Goal: Task Accomplishment & Management: Manage account settings

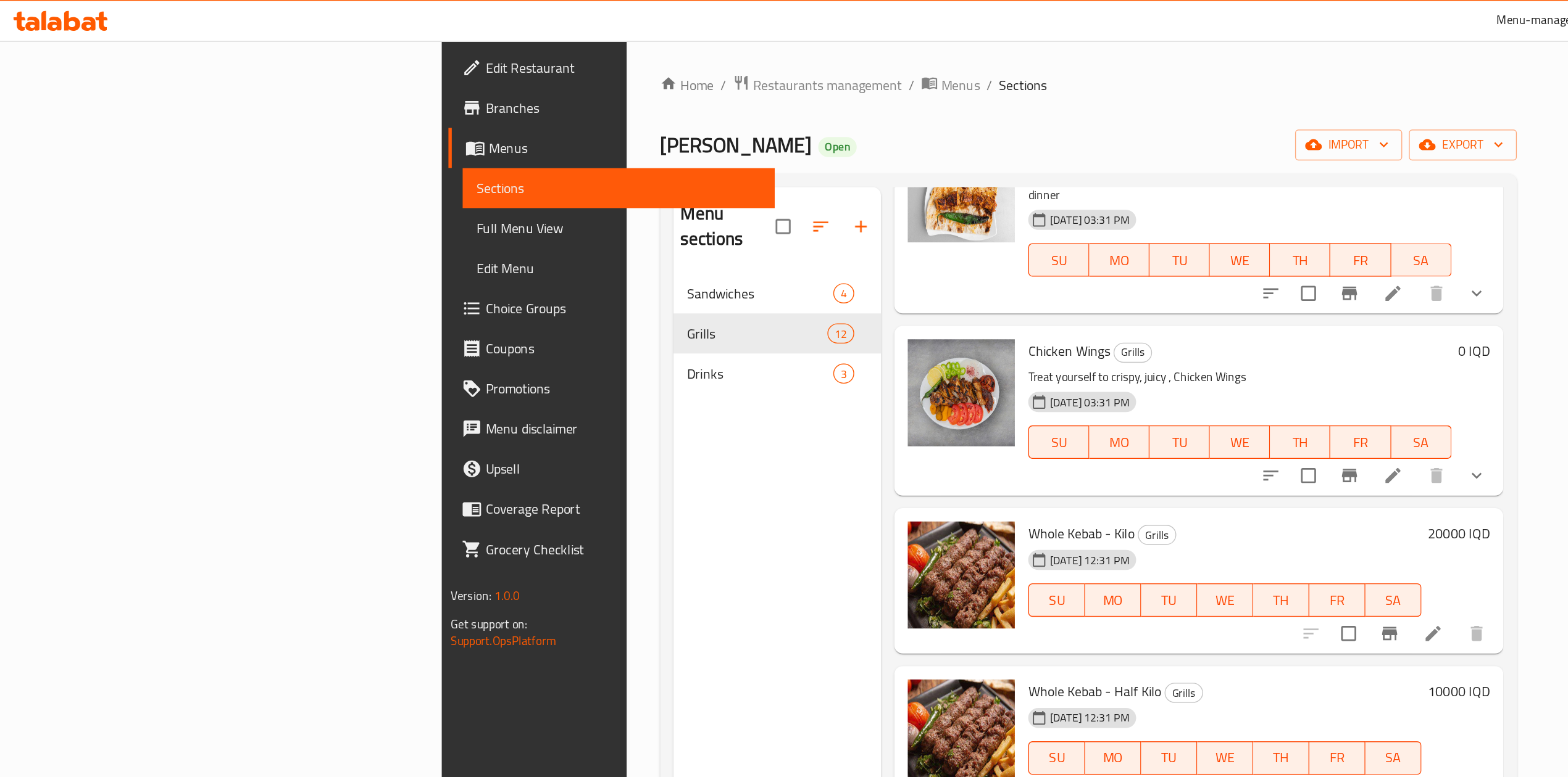
scroll to position [741, 0]
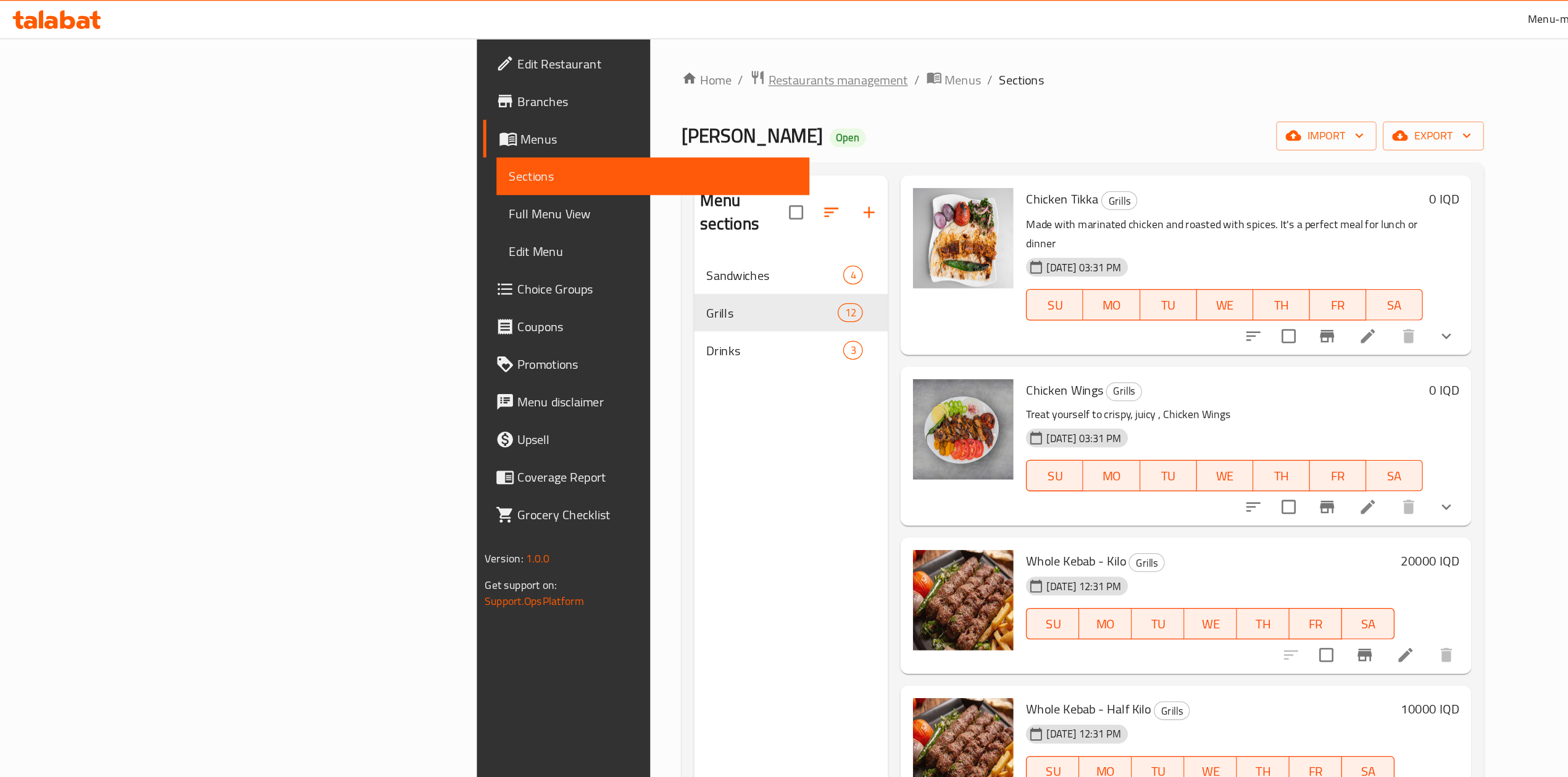
click at [605, 63] on span "Restaurants management" at bounding box center [659, 63] width 109 height 15
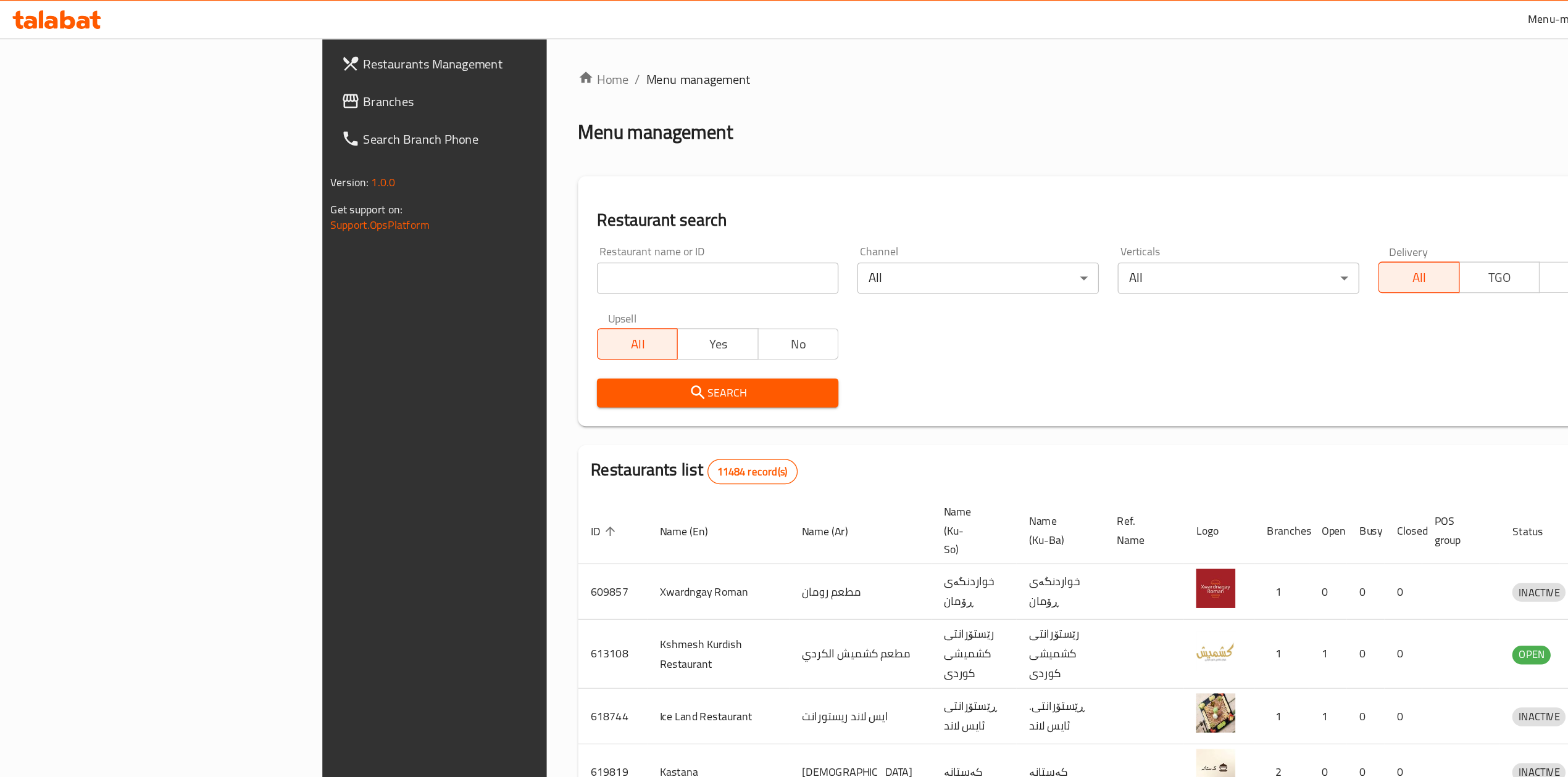
click at [455, 216] on div "Home / Menu management Menu management Restaurant search Restaurant name or ID …" at bounding box center [872, 494] width 835 height 879
click at [470, 215] on input "search" at bounding box center [565, 219] width 190 height 24
type input "pizza boom"
click button "Search" at bounding box center [565, 309] width 190 height 23
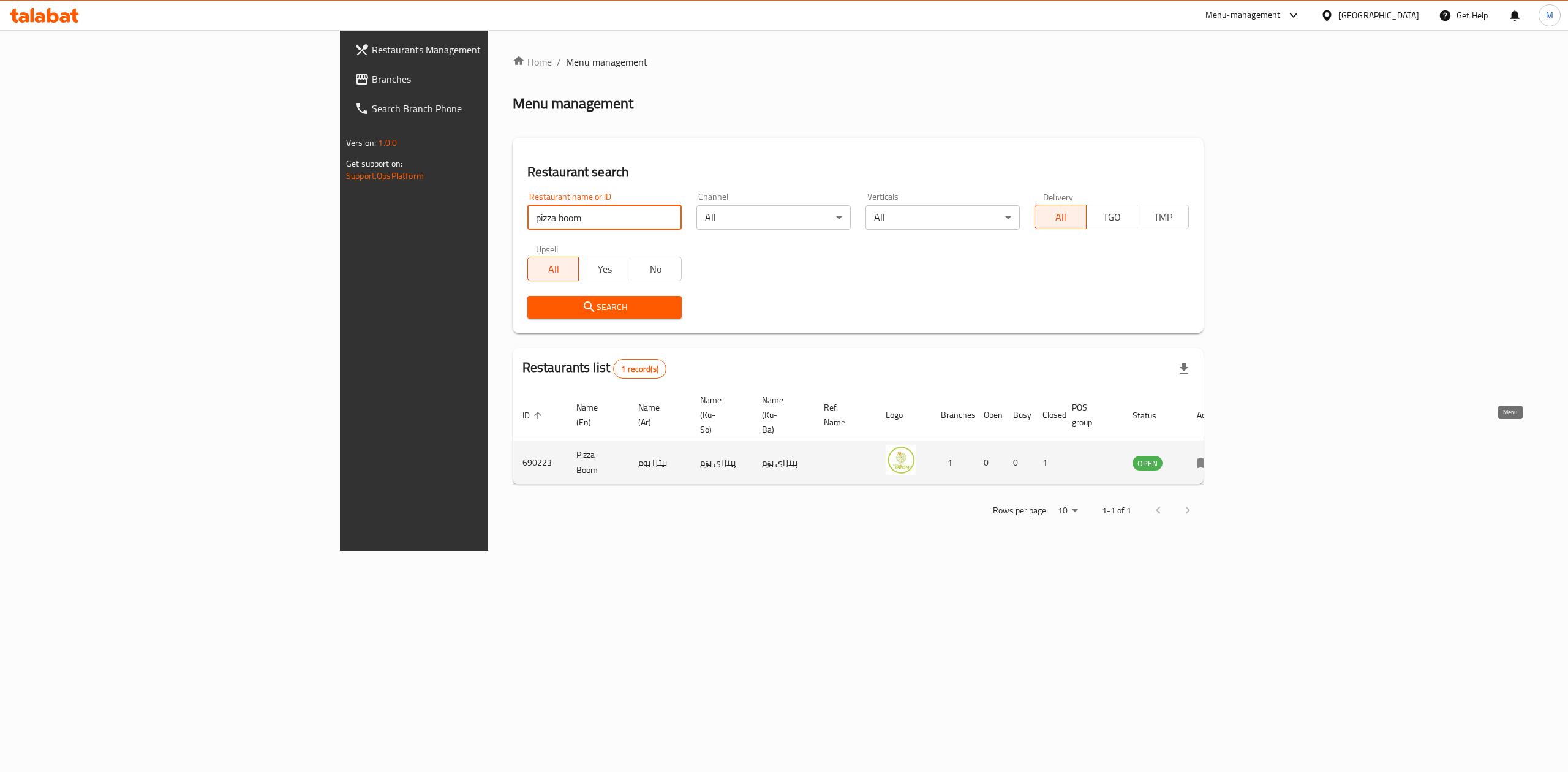
click at [1209, 461] on icon "enhanced table" at bounding box center [1207, 463] width 4 height 5
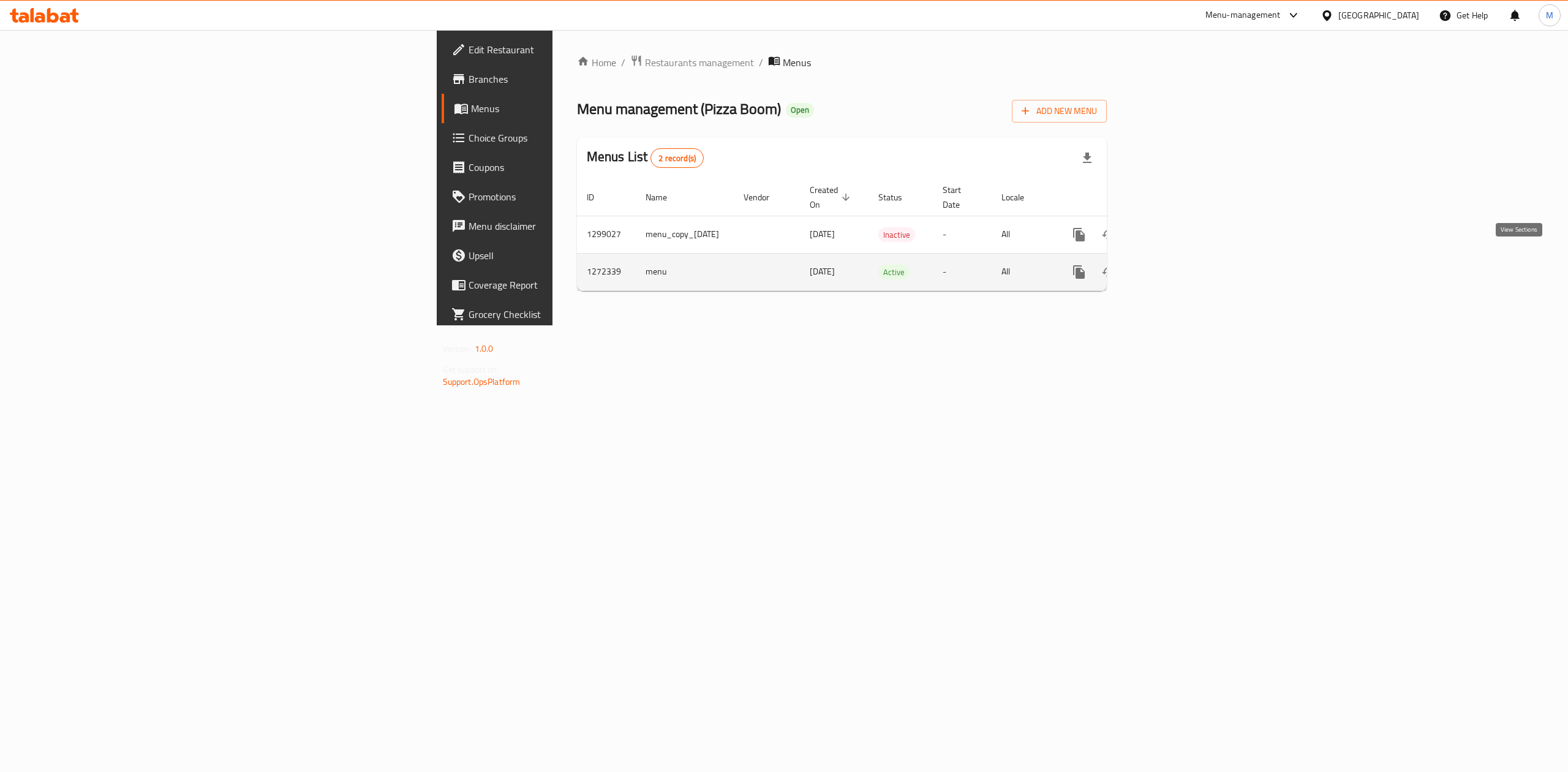
click at [1175, 265] on icon "enhanced table" at bounding box center [1167, 272] width 15 height 15
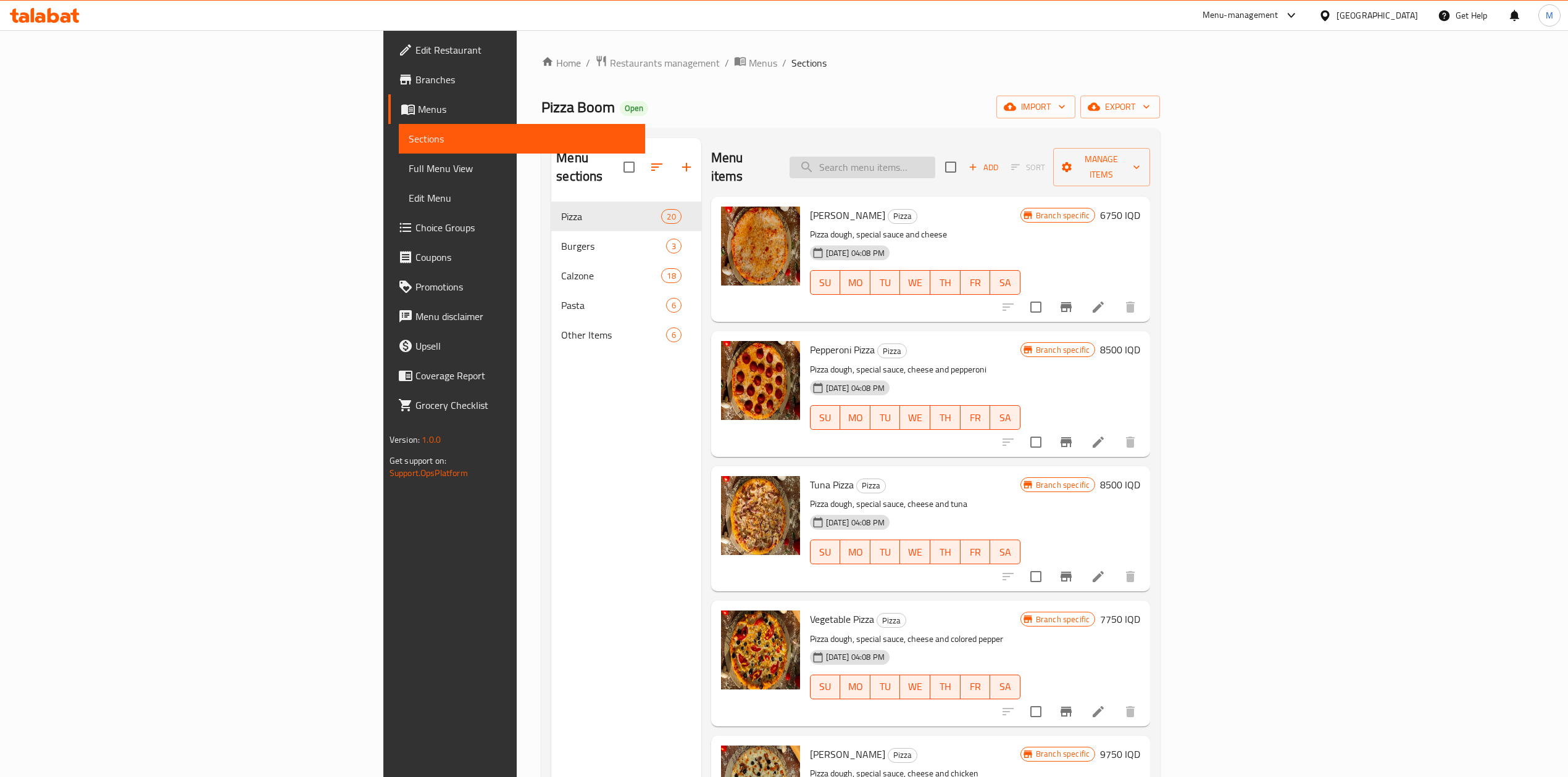
click at [935, 164] on input "search" at bounding box center [863, 167] width 146 height 22
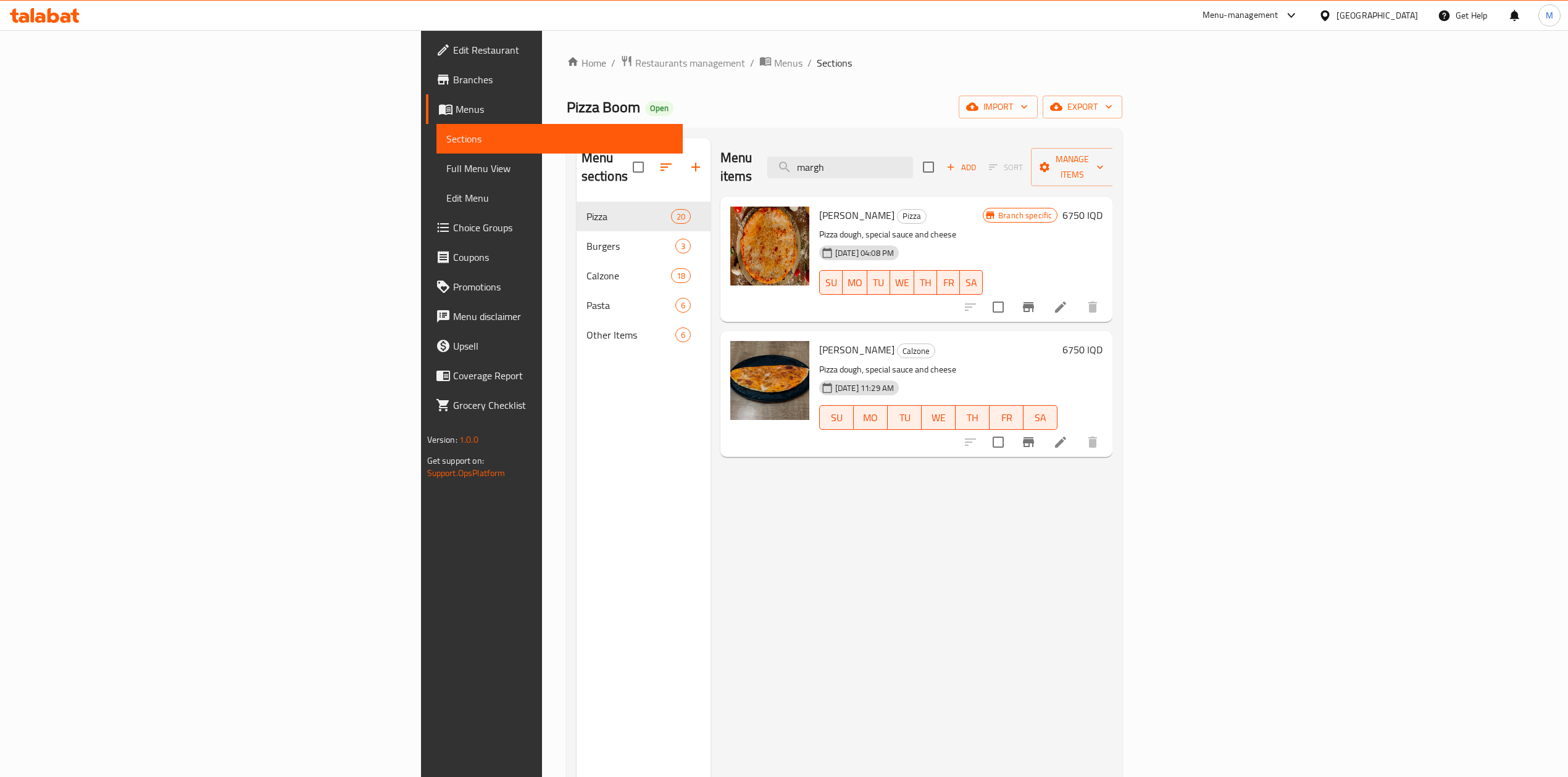
type input "margh"
click at [1102, 207] on h6 "6750 IQD" at bounding box center [1082, 215] width 40 height 17
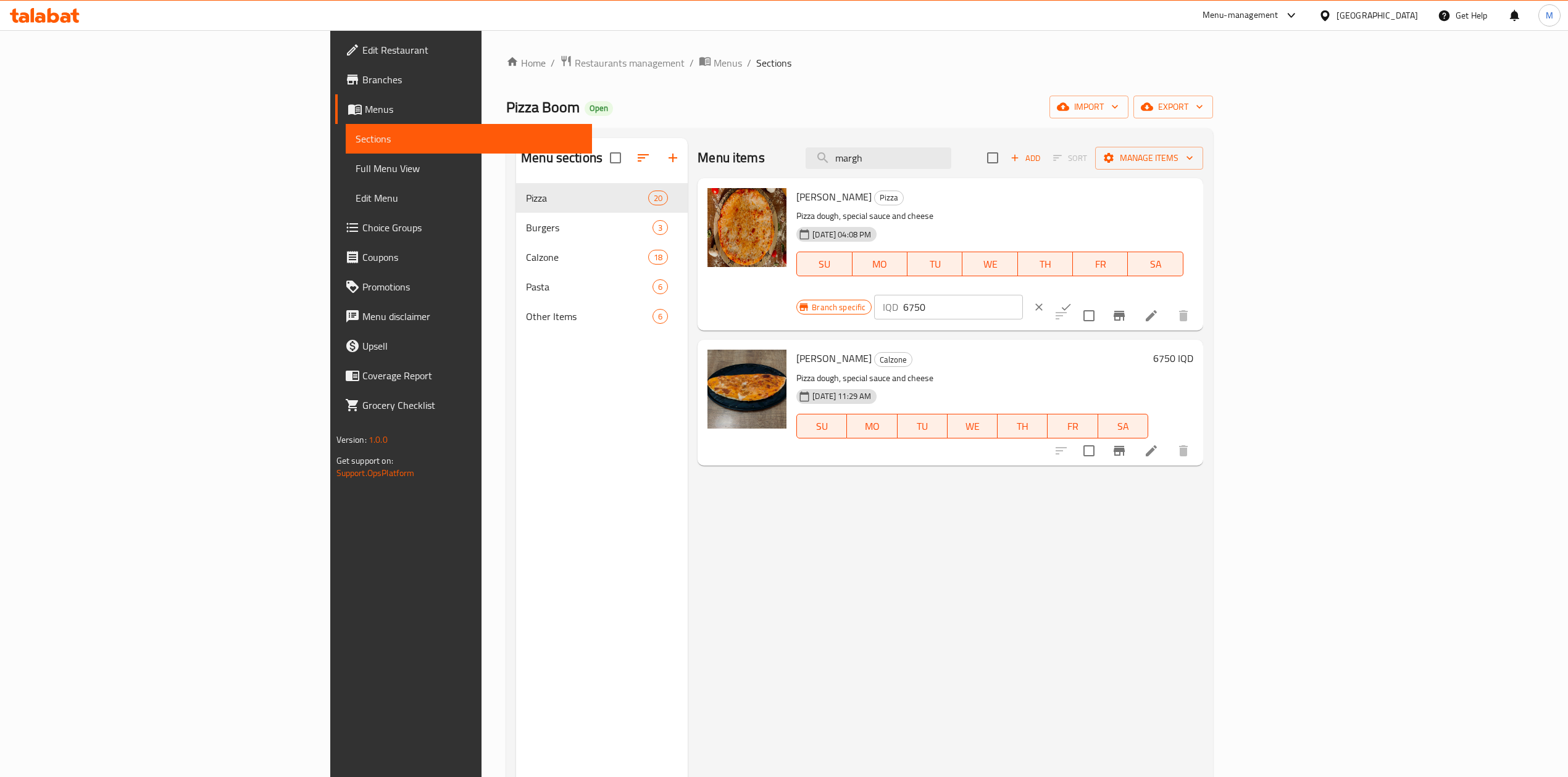
click at [1022, 295] on input "6750" at bounding box center [963, 307] width 120 height 24
type input "7000"
click at [1198, 187] on div "Margherita Pizza Pizza Pizza dough, special sauce and cheese [DATE] 04:08 PM SU…" at bounding box center [995, 254] width 407 height 142
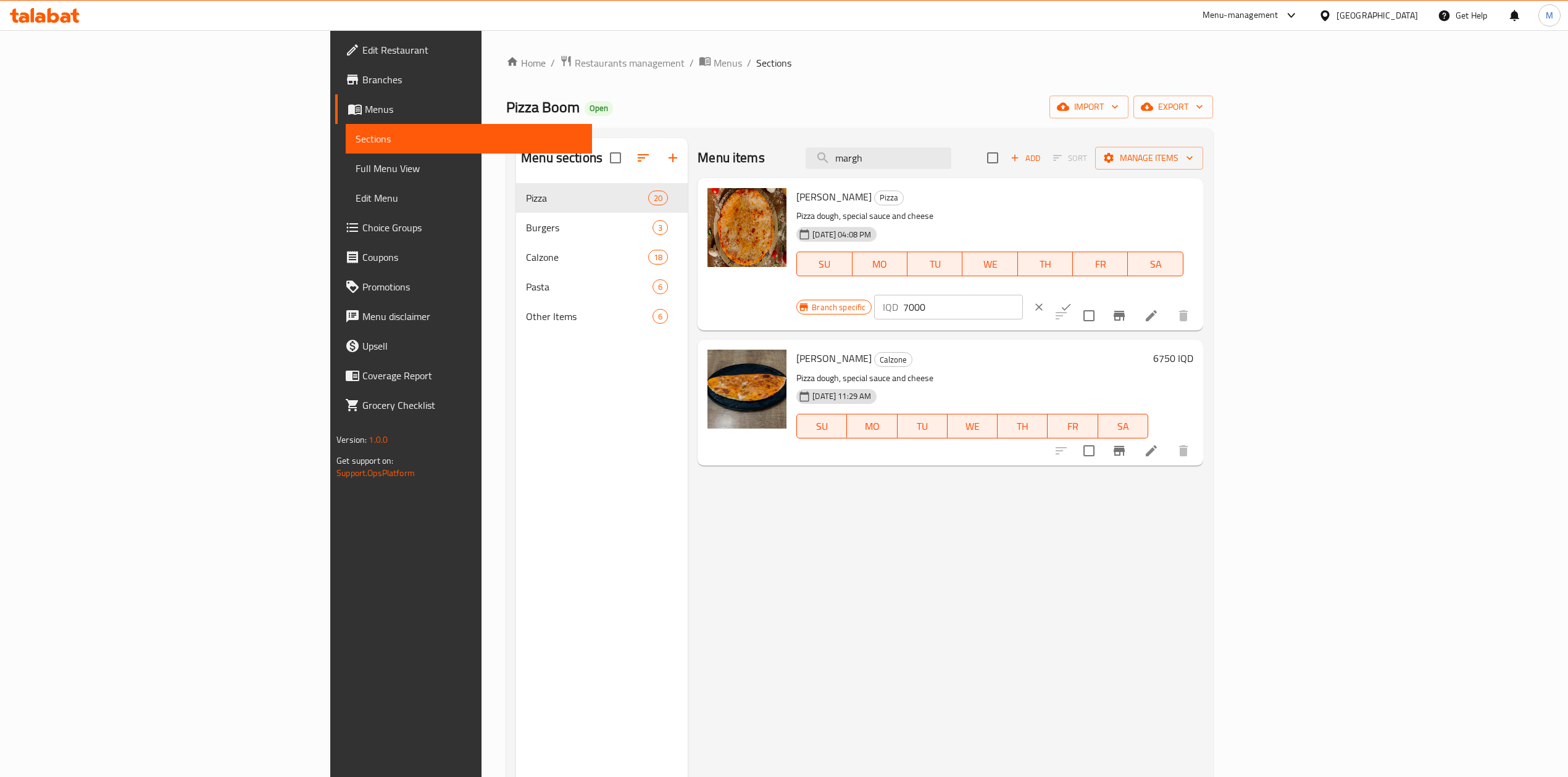
click at [1022, 295] on input "7000" at bounding box center [963, 307] width 120 height 24
click at [1097, 293] on div "IQD 7000 ​" at bounding box center [985, 306] width 223 height 27
click at [1072, 301] on icon "ok" at bounding box center [1066, 307] width 12 height 12
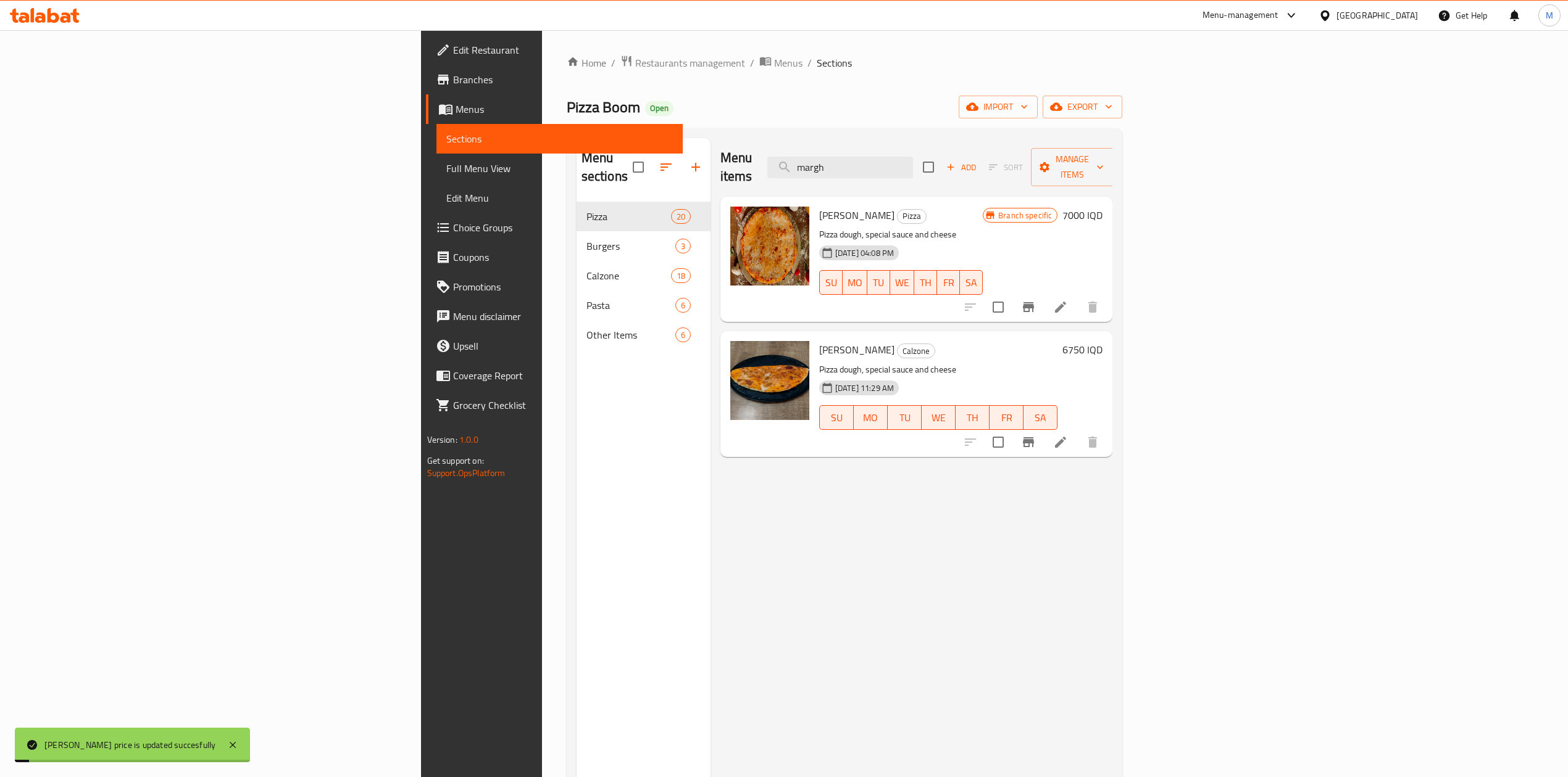
click at [1035, 300] on icon "Branch-specific-item" at bounding box center [1028, 306] width 15 height 15
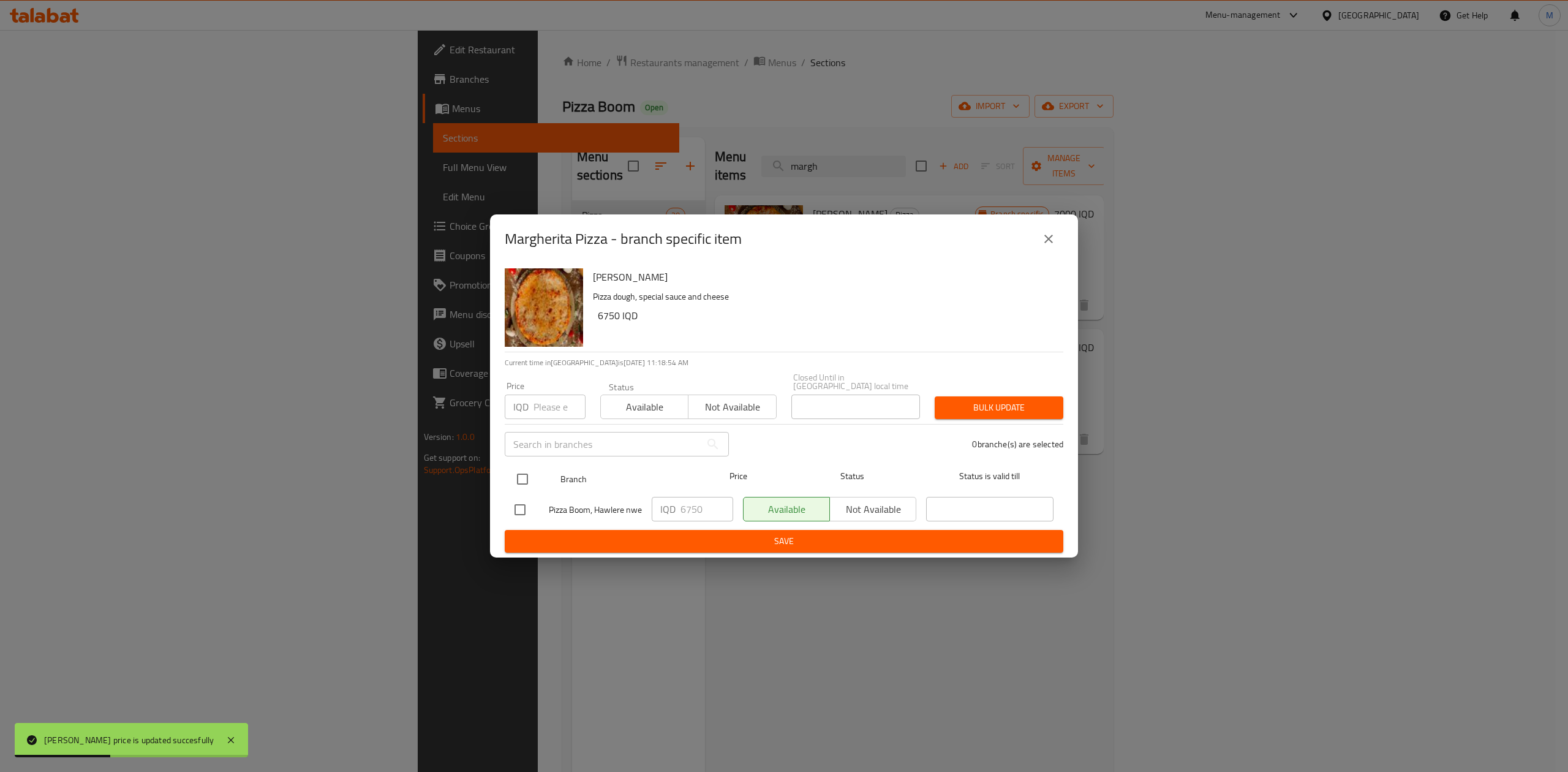
click at [527, 467] on input "checkbox" at bounding box center [522, 480] width 26 height 26
checkbox input "true"
click at [687, 497] on input "6750" at bounding box center [706, 509] width 53 height 24
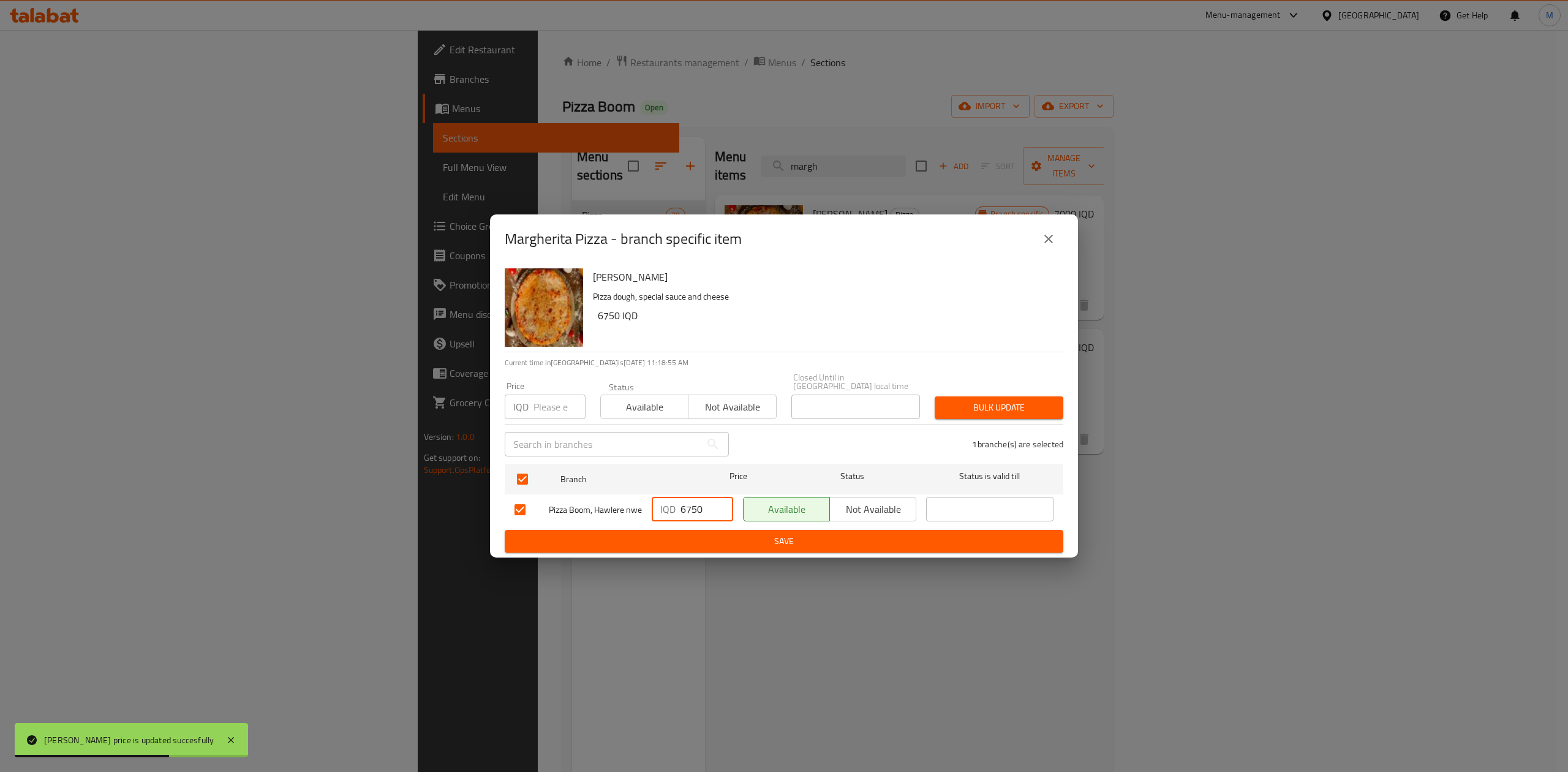
click at [687, 497] on input "6750" at bounding box center [706, 509] width 53 height 24
paste input "700"
type input "7000"
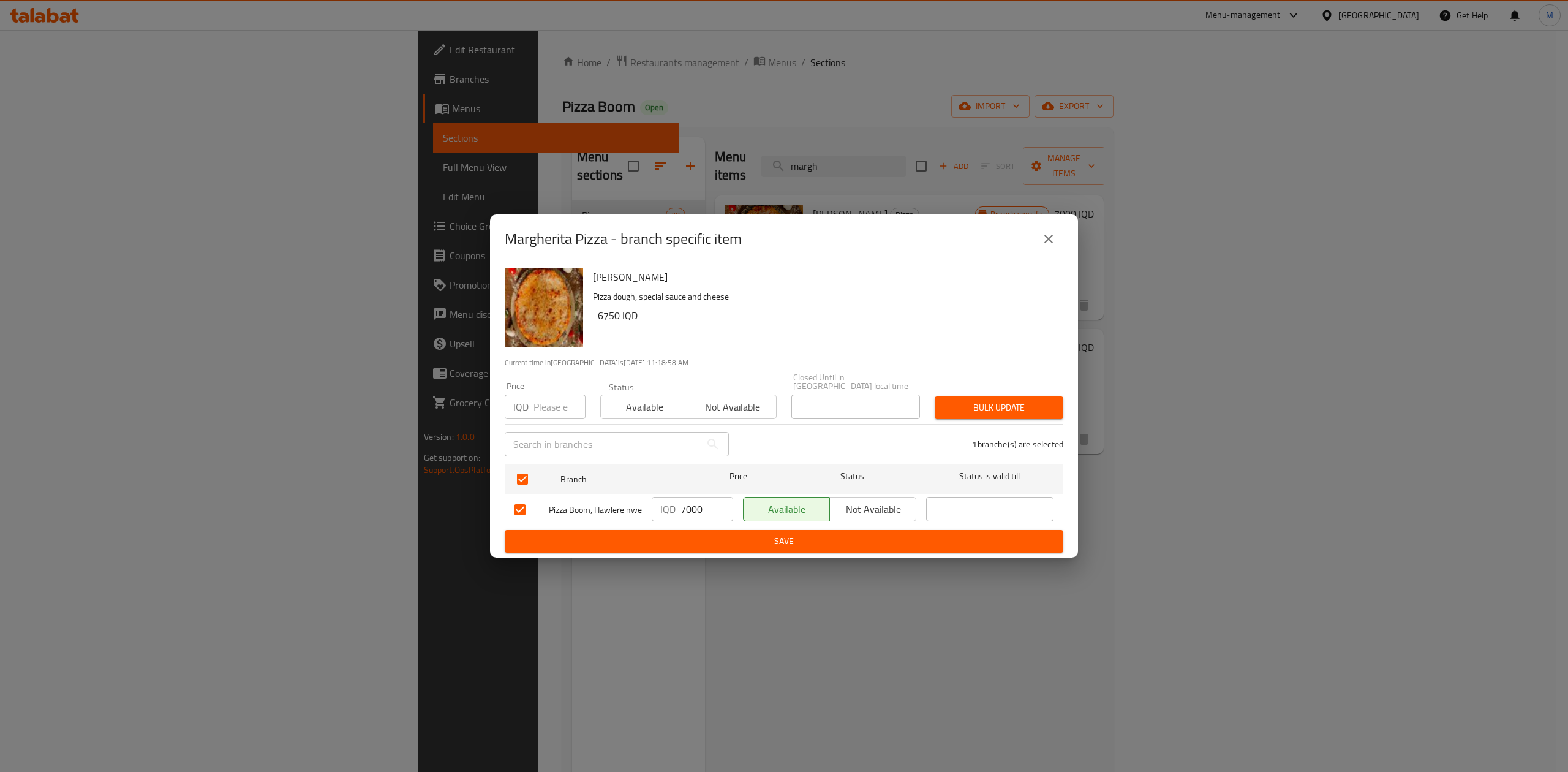
click at [693, 557] on div "Margherita Pizza Pizza dough, special sauce and cheese 6750 IQD Current time in…" at bounding box center [784, 411] width 588 height 294
click at [694, 544] on span "Save" at bounding box center [784, 542] width 539 height 16
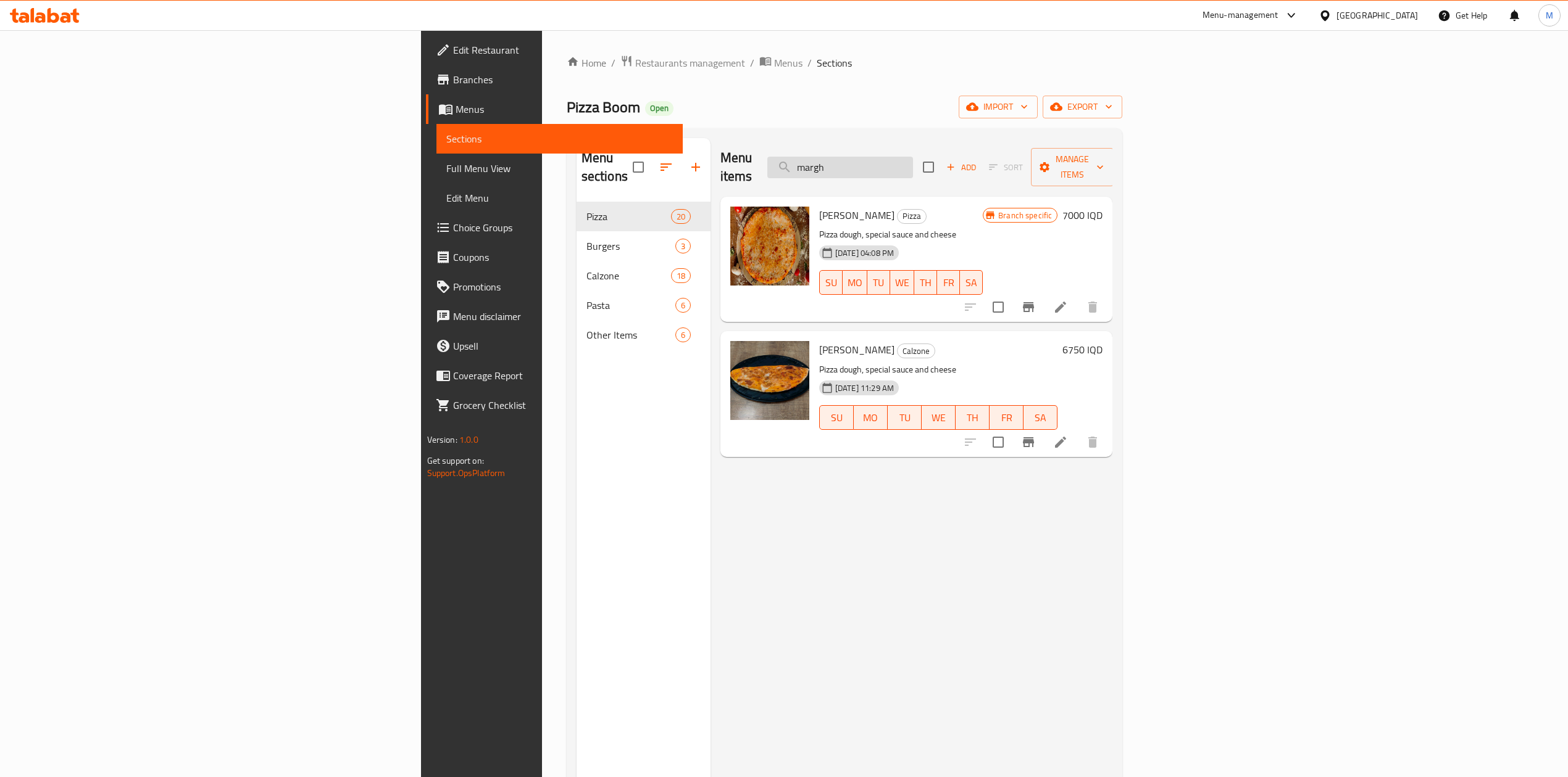
click at [913, 161] on input "margh" at bounding box center [840, 167] width 146 height 22
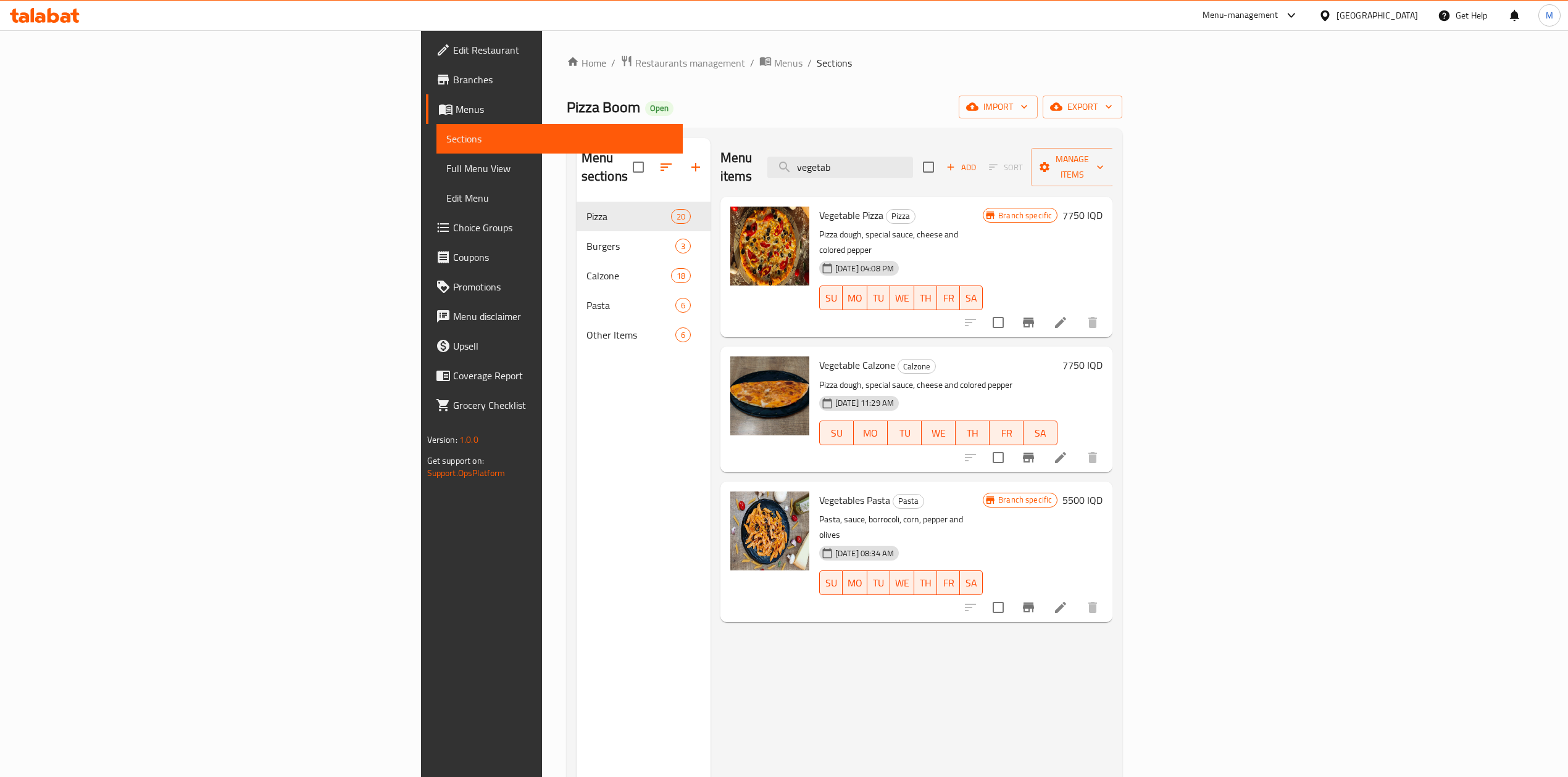
type input "vegetab"
click at [1102, 207] on h6 "7750 IQD" at bounding box center [1082, 215] width 40 height 17
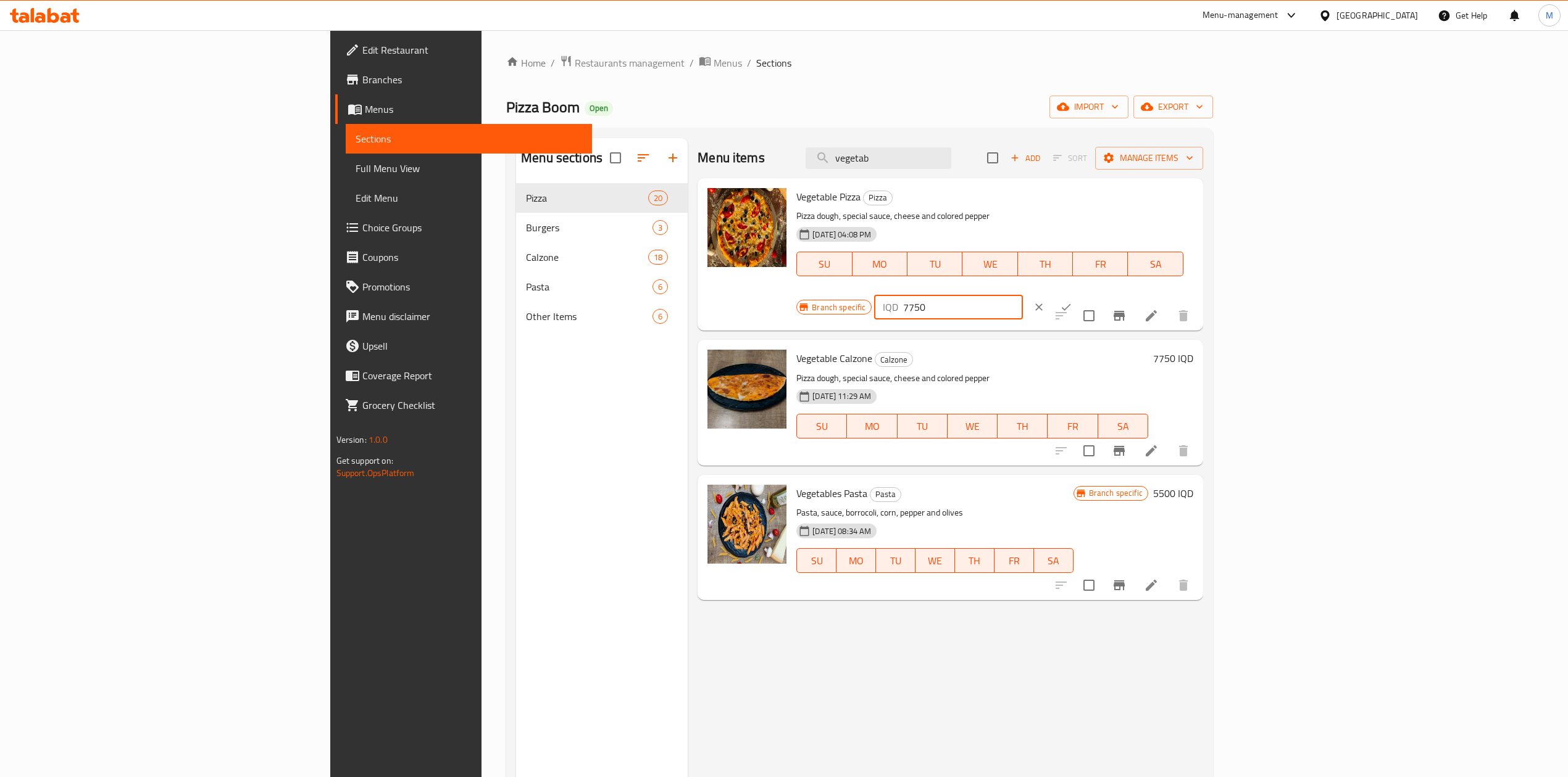
click at [1022, 295] on input "7750" at bounding box center [963, 307] width 120 height 24
click at [1022, 295] on input "8500" at bounding box center [963, 307] width 120 height 24
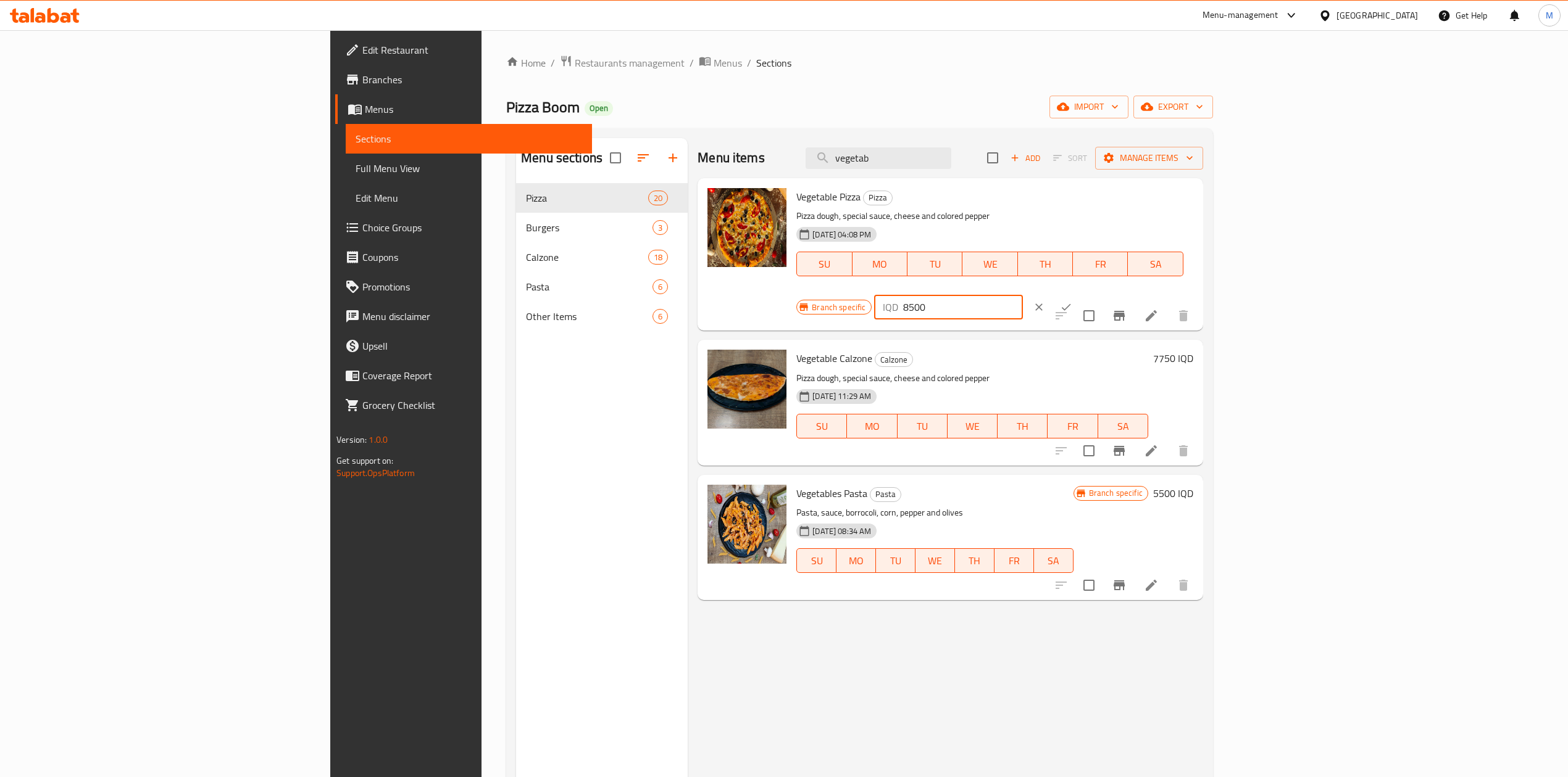
type input "8500"
click at [1080, 293] on button "ok" at bounding box center [1065, 306] width 27 height 27
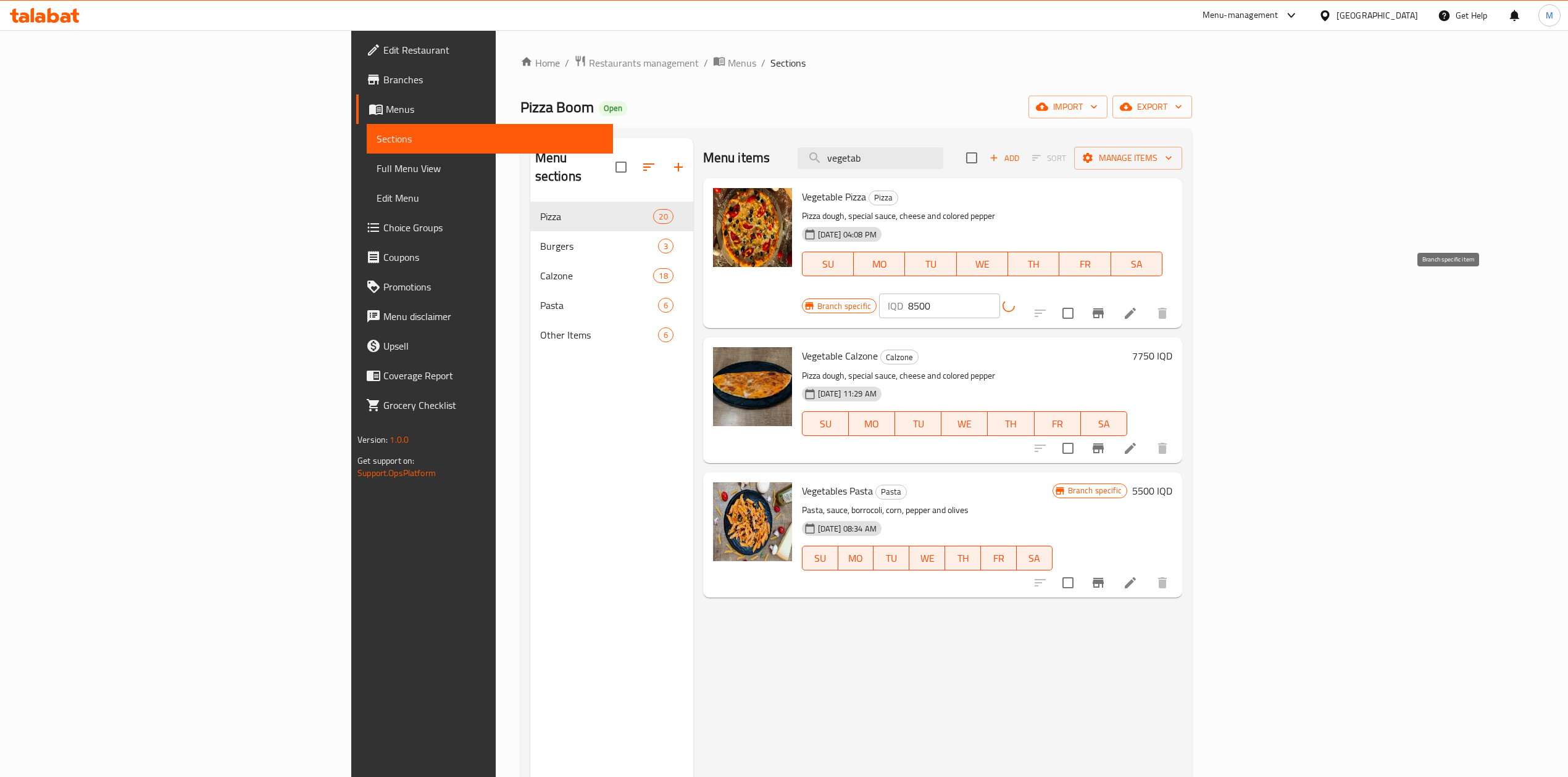
click at [1113, 299] on button "Branch-specific-item" at bounding box center [1098, 313] width 30 height 30
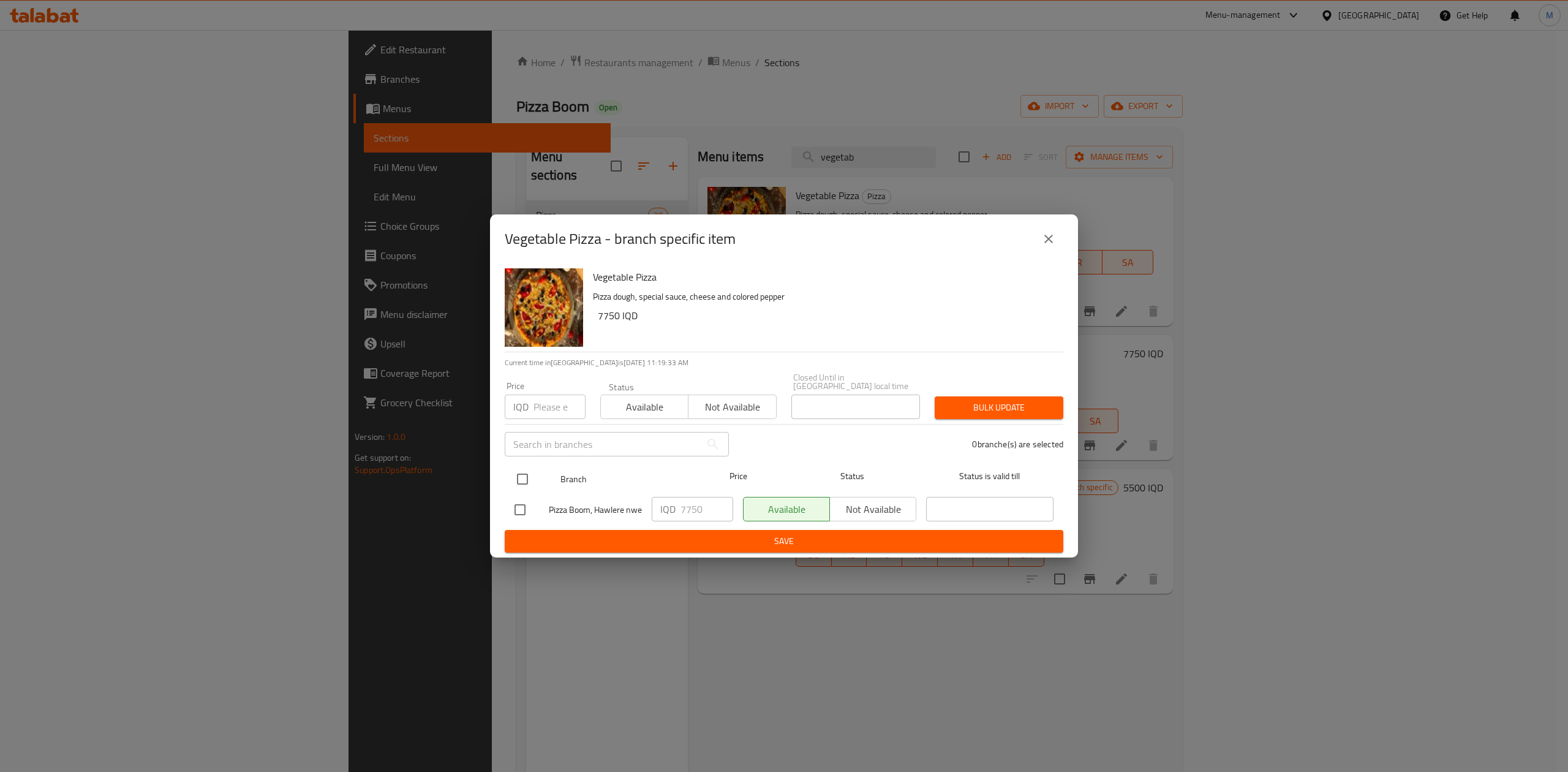
click at [528, 476] on input "checkbox" at bounding box center [522, 480] width 26 height 26
checkbox input "true"
click at [701, 497] on input "7750" at bounding box center [706, 509] width 53 height 24
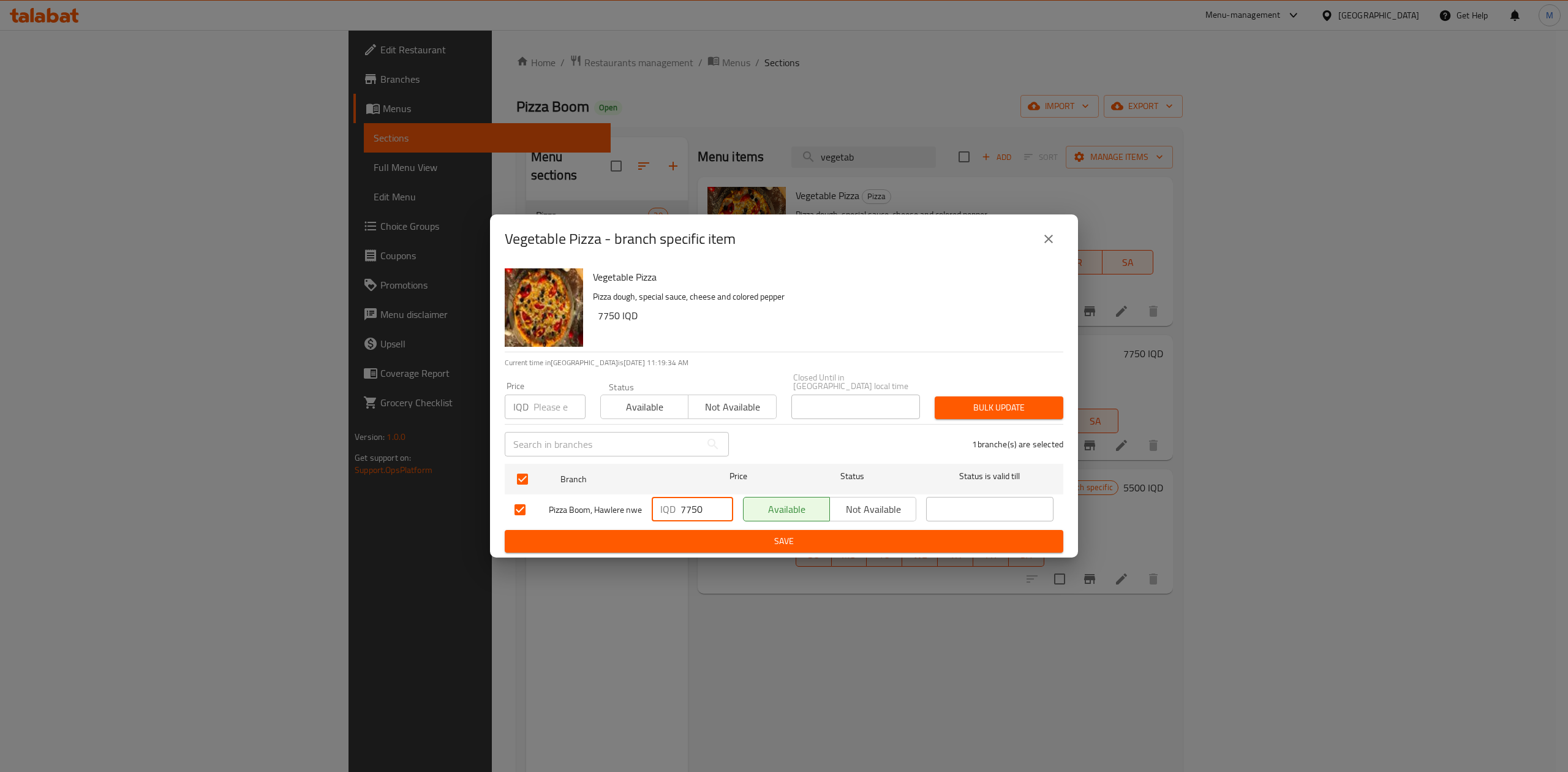
click at [701, 497] on input "7750" at bounding box center [706, 509] width 53 height 24
paste input "850"
type input "8500"
click at [744, 535] on span "Save" at bounding box center [784, 542] width 539 height 16
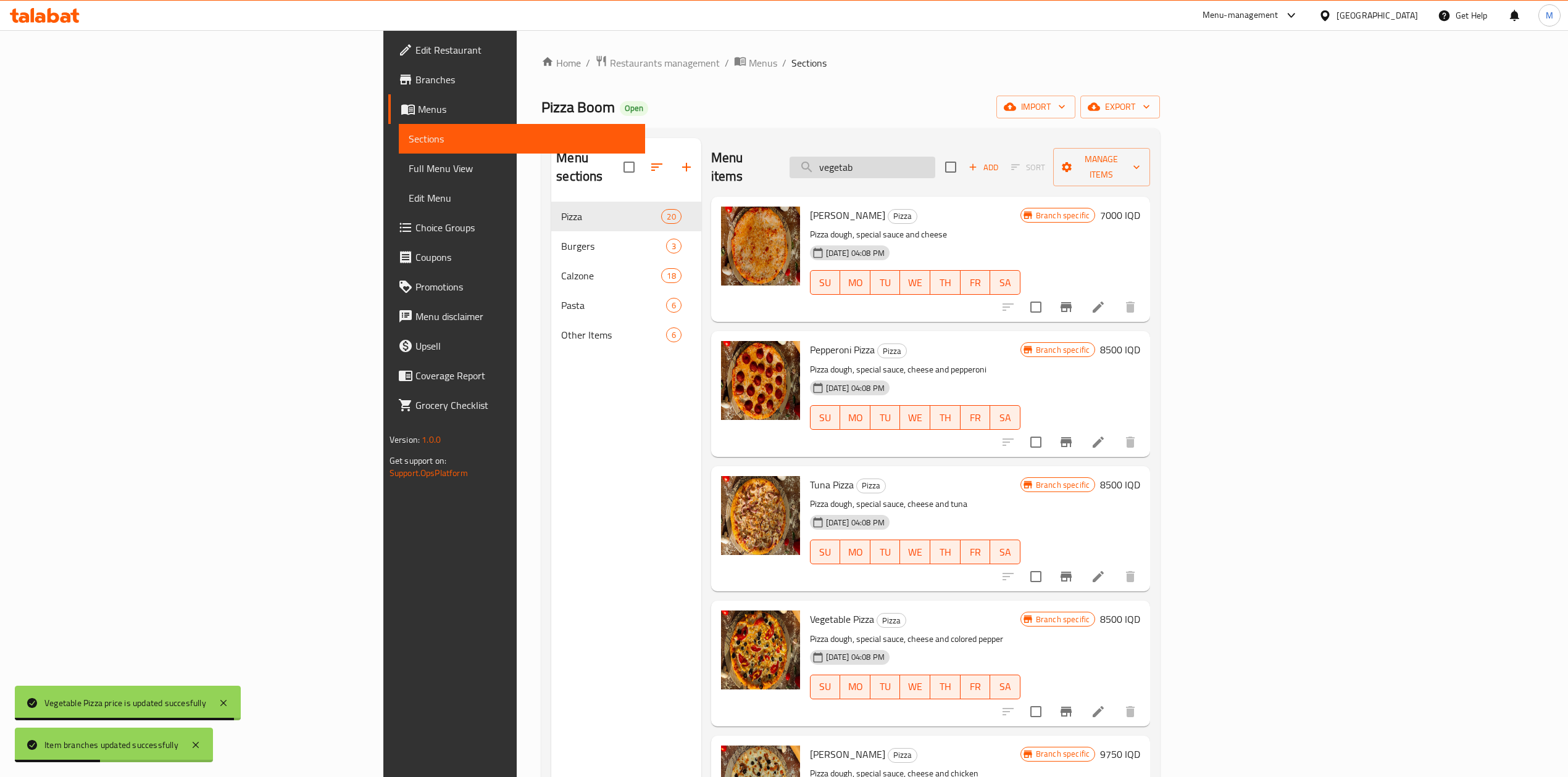
click at [935, 164] on input "vegetab" at bounding box center [863, 167] width 146 height 22
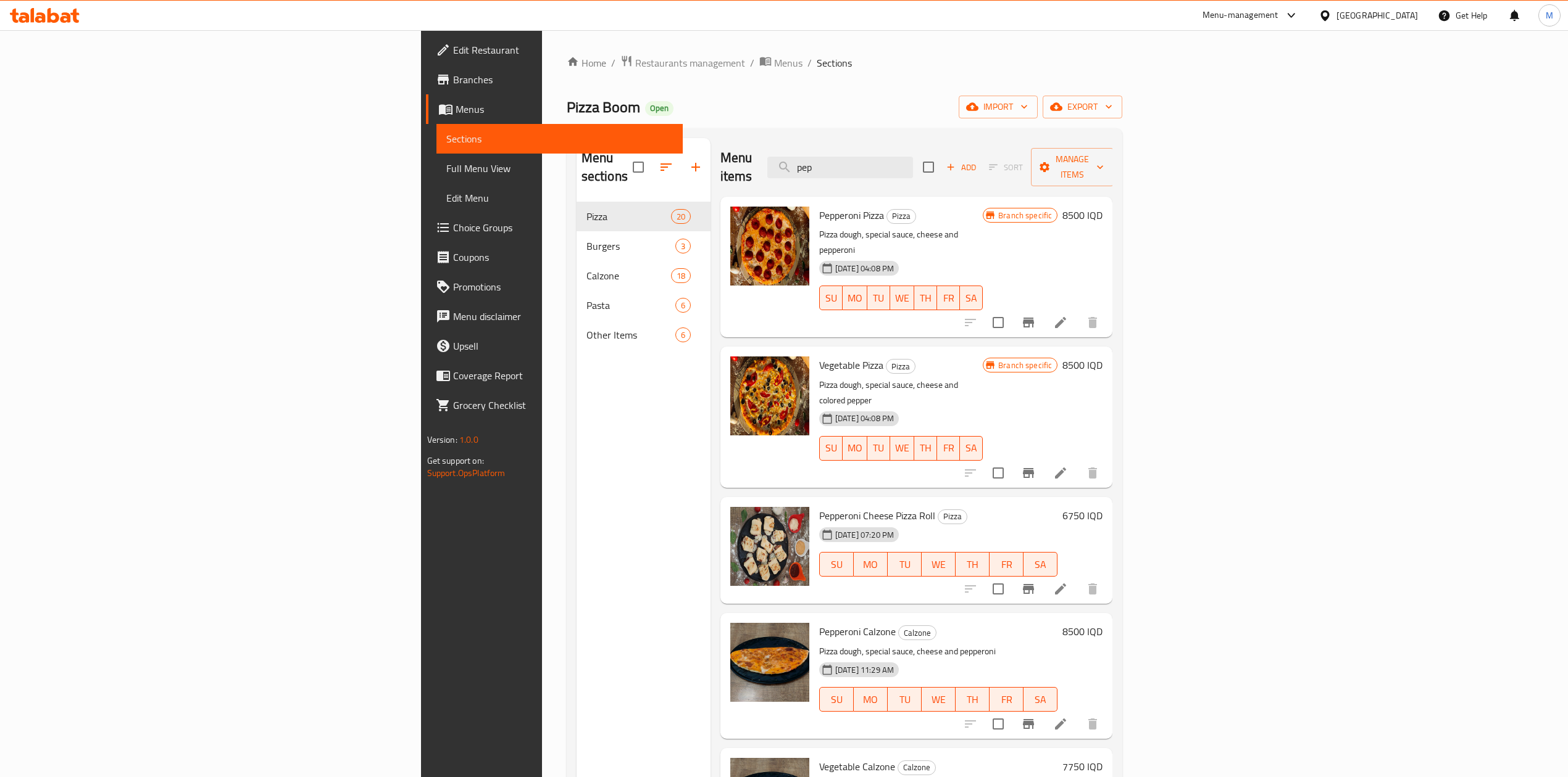
type input "pep"
click at [1102, 207] on h6 "8500 IQD" at bounding box center [1082, 215] width 40 height 17
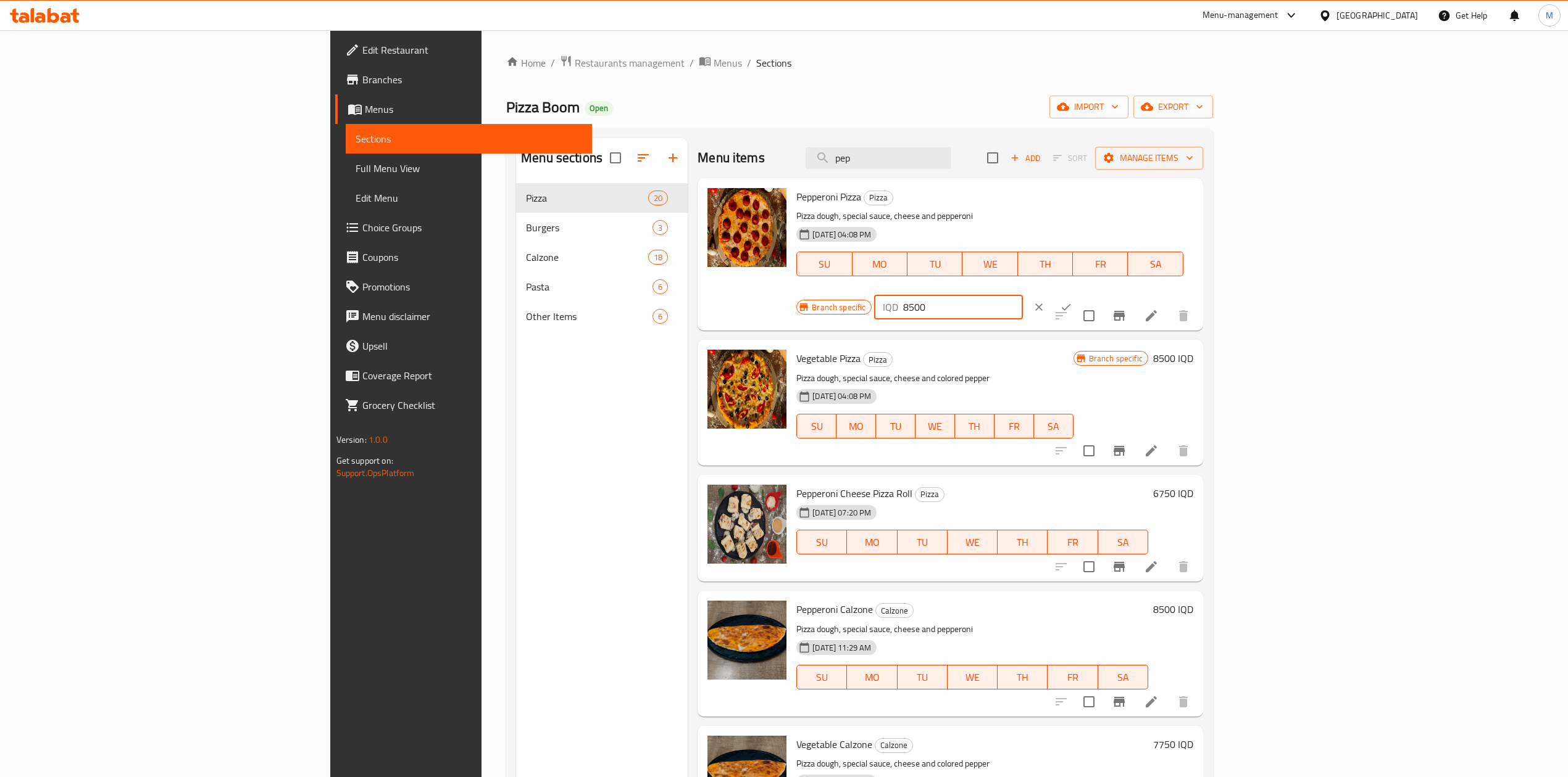
click at [1022, 295] on input "8500" at bounding box center [963, 307] width 120 height 24
click at [1022, 295] on input "9250" at bounding box center [963, 307] width 120 height 24
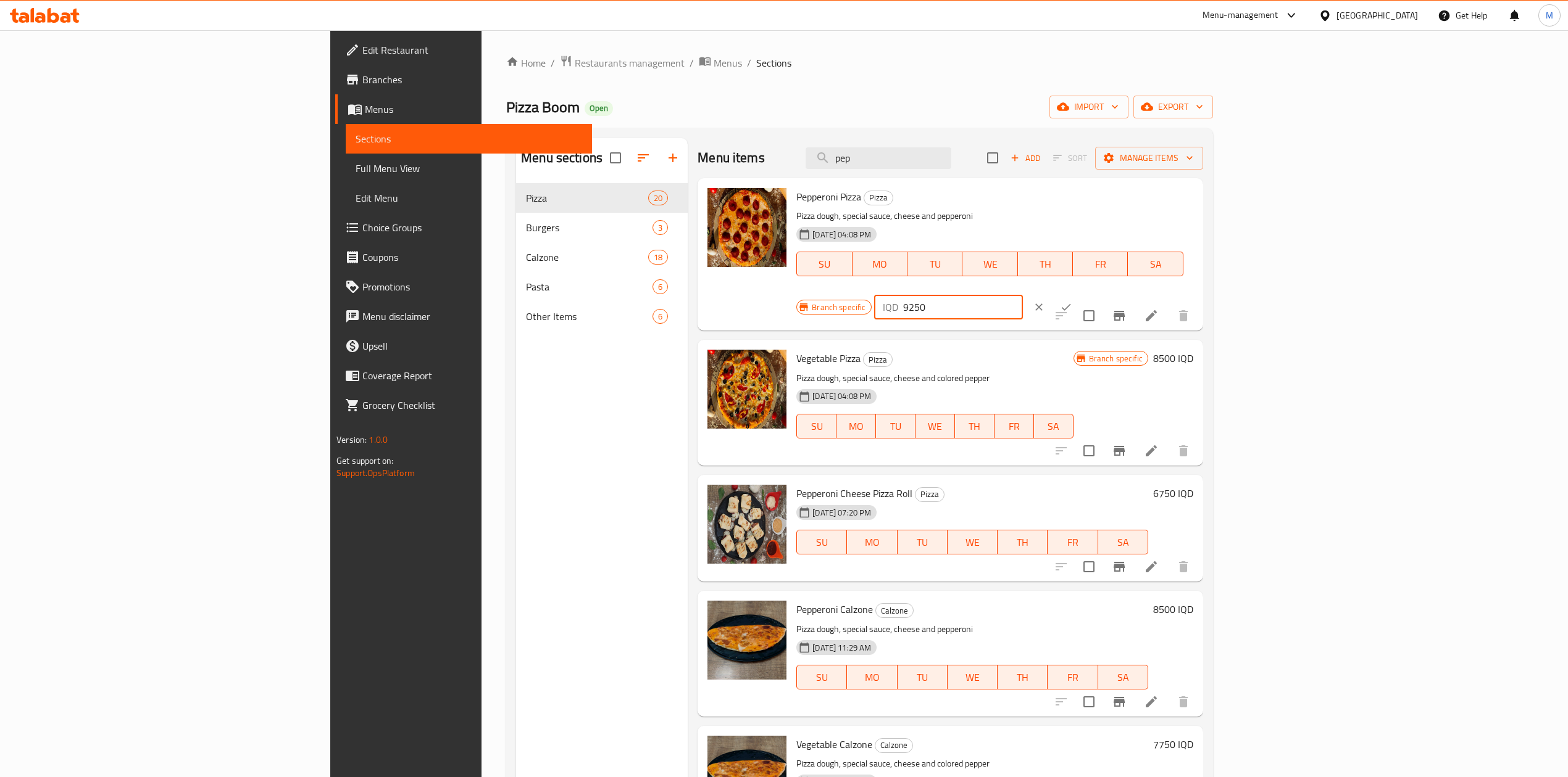
click at [1022, 295] on input "9250" at bounding box center [963, 307] width 120 height 24
type input "9250"
click at [1072, 301] on icon "ok" at bounding box center [1066, 307] width 12 height 12
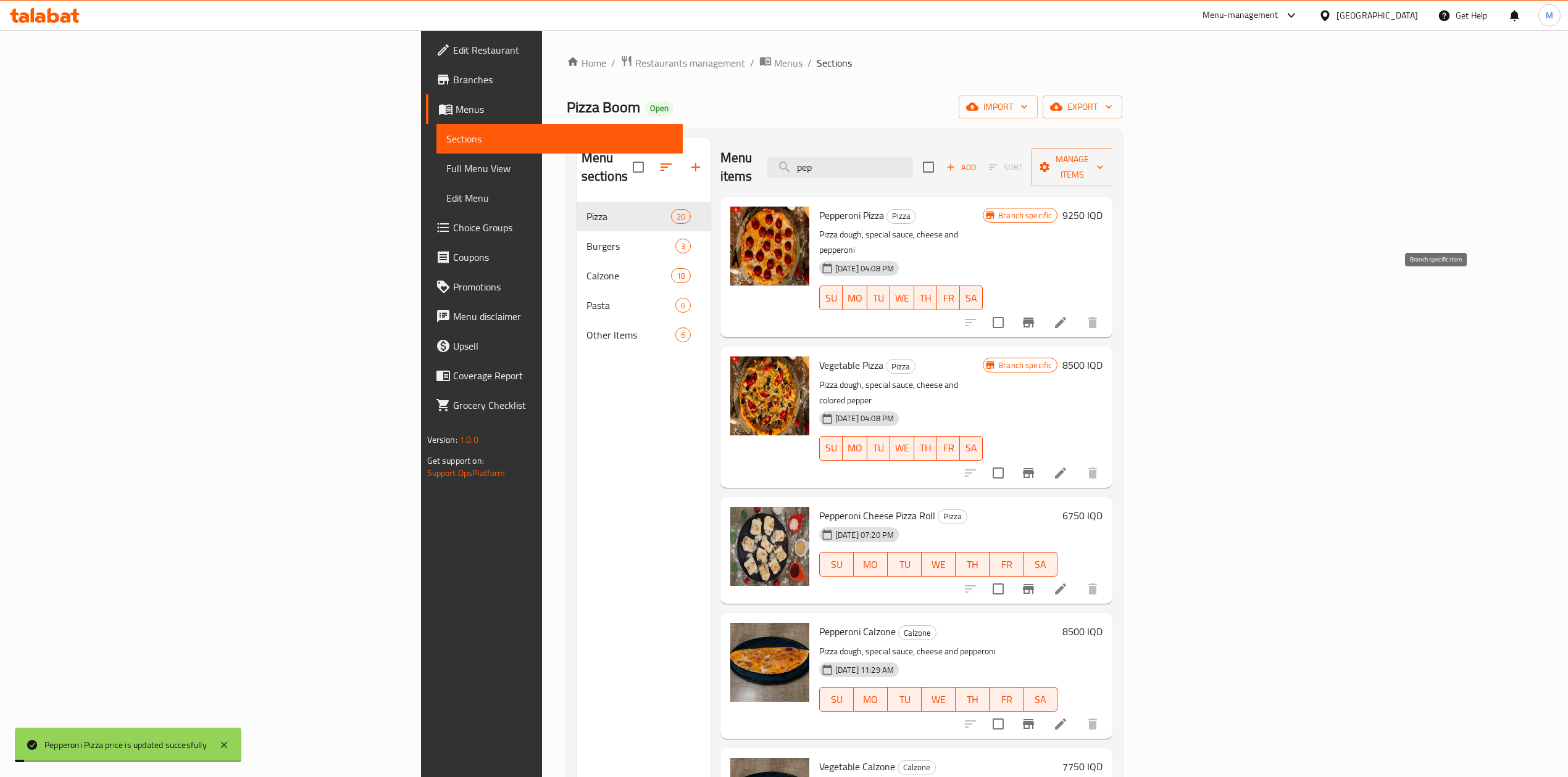
click at [1035, 315] on icon "Branch-specific-item" at bounding box center [1028, 322] width 15 height 15
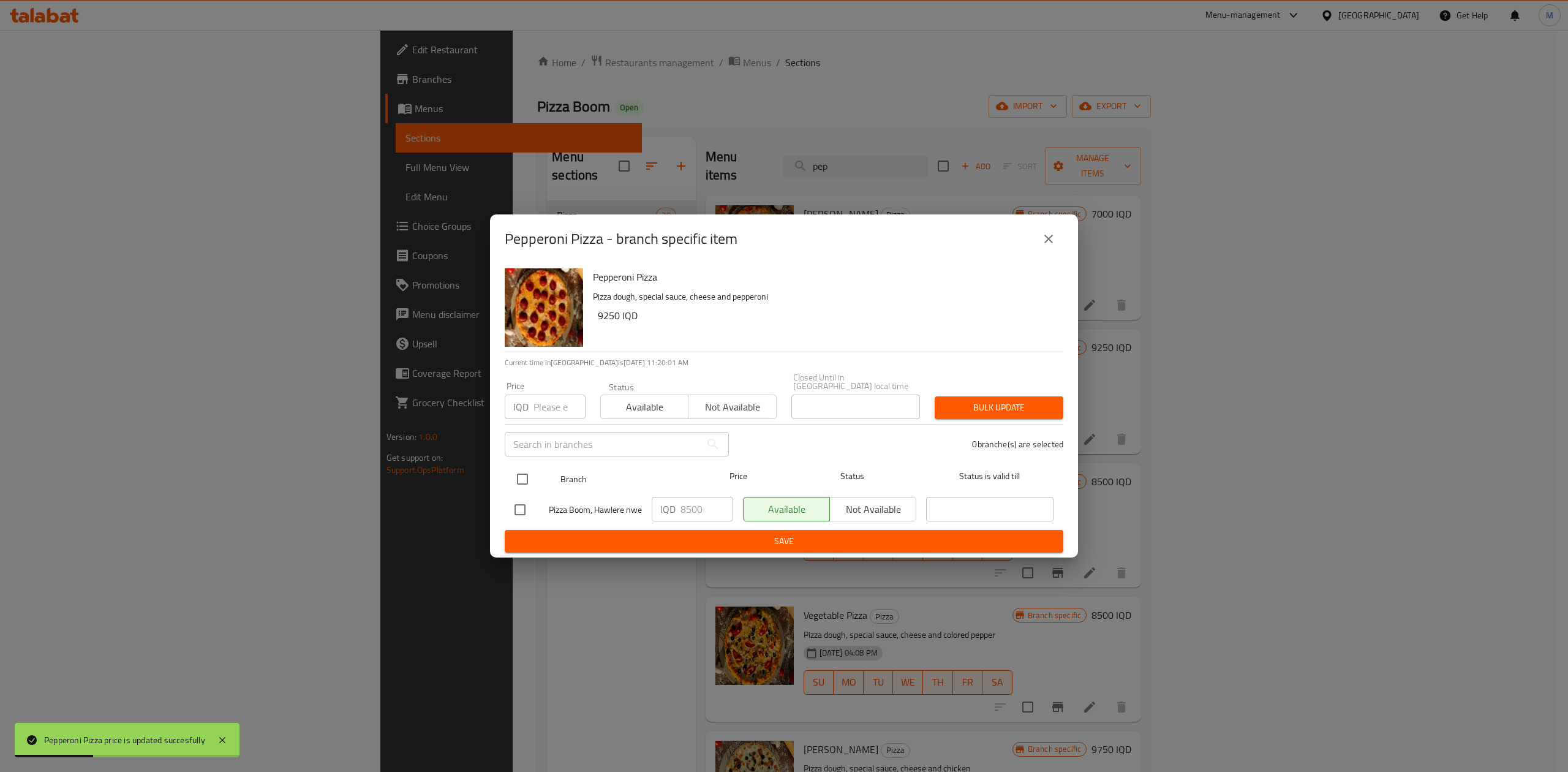
click at [527, 471] on input "checkbox" at bounding box center [522, 480] width 26 height 26
checkbox input "true"
click at [697, 510] on input "8500" at bounding box center [706, 509] width 53 height 24
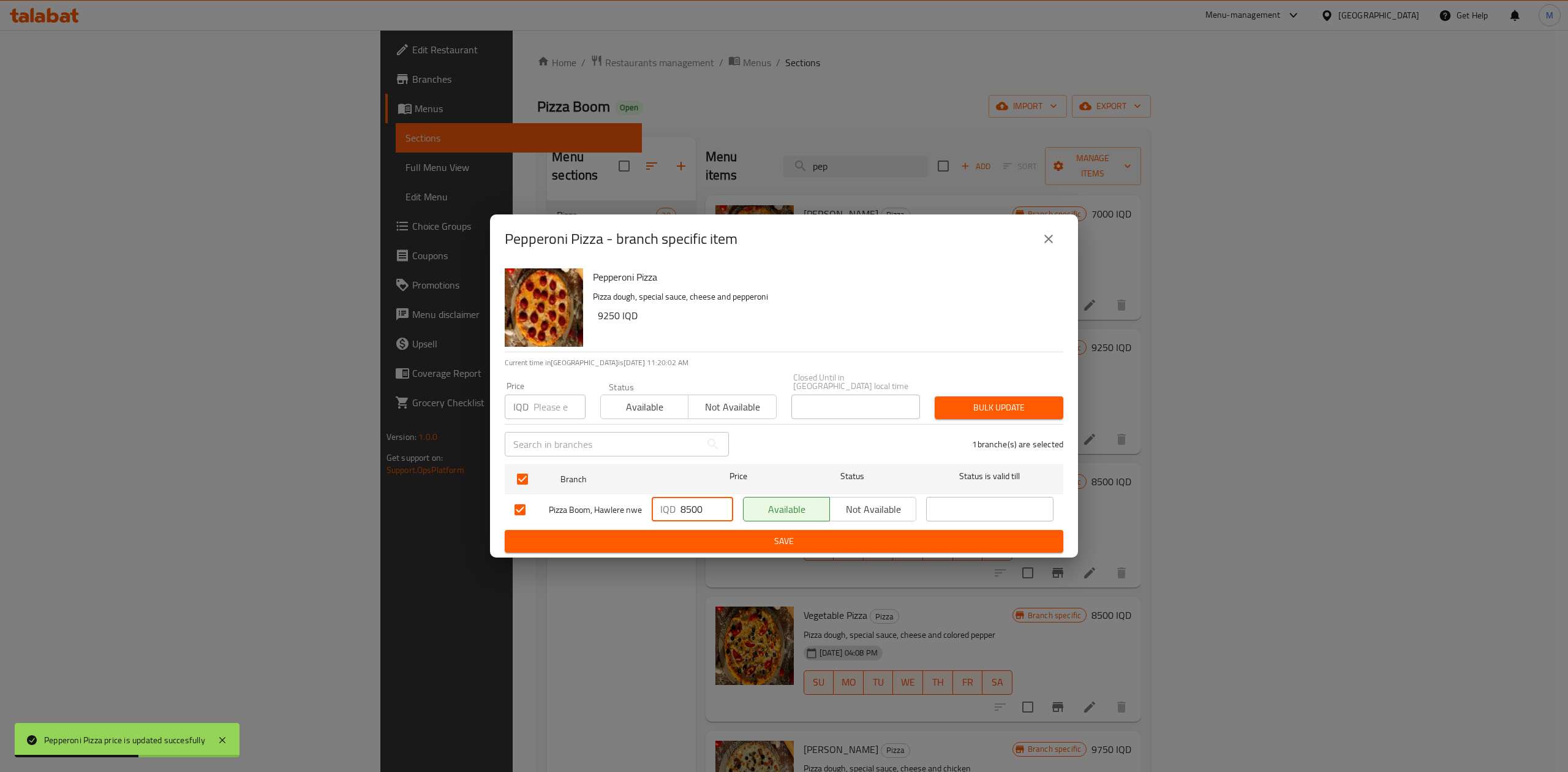
click at [697, 510] on input "8500" at bounding box center [706, 509] width 53 height 24
paste input "925"
type input "9250"
click at [696, 552] on button "Save" at bounding box center [784, 542] width 559 height 22
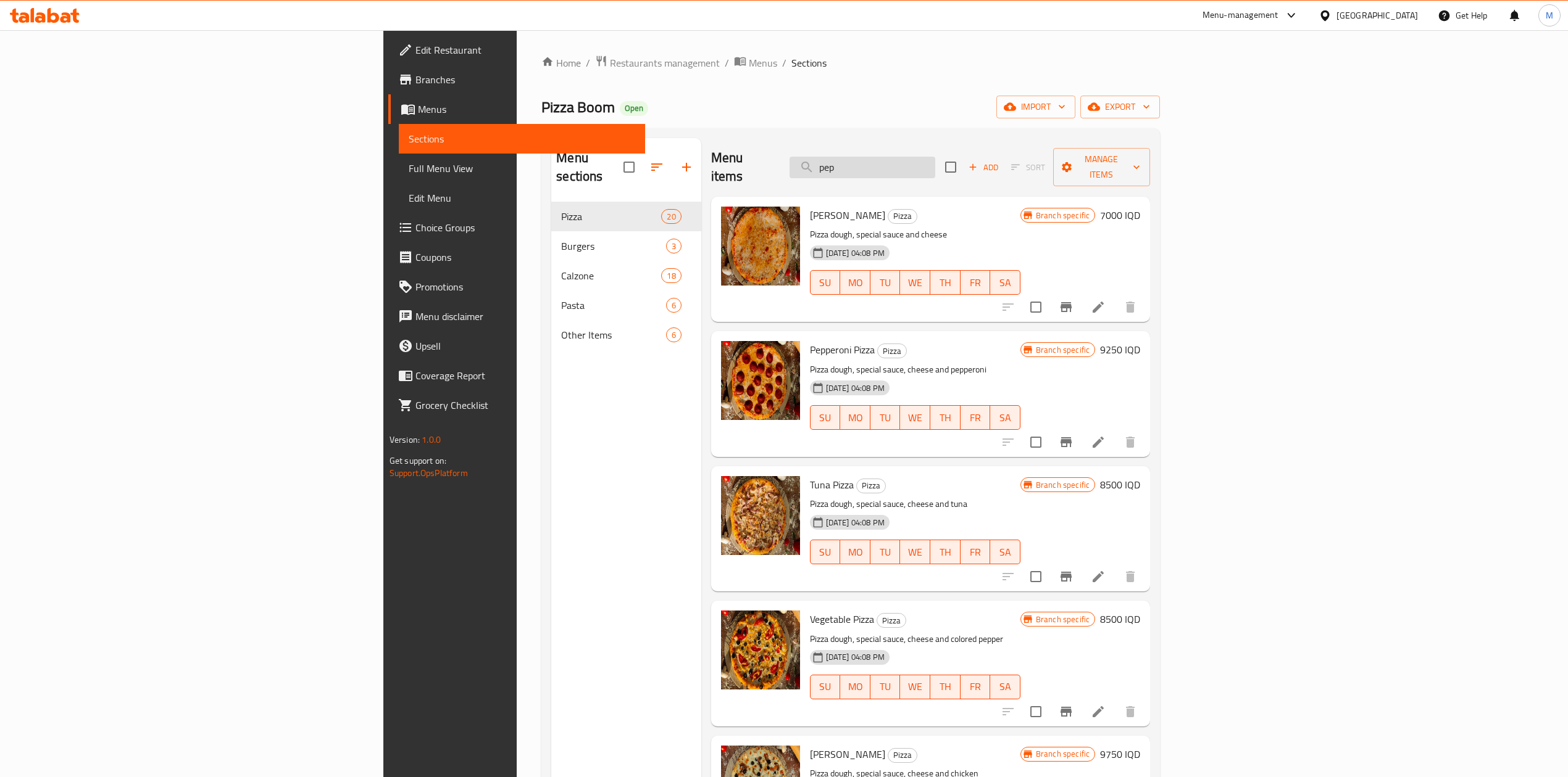
click at [935, 159] on input "pep" at bounding box center [863, 167] width 146 height 22
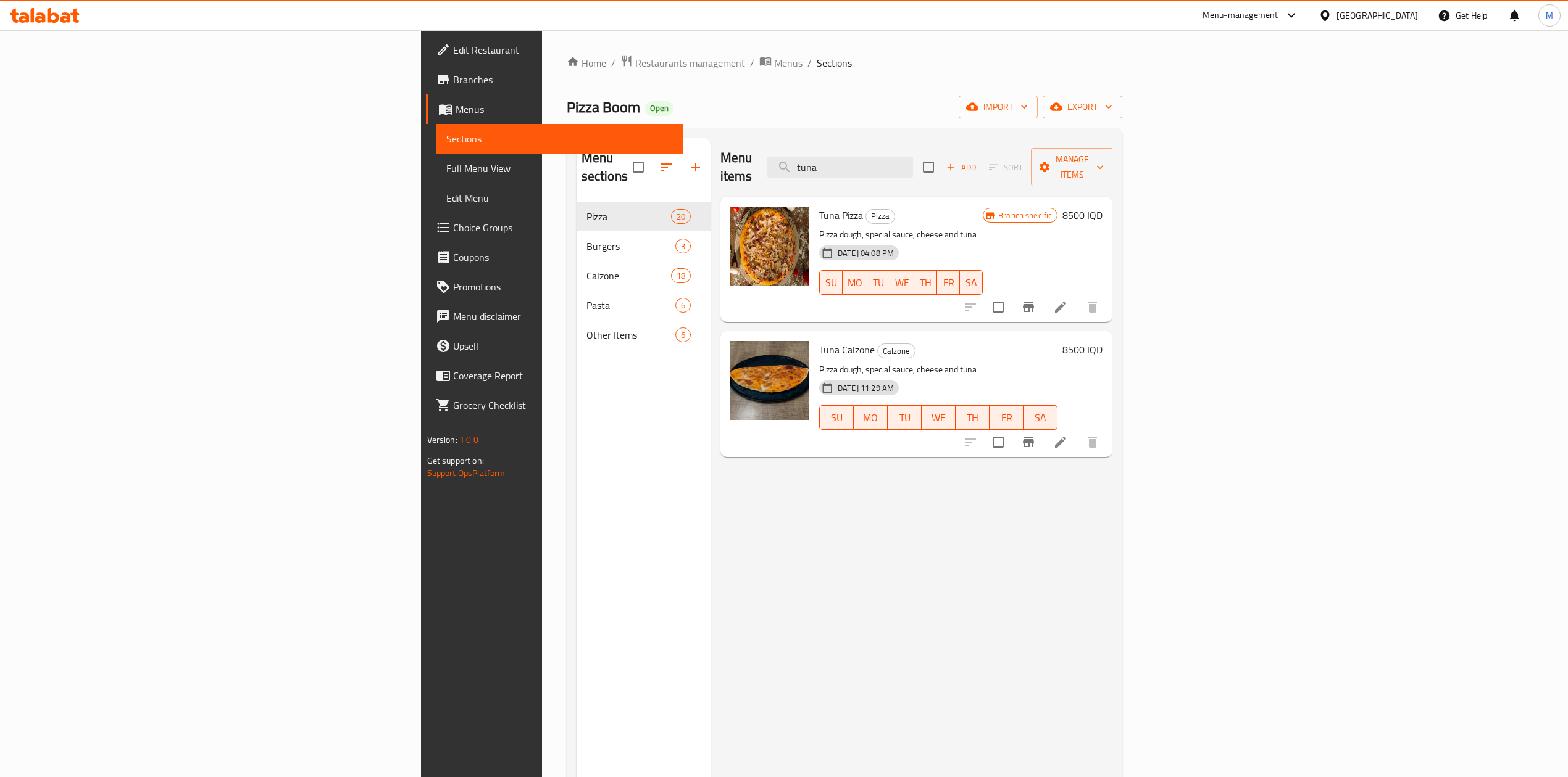
type input "tuna"
click at [1102, 207] on h6 "8500 IQD" at bounding box center [1082, 215] width 40 height 17
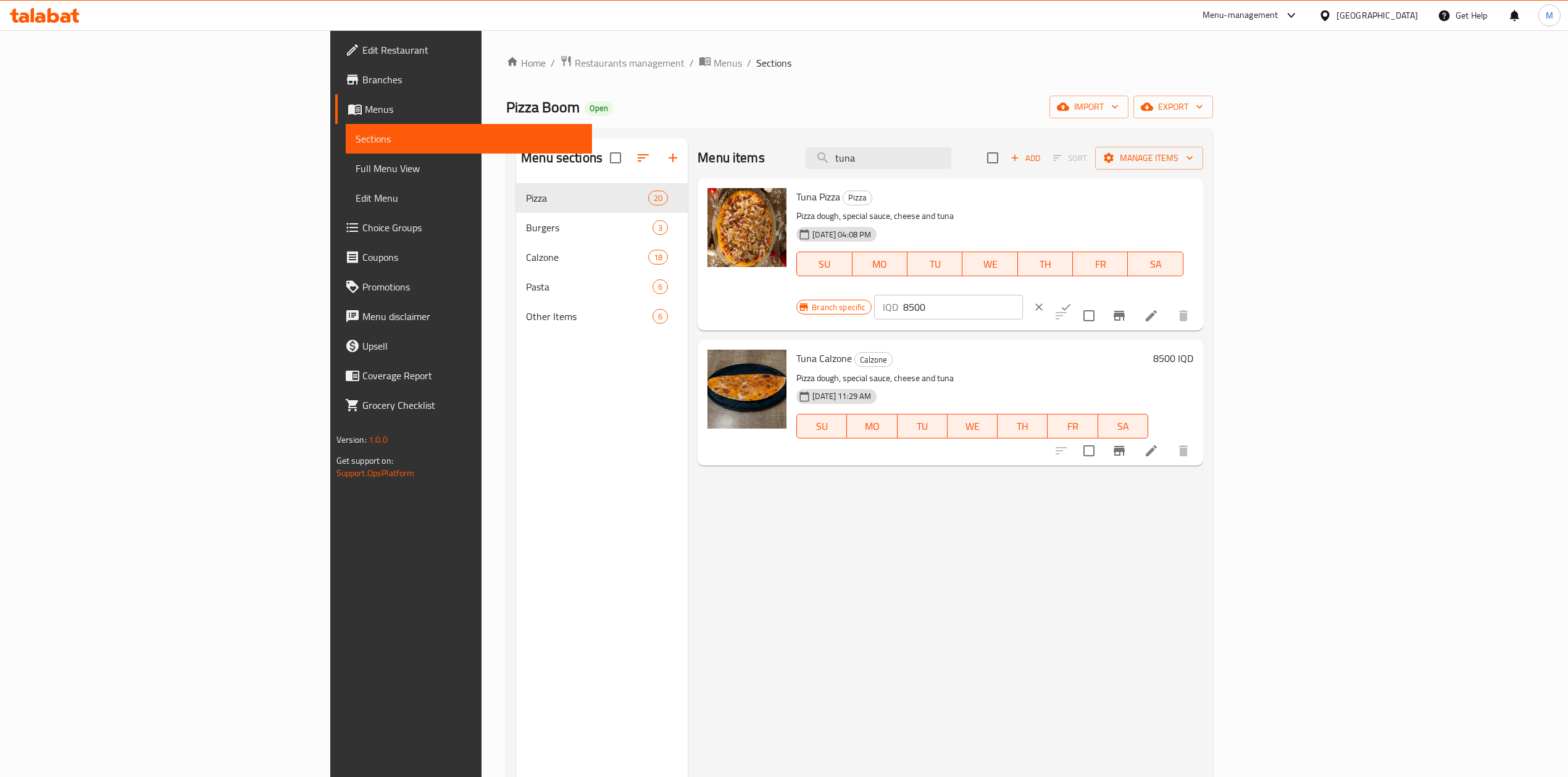
click at [1097, 293] on div "Branch specific IQD 8500 ​" at bounding box center [947, 306] width 301 height 27
click at [1022, 295] on input "8500" at bounding box center [963, 307] width 120 height 24
type input "9000"
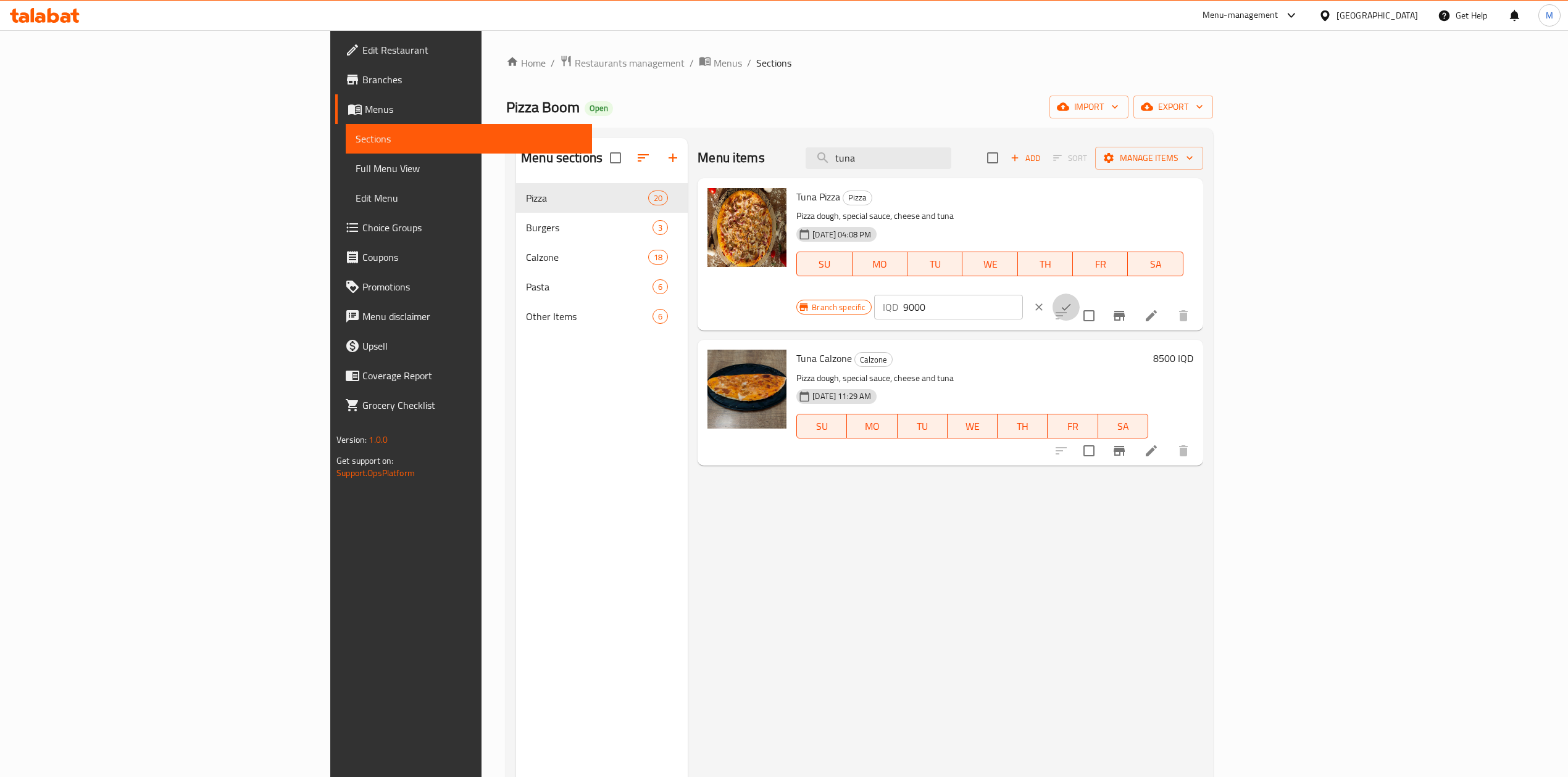
click at [1080, 293] on button "ok" at bounding box center [1065, 306] width 27 height 27
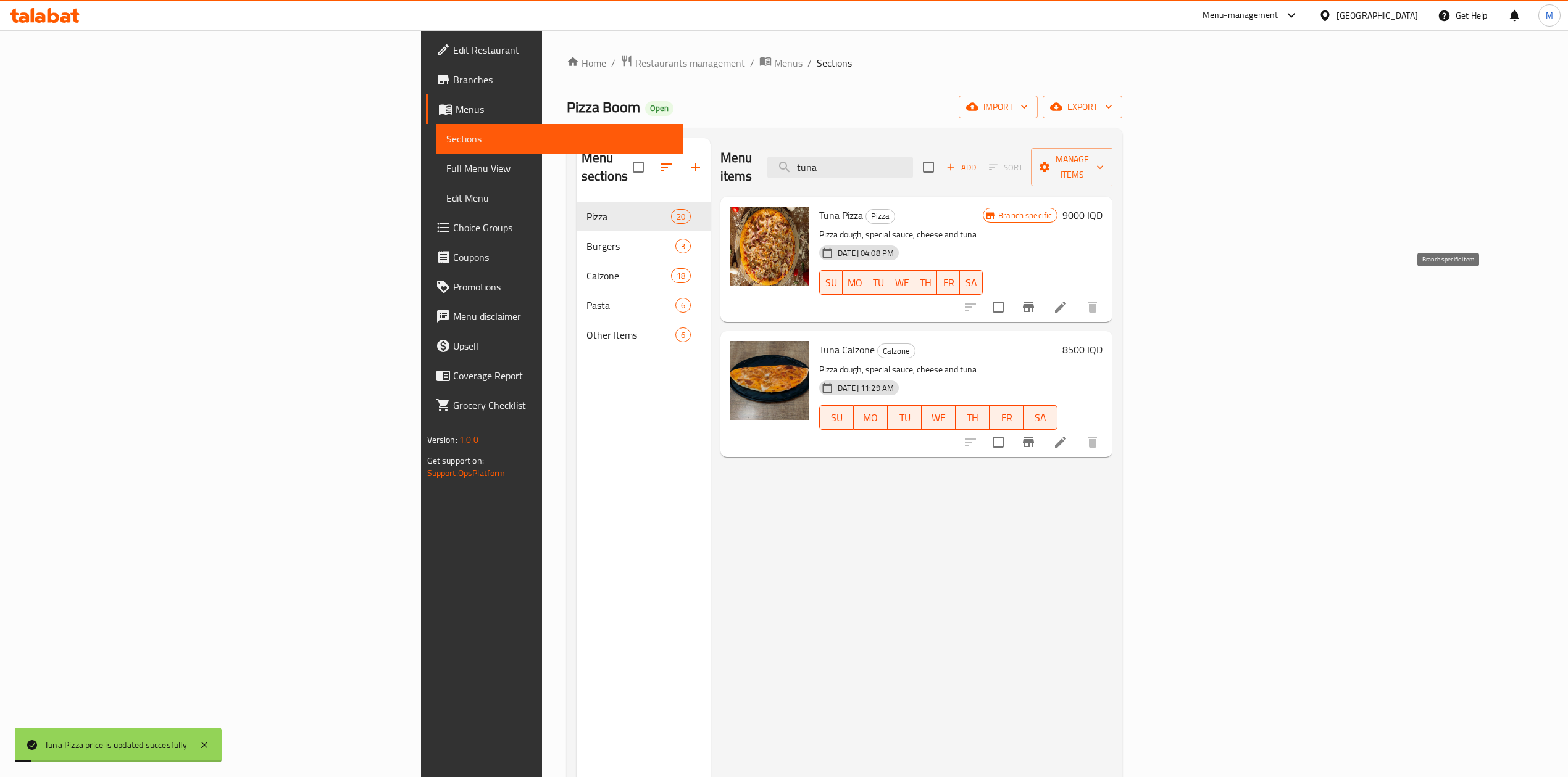
click at [1043, 293] on button "Branch-specific-item" at bounding box center [1029, 307] width 30 height 30
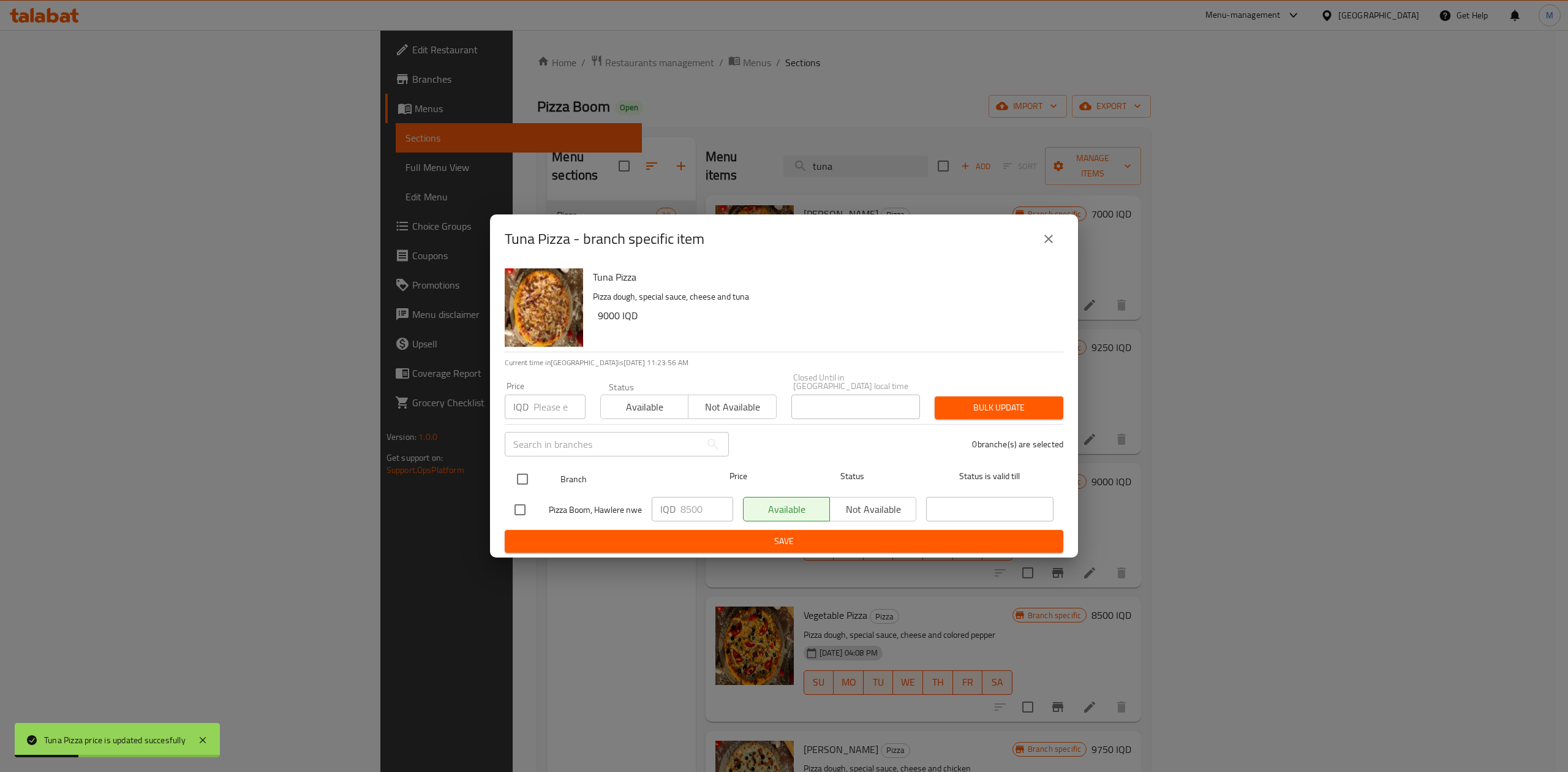
click at [513, 467] on input "checkbox" at bounding box center [522, 480] width 26 height 26
checkbox input "true"
click at [703, 501] on input "8500" at bounding box center [706, 509] width 53 height 24
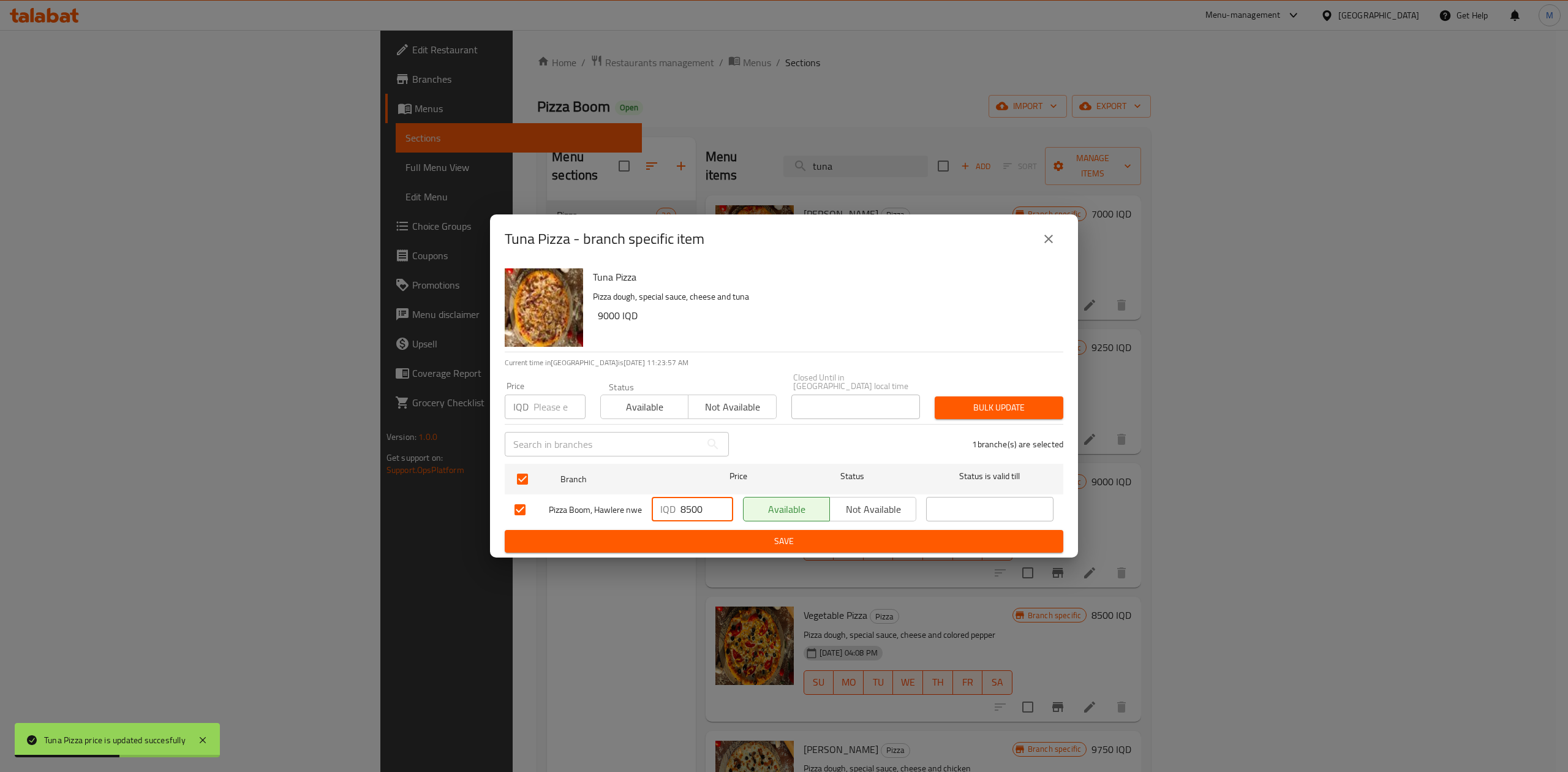
click at [703, 501] on input "8500" at bounding box center [706, 509] width 53 height 24
type input "9000"
click at [835, 539] on span "Save" at bounding box center [784, 542] width 539 height 16
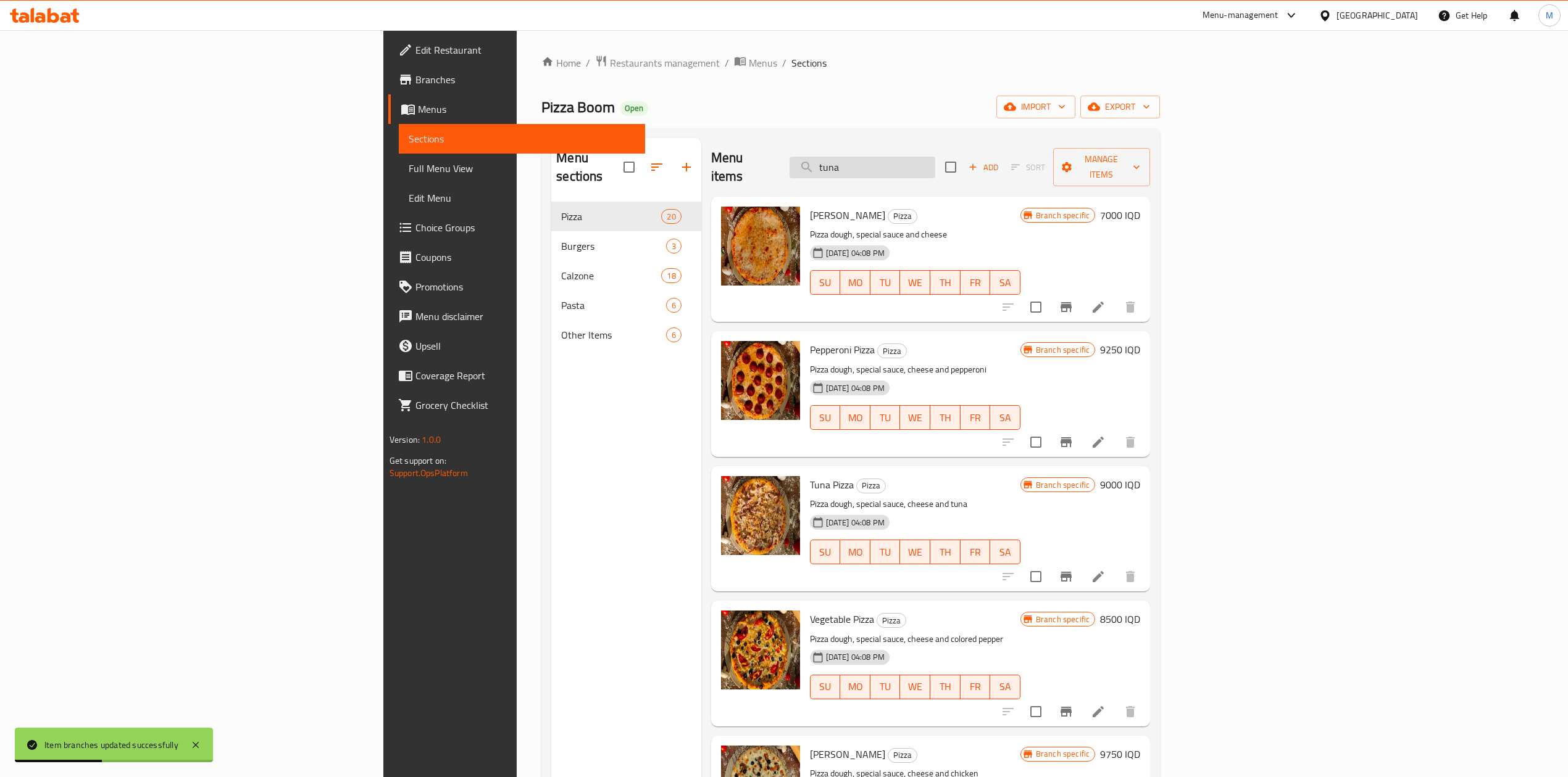
click at [935, 161] on input "tuna" at bounding box center [863, 167] width 146 height 22
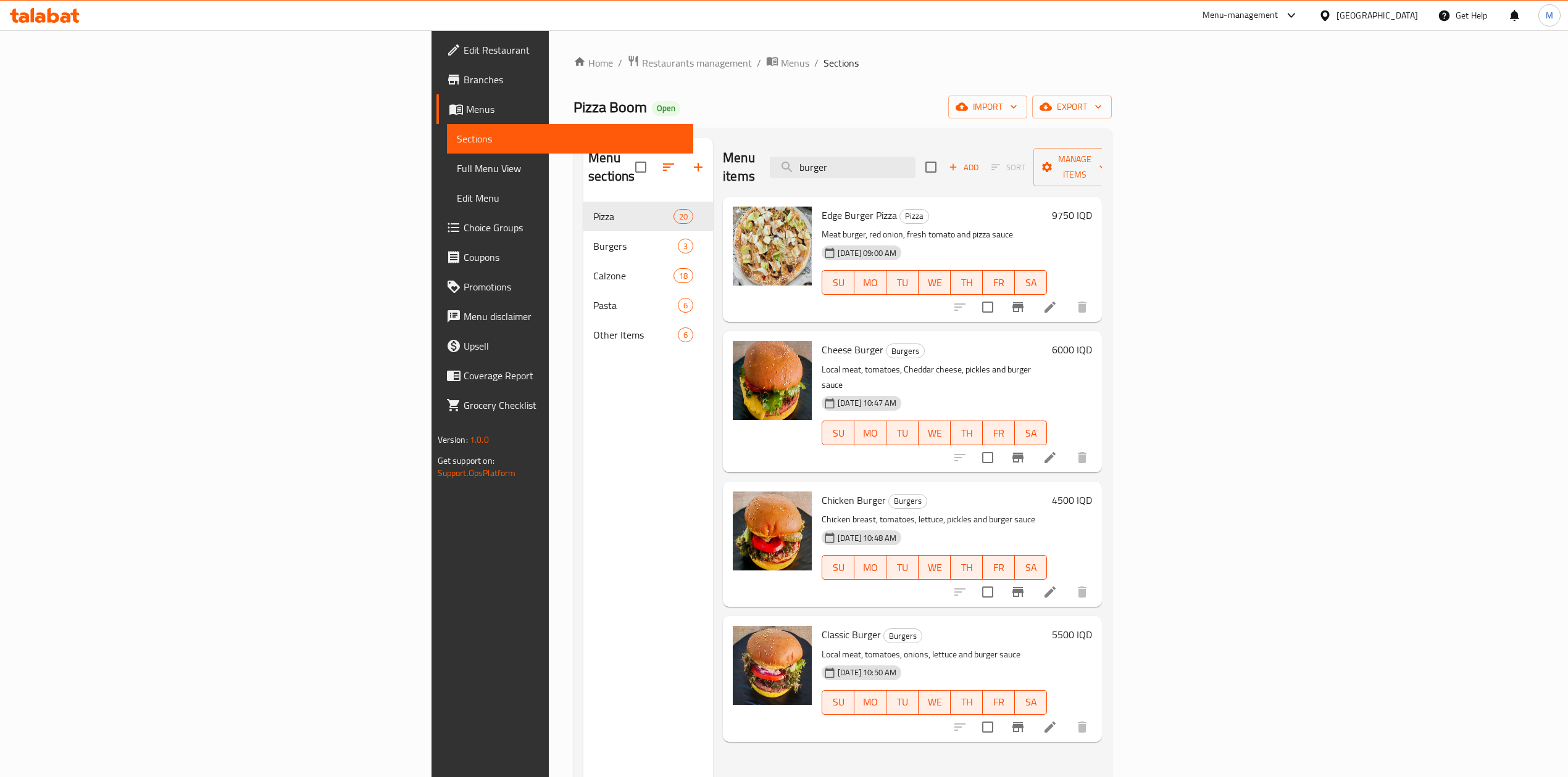
type input "burger"
click at [1092, 207] on h6 "9750 IQD" at bounding box center [1072, 215] width 40 height 17
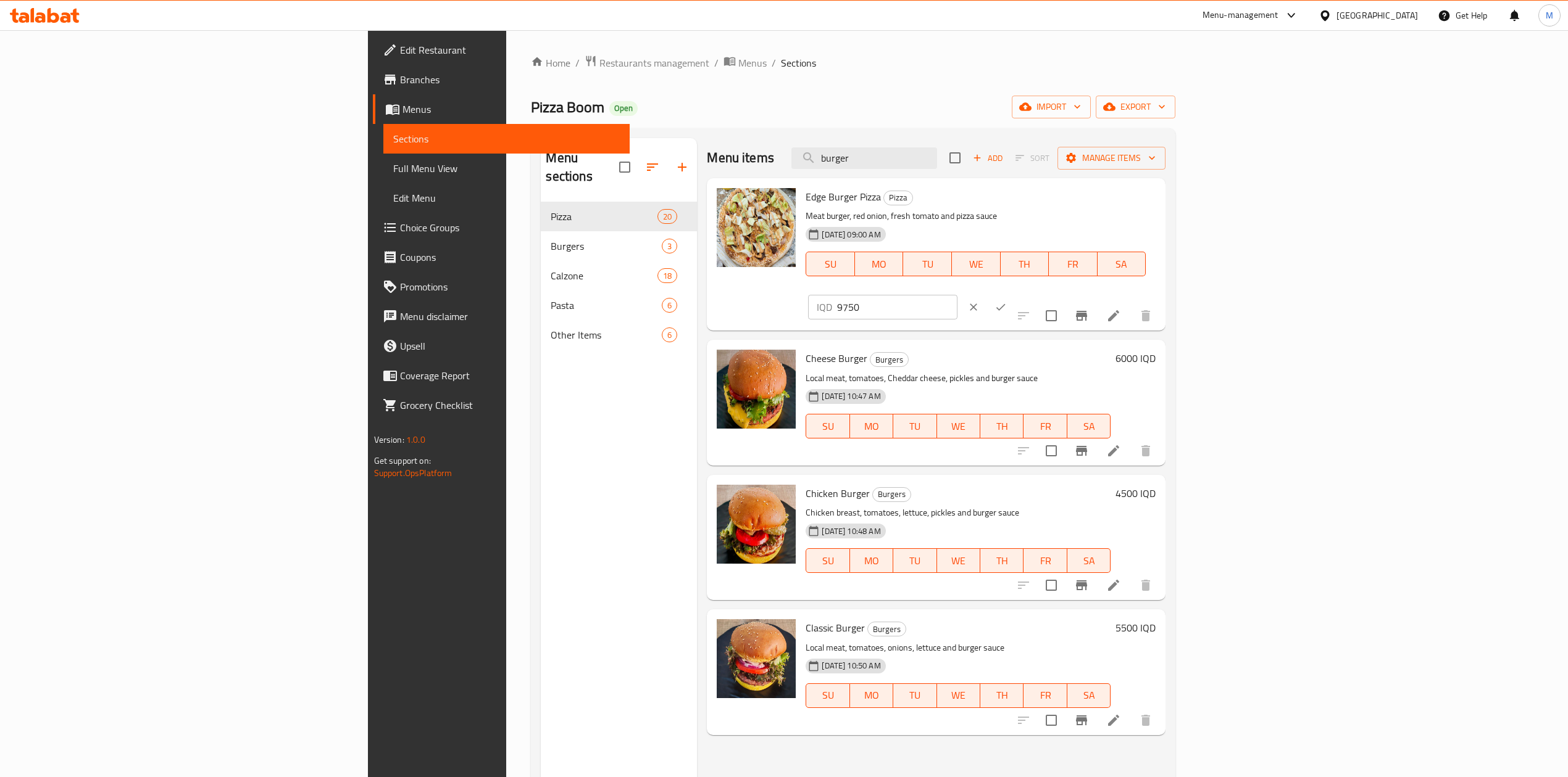
click at [956, 295] on input "9750" at bounding box center [896, 307] width 120 height 24
click at [956, 295] on input "10500" at bounding box center [896, 307] width 120 height 24
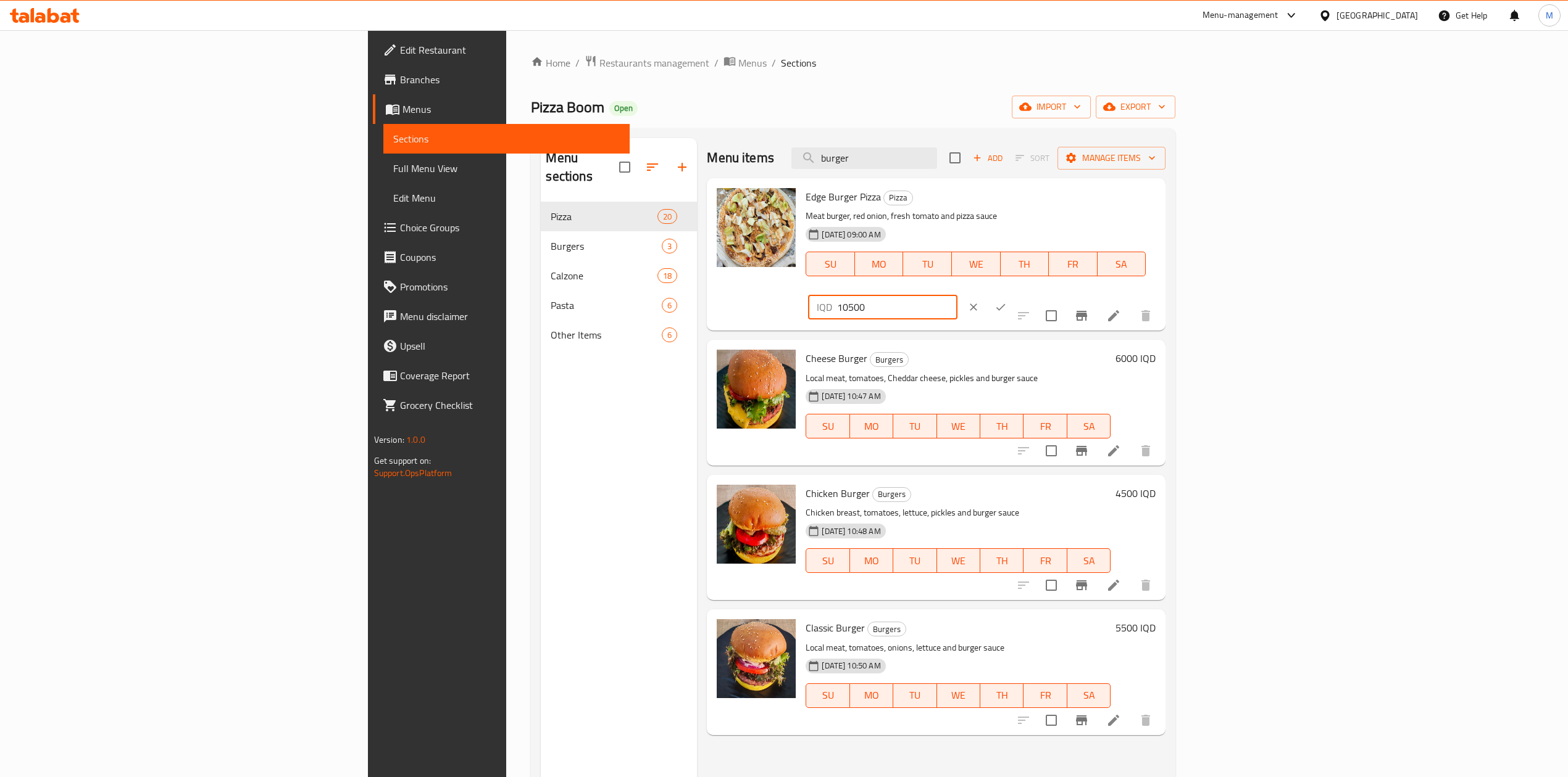
click at [956, 295] on input "10500" at bounding box center [896, 307] width 120 height 24
type input "10500"
click at [1007, 301] on icon "ok" at bounding box center [1001, 307] width 12 height 12
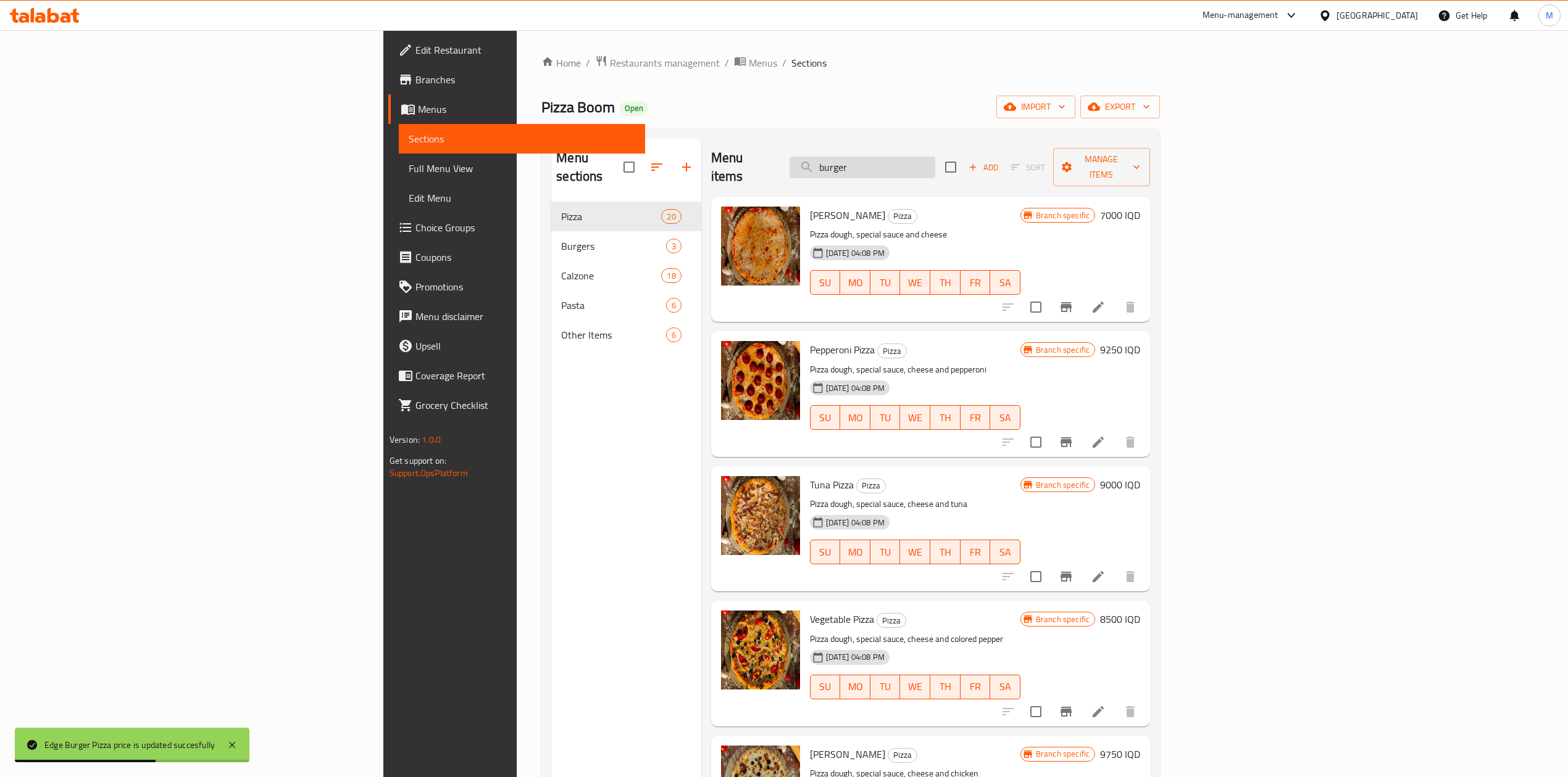
drag, startPoint x: 1009, startPoint y: 148, endPoint x: 1006, endPoint y: 155, distance: 7.6
click at [935, 156] on input "burger" at bounding box center [863, 167] width 146 height 22
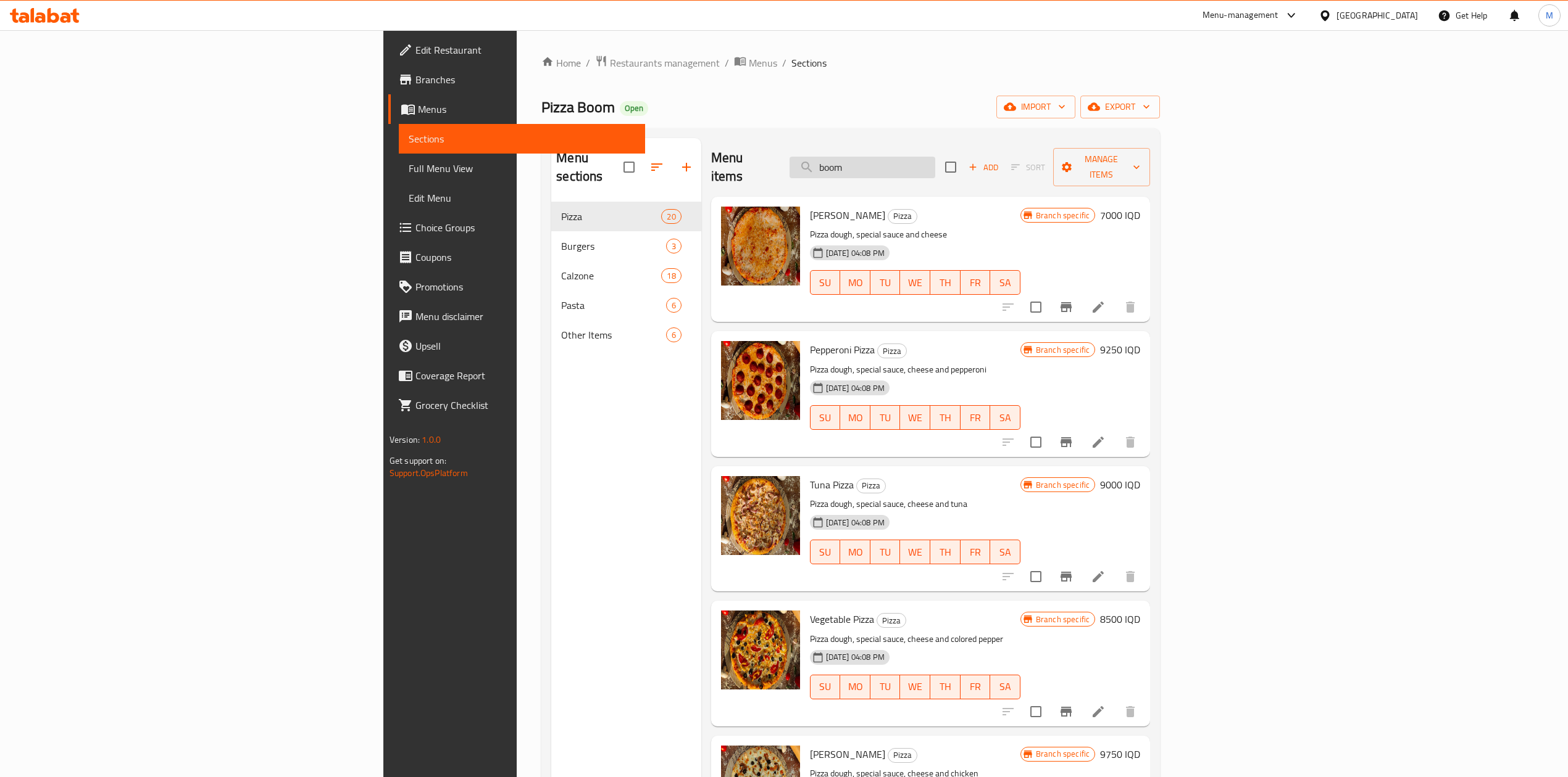
type input "boom"
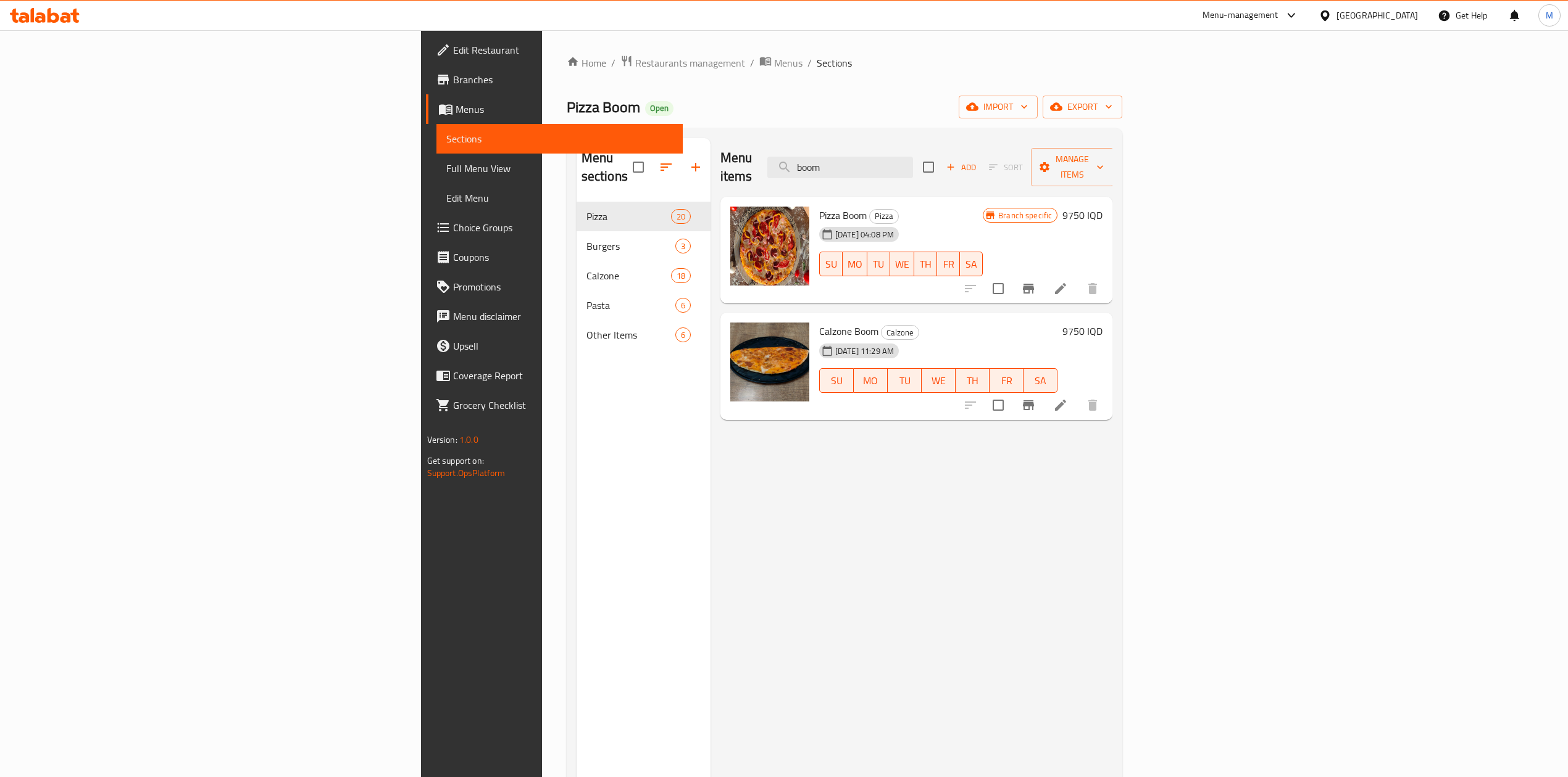
click at [1102, 207] on h6 "9750 IQD" at bounding box center [1082, 215] width 40 height 17
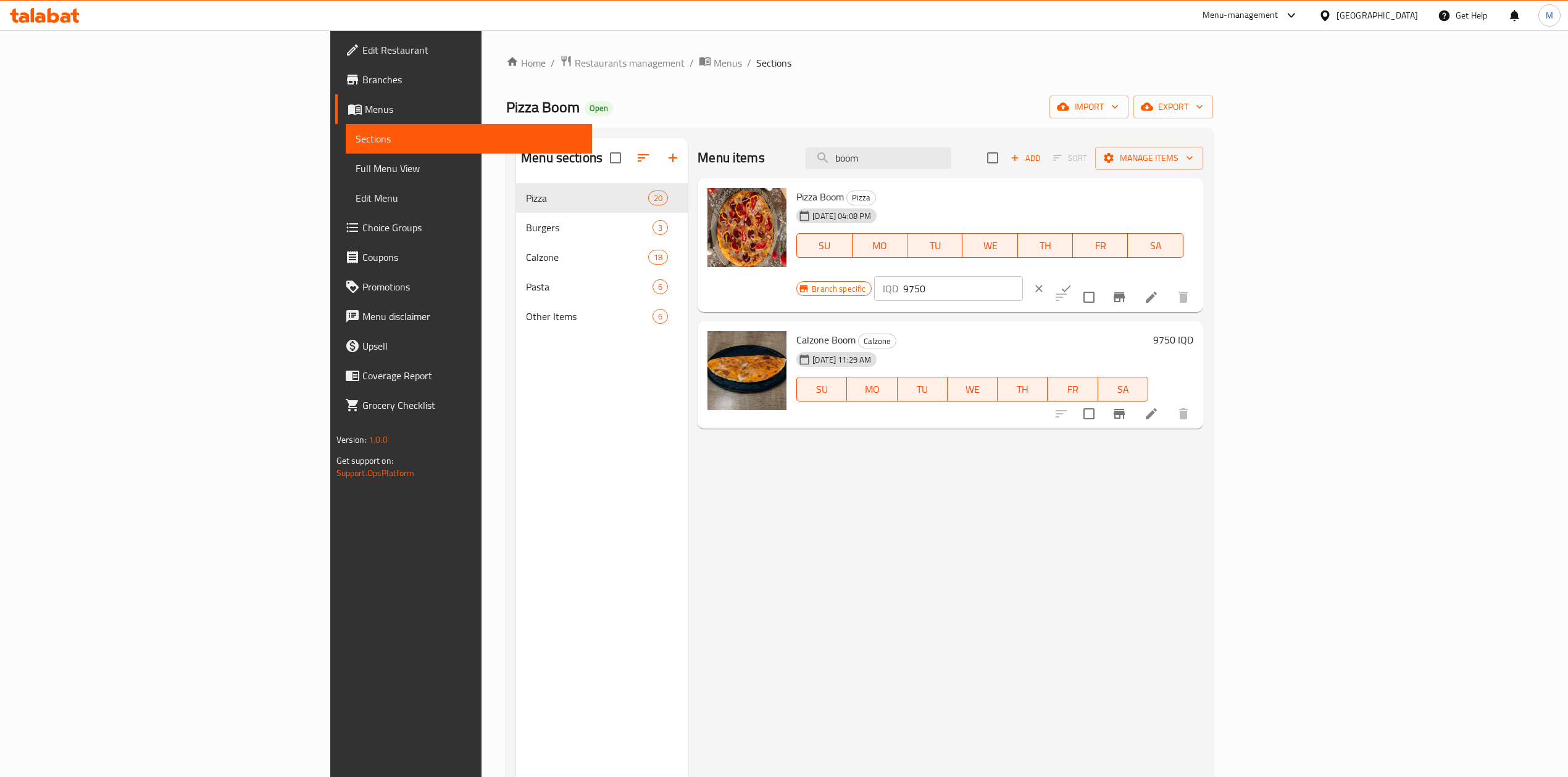
click at [1022, 276] on input "9750" at bounding box center [963, 288] width 120 height 24
type input "10000"
click at [1080, 275] on button "ok" at bounding box center [1065, 288] width 27 height 27
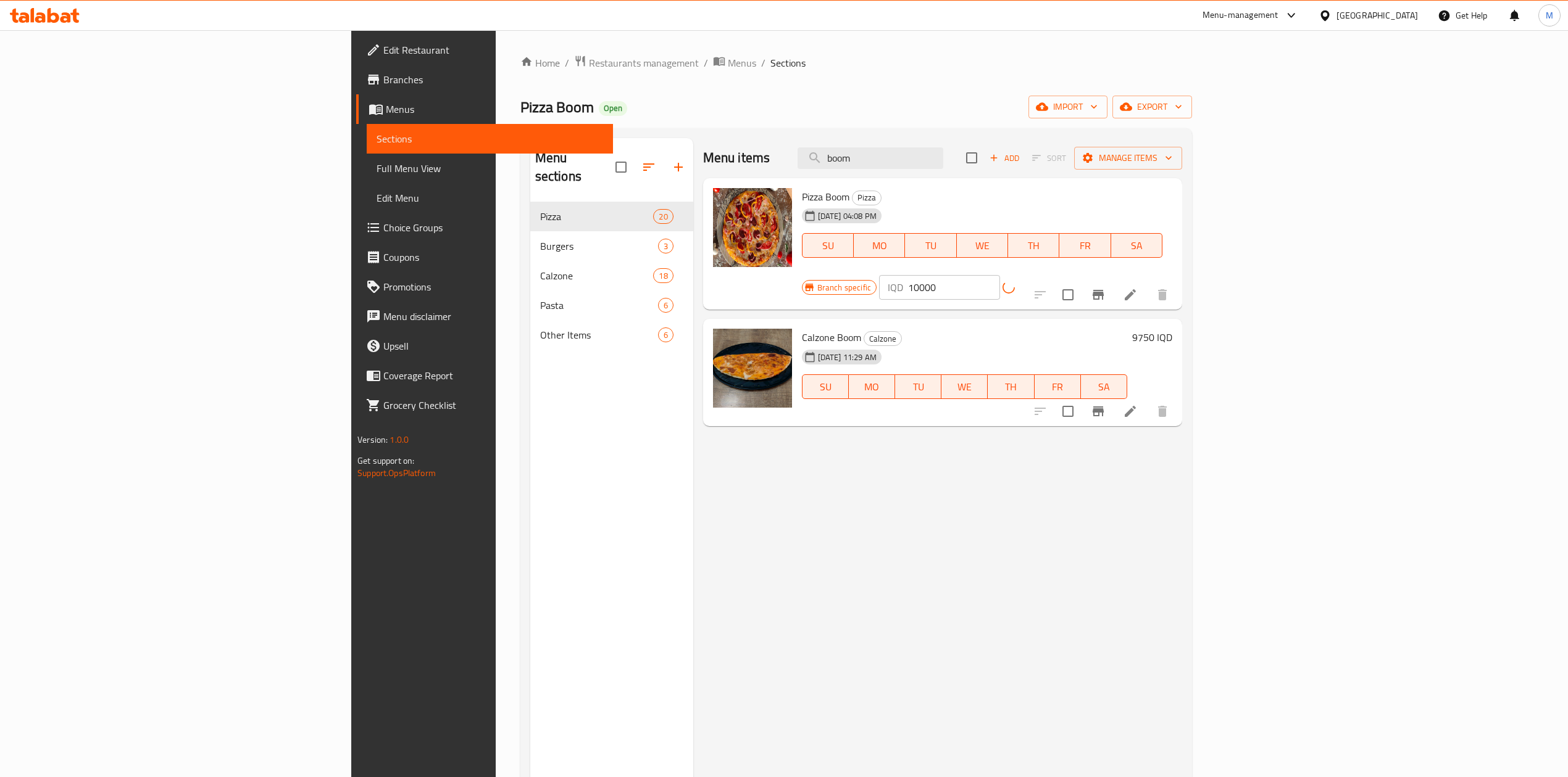
click at [1061, 275] on div "Branch specific IQD 10000 ​" at bounding box center [931, 287] width 259 height 24
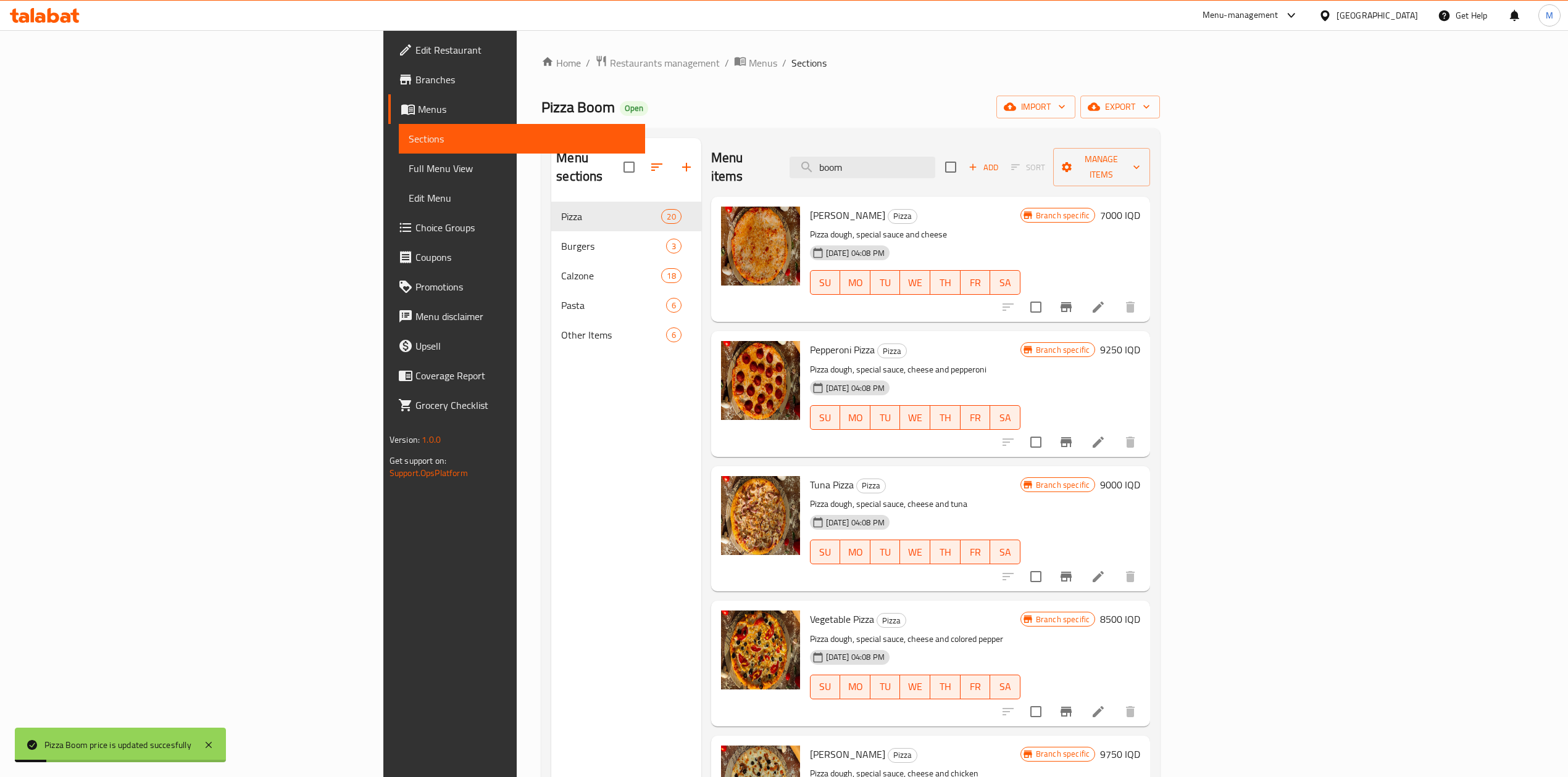
click at [1140, 207] on h6 "7000 IQD" at bounding box center [1120, 215] width 40 height 17
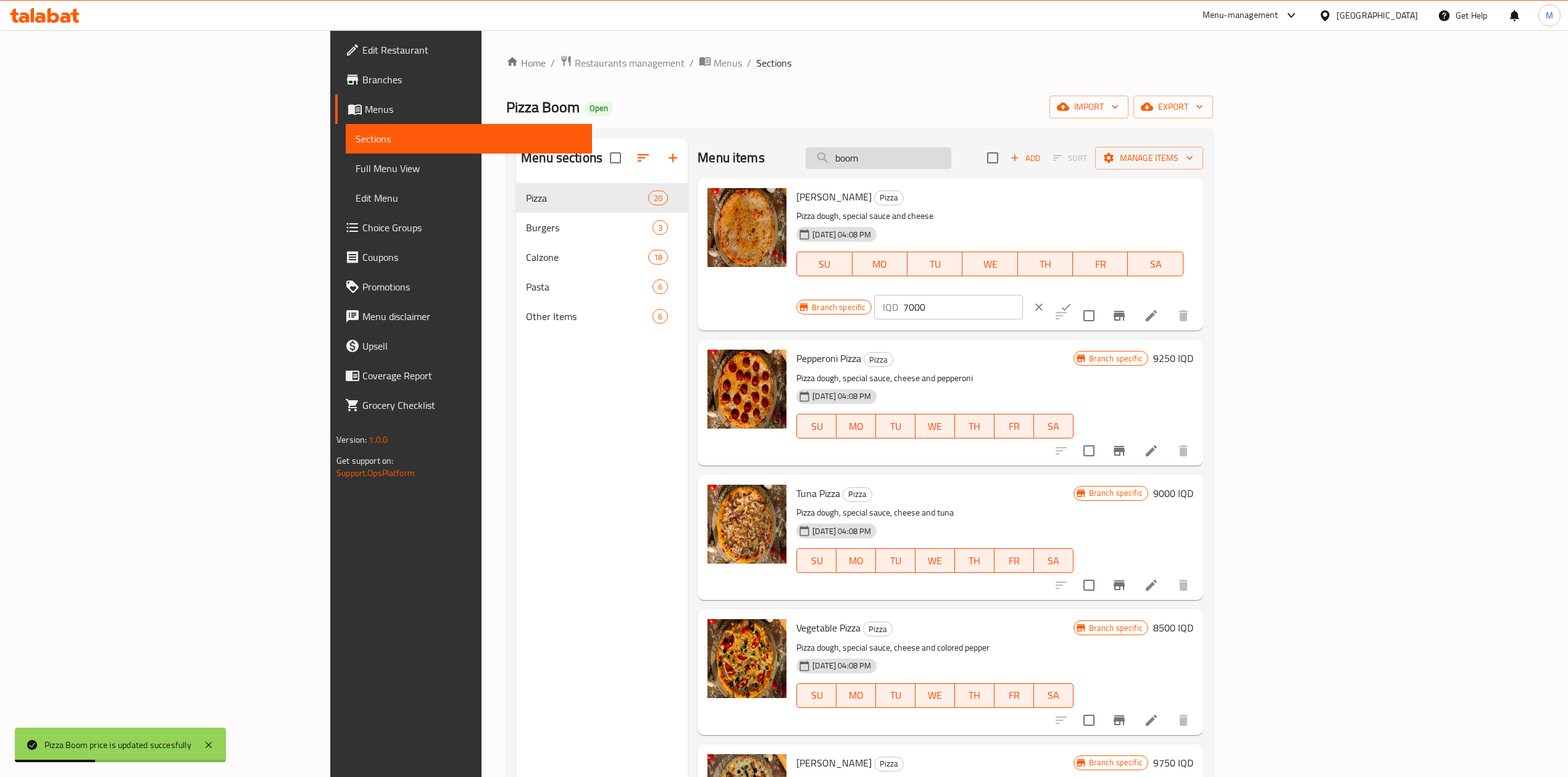
click at [951, 156] on input "boom" at bounding box center [878, 158] width 146 height 22
click at [1045, 301] on icon "clear" at bounding box center [1039, 307] width 12 height 12
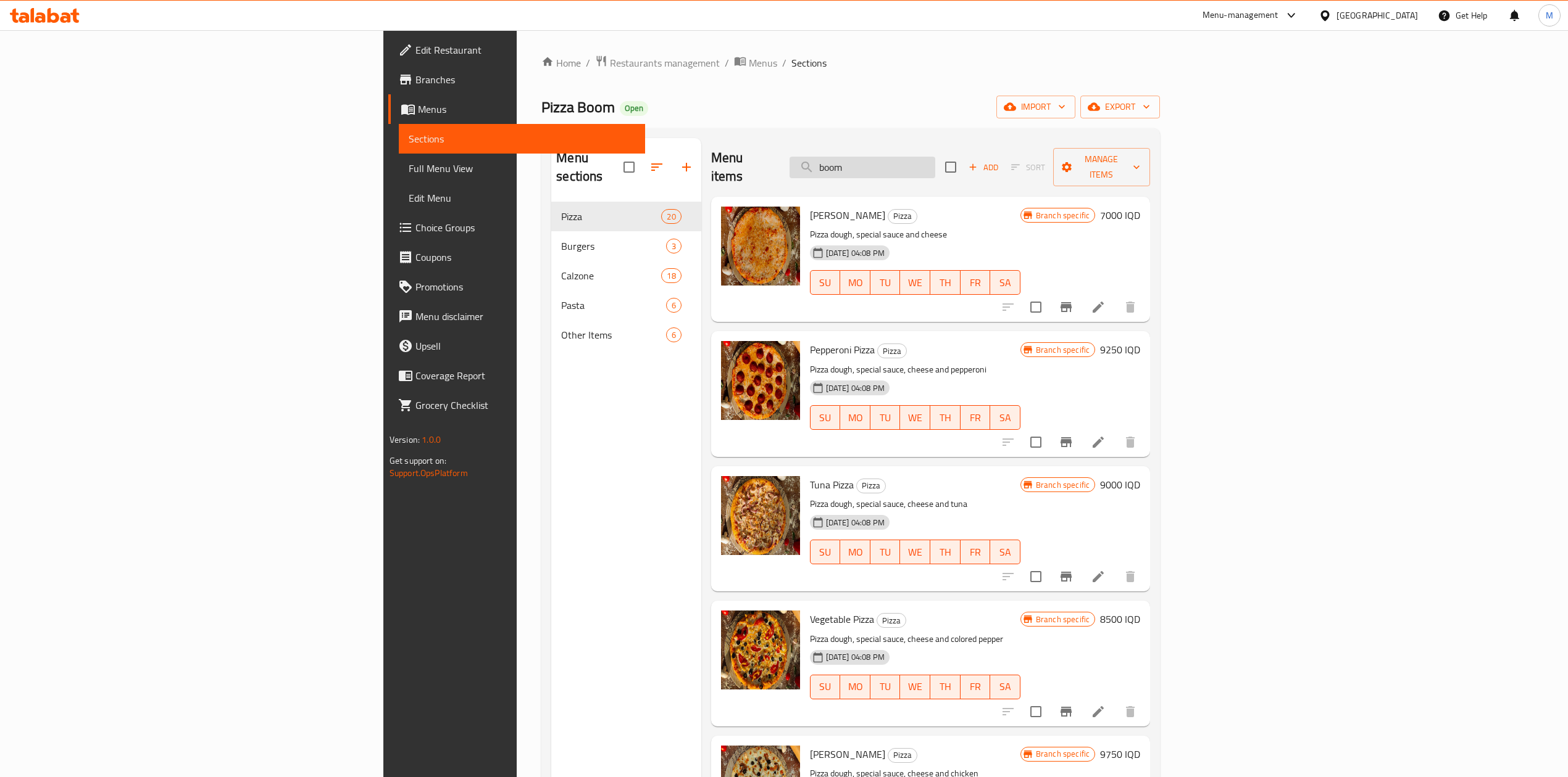
click at [935, 159] on input "boom" at bounding box center [863, 167] width 146 height 22
click at [935, 161] on input "boom" at bounding box center [863, 167] width 146 height 22
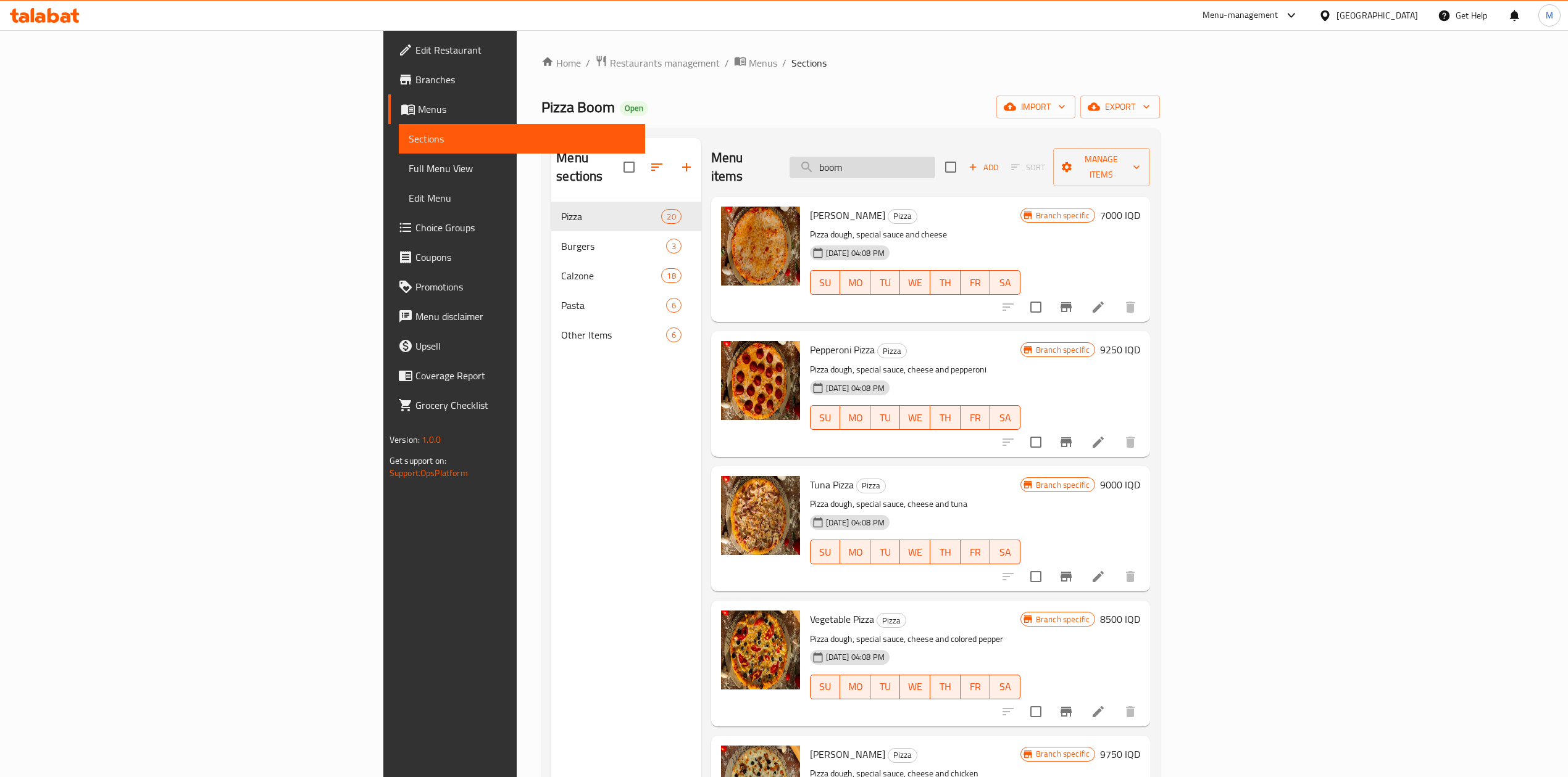
click at [935, 161] on input "boom" at bounding box center [863, 167] width 146 height 22
paste input "boom"
type input "boom"
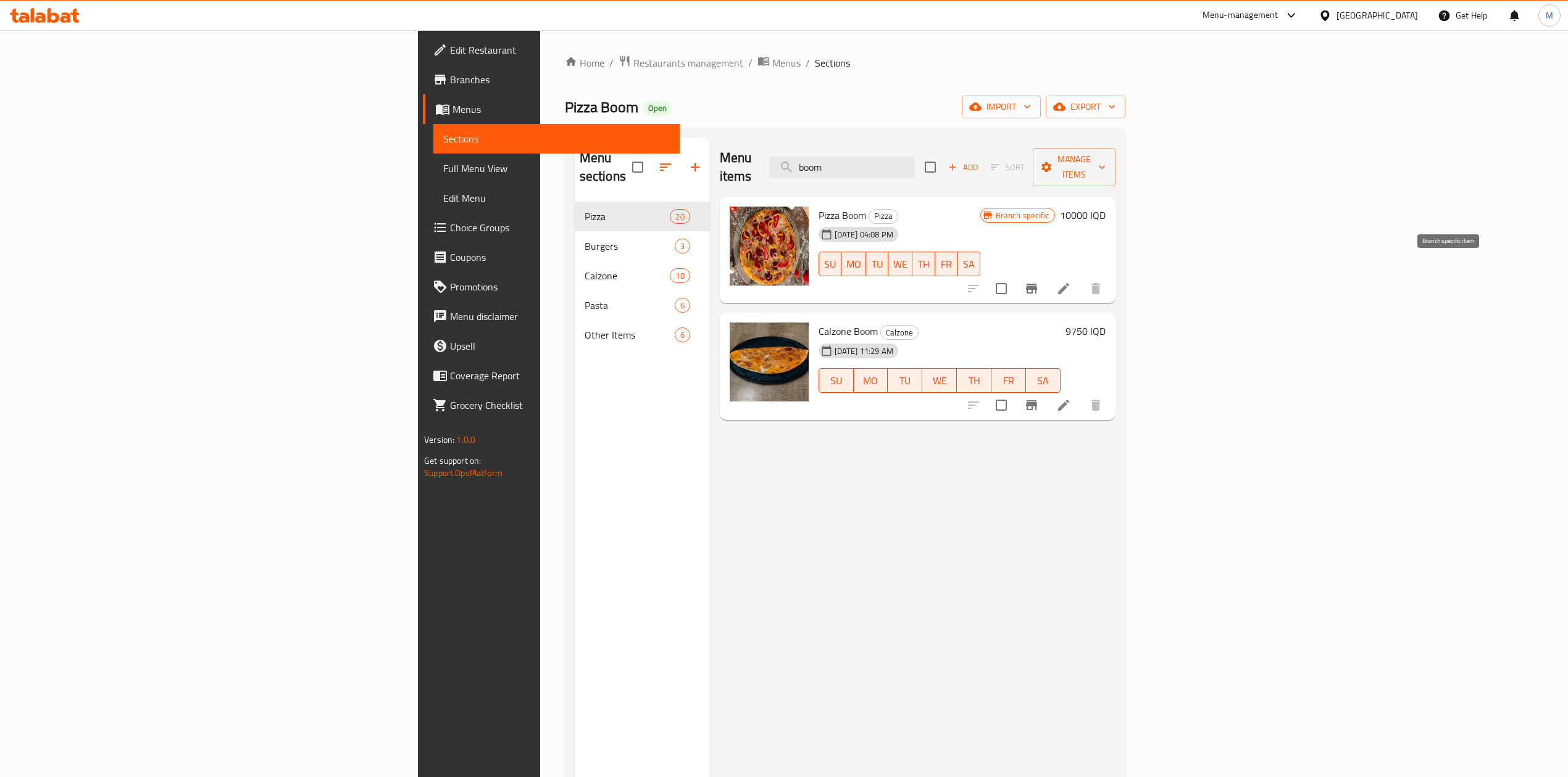
click at [1039, 281] on icon "Branch-specific-item" at bounding box center [1031, 288] width 15 height 15
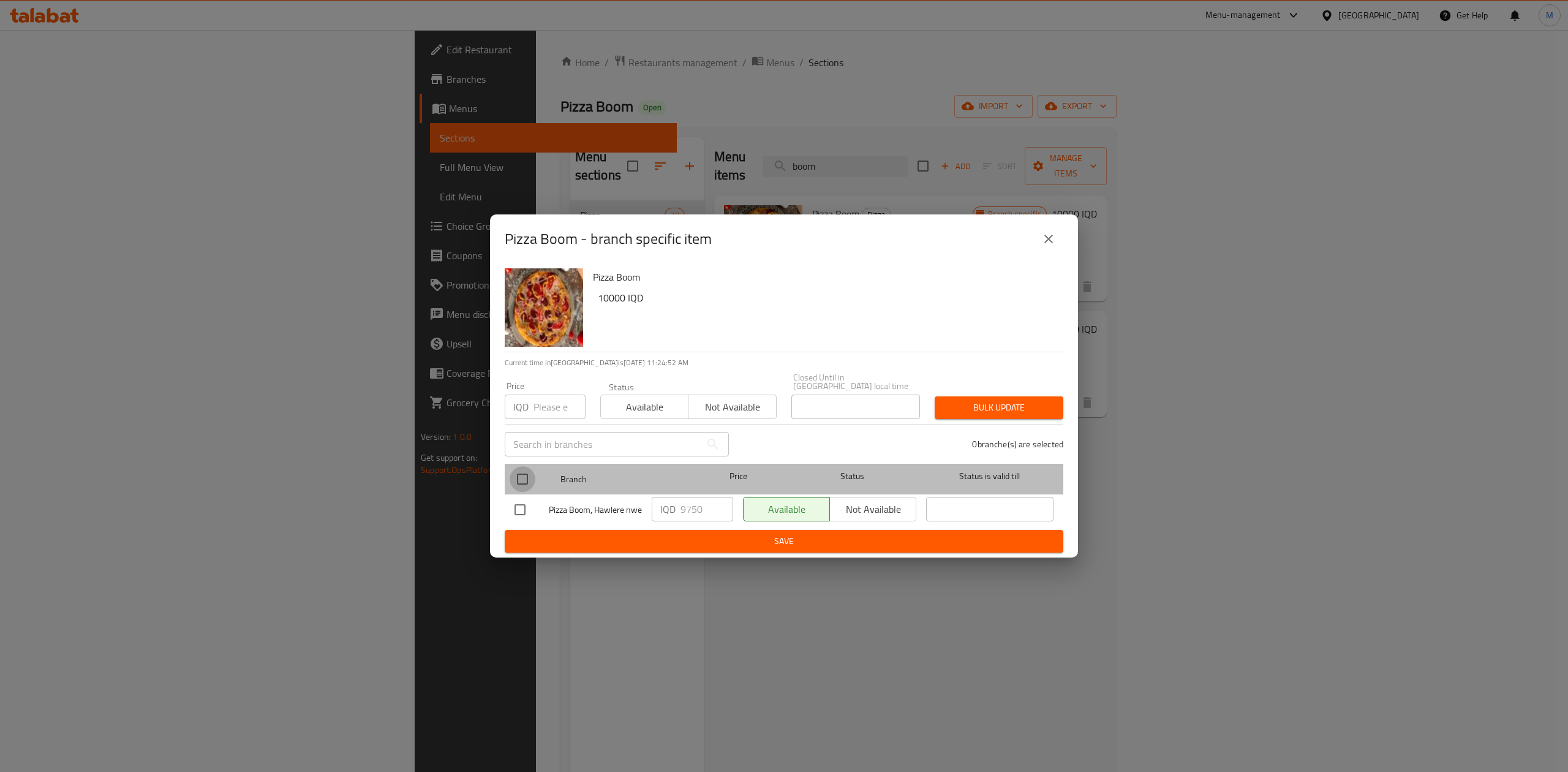
click at [523, 472] on input "checkbox" at bounding box center [522, 480] width 26 height 26
checkbox input "true"
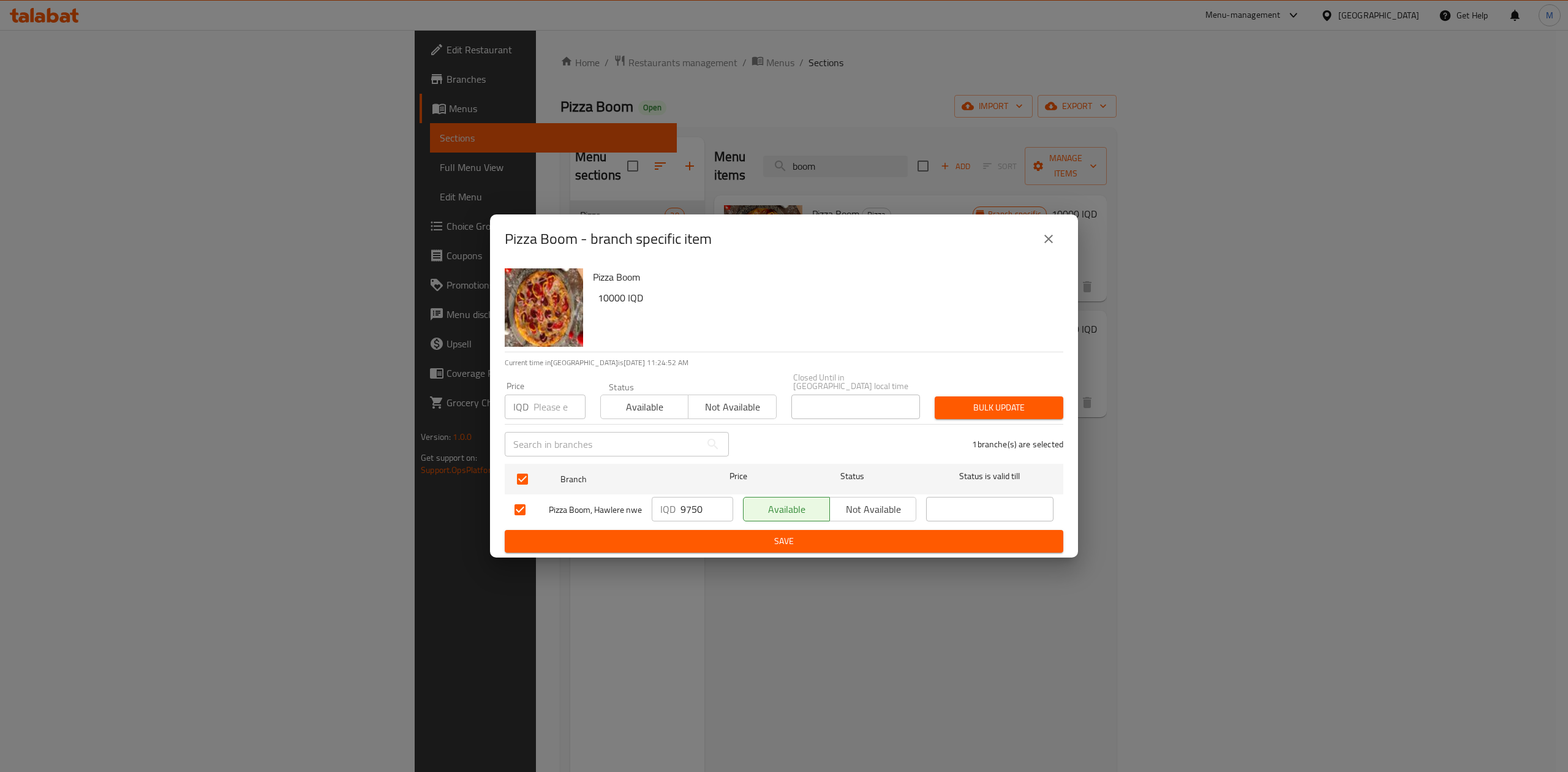
click at [698, 497] on input "9750" at bounding box center [706, 509] width 53 height 24
paste input "number"
type input "10000"
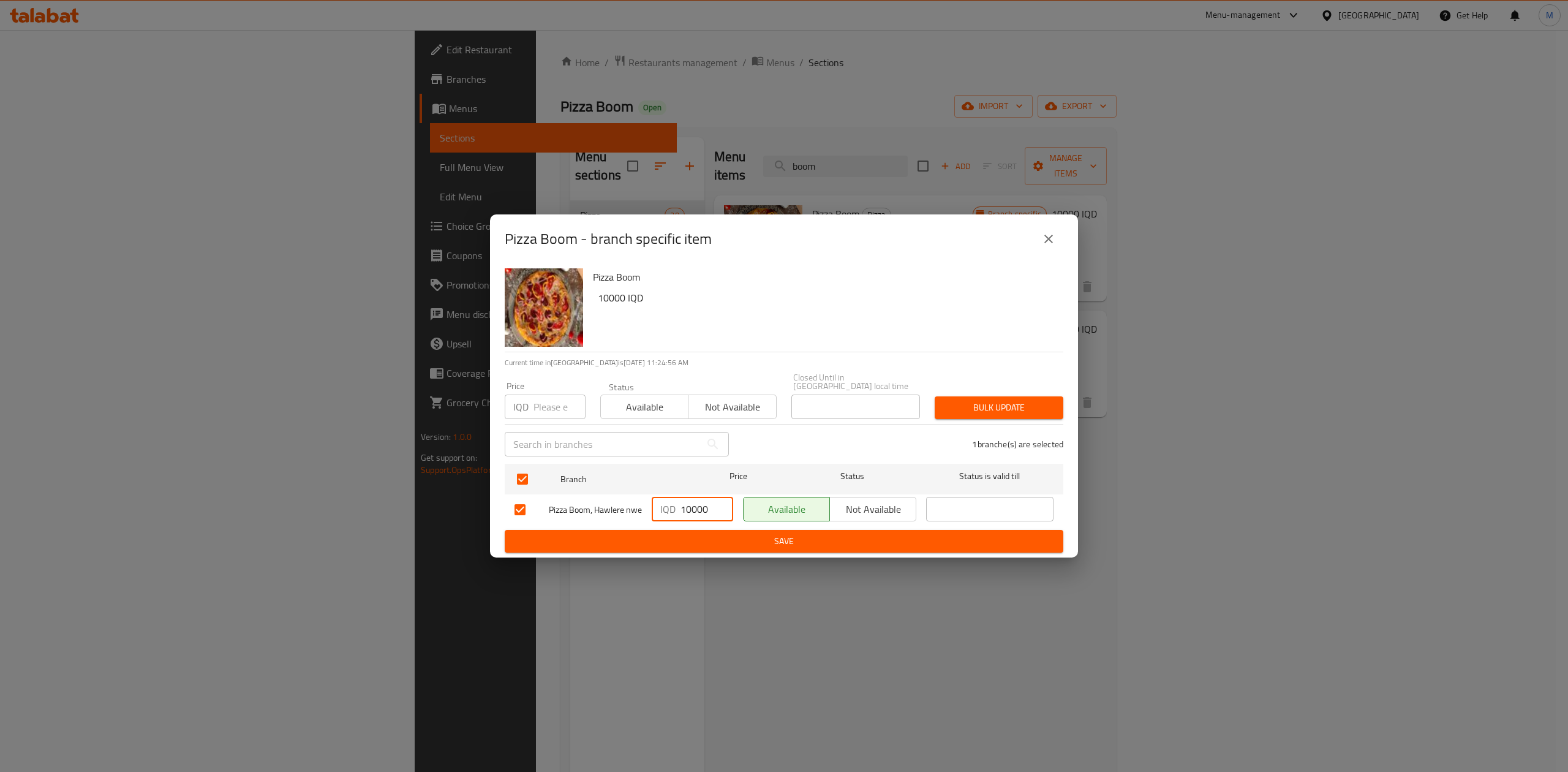
click at [730, 535] on span "Save" at bounding box center [784, 542] width 539 height 16
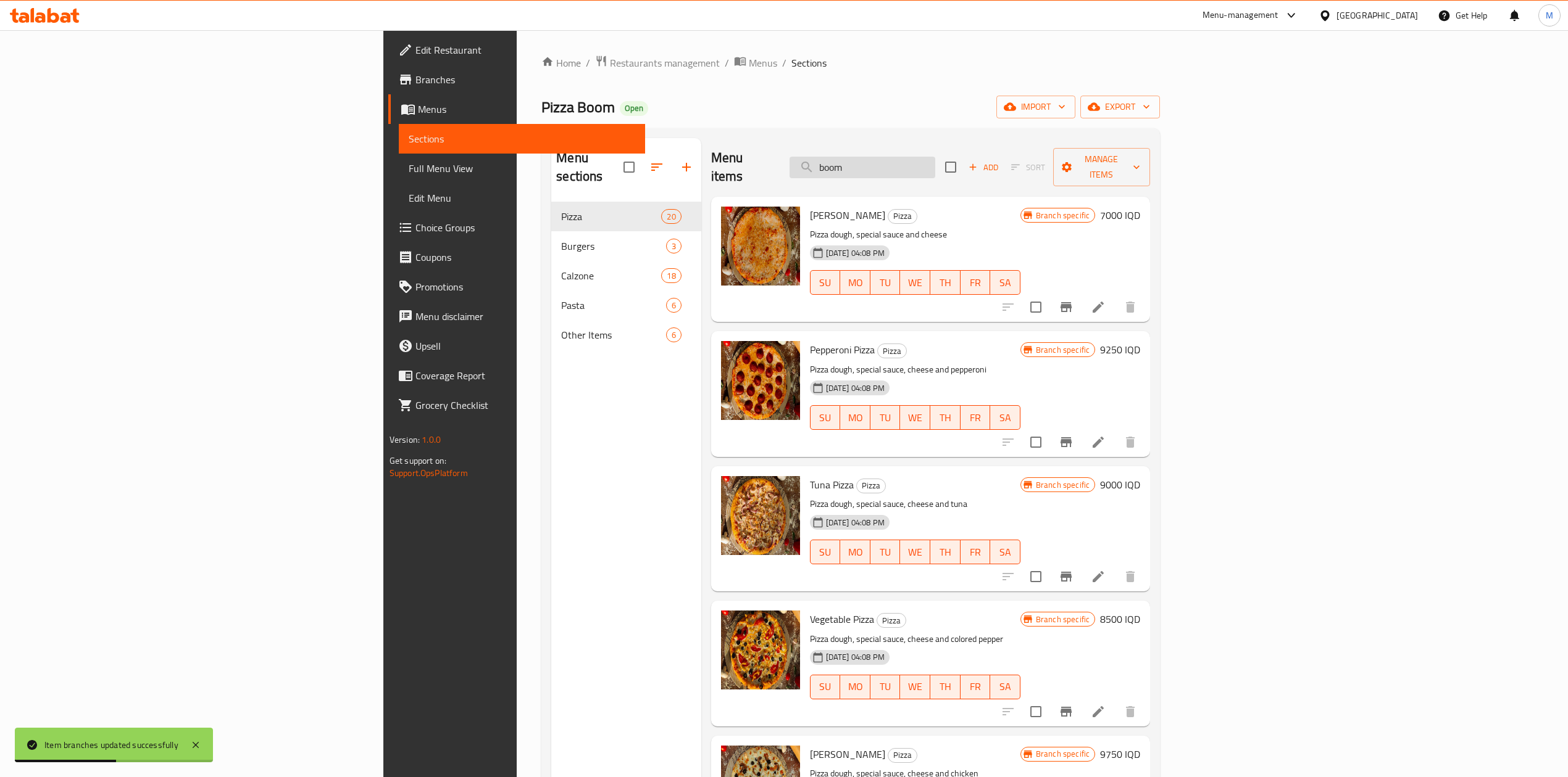
click at [935, 161] on input "boom" at bounding box center [863, 167] width 146 height 22
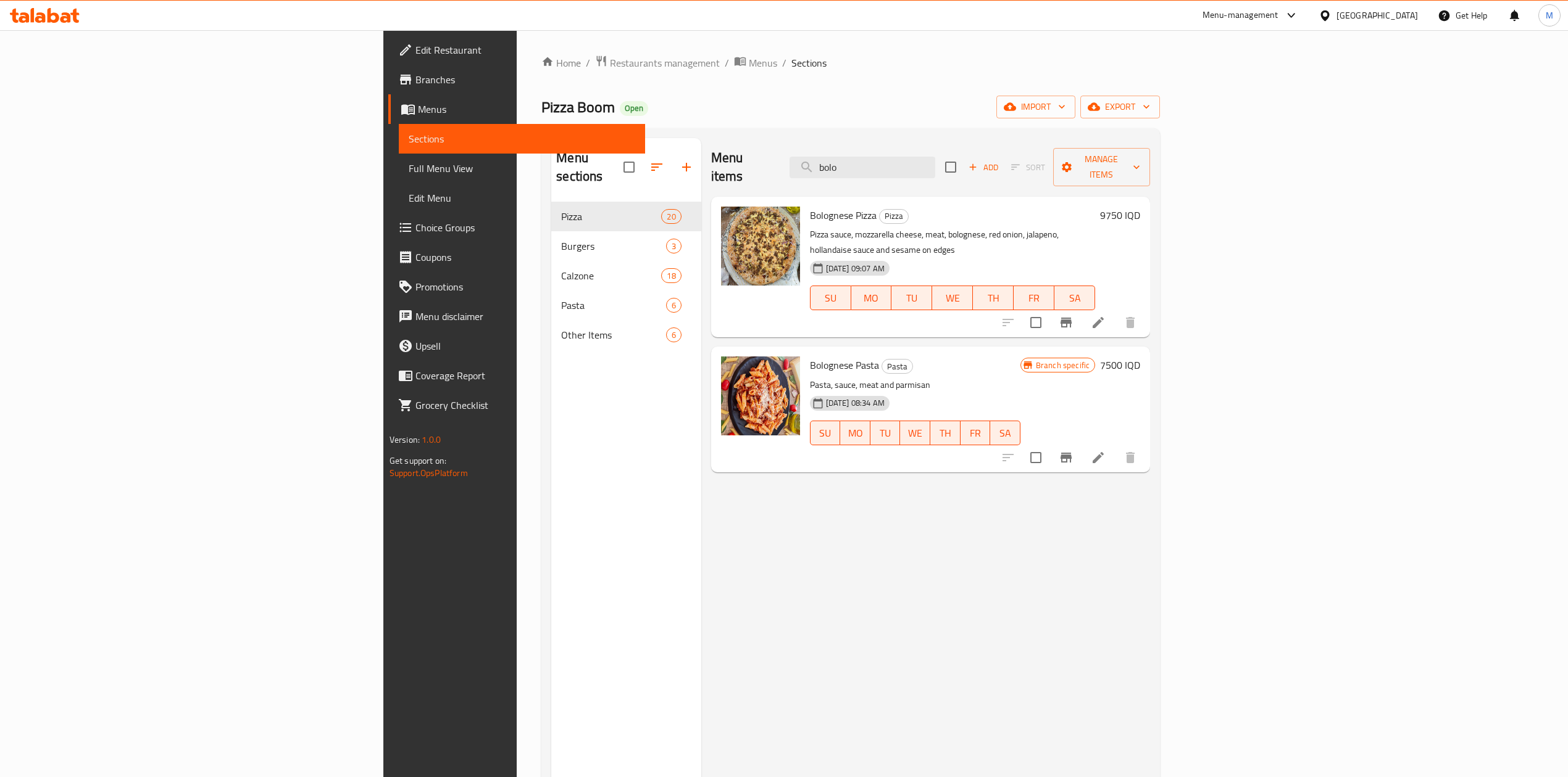
type input "bolo"
click at [1140, 207] on h6 "9750 IQD" at bounding box center [1120, 215] width 40 height 17
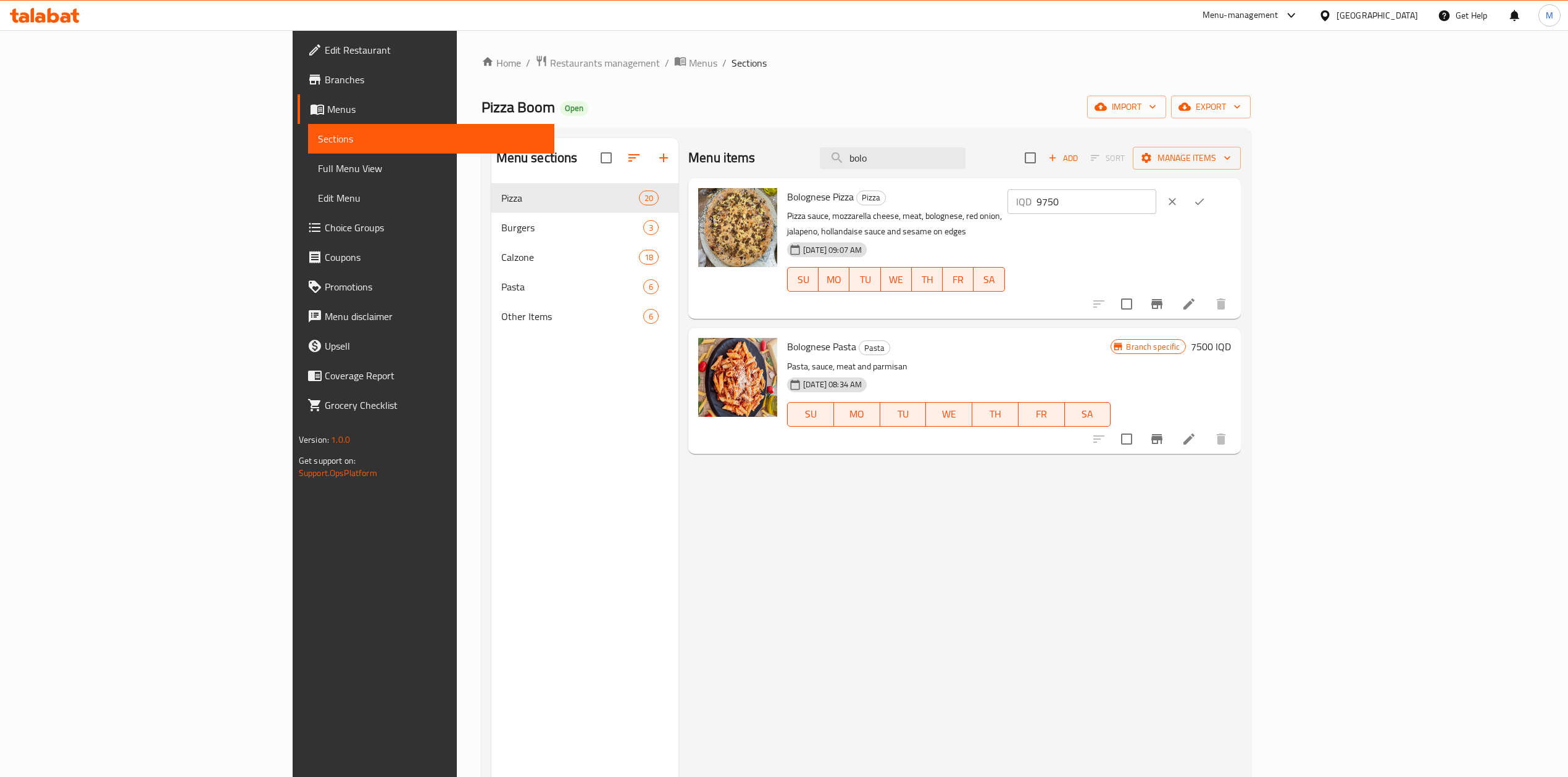
click at [1156, 203] on input "9750" at bounding box center [1096, 201] width 120 height 24
type input "9"
type input "10500"
click at [1213, 200] on button "ok" at bounding box center [1199, 201] width 27 height 27
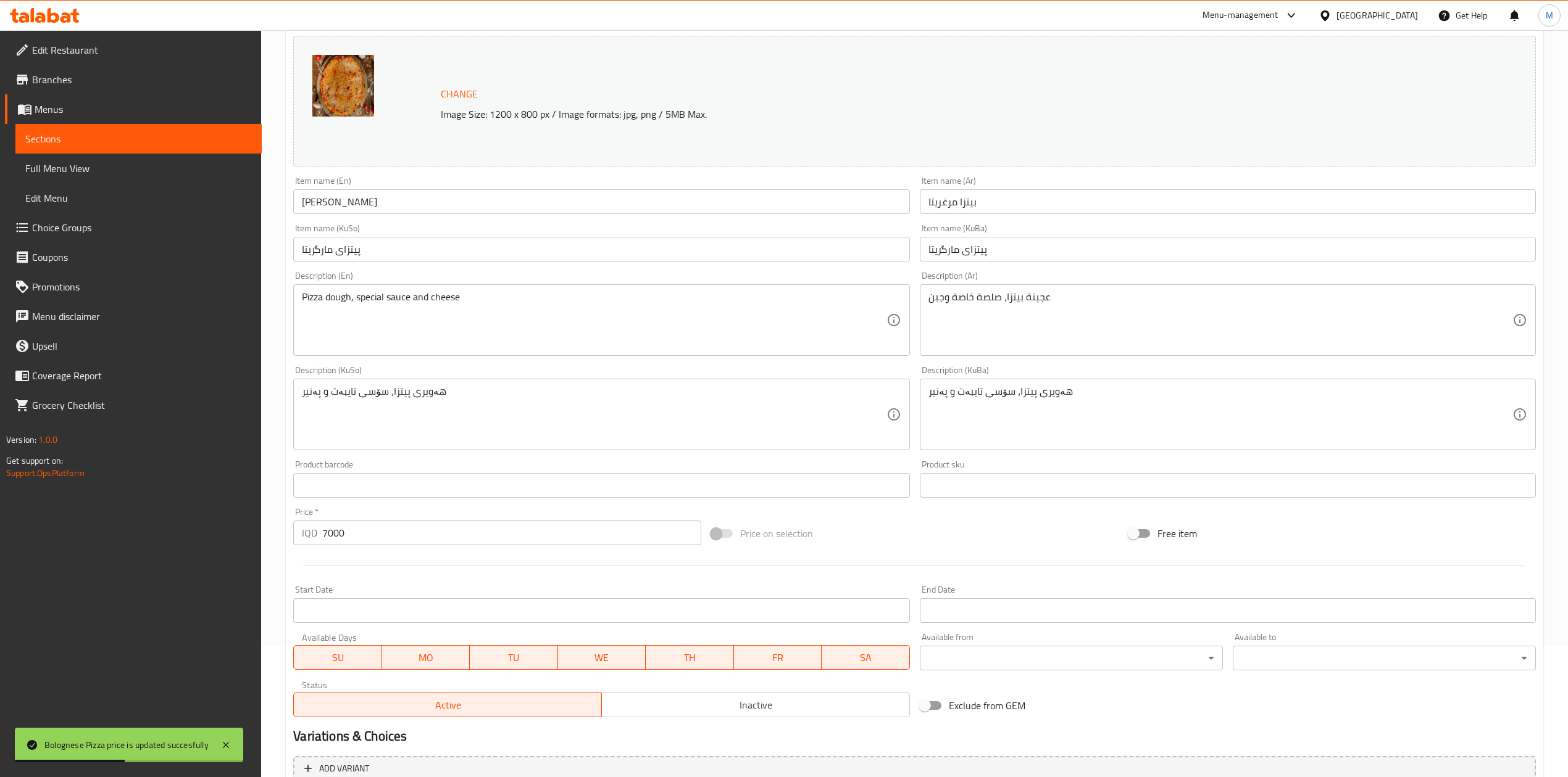
scroll to position [253, 0]
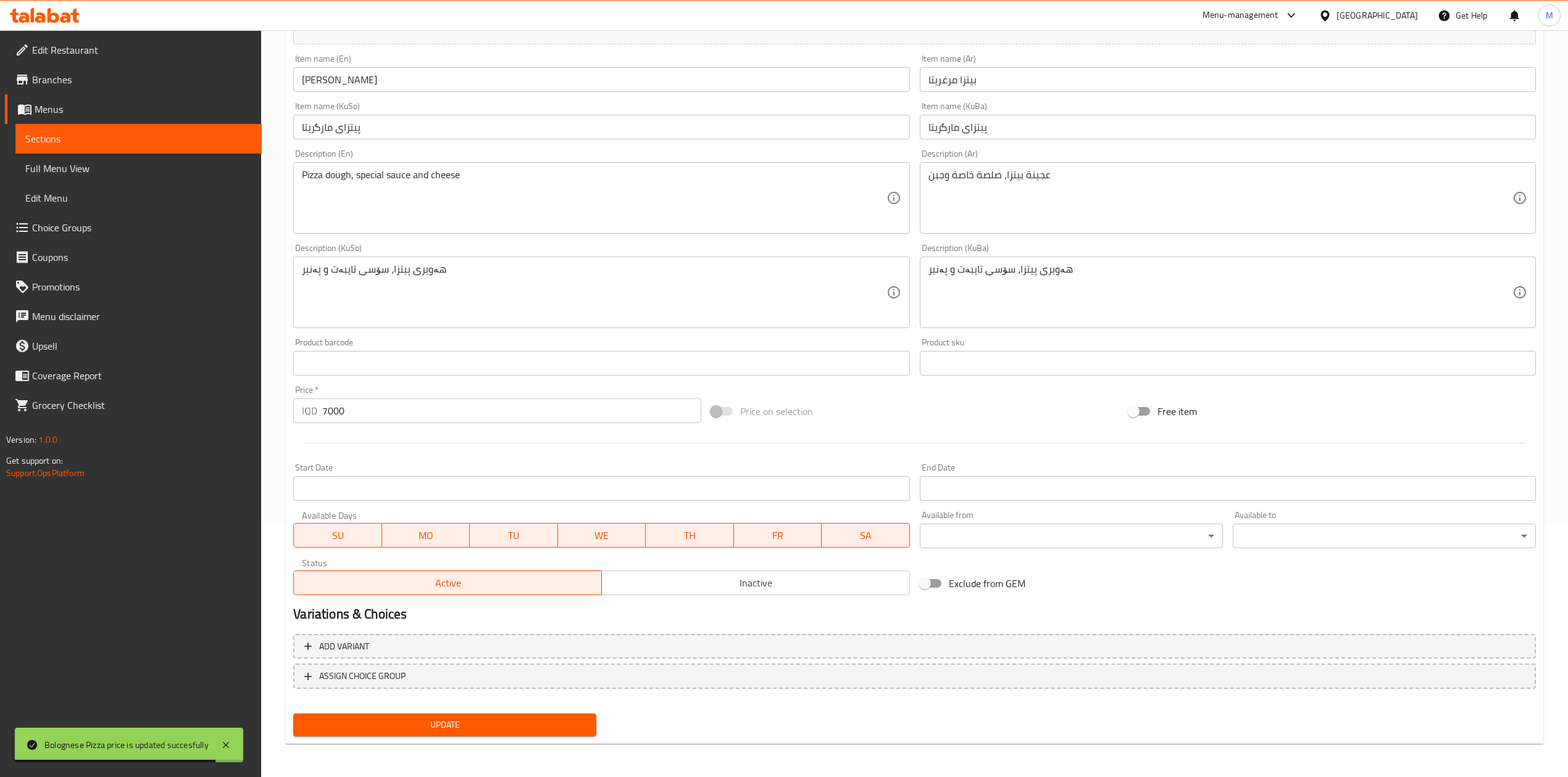
click at [73, 109] on span "Menus" at bounding box center [143, 109] width 217 height 15
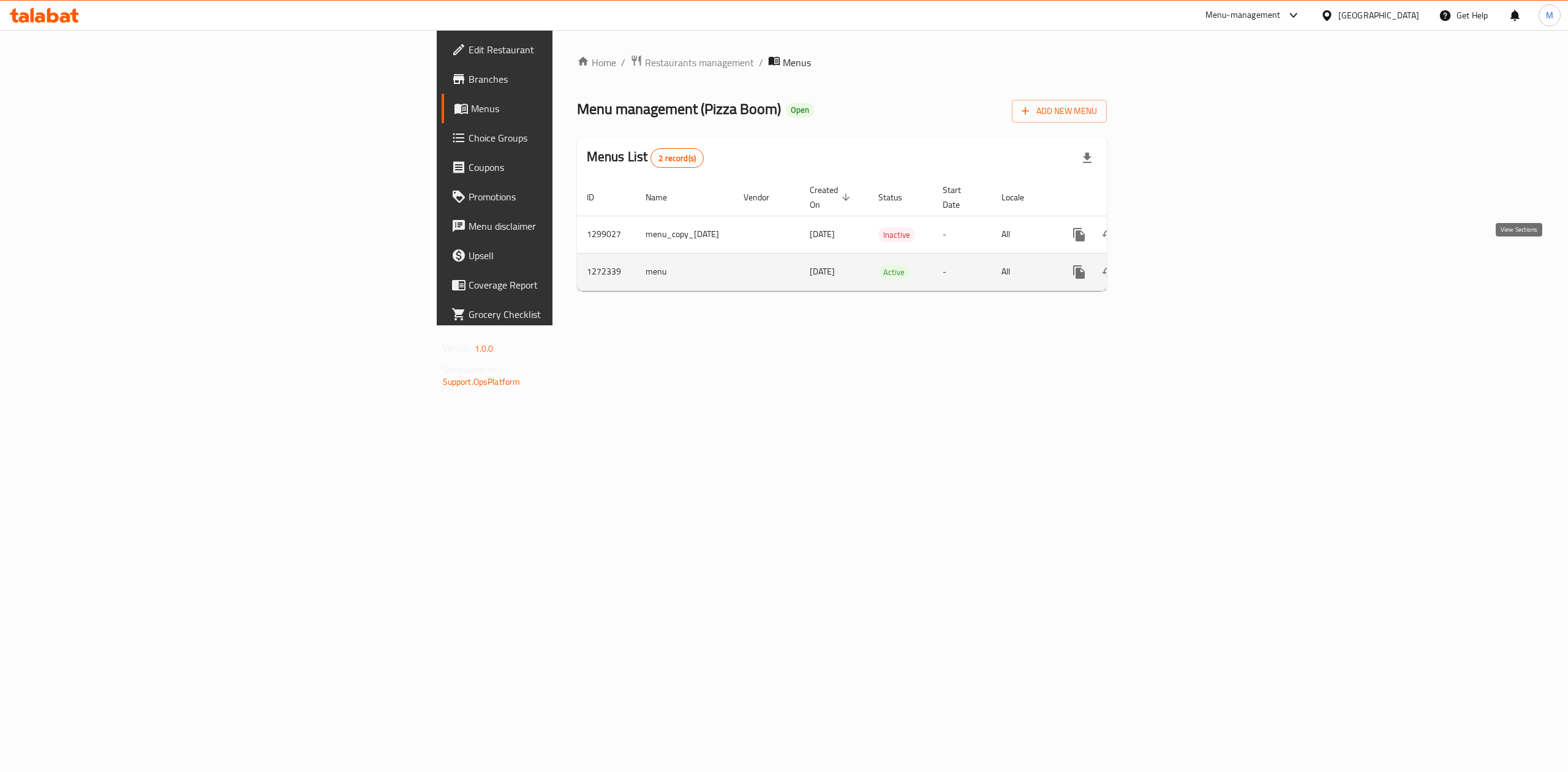
click at [1173, 267] on icon "enhanced table" at bounding box center [1167, 272] width 11 height 11
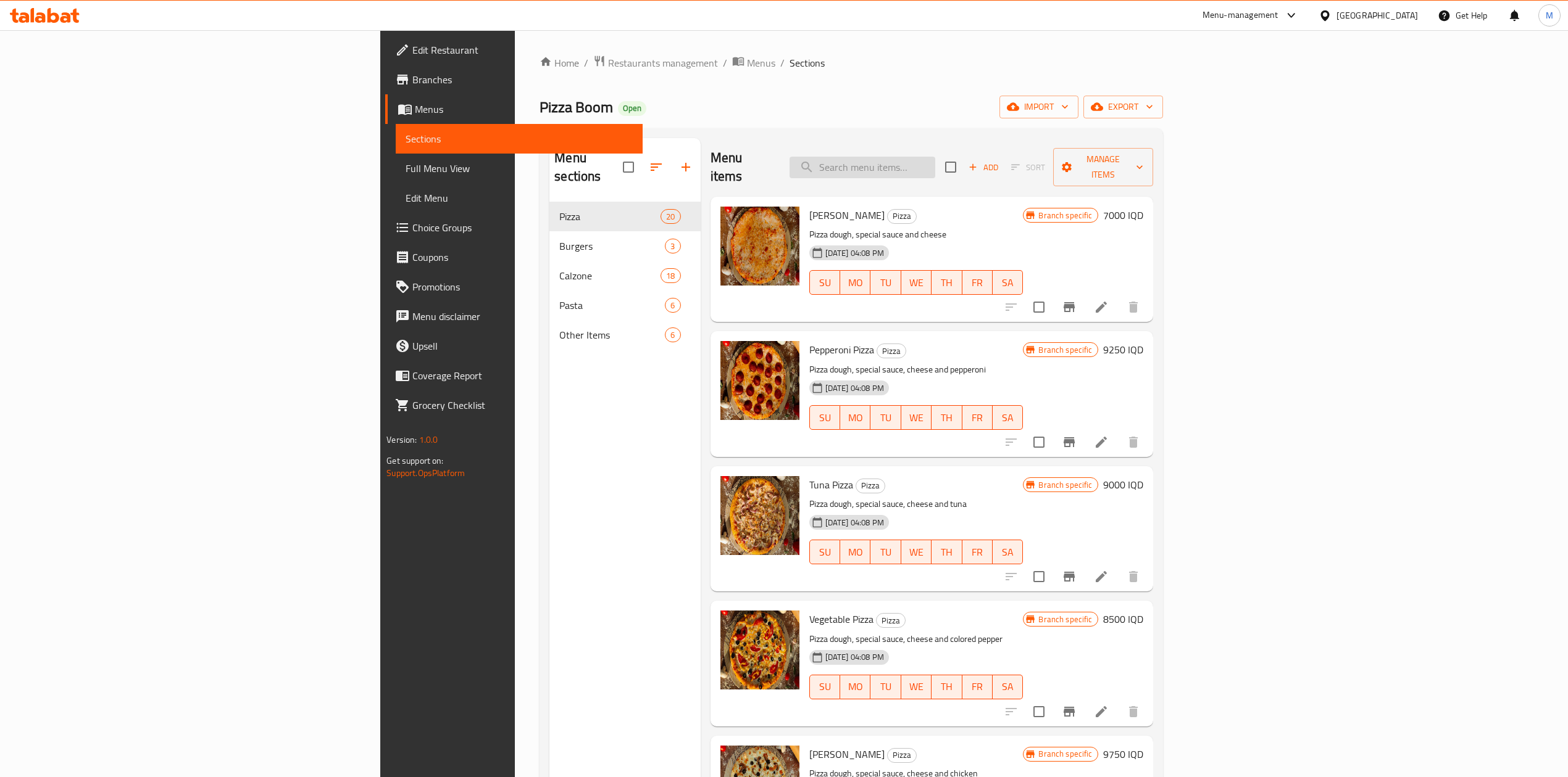
drag, startPoint x: 989, startPoint y: 161, endPoint x: 996, endPoint y: 163, distance: 7.3
click at [935, 163] on input "search" at bounding box center [863, 167] width 146 height 22
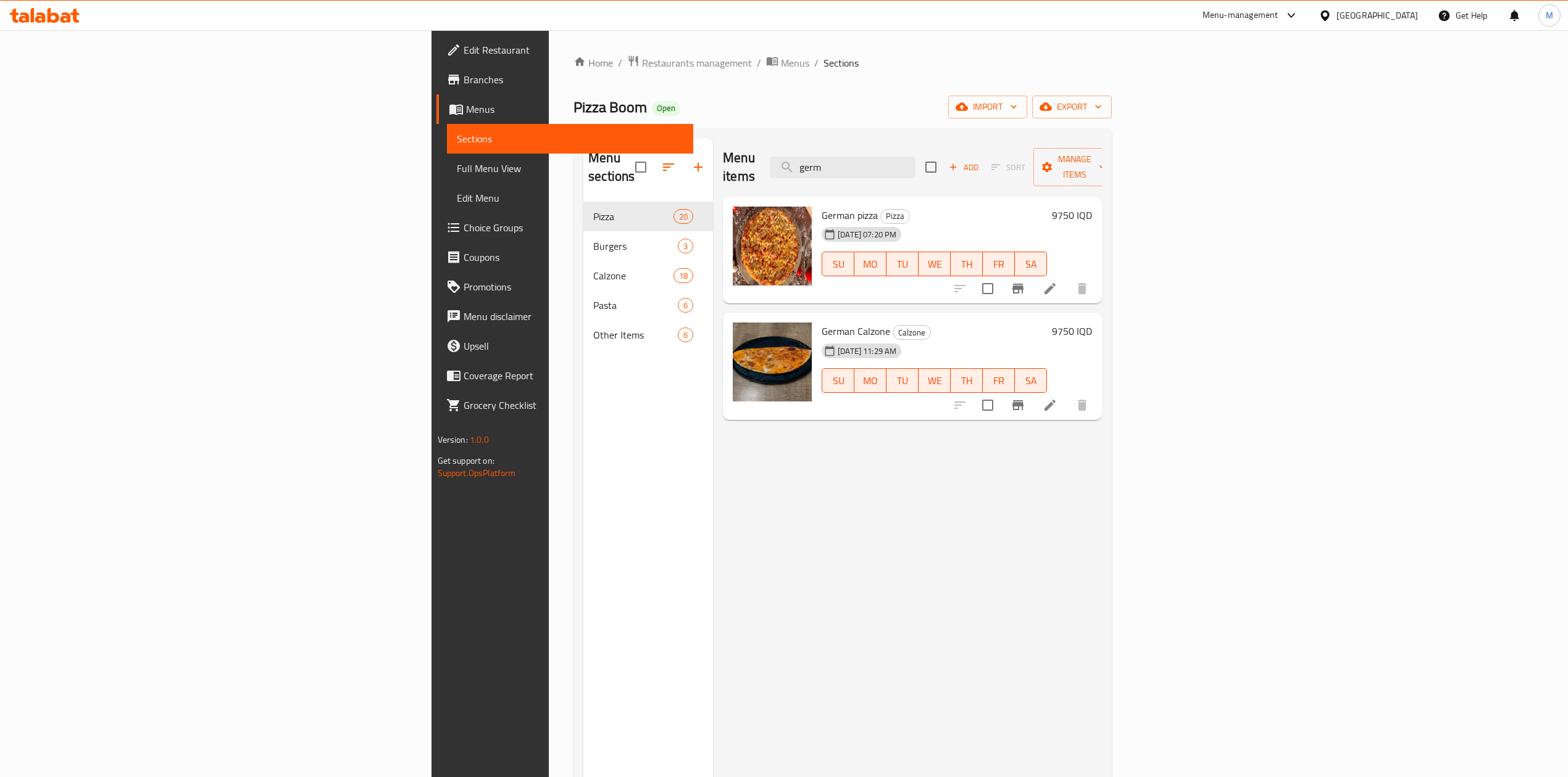
type input "germ"
click at [1092, 207] on h6 "9750 IQD" at bounding box center [1072, 215] width 40 height 17
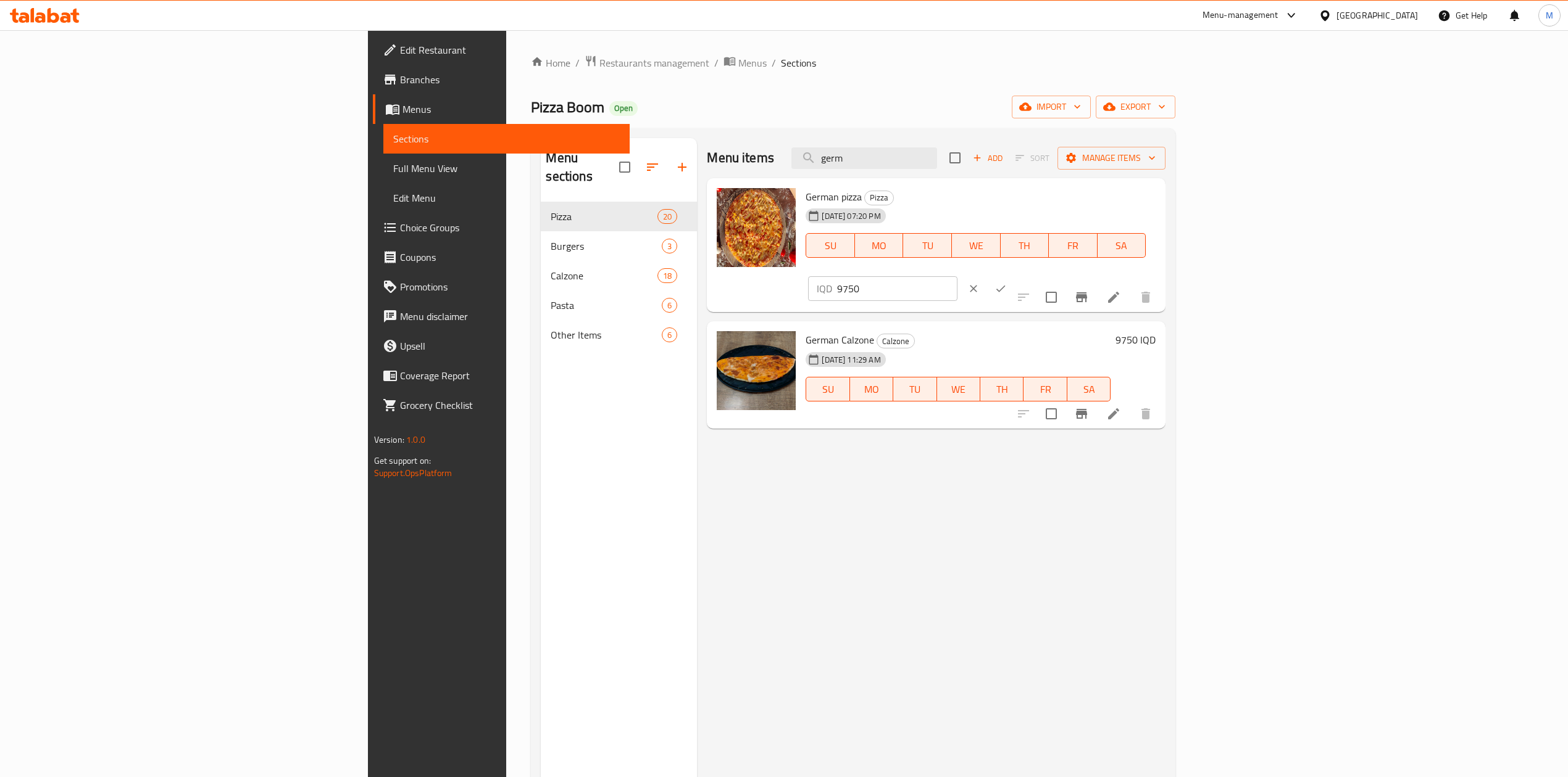
click at [956, 276] on input "9750" at bounding box center [896, 288] width 120 height 24
type input "10250"
click at [1007, 282] on icon "ok" at bounding box center [1001, 288] width 12 height 12
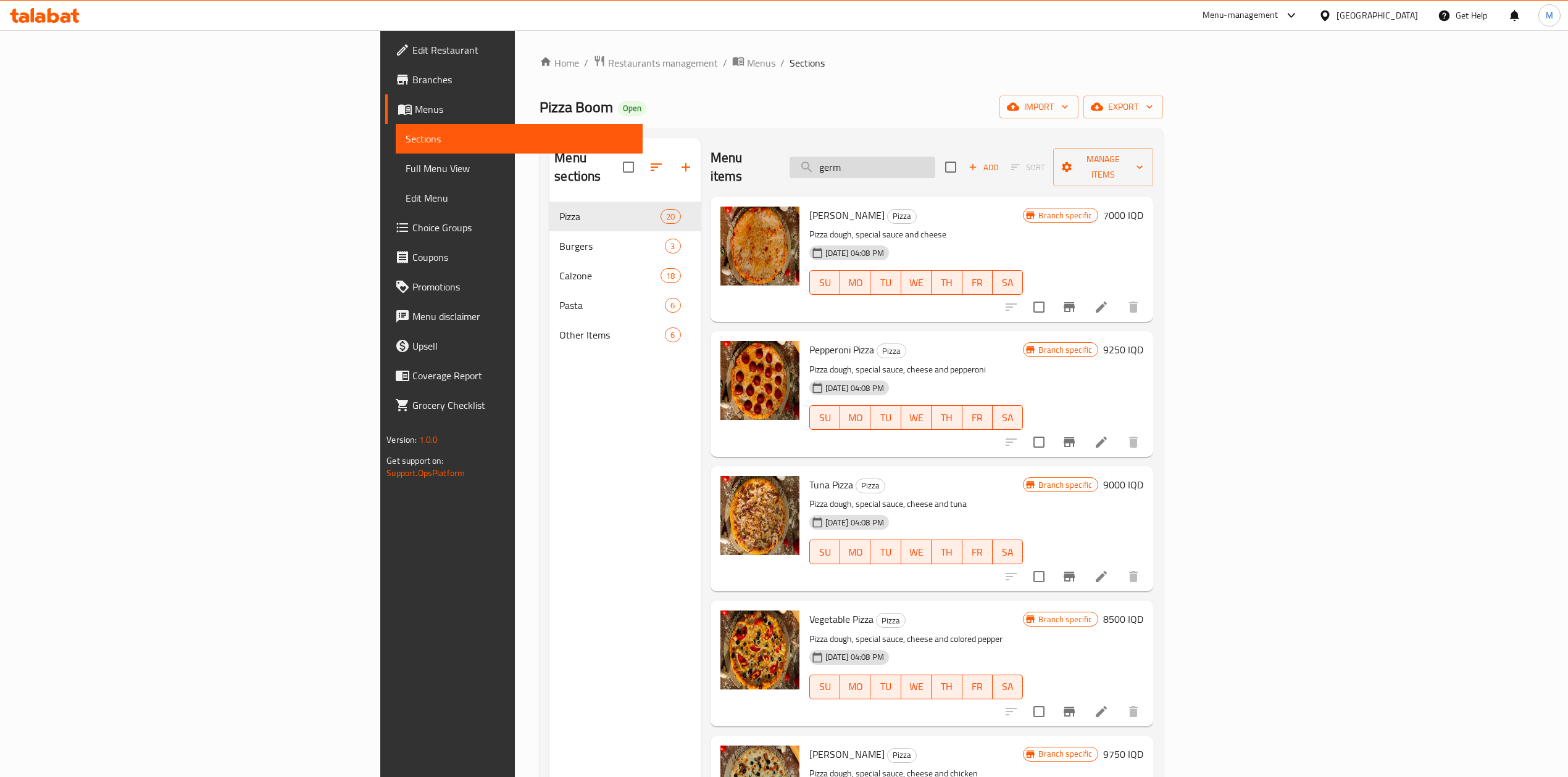
click at [935, 169] on input "germ" at bounding box center [863, 167] width 146 height 22
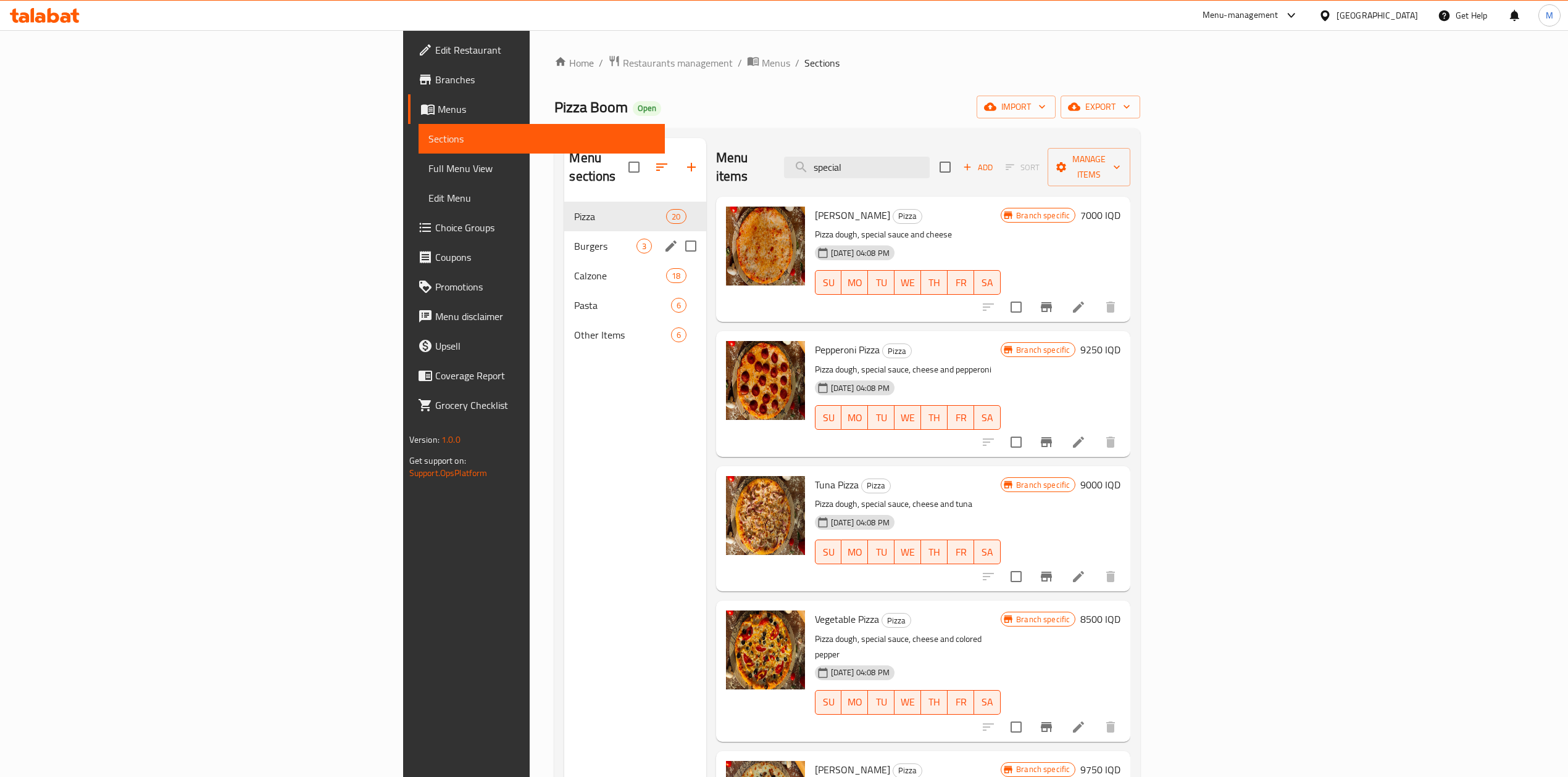
click at [574, 239] on span "Burgers" at bounding box center [605, 246] width 62 height 15
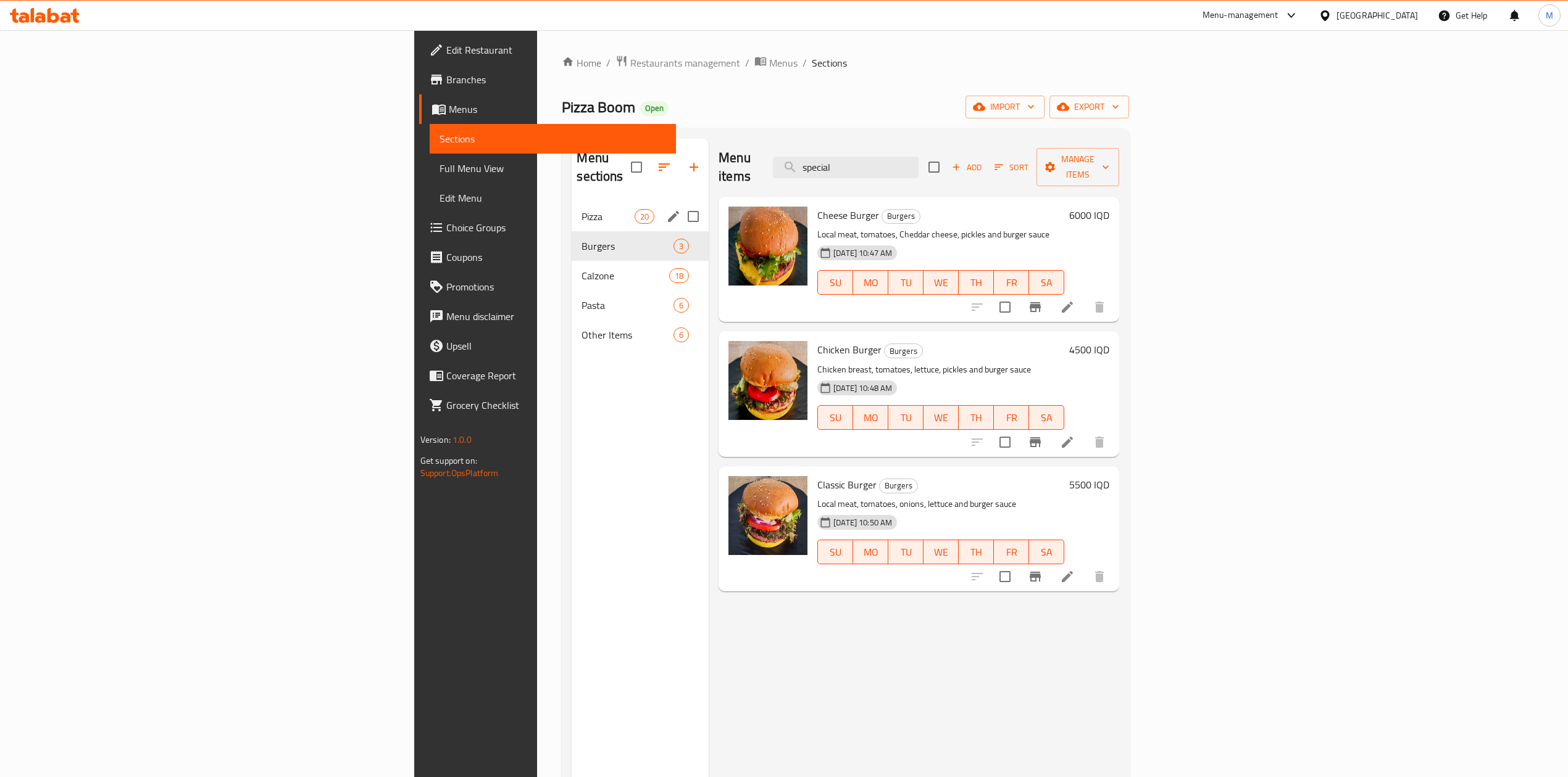
click at [581, 209] on span "Pizza" at bounding box center [607, 216] width 52 height 15
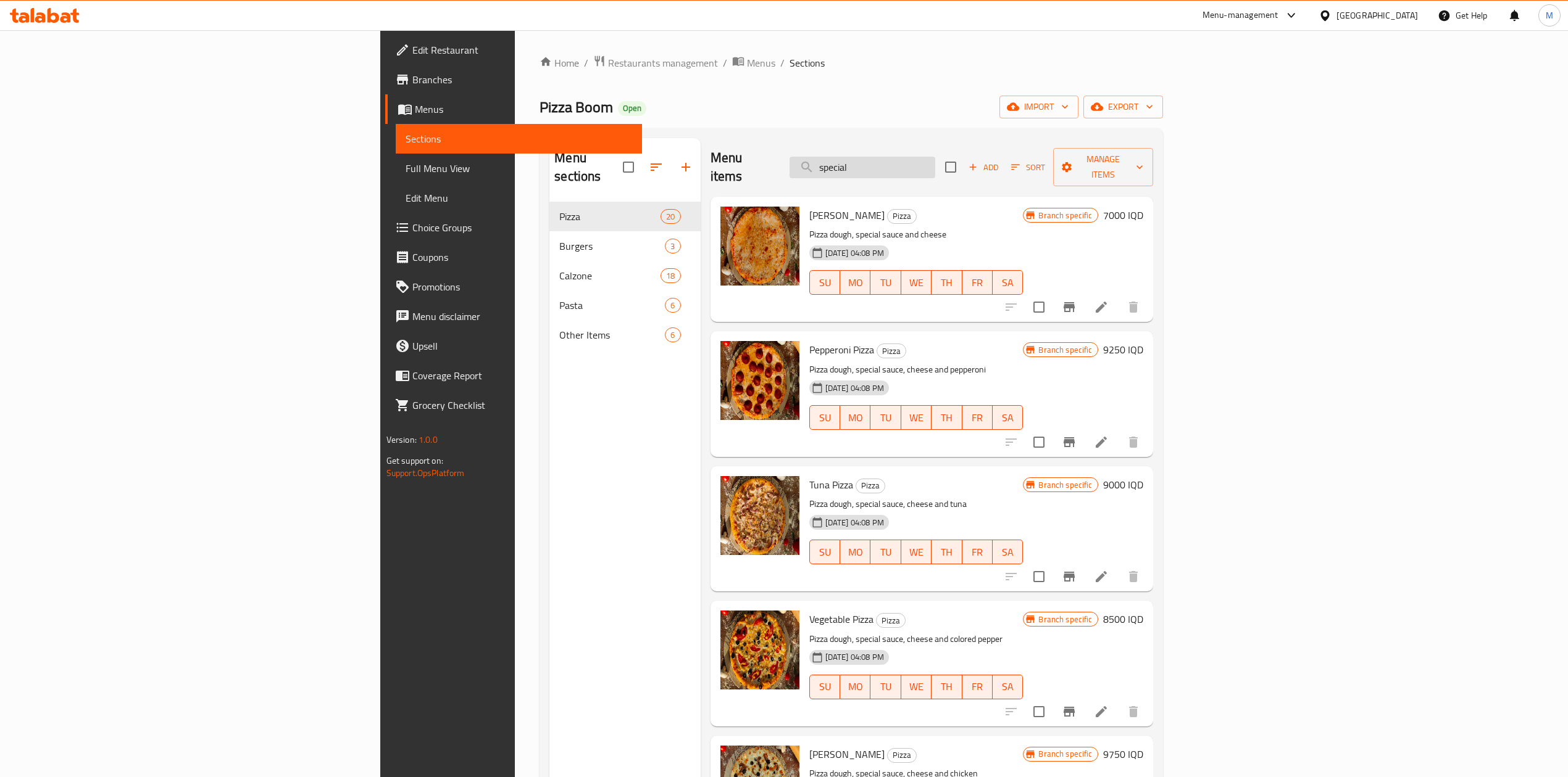
click at [935, 156] on input "special" at bounding box center [863, 167] width 146 height 22
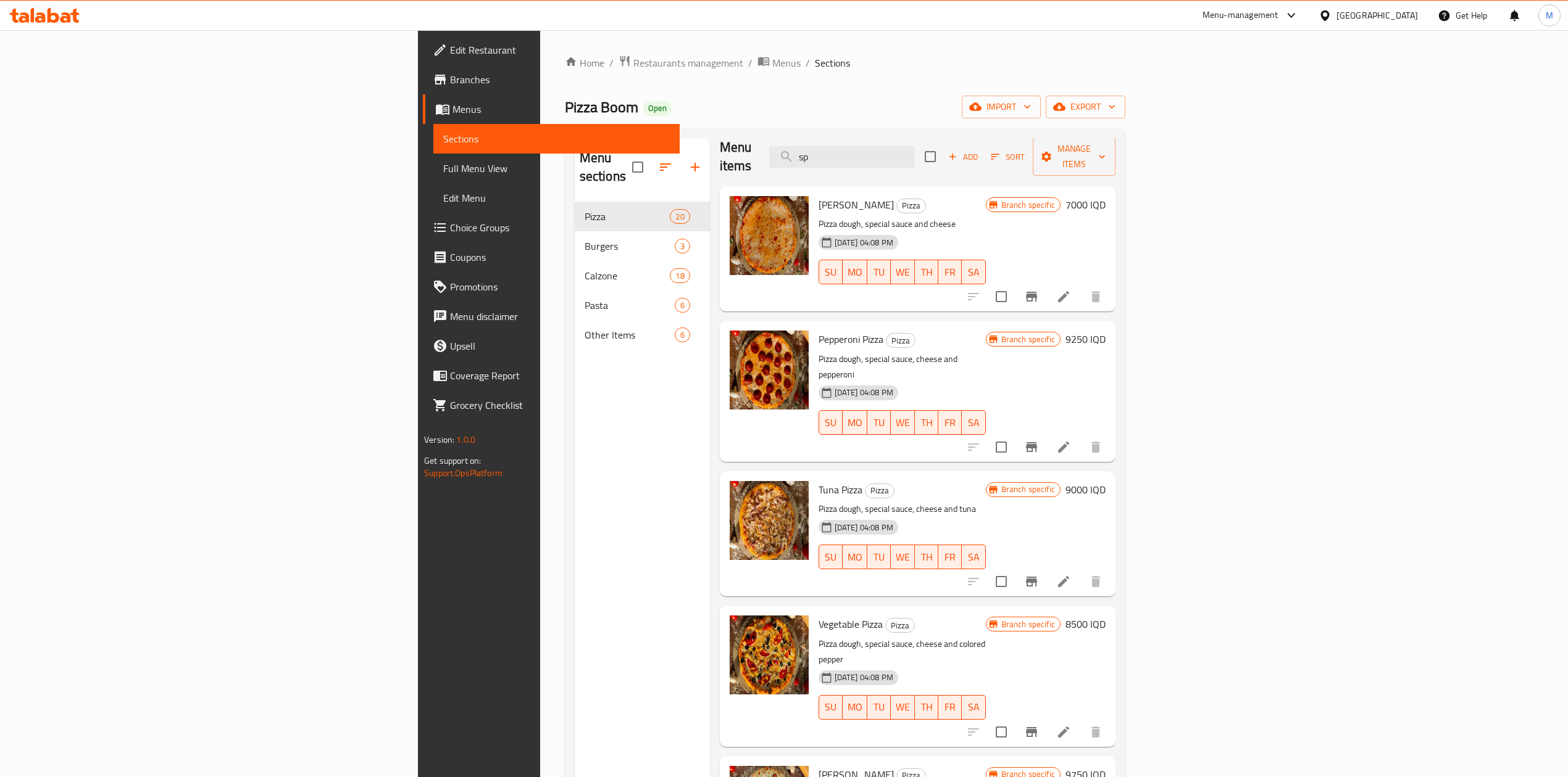
type input "s"
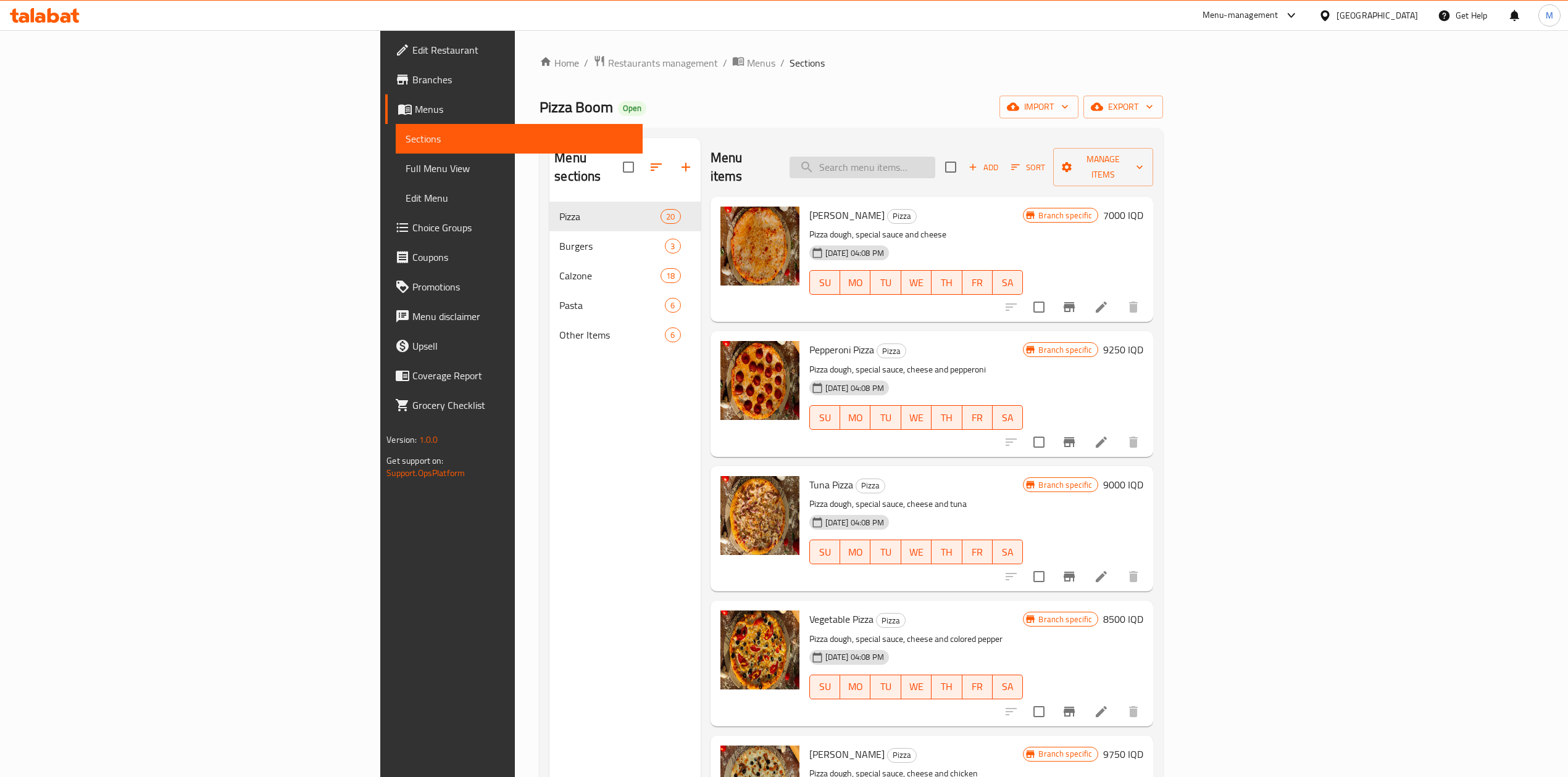
click at [935, 165] on input "search" at bounding box center [863, 167] width 146 height 22
type input "chicken"
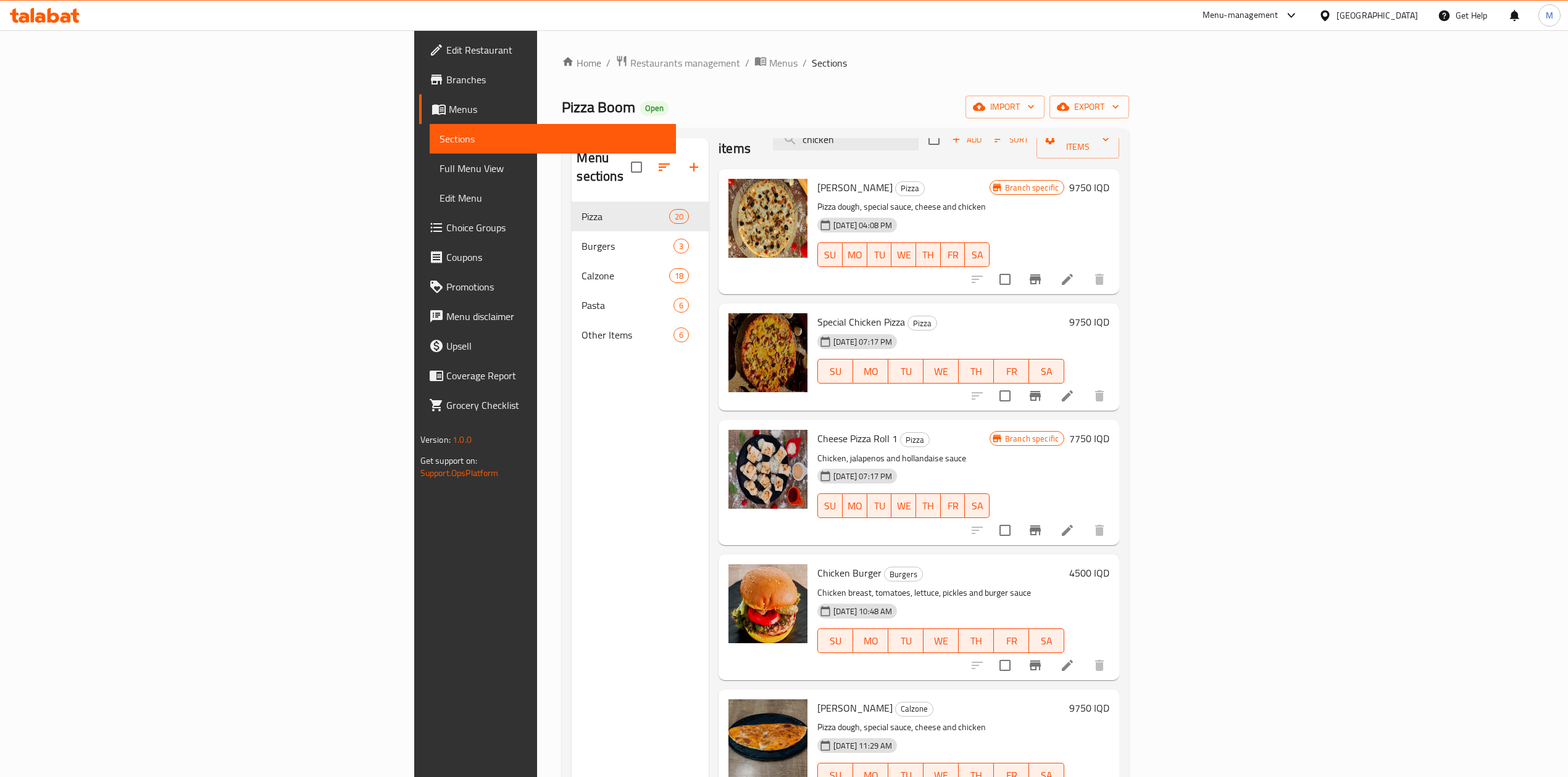
scroll to position [29, 0]
click at [1109, 313] on h6 "9750 IQD" at bounding box center [1089, 321] width 40 height 17
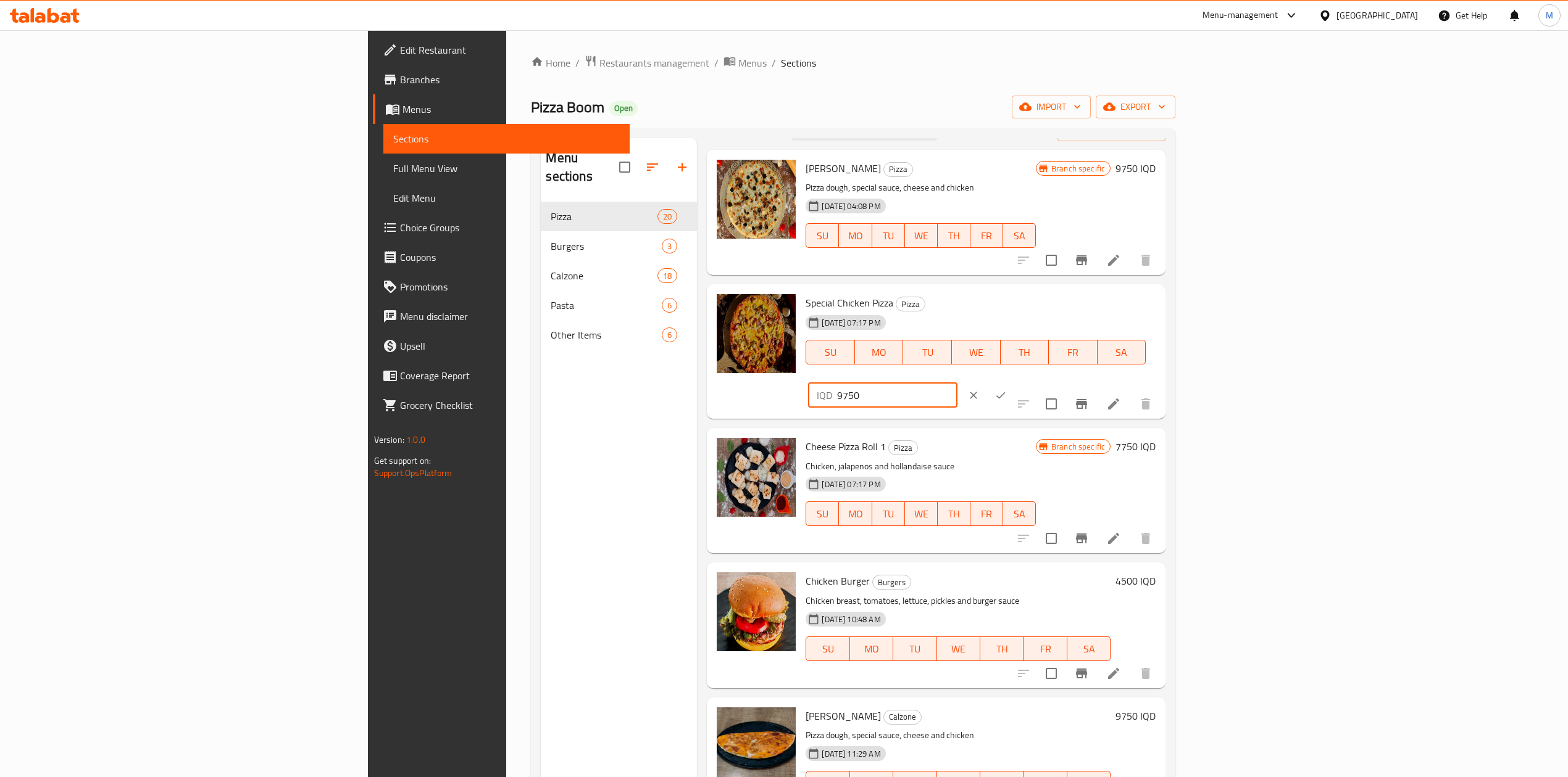
click at [956, 383] on input "9750" at bounding box center [896, 395] width 120 height 24
type input "9"
type input "10750"
click at [1014, 382] on button "ok" at bounding box center [1000, 395] width 27 height 27
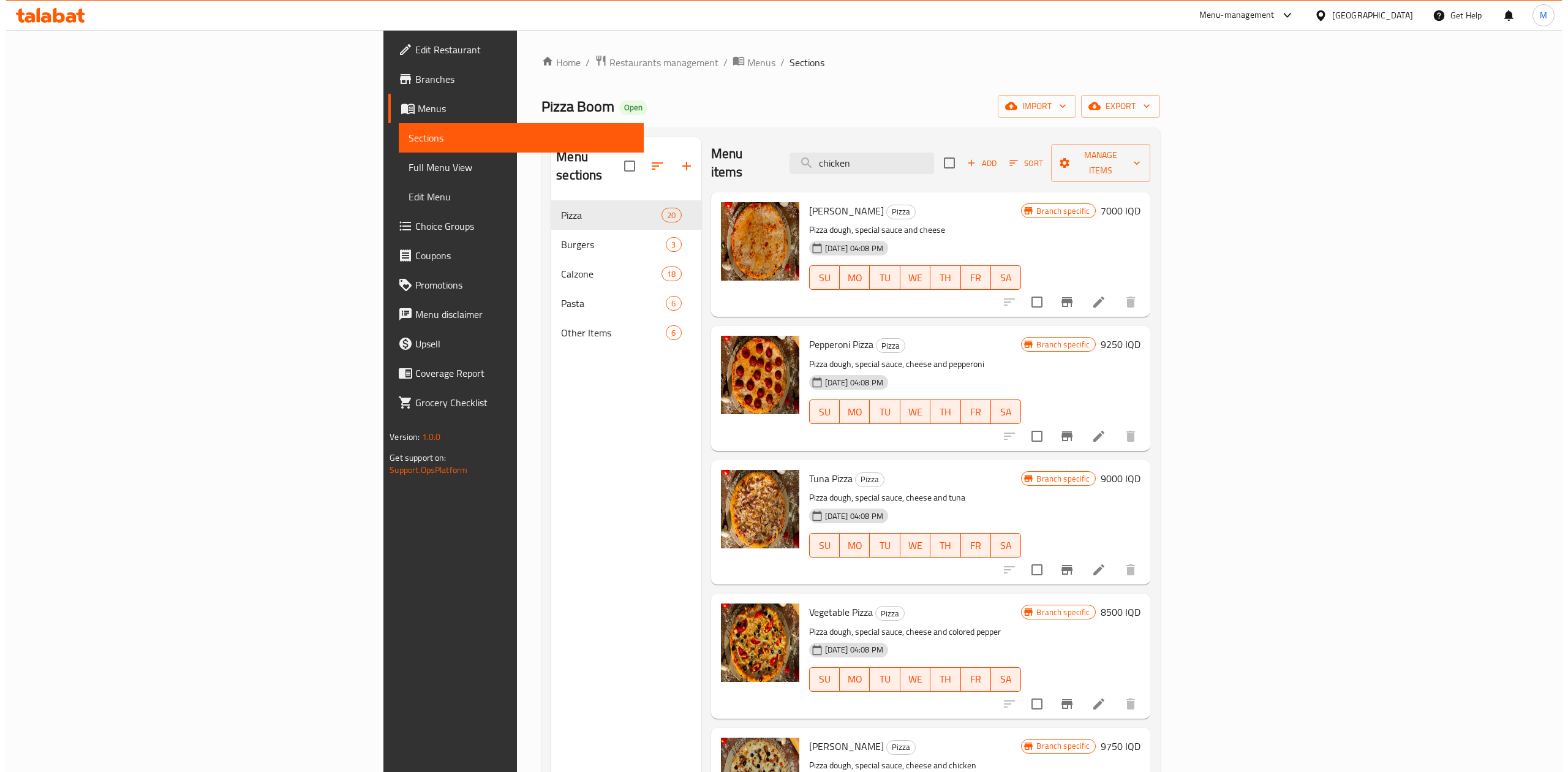
scroll to position [0, 0]
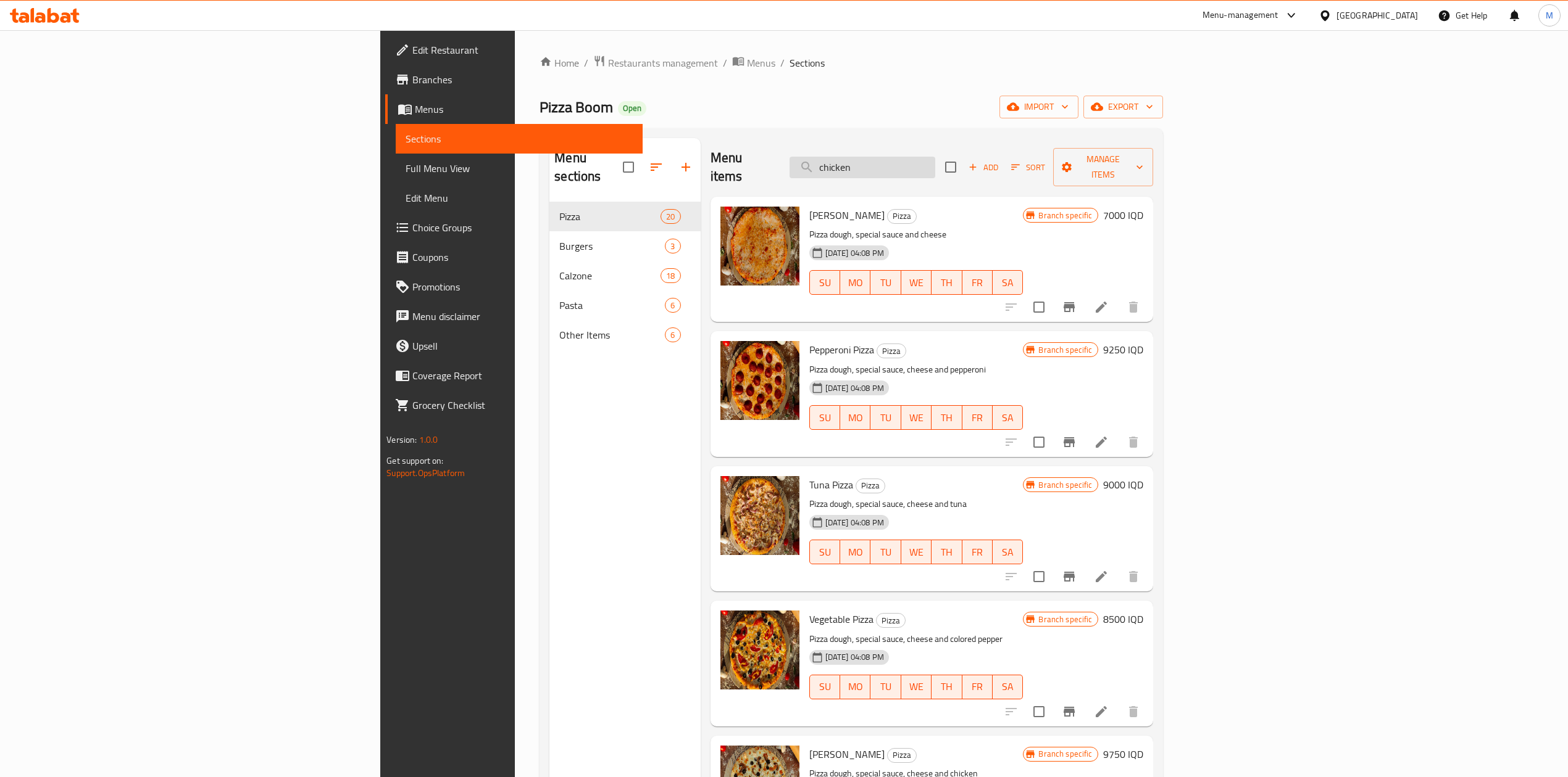
click at [935, 166] on input "chicken" at bounding box center [863, 167] width 146 height 22
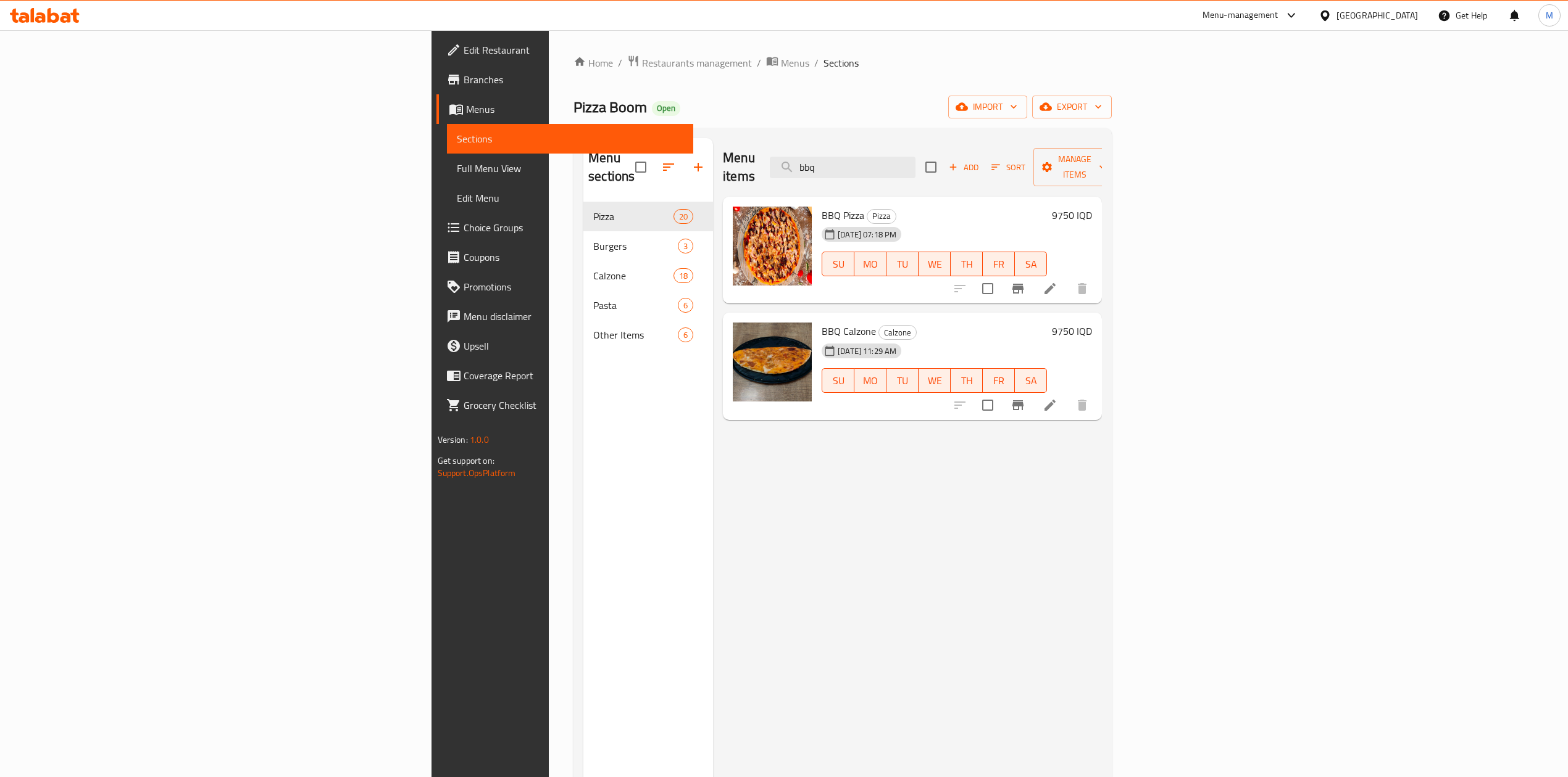
type input "bbq"
click at [1092, 207] on h6 "9750 IQD" at bounding box center [1072, 215] width 40 height 17
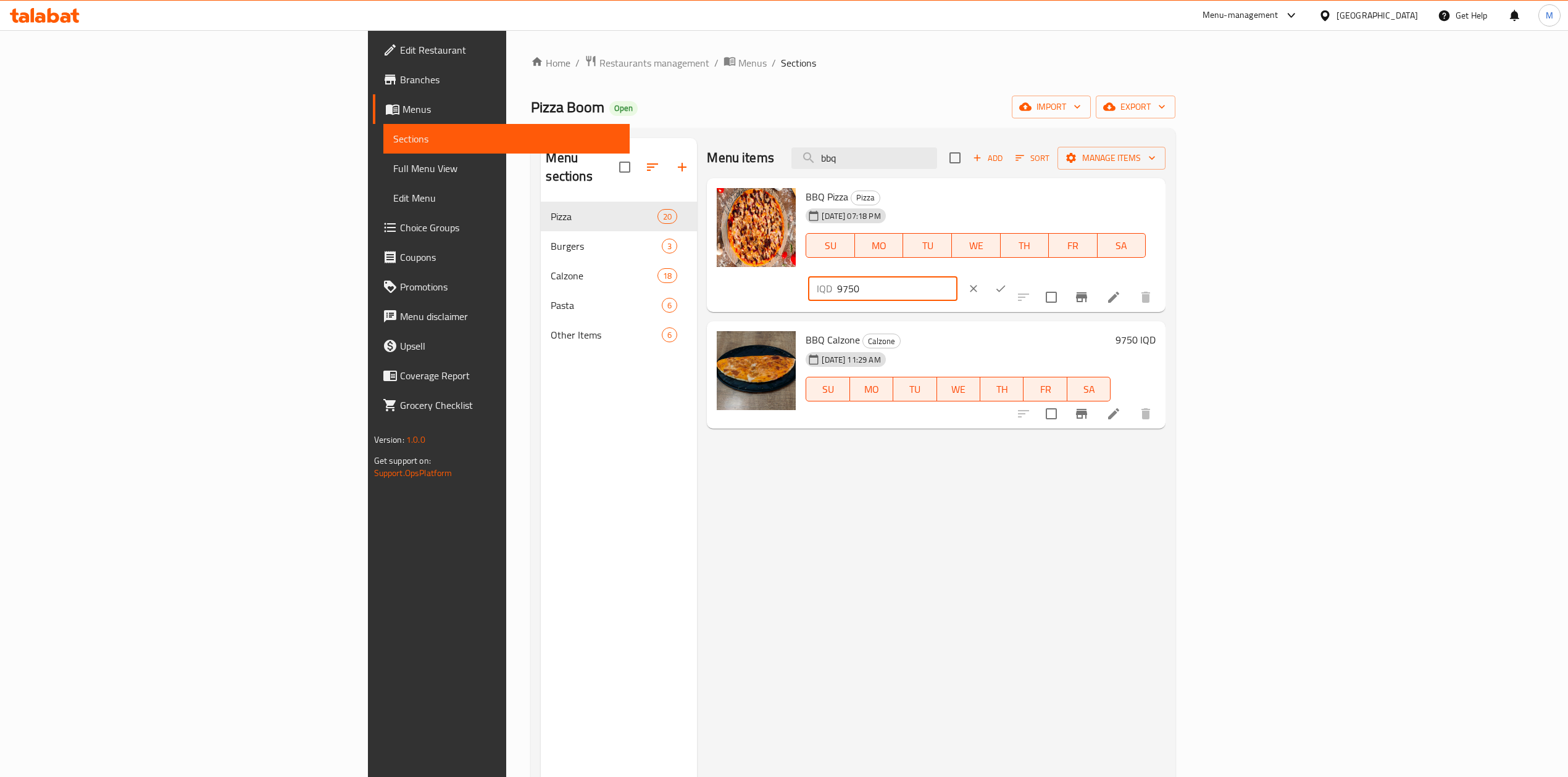
click at [956, 276] on input "9750" at bounding box center [896, 288] width 120 height 24
click at [956, 276] on input "10250" at bounding box center [896, 288] width 120 height 24
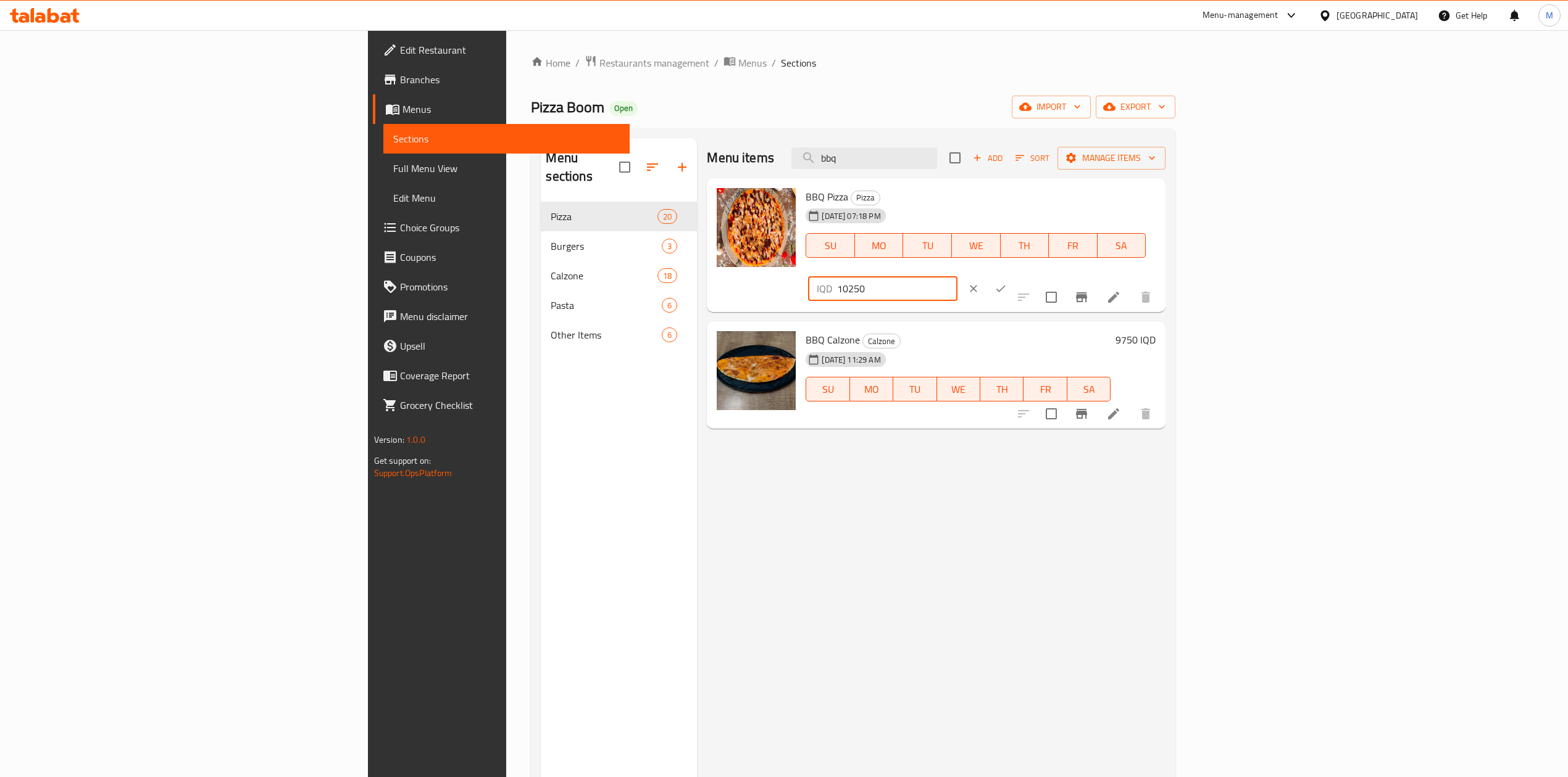
type input "10250"
click at [1014, 275] on button "ok" at bounding box center [1000, 288] width 27 height 27
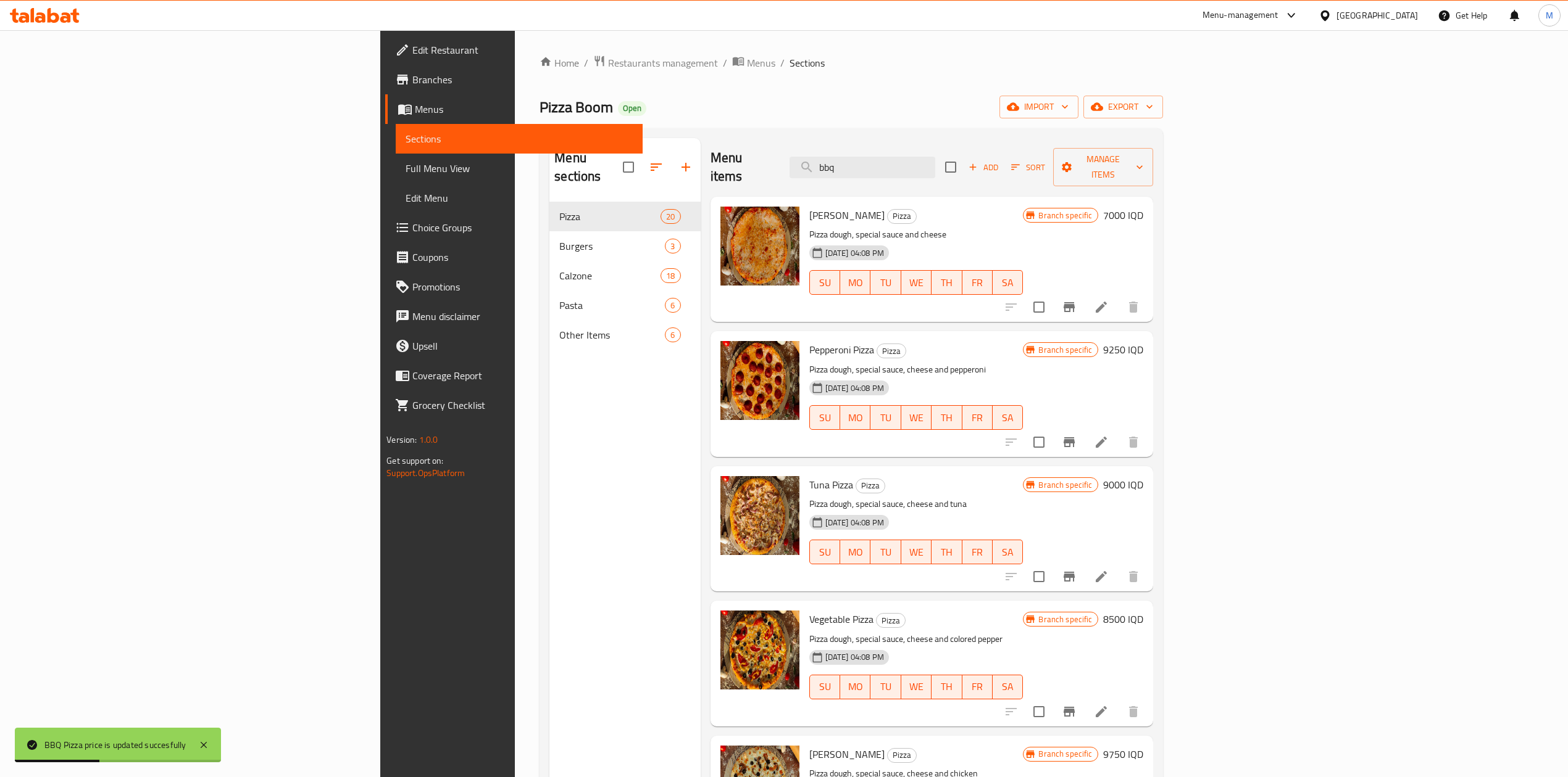
click at [1037, 135] on div "Menu sections Pizza 20 Burgers 3 Calzone 18 Pasta 6 Other Items 6 Menu items bb…" at bounding box center [850, 527] width 623 height 797
click at [935, 163] on input "bbq" at bounding box center [863, 167] width 146 height 22
type input "[PERSON_NAME]"
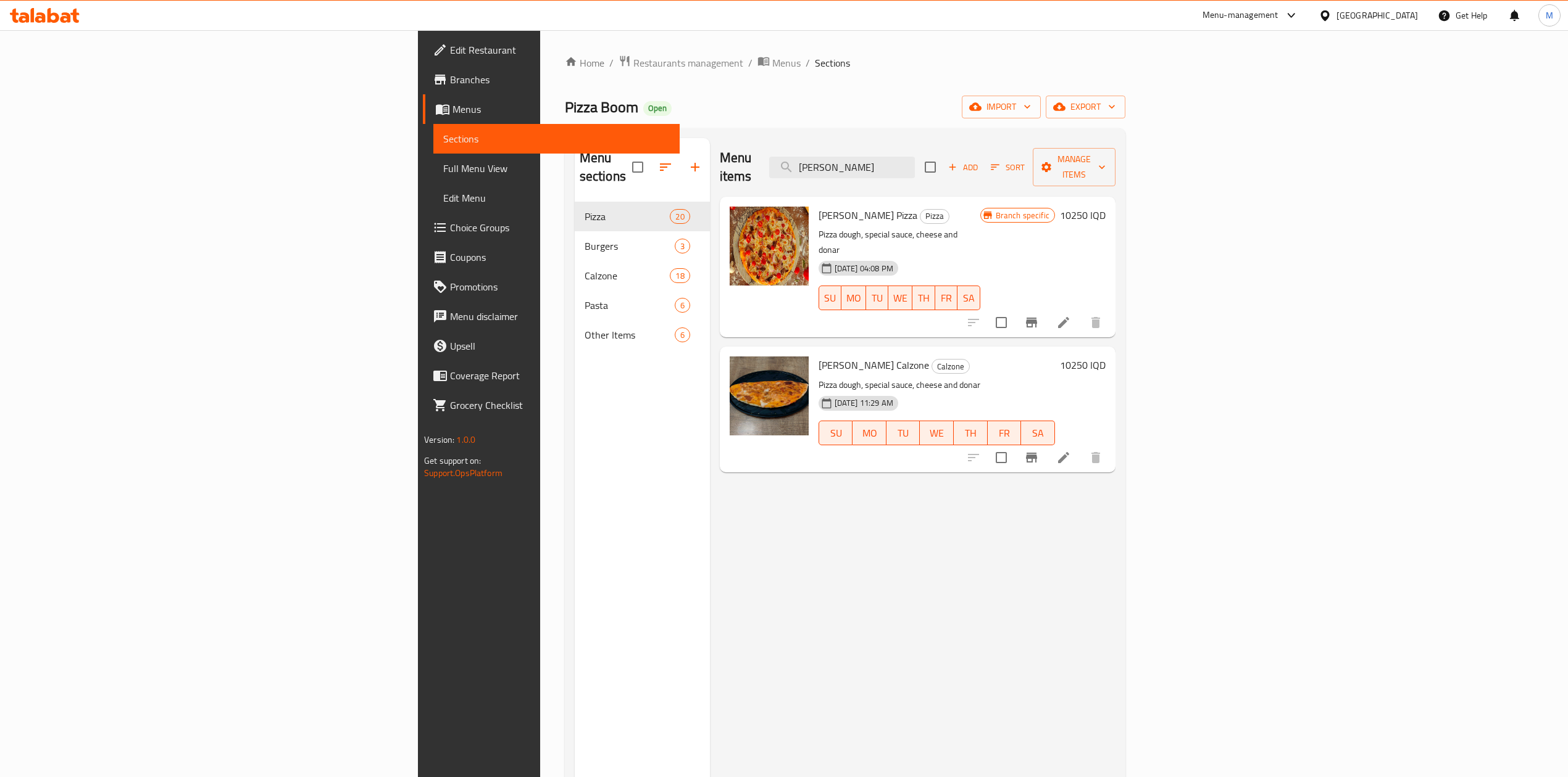
click at [1039, 315] on icon "Branch-specific-item" at bounding box center [1031, 322] width 15 height 15
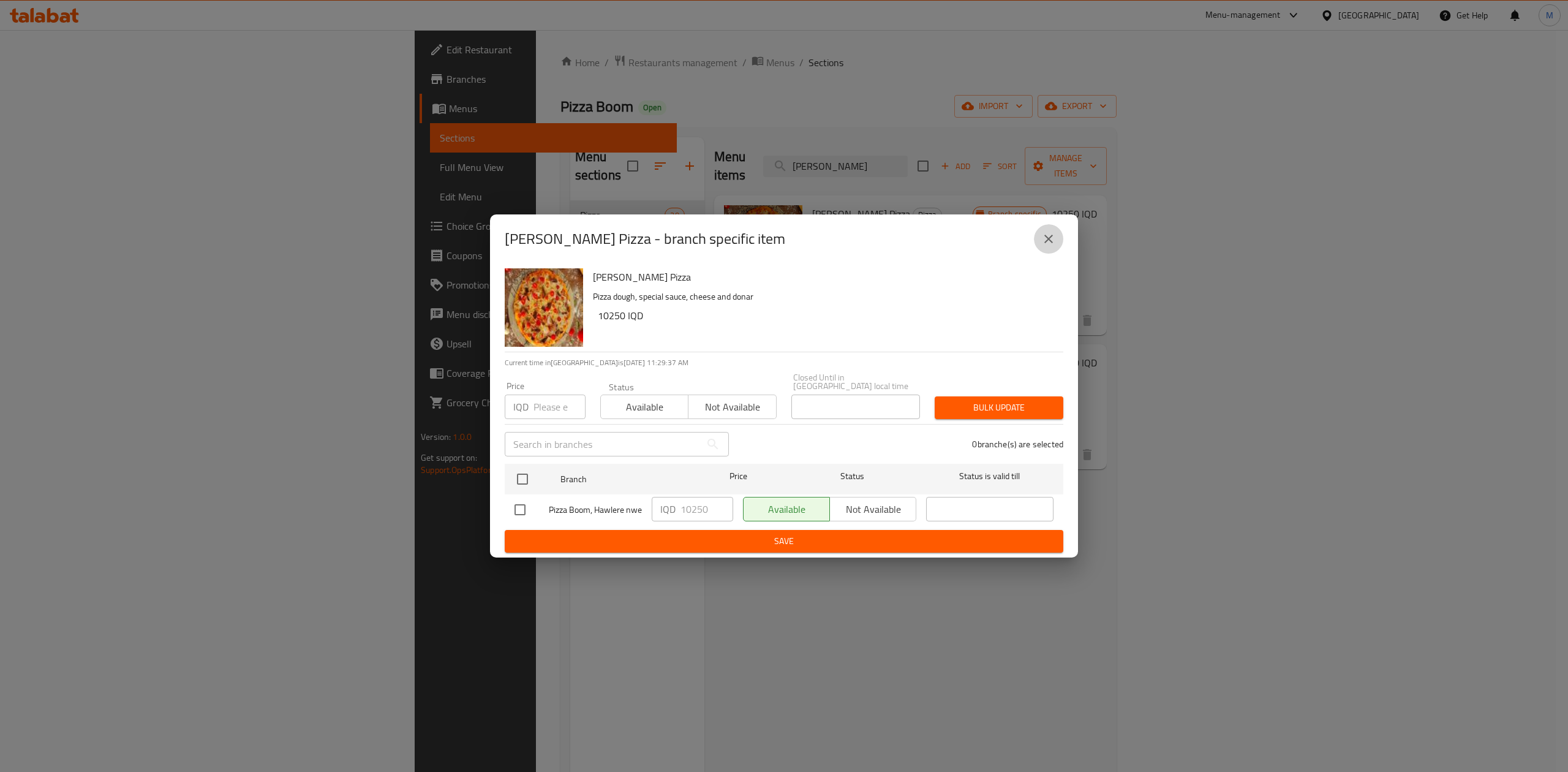
click at [1053, 248] on button "close" at bounding box center [1048, 239] width 29 height 29
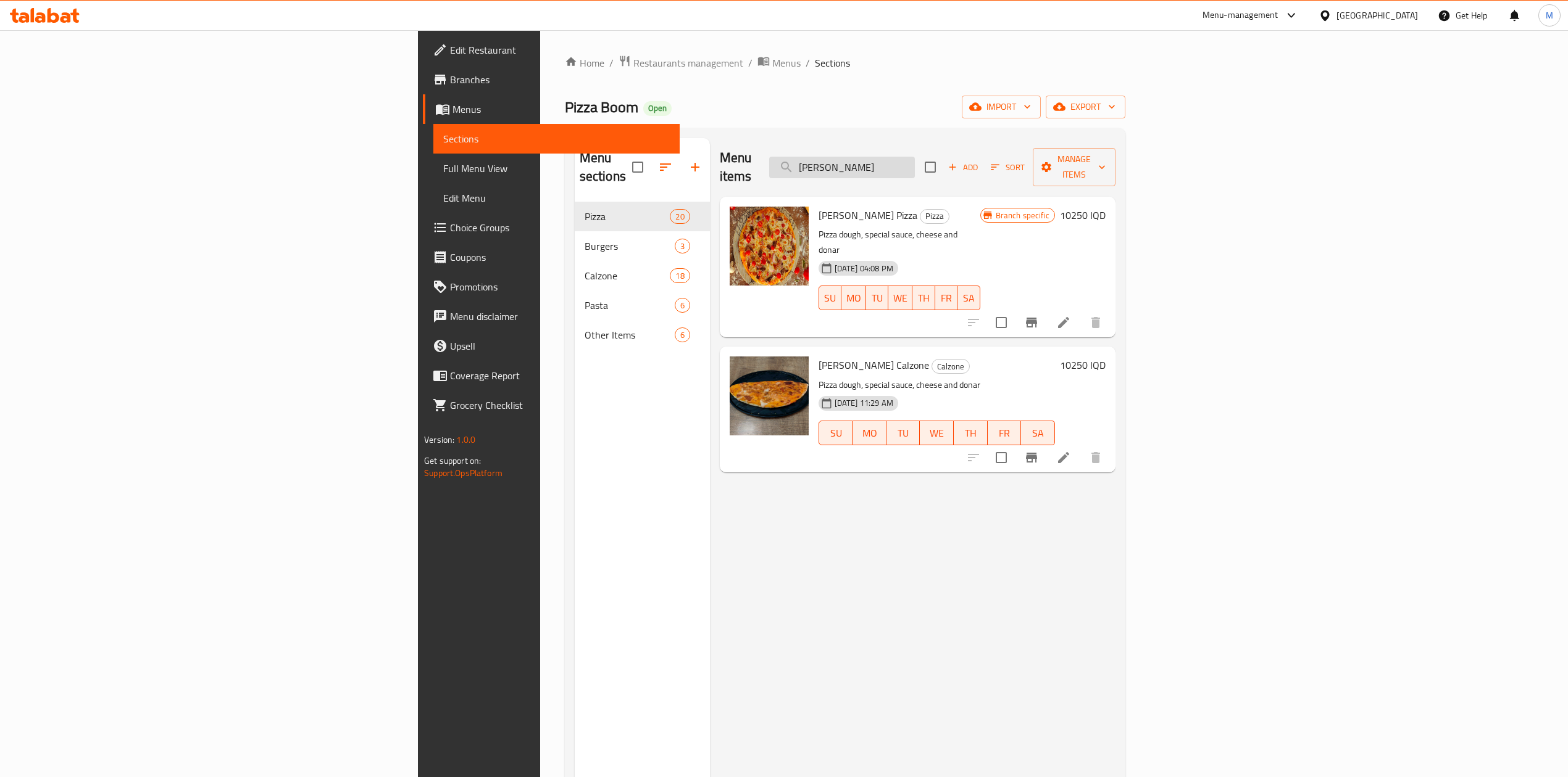
click at [915, 166] on input "[PERSON_NAME]" at bounding box center [842, 167] width 146 height 22
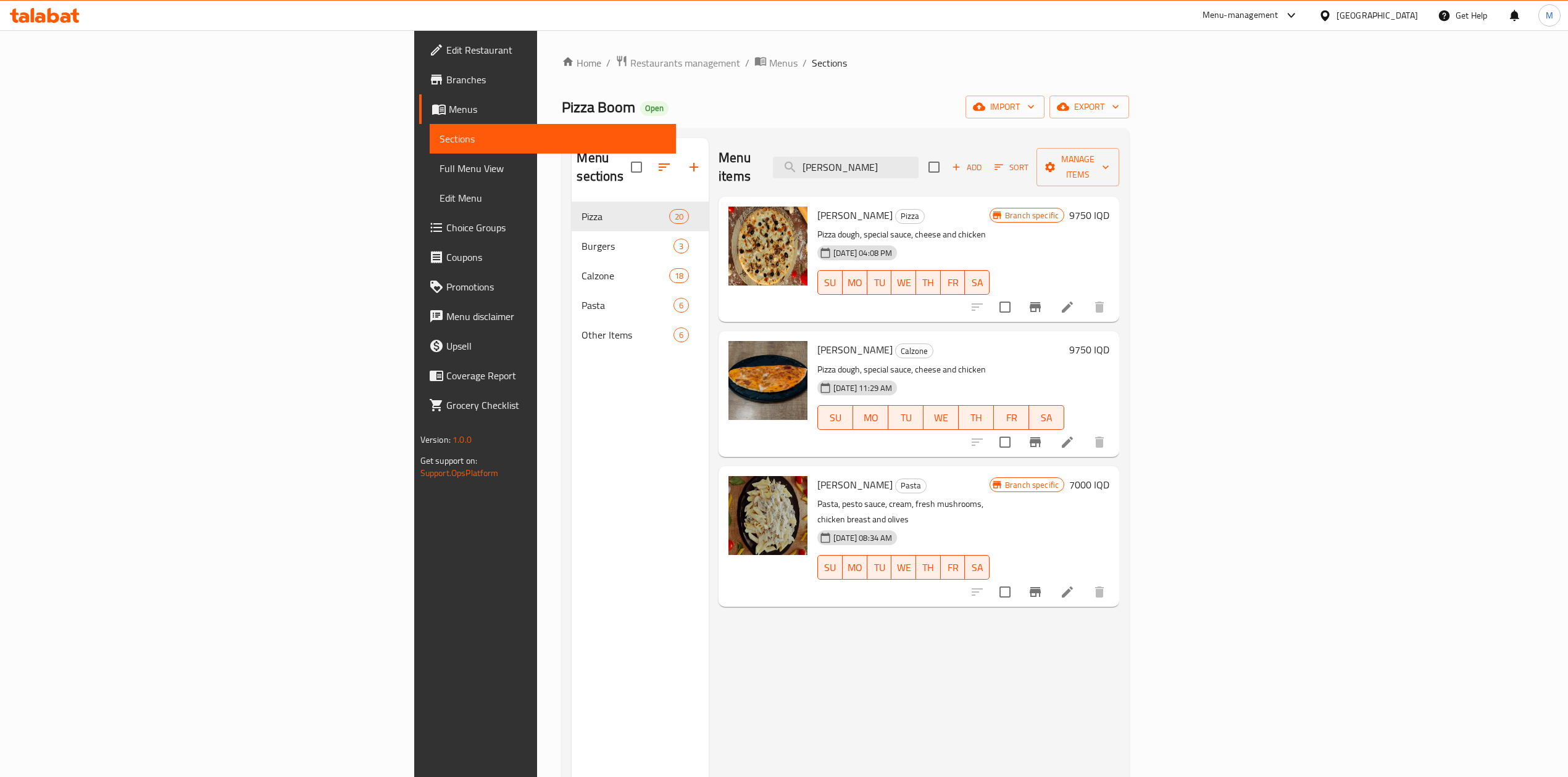
type input "[PERSON_NAME]"
click at [1109, 207] on h6 "9750 IQD" at bounding box center [1089, 215] width 40 height 17
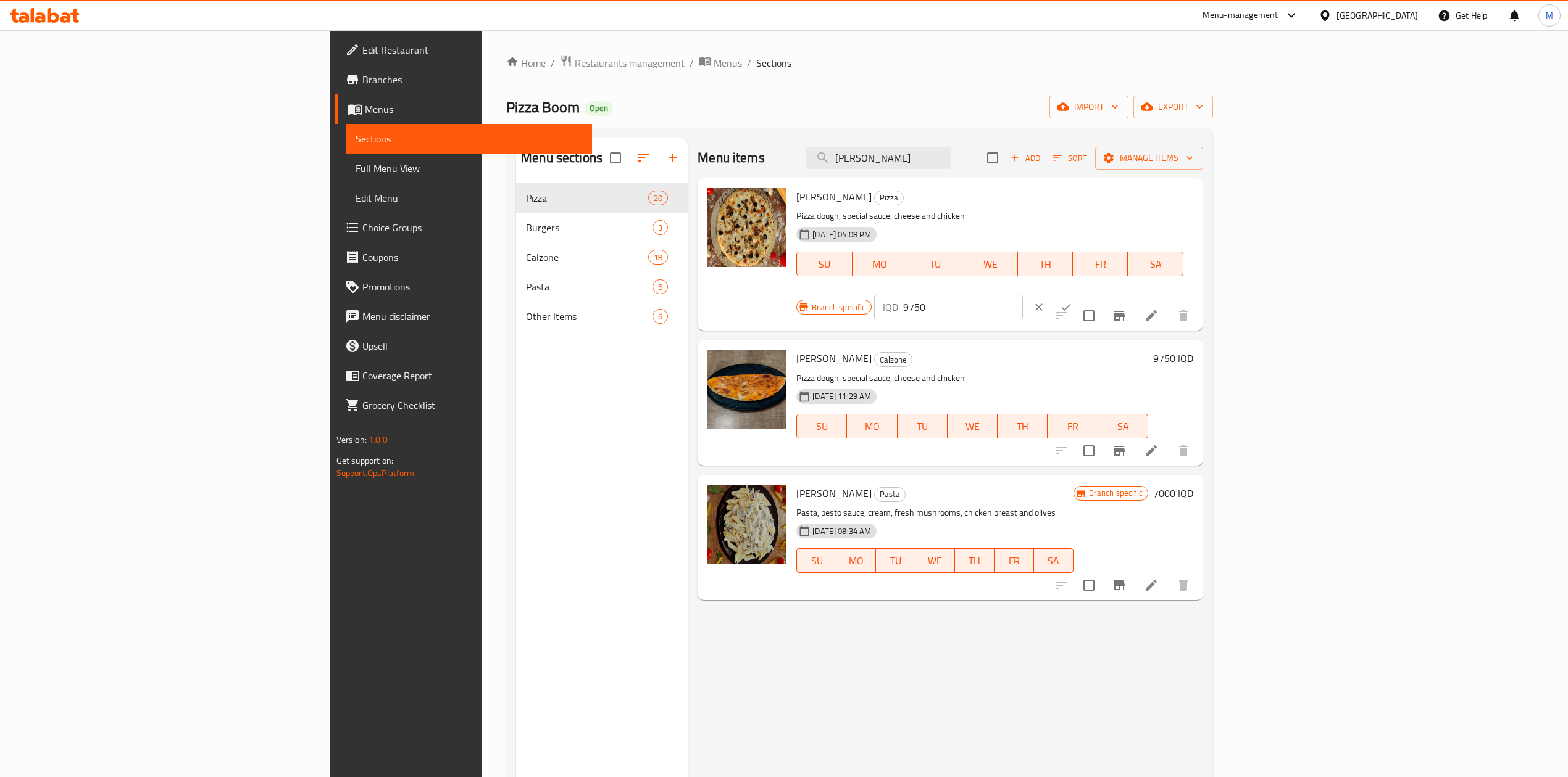
click at [1022, 295] on input "9750" at bounding box center [963, 307] width 120 height 24
type input "10250"
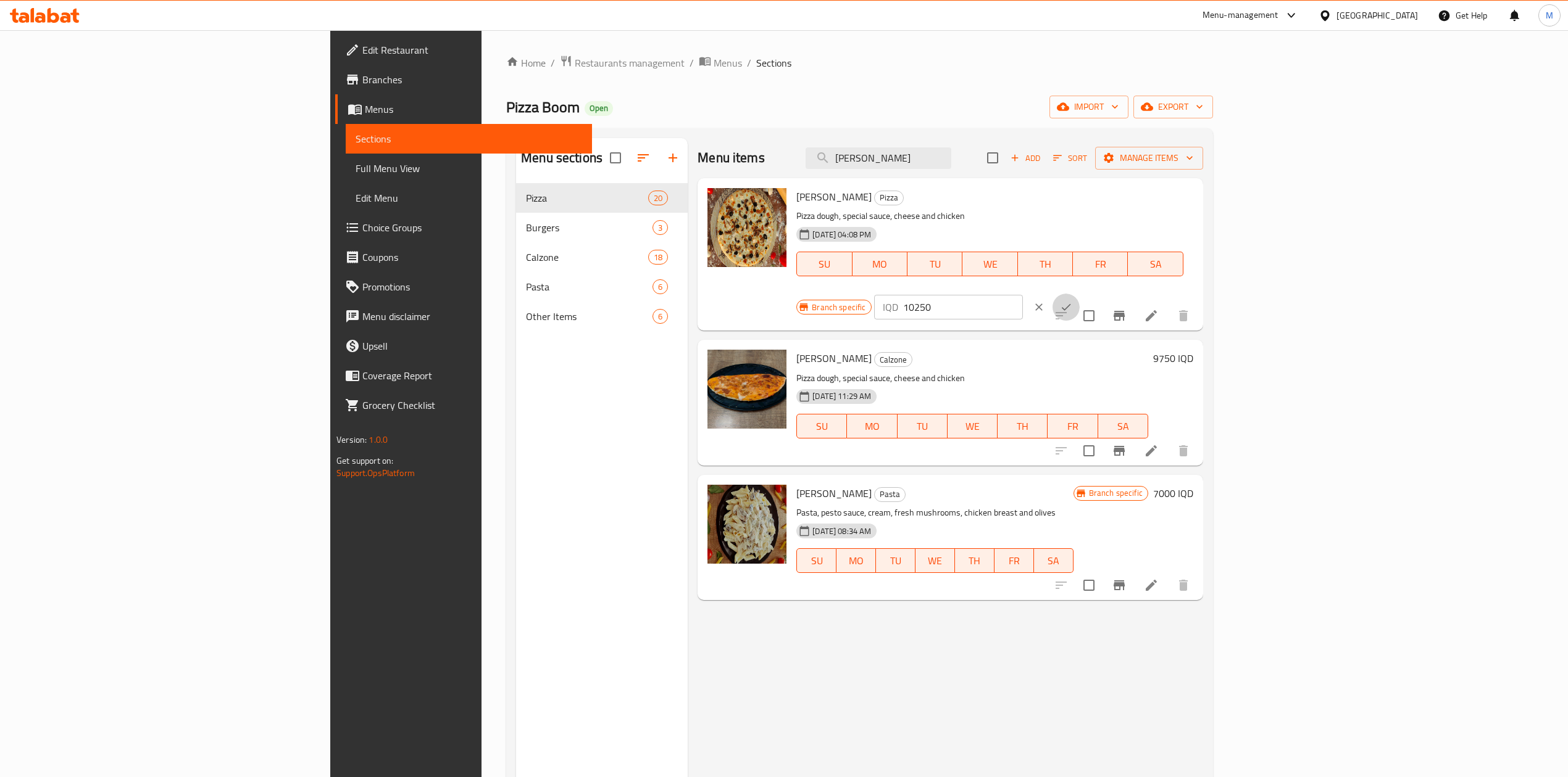
click at [1080, 293] on button "ok" at bounding box center [1065, 306] width 27 height 27
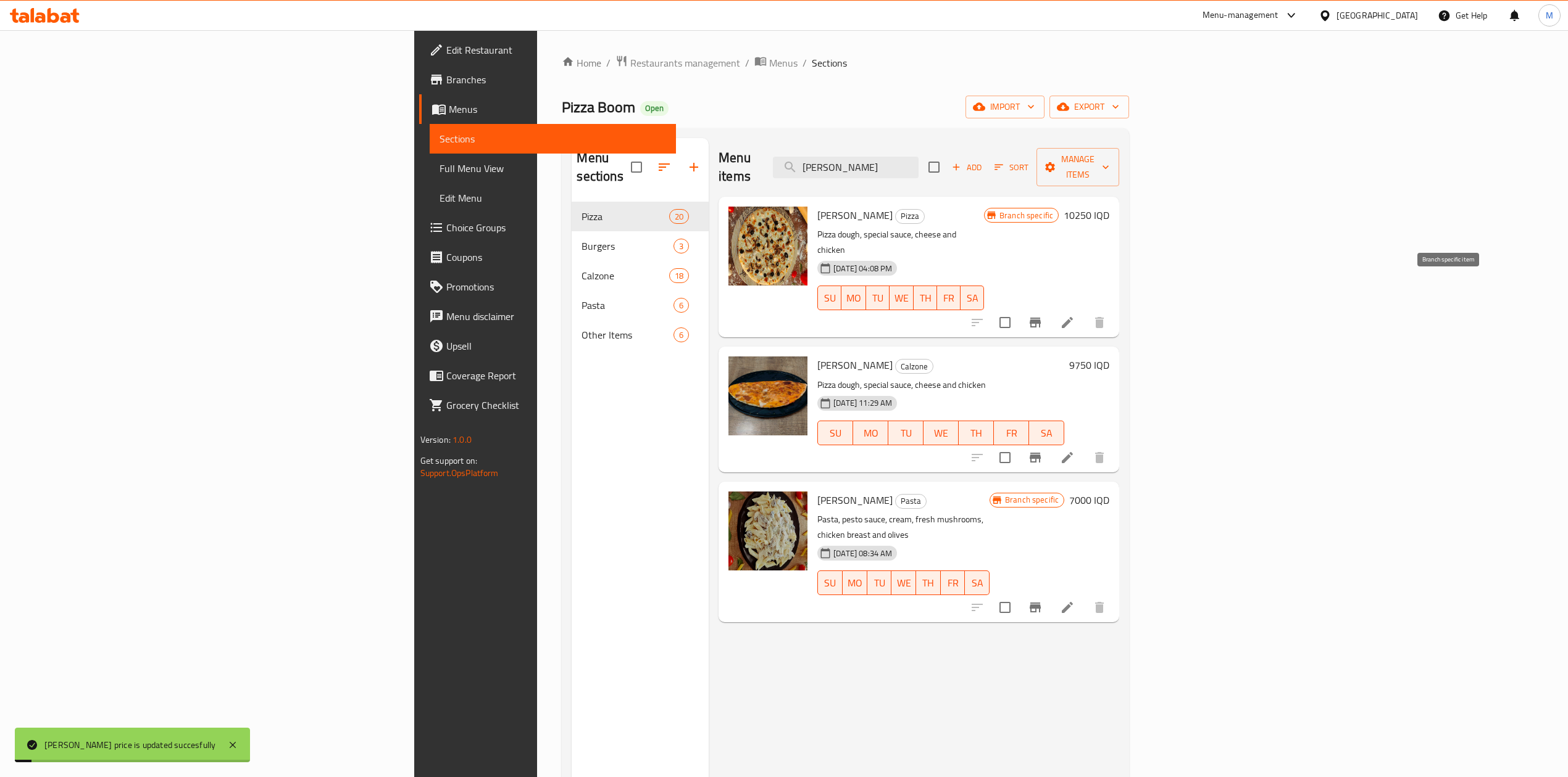
click at [1042, 315] on icon "Branch-specific-item" at bounding box center [1035, 322] width 15 height 15
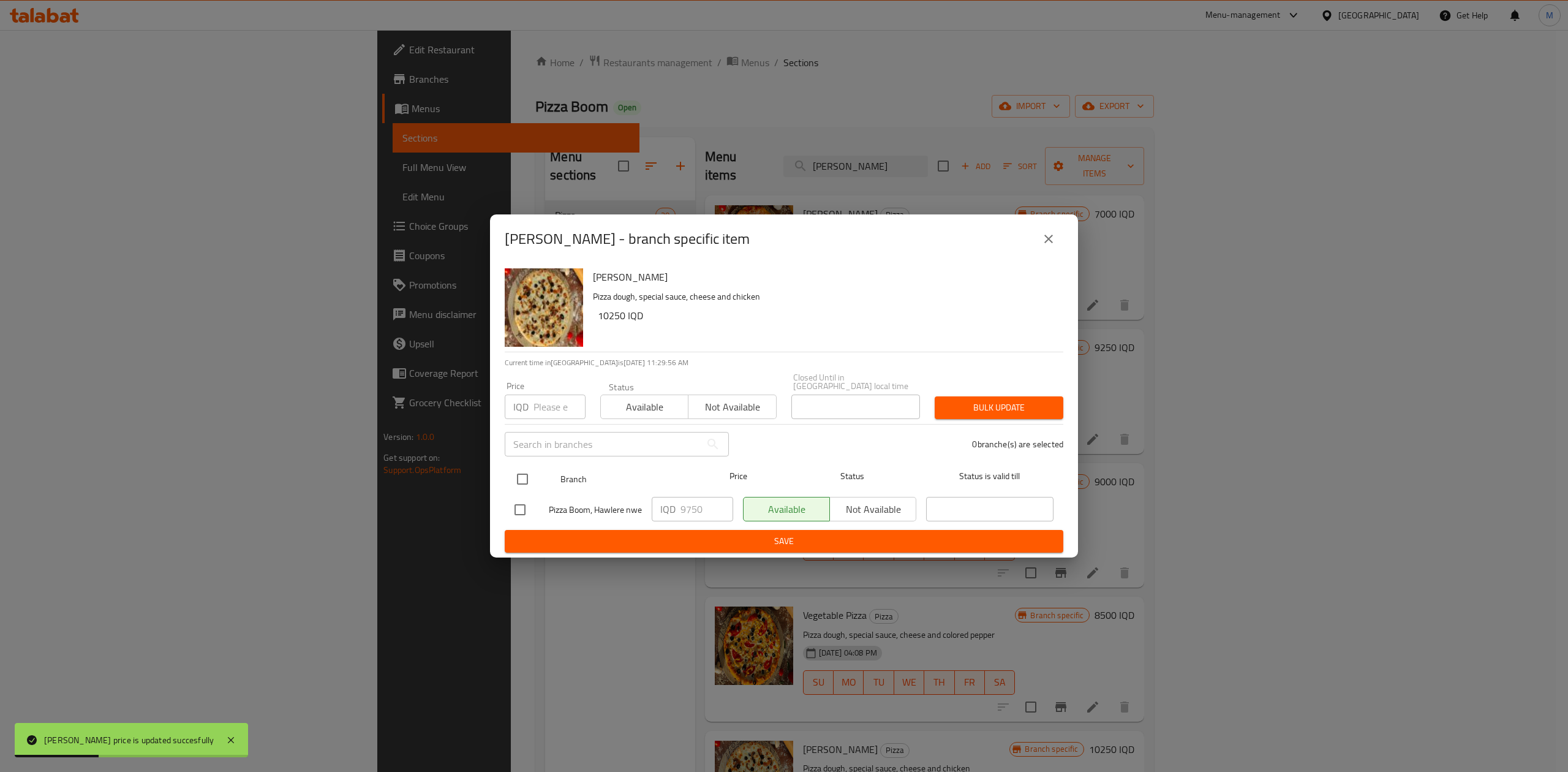
click at [512, 467] on input "checkbox" at bounding box center [522, 480] width 26 height 26
checkbox input "true"
click at [701, 504] on input "9750" at bounding box center [706, 509] width 53 height 24
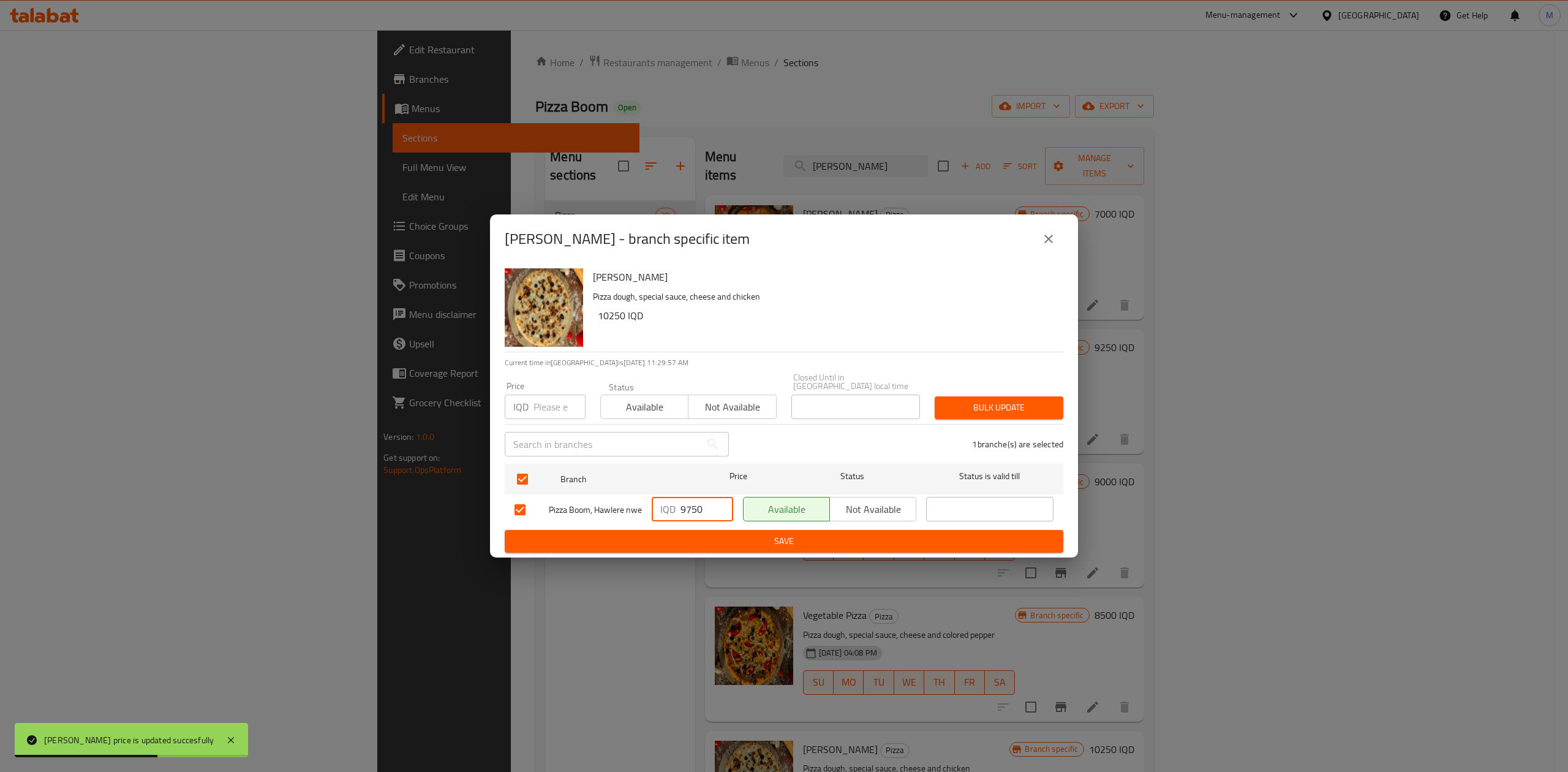
click at [701, 504] on input "9750" at bounding box center [706, 509] width 53 height 24
type input "10250"
click at [706, 535] on span "Save" at bounding box center [784, 542] width 539 height 16
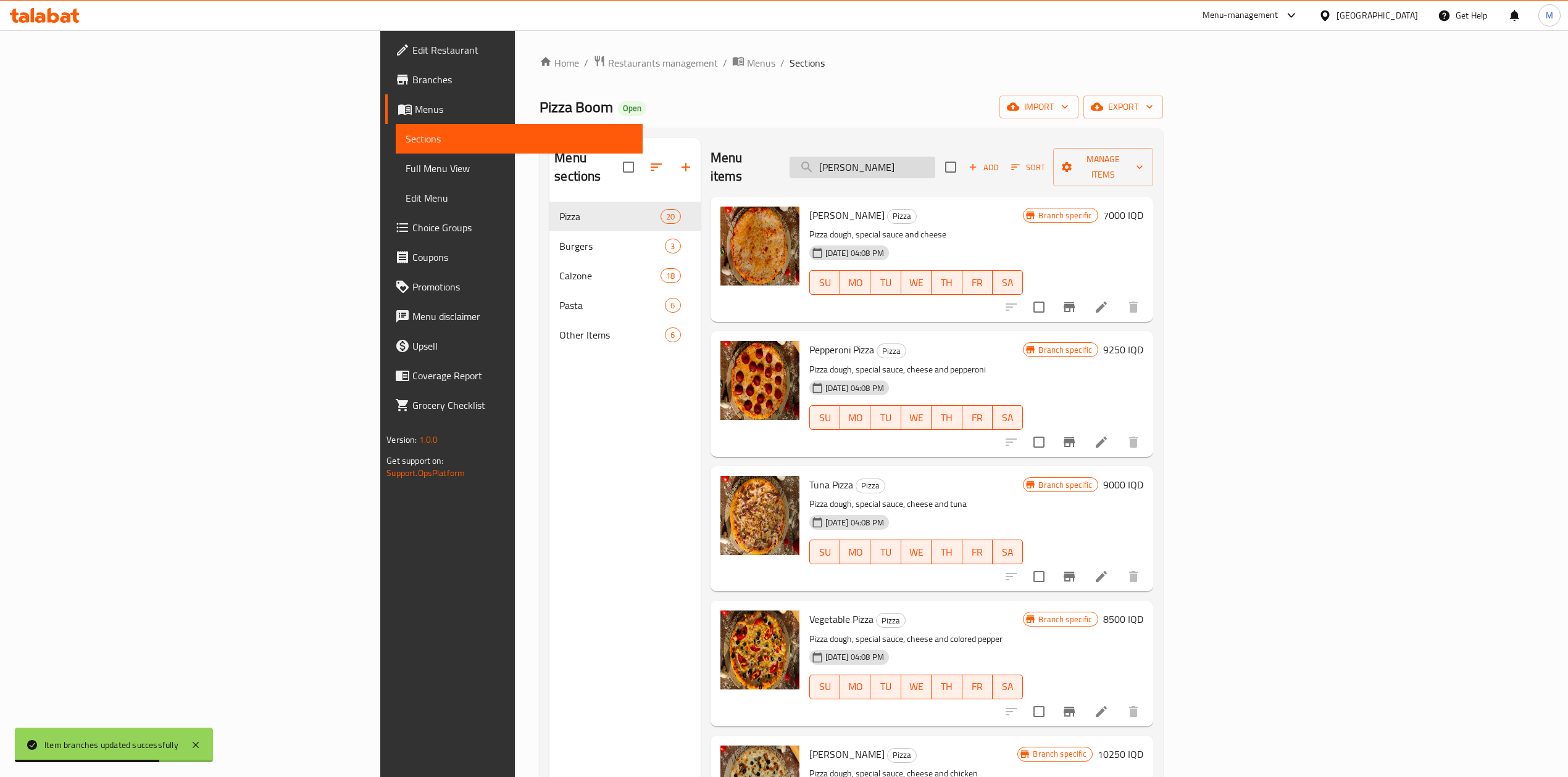
click at [935, 156] on input "[PERSON_NAME]" at bounding box center [863, 167] width 146 height 22
type input "e"
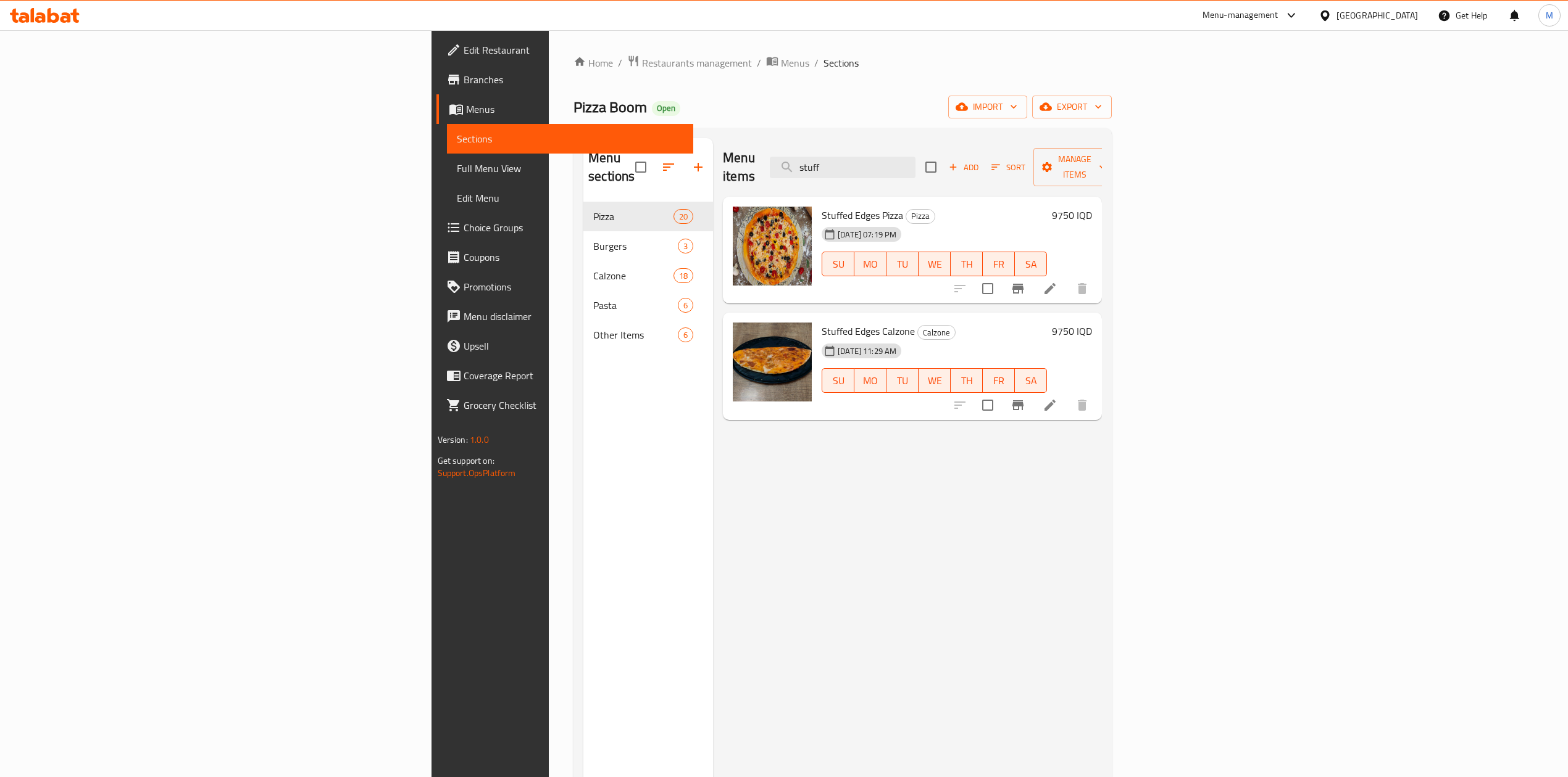
type input "stuff"
click at [1092, 207] on h6 "9750 IQD" at bounding box center [1072, 215] width 40 height 17
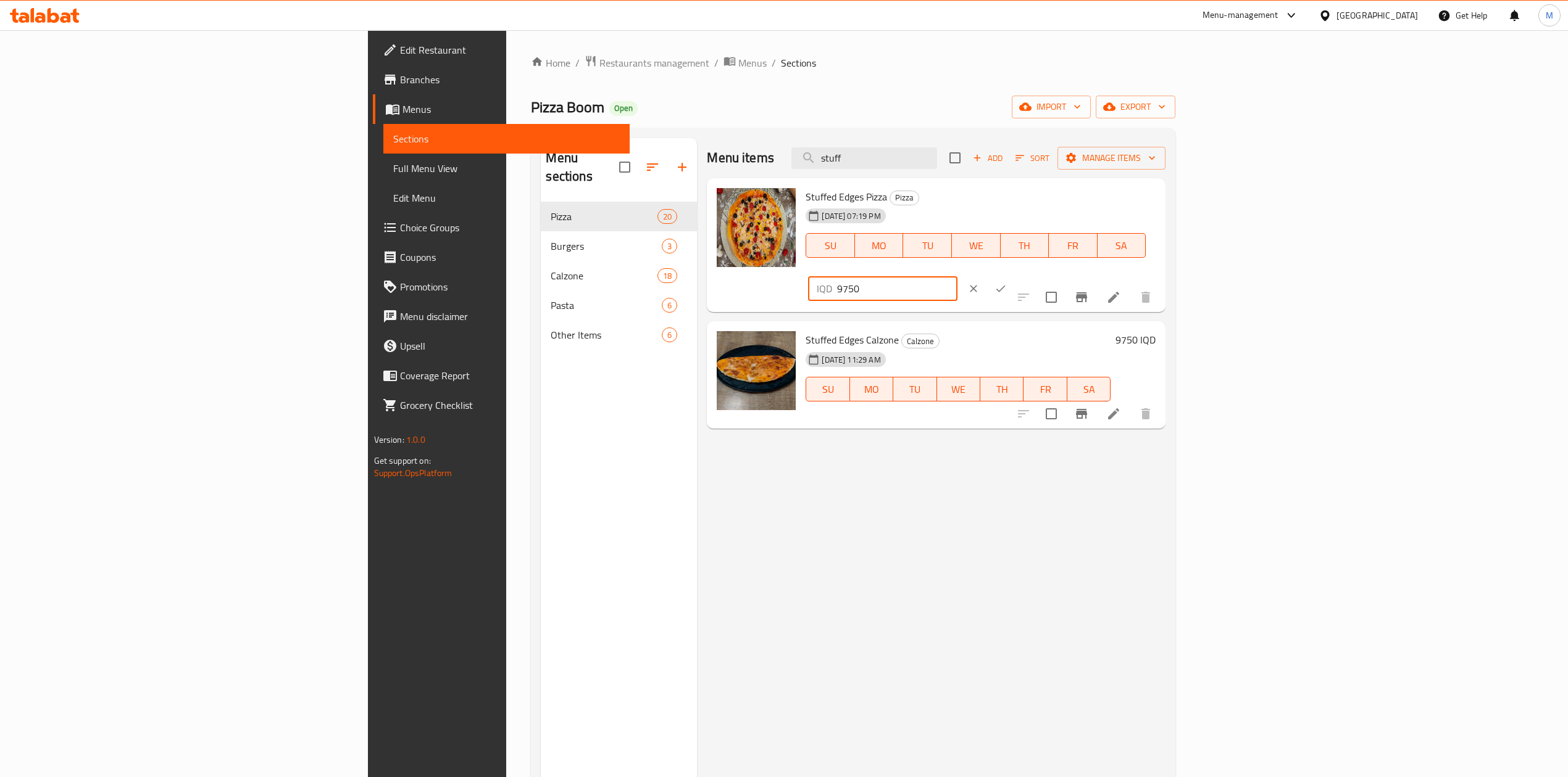
click at [956, 276] on input "9750" at bounding box center [896, 288] width 120 height 24
type input "10500"
click at [1014, 275] on button "ok" at bounding box center [1000, 288] width 27 height 27
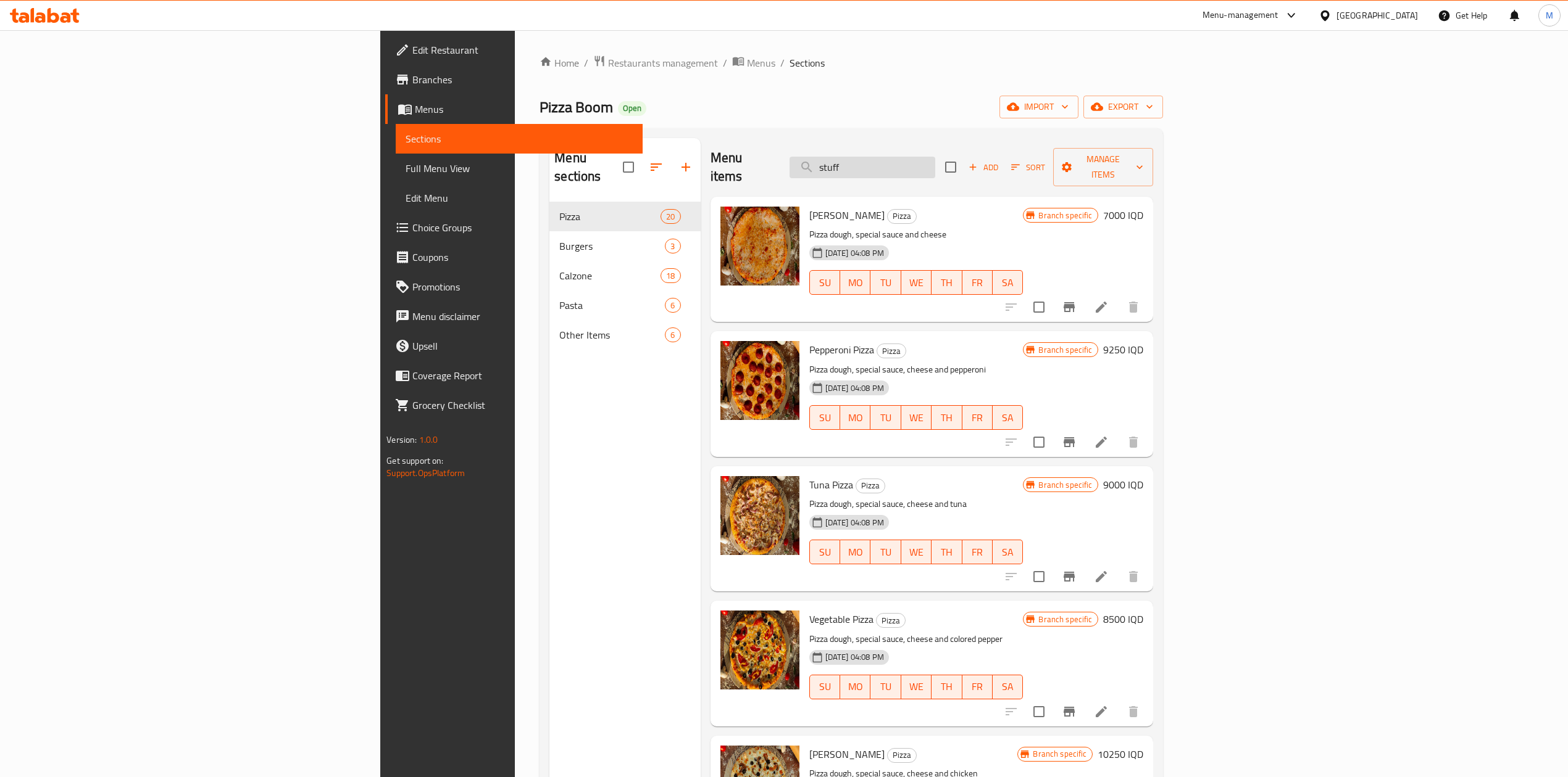
click at [935, 156] on input "stuff" at bounding box center [863, 167] width 146 height 22
type input "cheese"
click at [935, 168] on input "cheese" at bounding box center [863, 167] width 146 height 22
click at [935, 156] on input "cheese" at bounding box center [863, 167] width 146 height 22
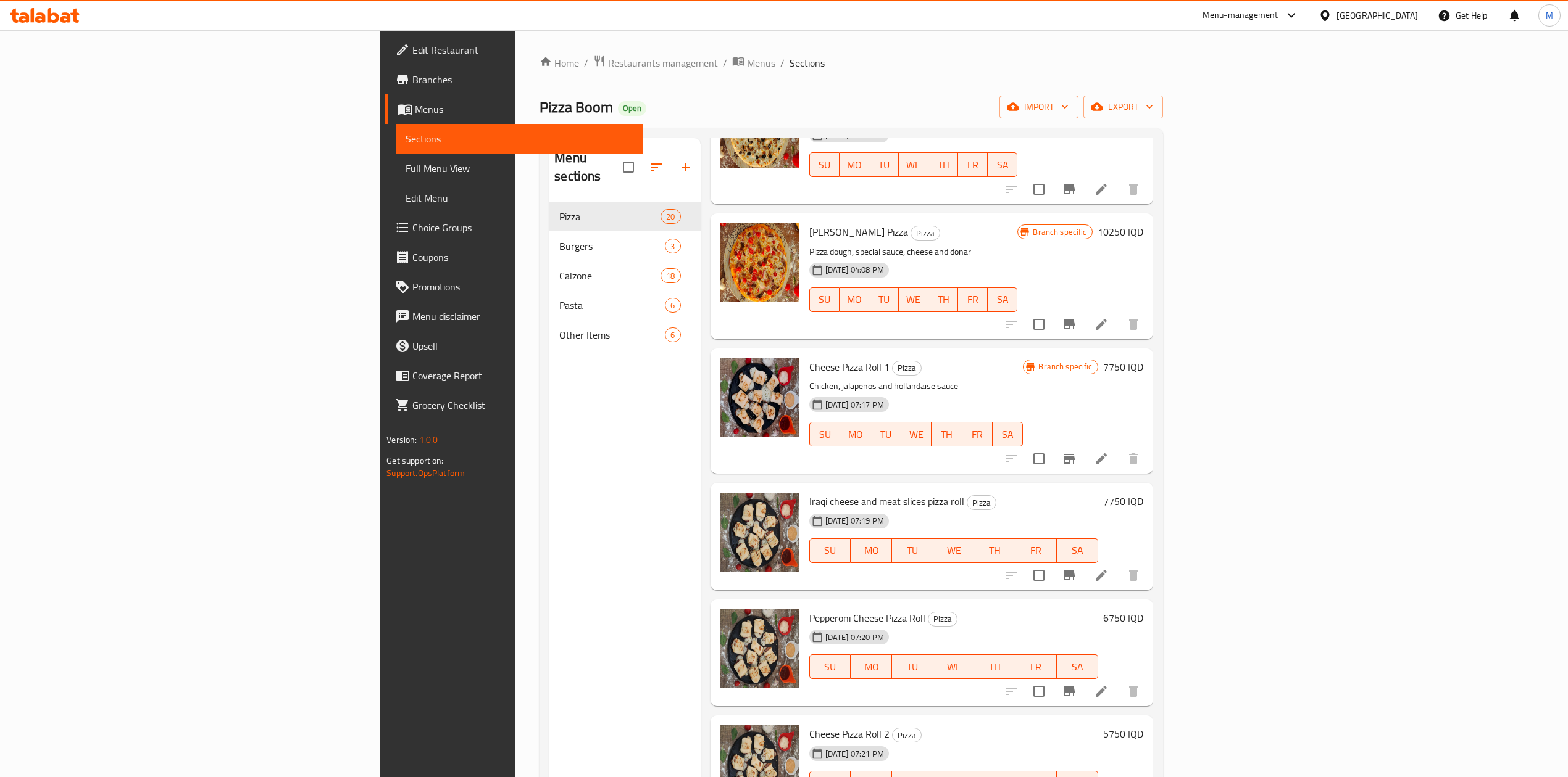
scroll to position [657, 0]
click at [1143, 358] on h6 "7750 IQD" at bounding box center [1123, 366] width 40 height 17
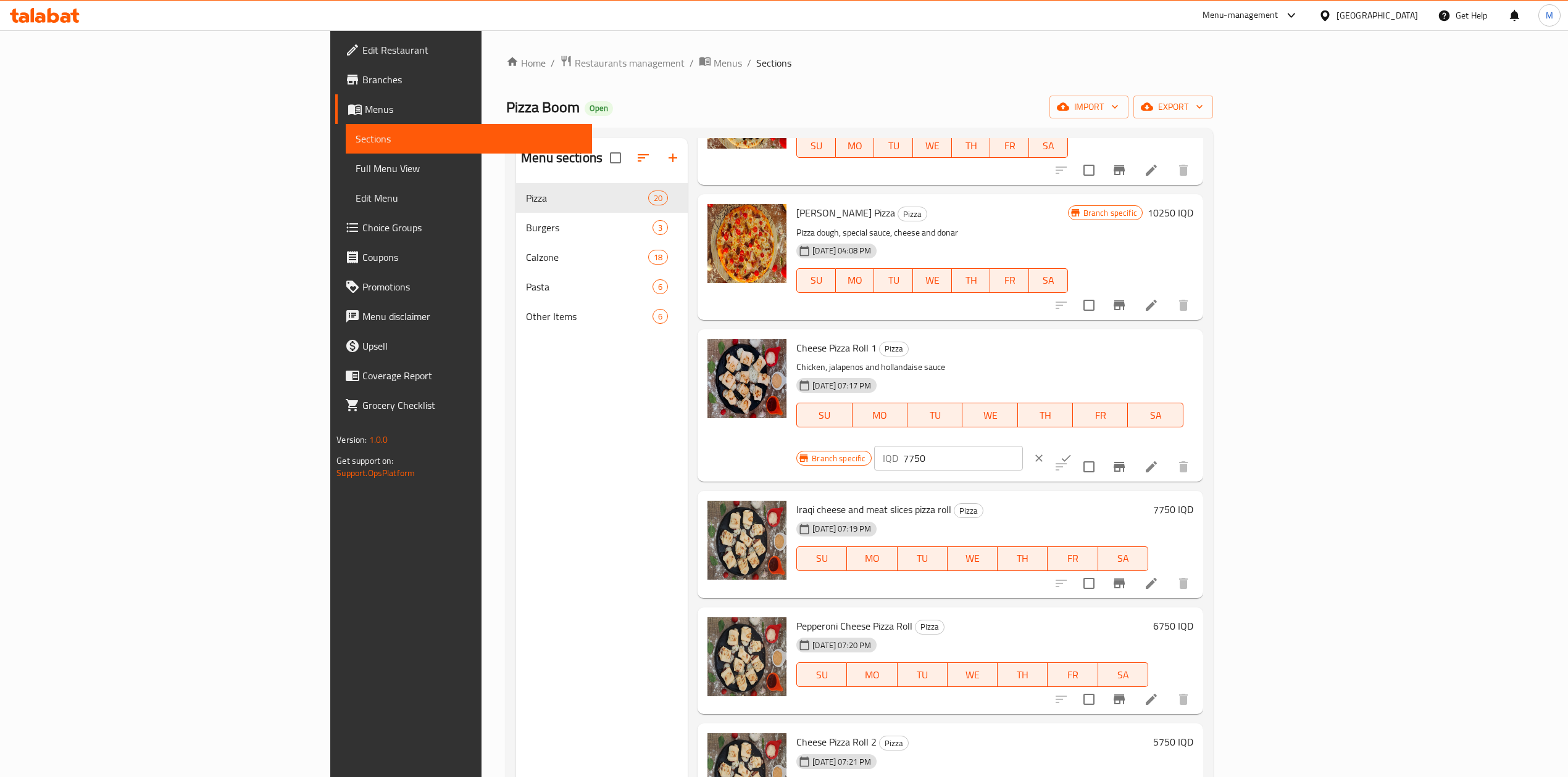
click at [1022, 446] on input "7750" at bounding box center [963, 458] width 120 height 24
type input "7000"
click at [1097, 444] on div "IQD 7000 ​" at bounding box center [985, 458] width 223 height 27
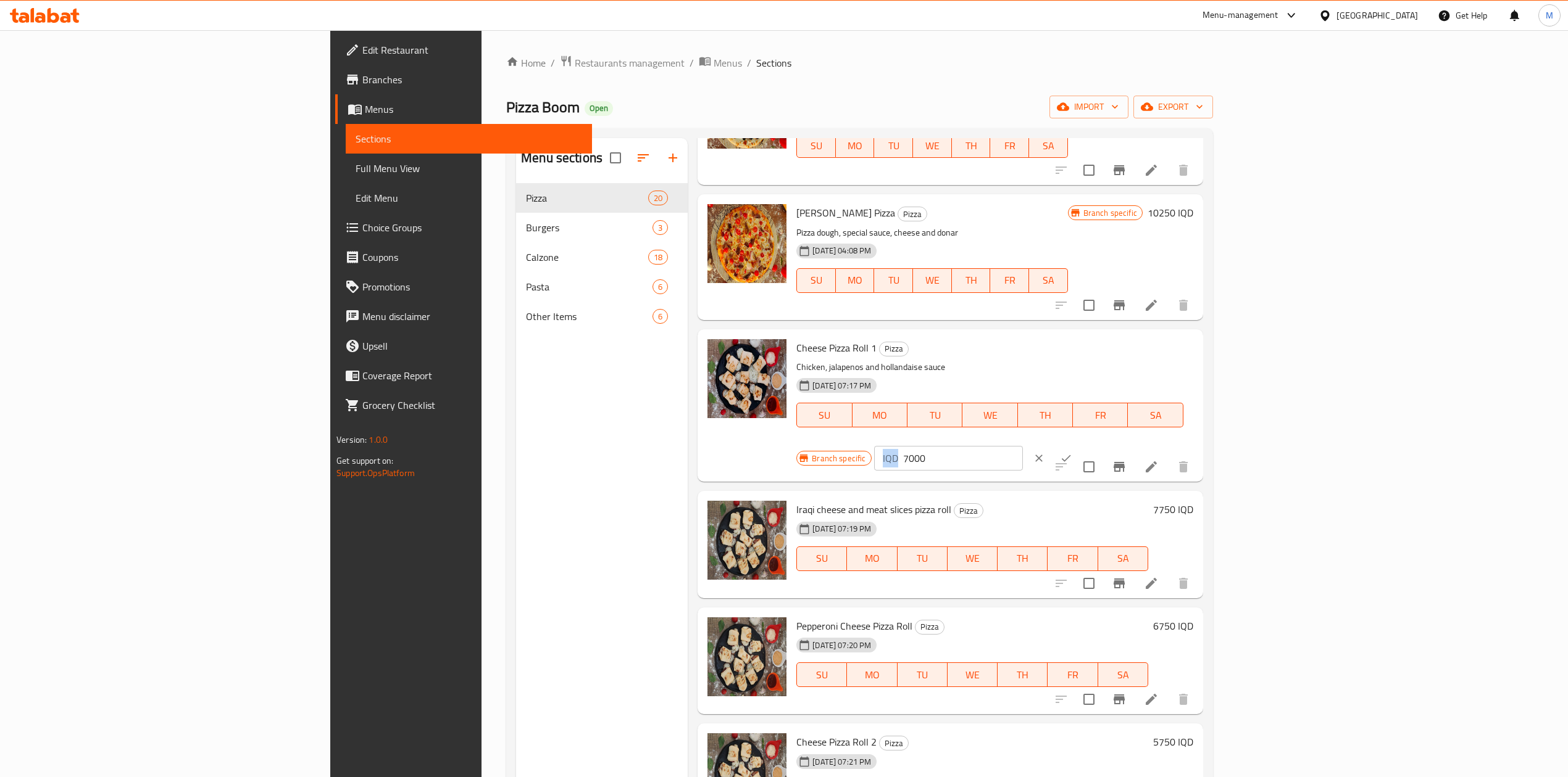
click at [1097, 444] on div "IQD 7000 ​" at bounding box center [985, 458] width 223 height 27
click at [1022, 446] on input "7000" at bounding box center [963, 458] width 120 height 24
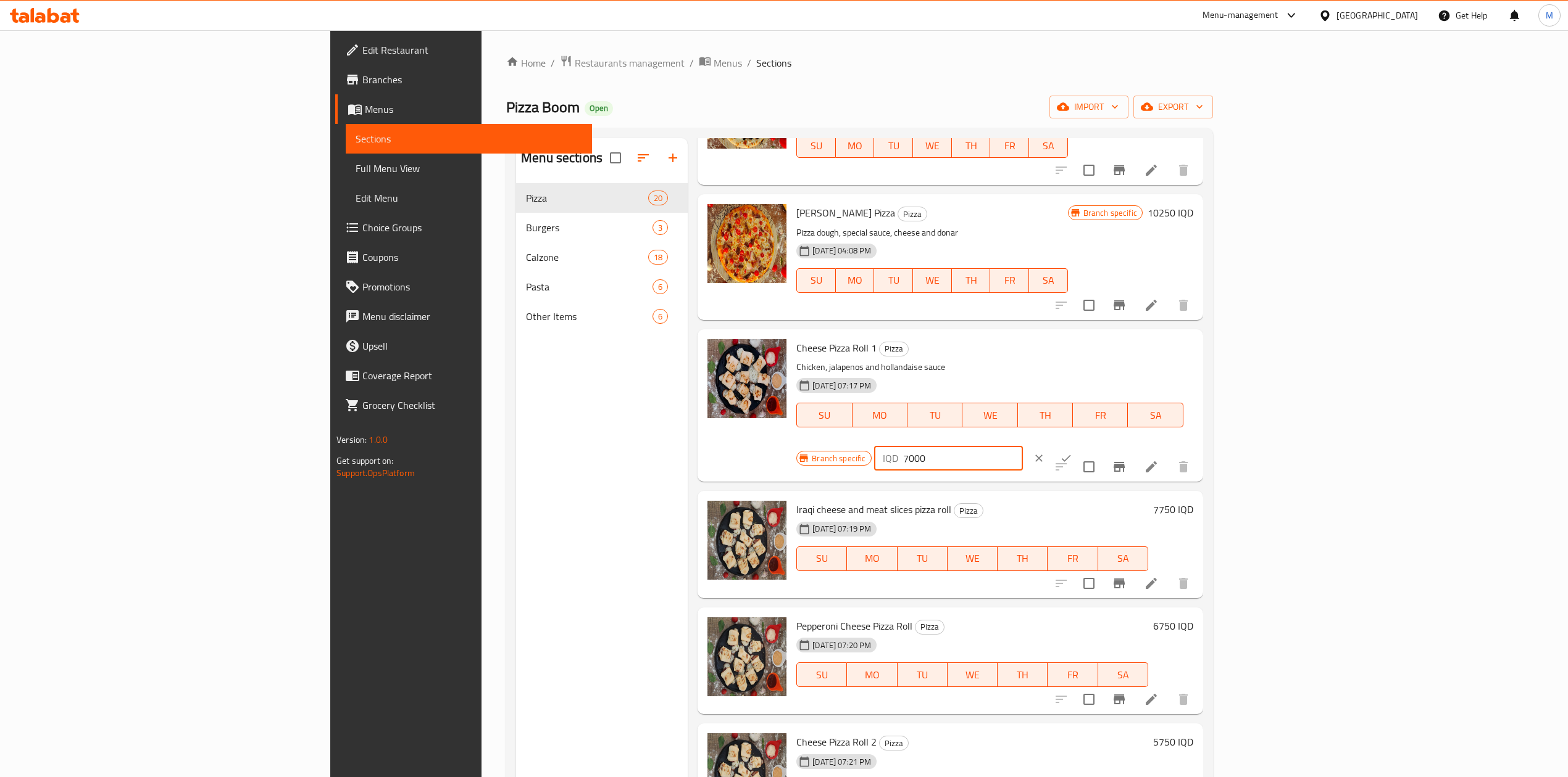
click at [1022, 446] on input "7000" at bounding box center [963, 458] width 120 height 24
click at [1134, 452] on button "Branch-specific-item" at bounding box center [1119, 467] width 30 height 30
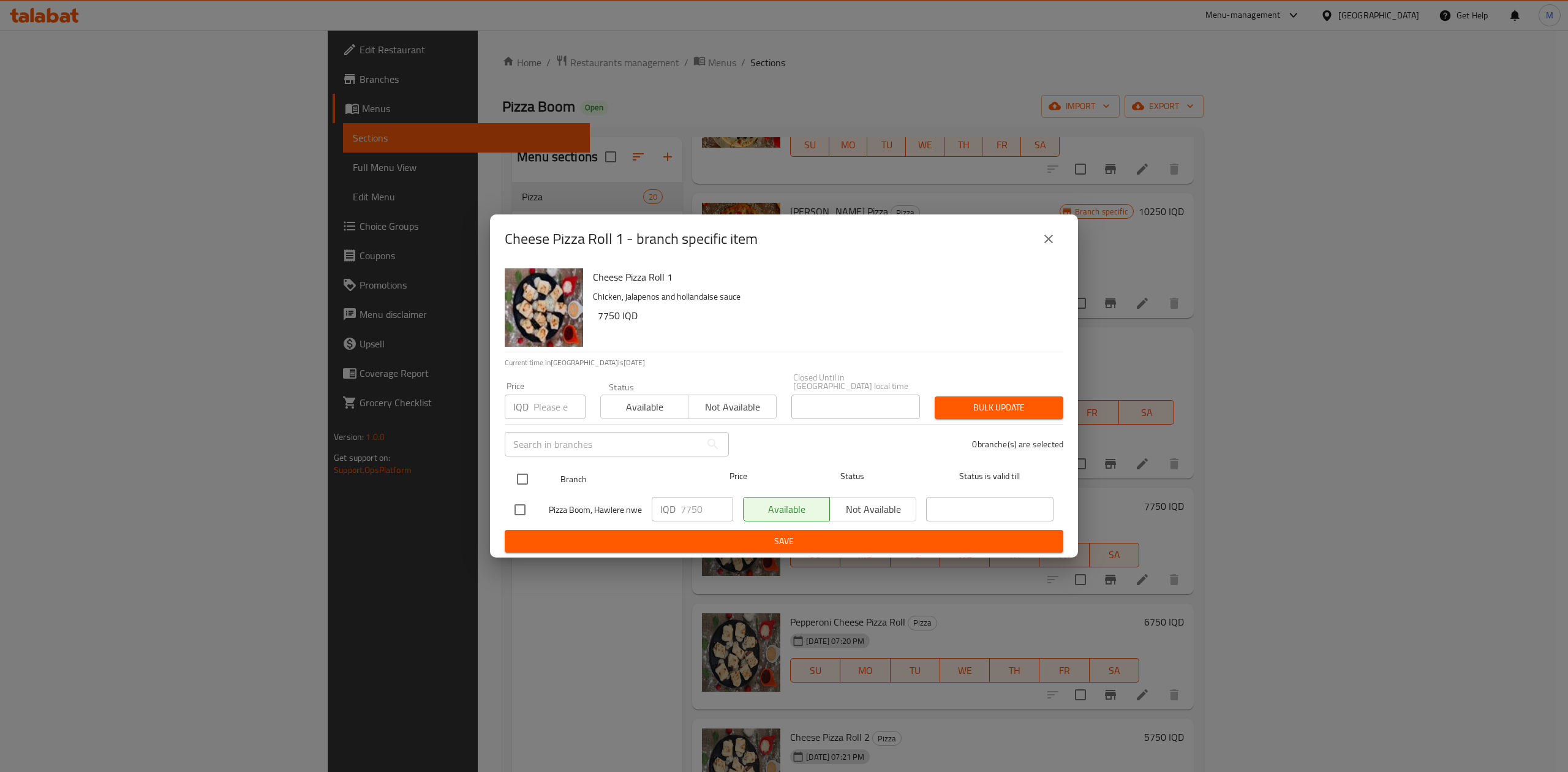
click at [528, 471] on input "checkbox" at bounding box center [522, 480] width 26 height 26
checkbox input "true"
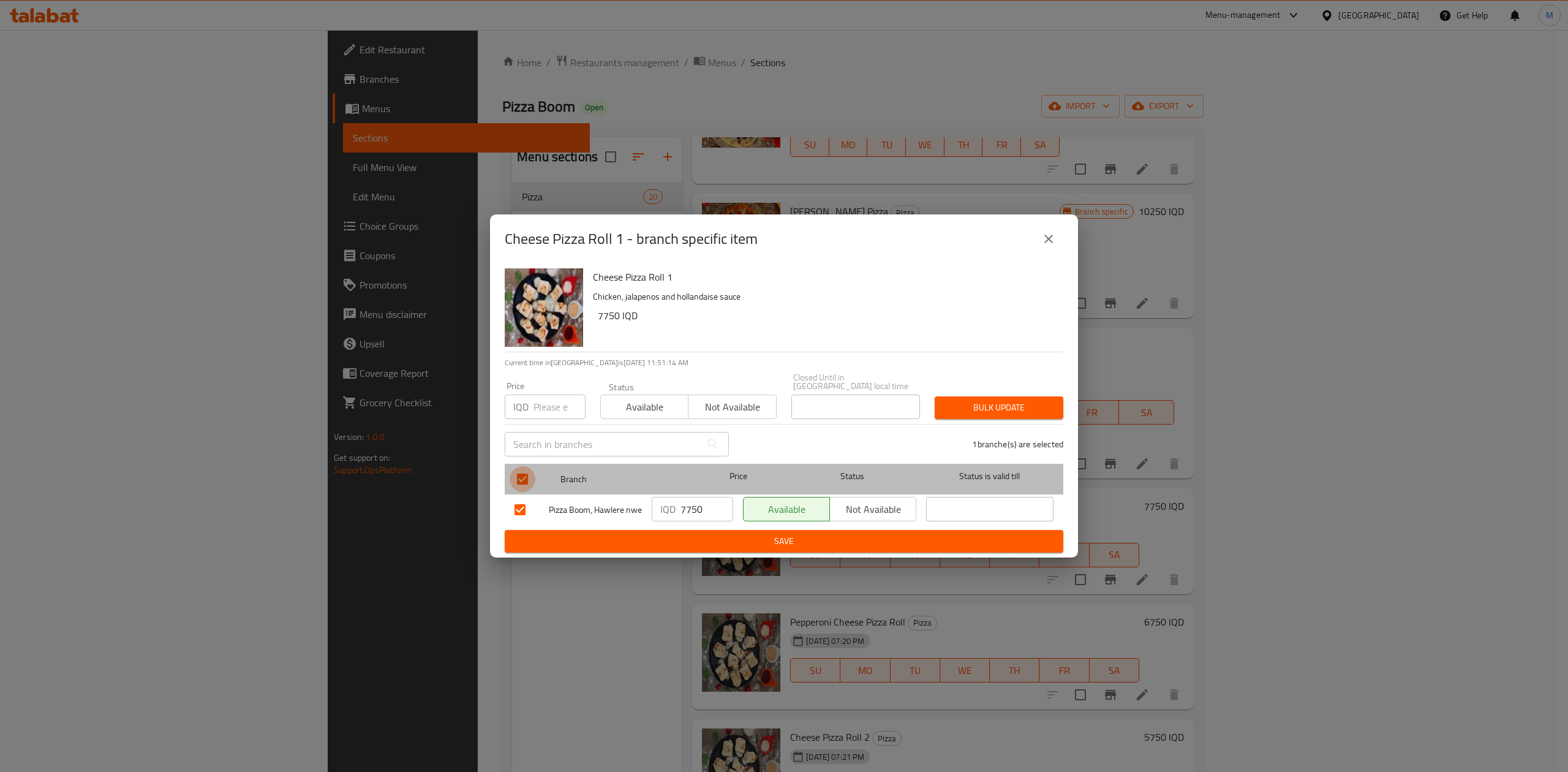
click at [518, 474] on input "checkbox" at bounding box center [522, 480] width 26 height 26
checkbox input "false"
click at [526, 474] on input "checkbox" at bounding box center [522, 480] width 26 height 26
checkbox input "true"
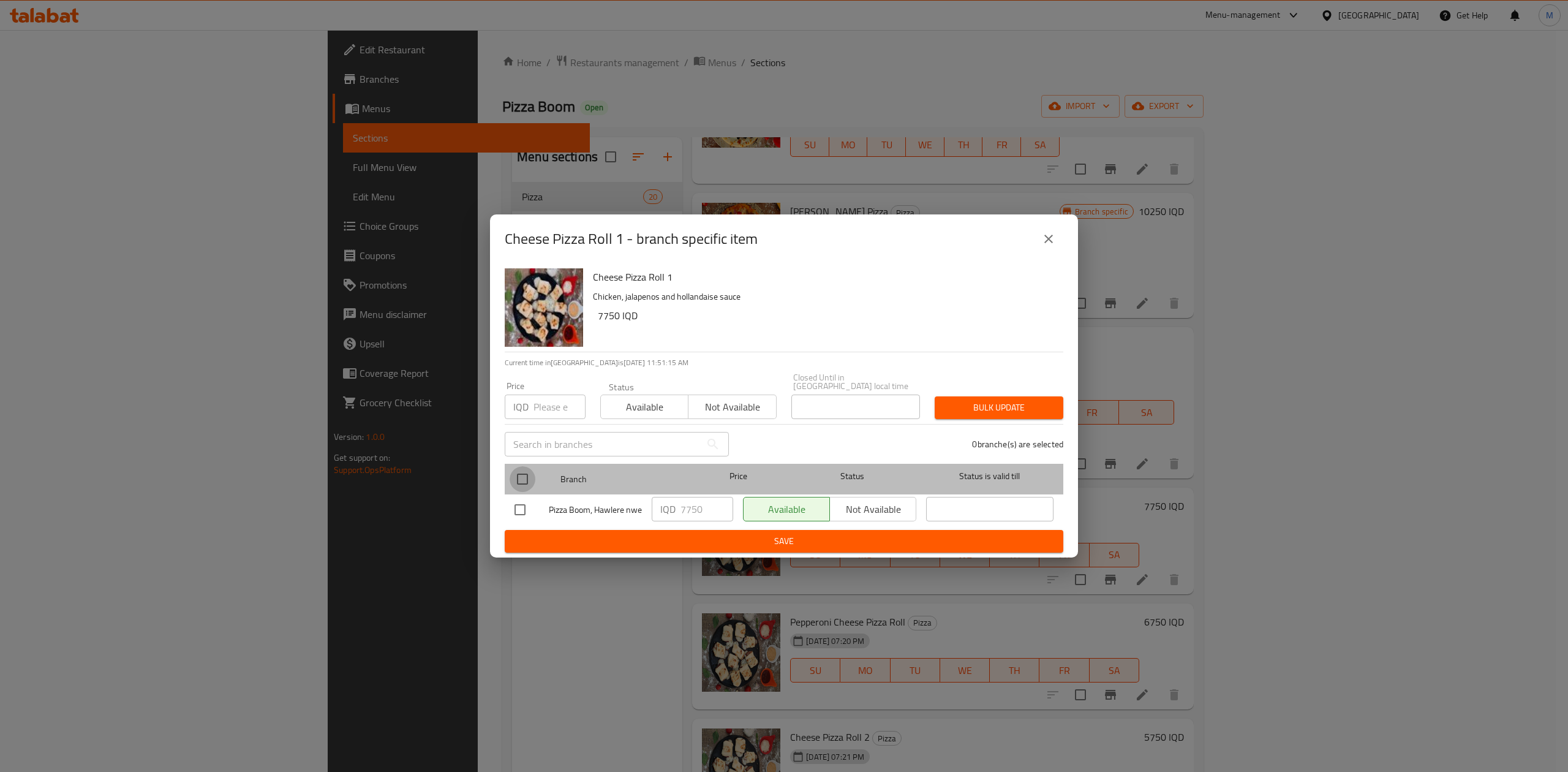
checkbox input "true"
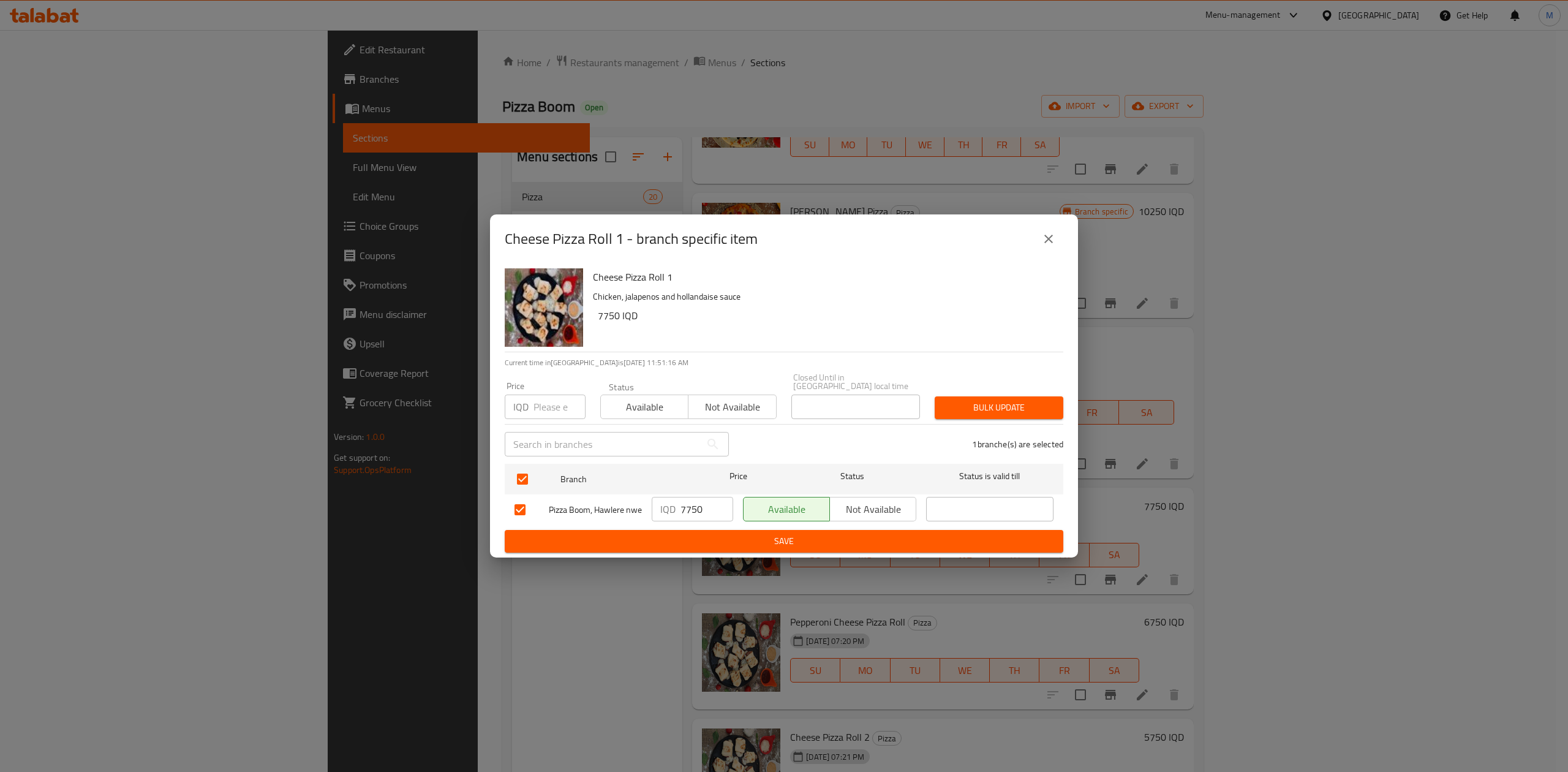
click at [682, 506] on input "7750" at bounding box center [706, 509] width 53 height 24
click at [684, 505] on input "7750" at bounding box center [706, 509] width 53 height 24
paste input "00"
type input "7000"
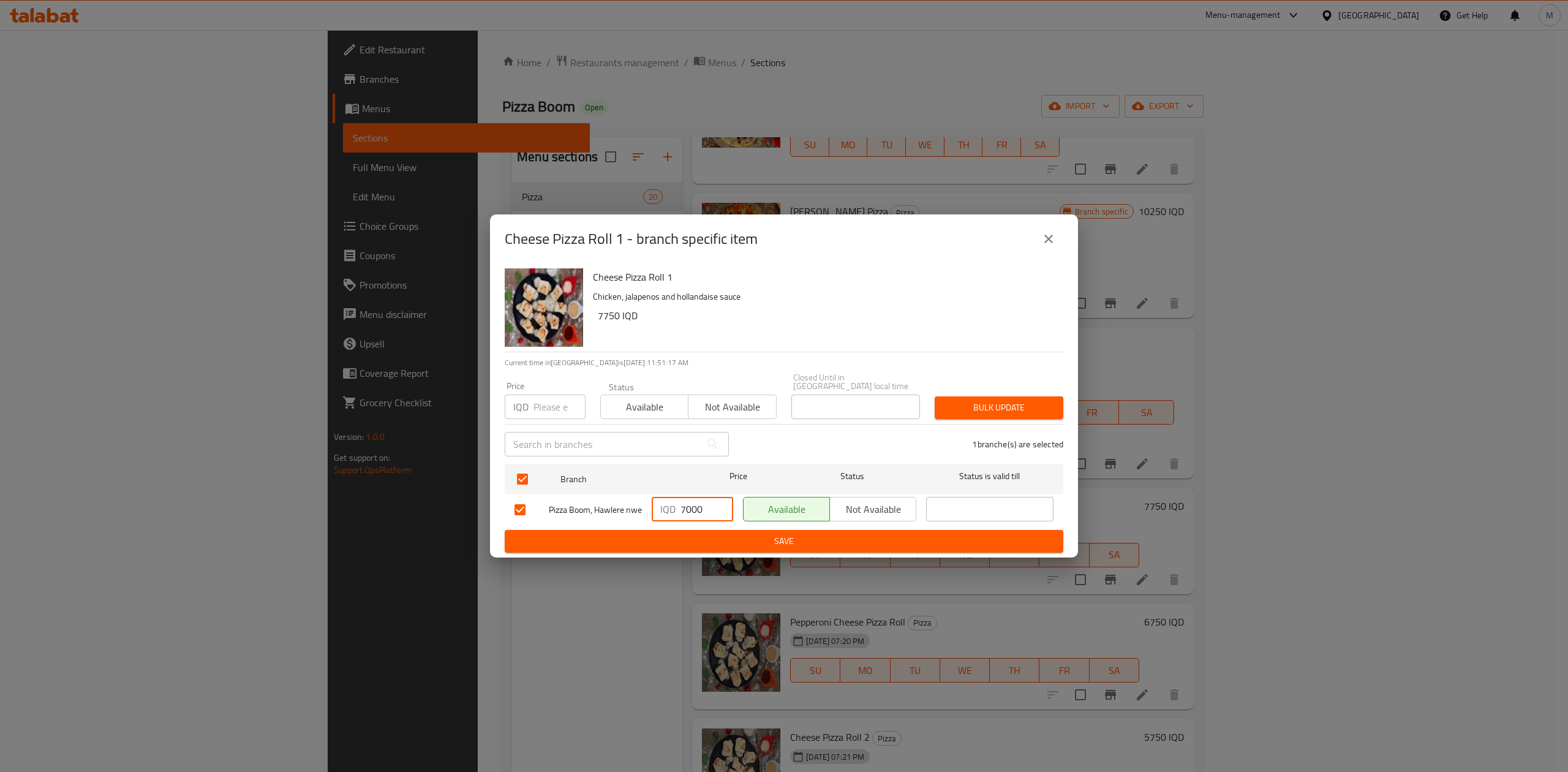
click at [736, 543] on span "Save" at bounding box center [784, 542] width 539 height 16
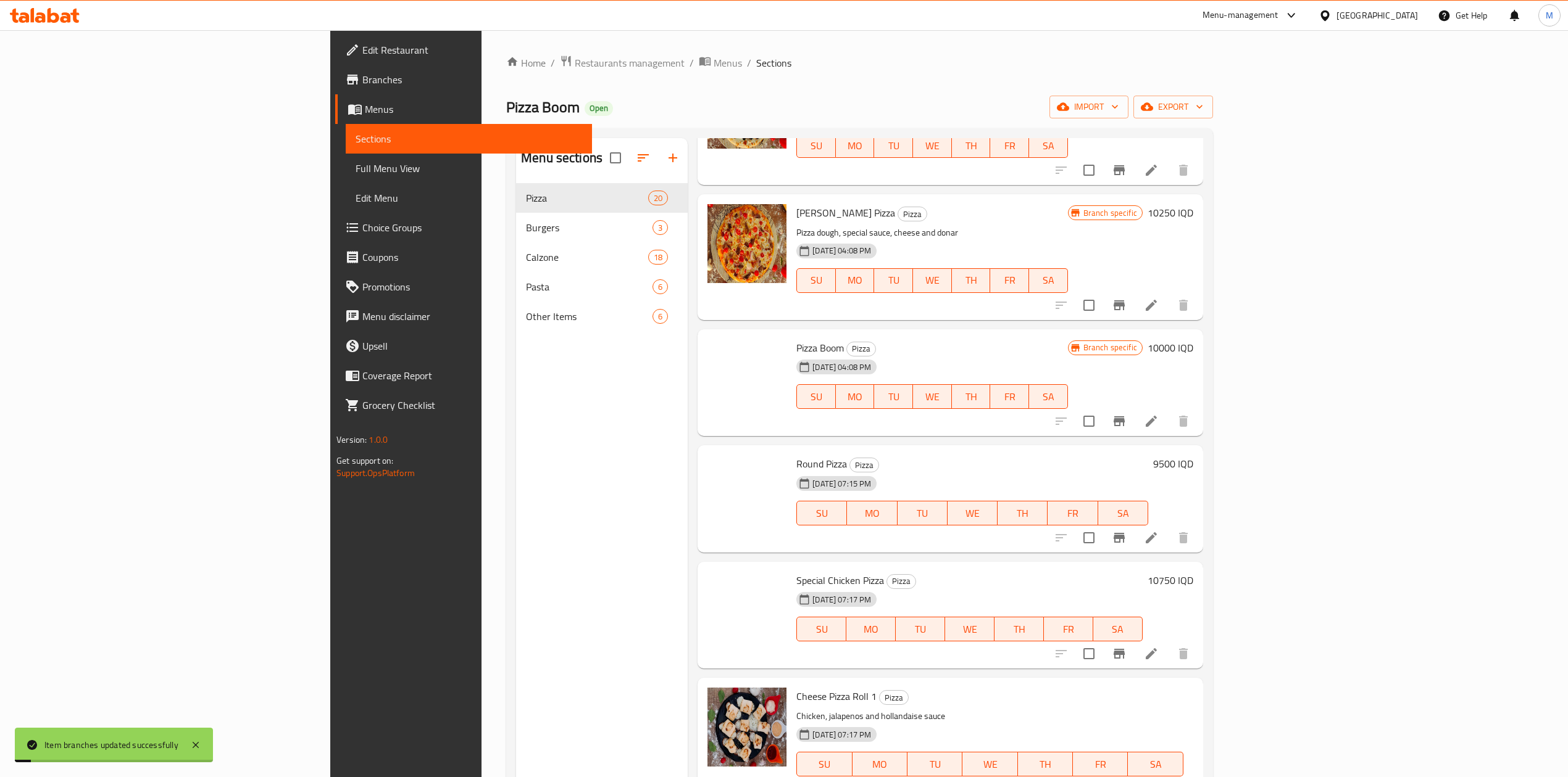
click at [1193, 356] on h6 "10000 IQD" at bounding box center [1170, 348] width 46 height 17
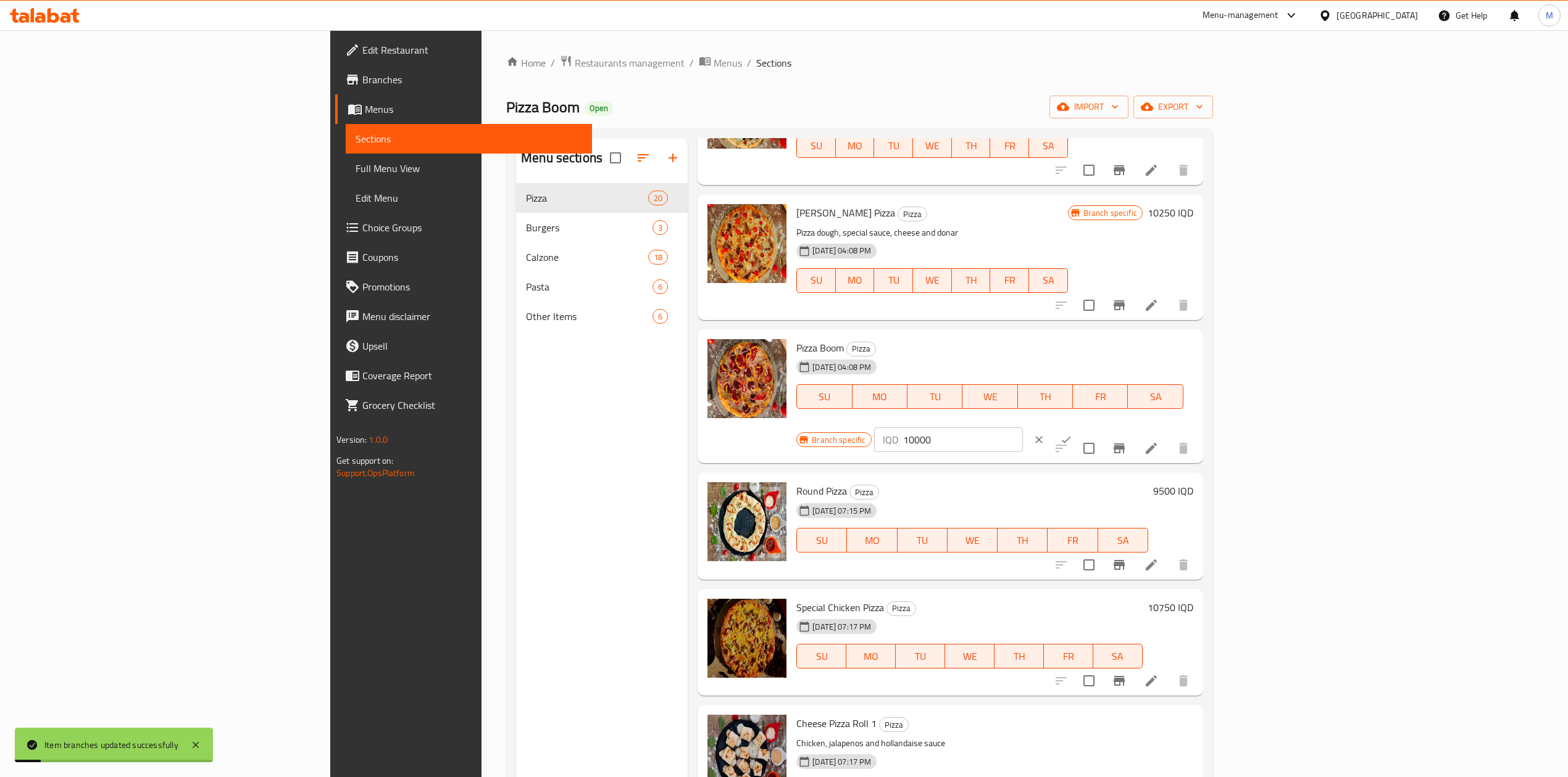
click at [1080, 426] on button "ok" at bounding box center [1065, 439] width 27 height 27
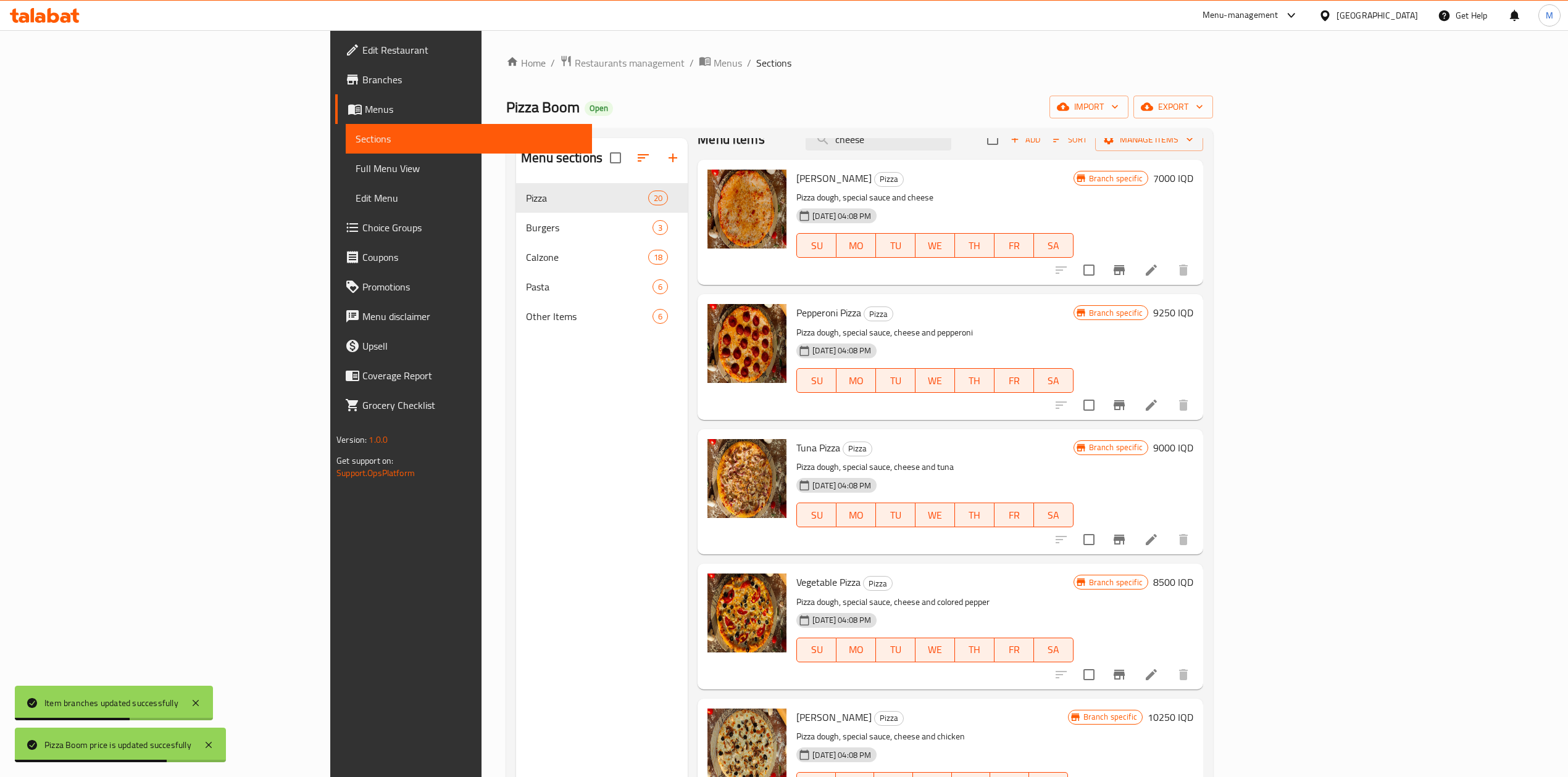
scroll to position [0, 0]
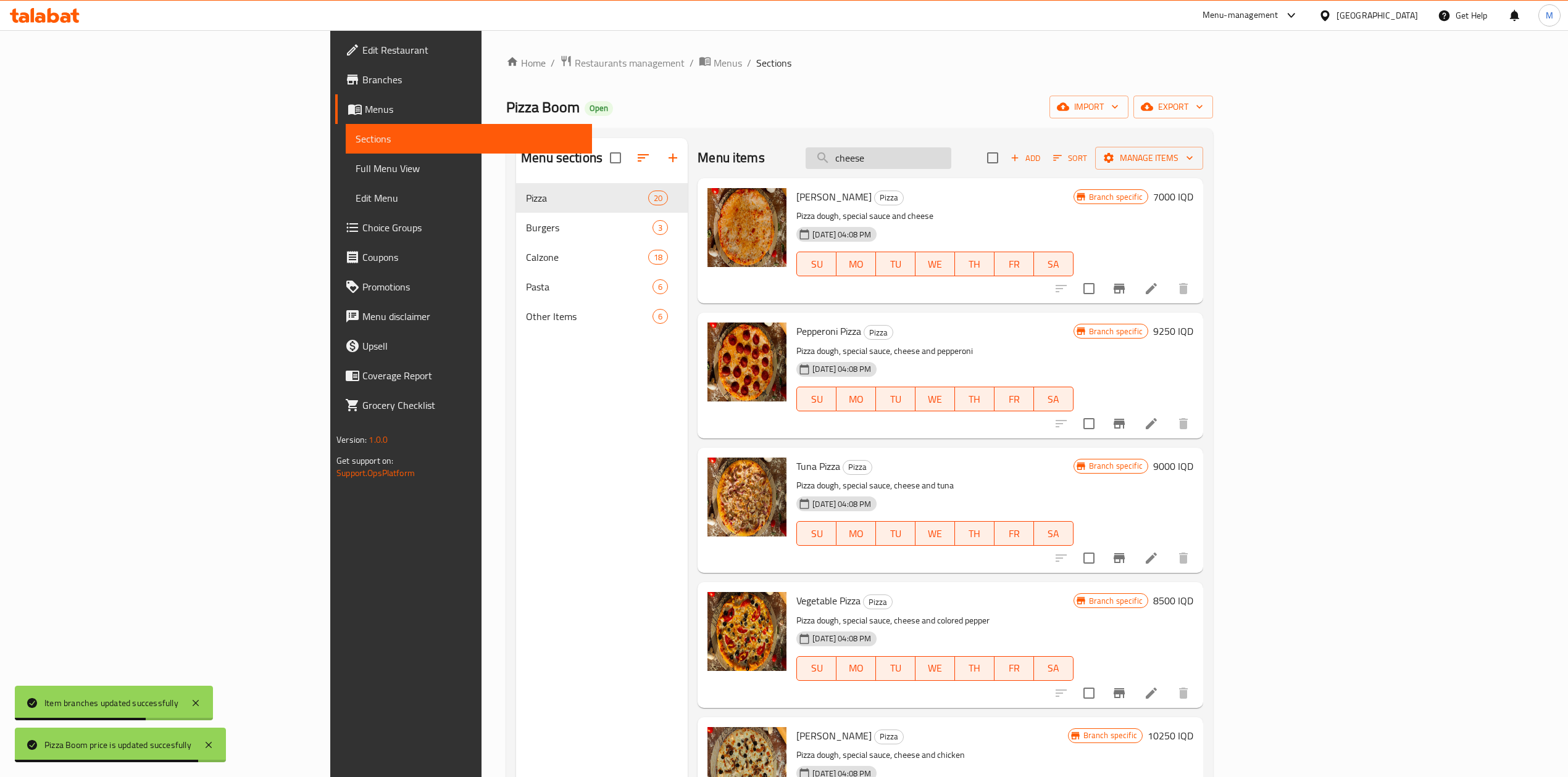
click at [951, 159] on input "cheese" at bounding box center [878, 158] width 146 height 22
type input "c"
type input "roll"
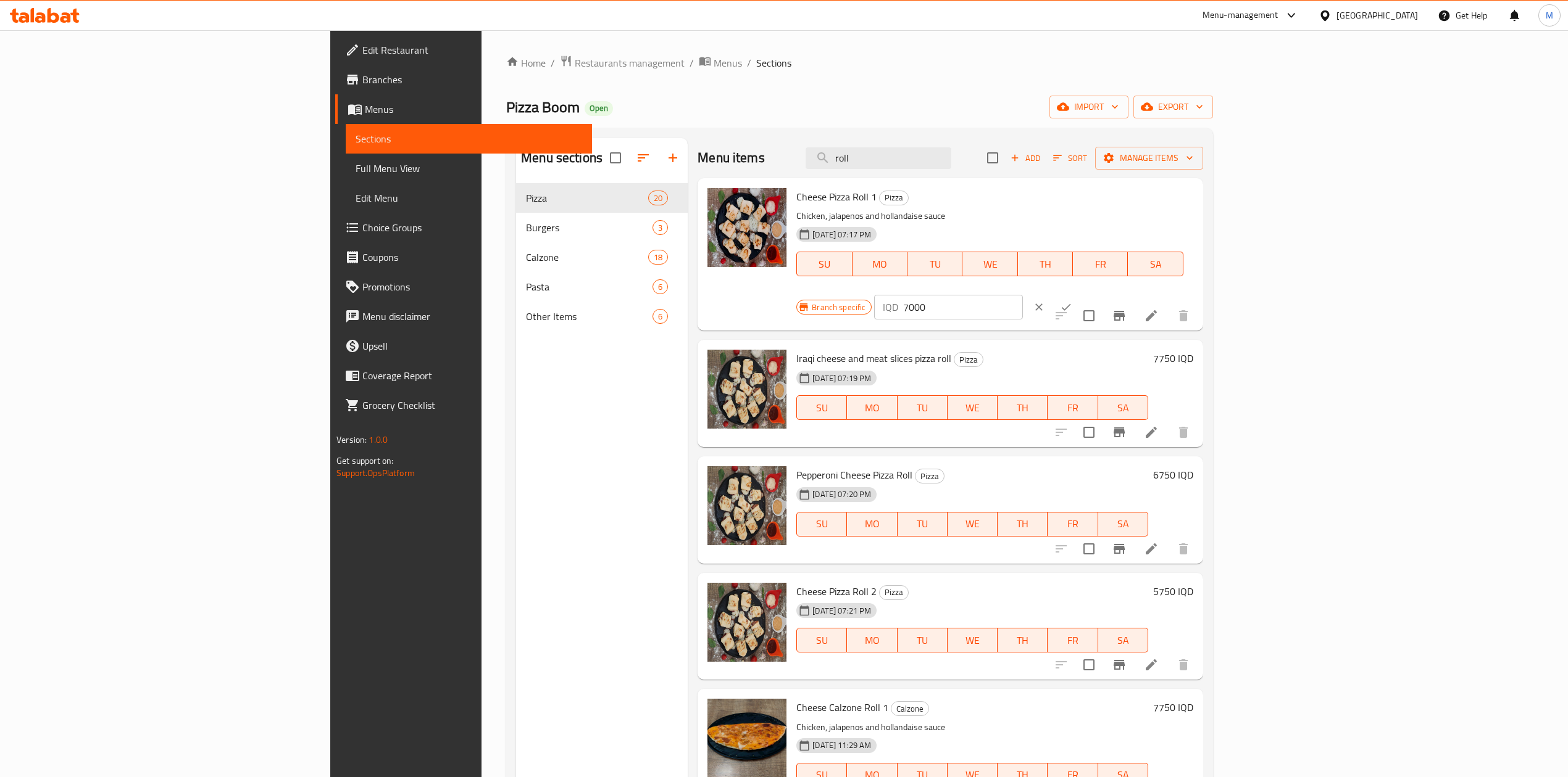
click at [1080, 293] on button "ok" at bounding box center [1065, 306] width 27 height 27
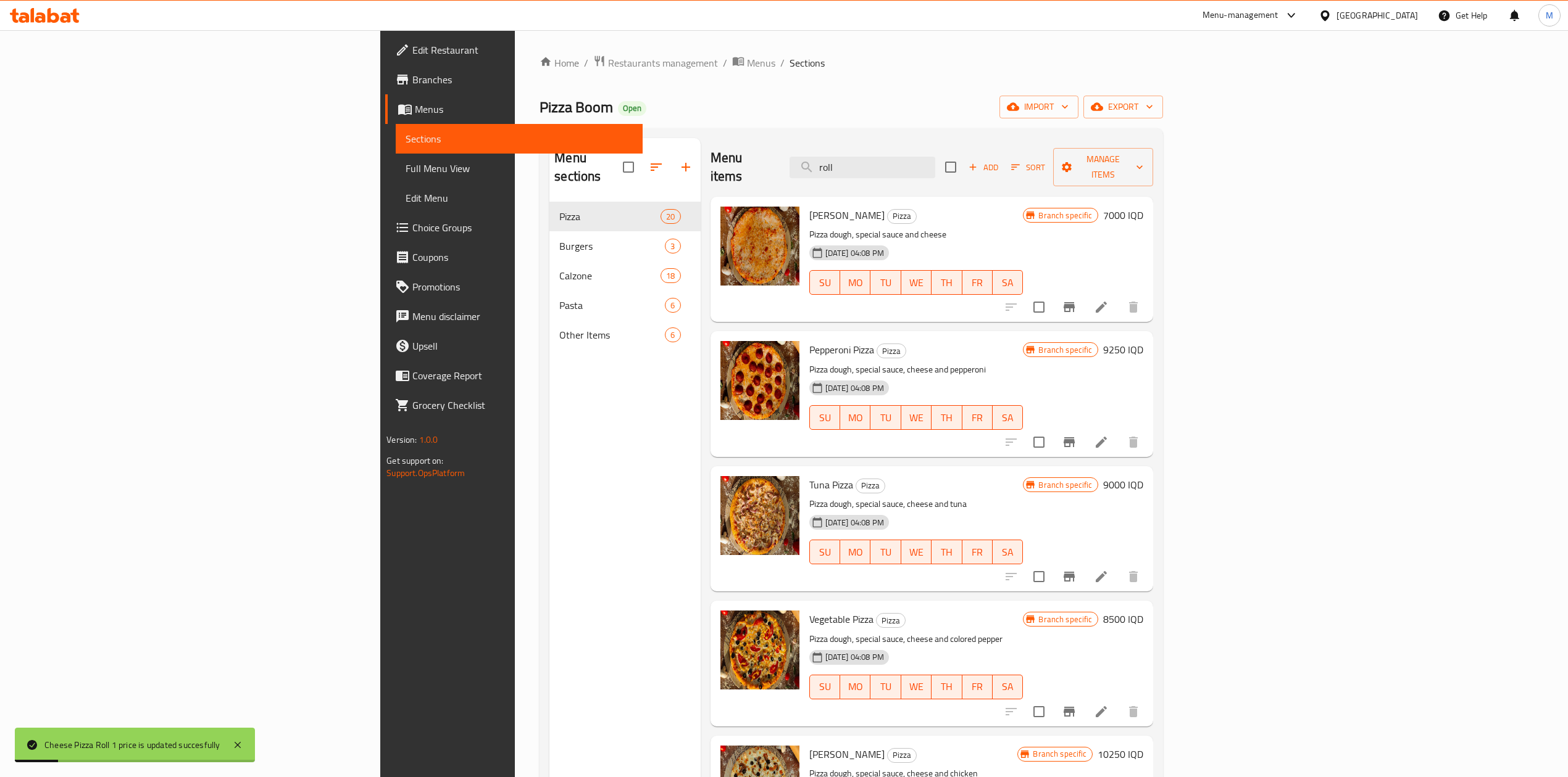
click at [1076, 300] on icon "Branch-specific-item" at bounding box center [1068, 306] width 15 height 15
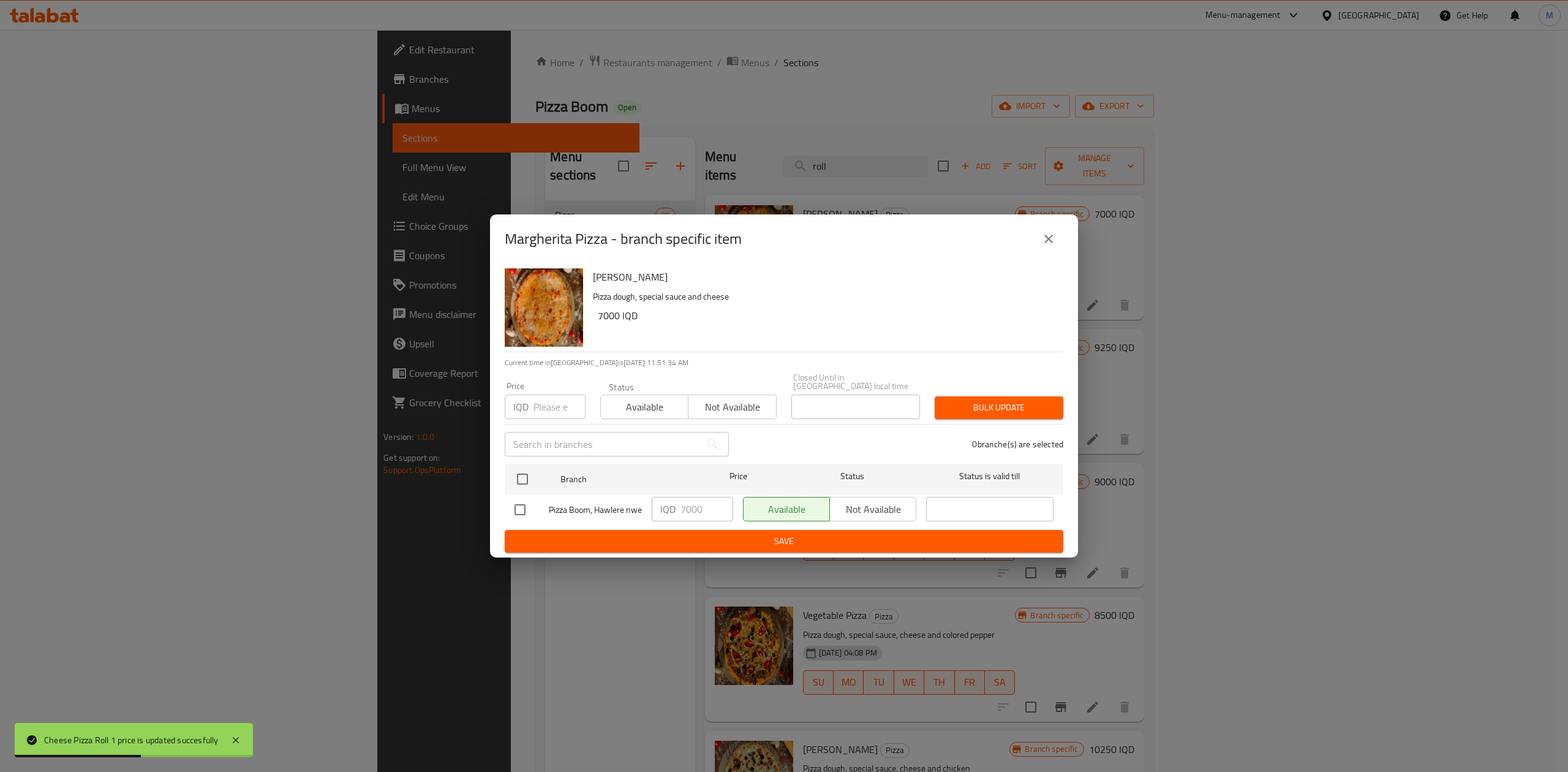
click at [1042, 232] on icon "close" at bounding box center [1048, 239] width 15 height 15
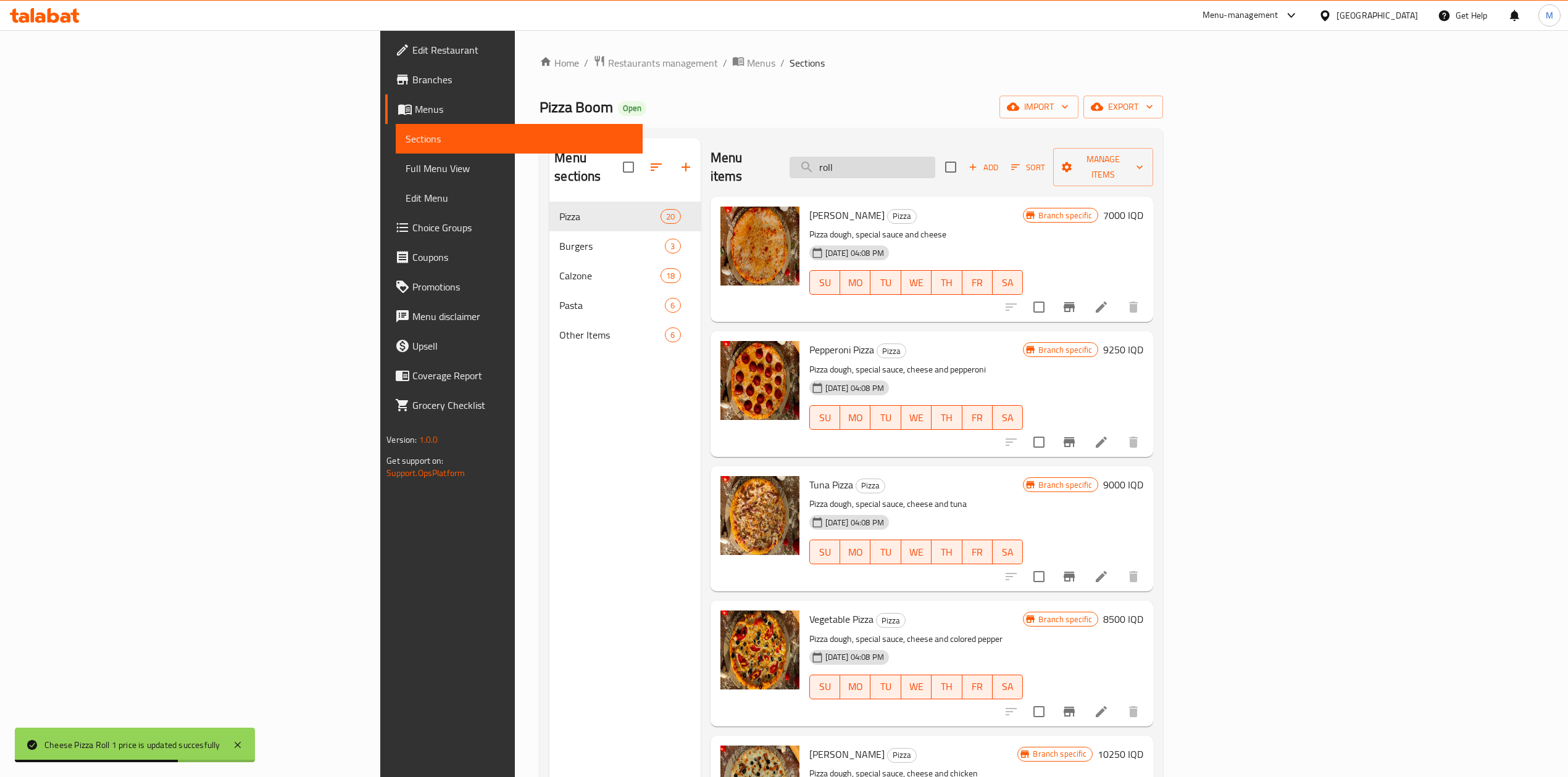
click at [935, 164] on input "roll" at bounding box center [863, 167] width 146 height 22
type input "roll"
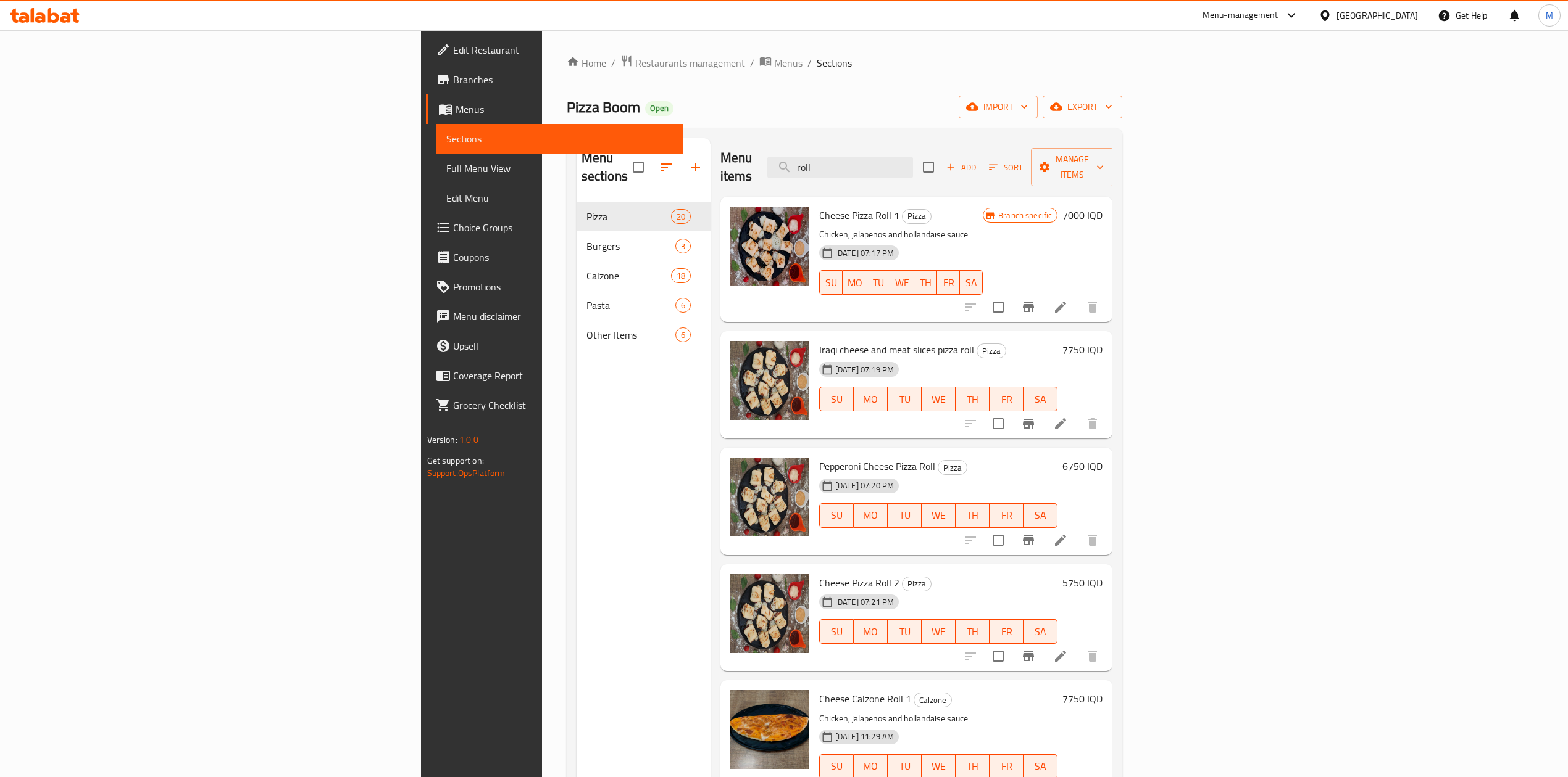
click at [1108, 453] on div "Pepperoni Cheese Pizza Roll Pizza [DATE] 07:20 PM SU MO TU WE TH FR SA 6750 IQD" at bounding box center [961, 502] width 294 height 97
click at [1102, 458] on h6 "6750 IQD" at bounding box center [1082, 466] width 40 height 17
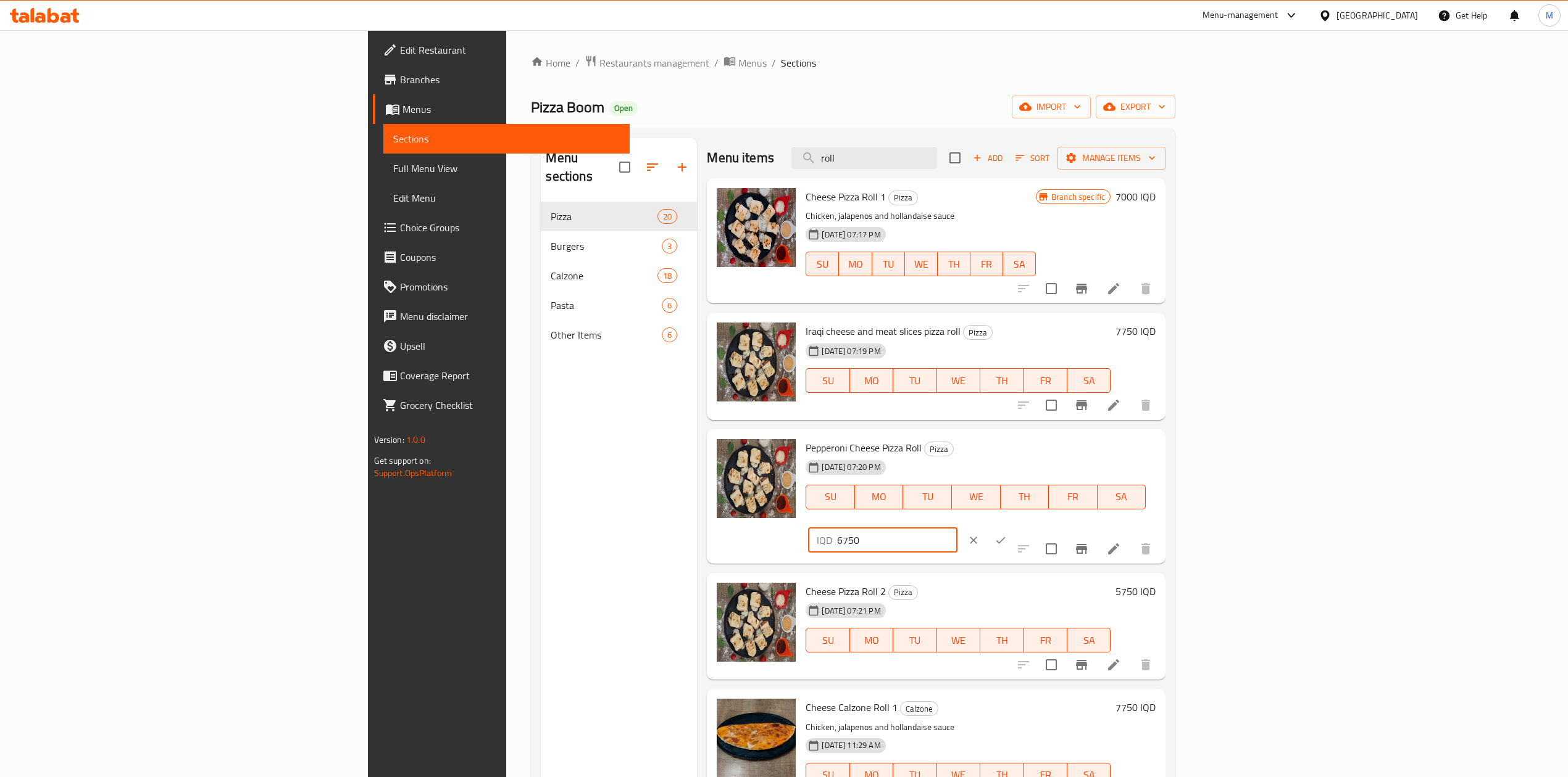
click at [956, 528] on input "6750" at bounding box center [896, 540] width 120 height 24
type input "8000"
click at [1007, 534] on icon "ok" at bounding box center [1001, 540] width 12 height 12
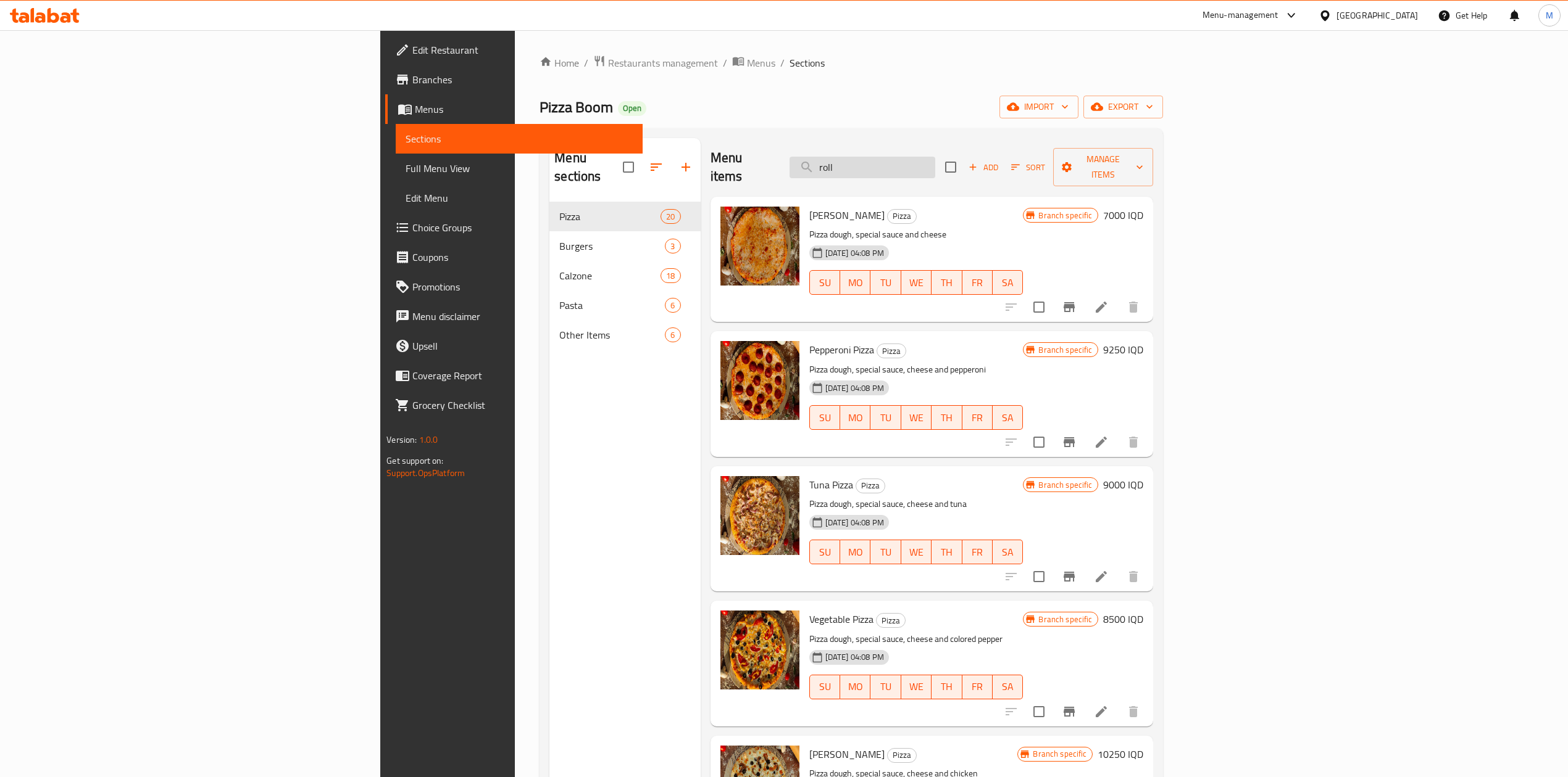
click at [935, 168] on input "roll" at bounding box center [863, 167] width 146 height 22
click at [935, 169] on input "roll" at bounding box center [863, 167] width 146 height 22
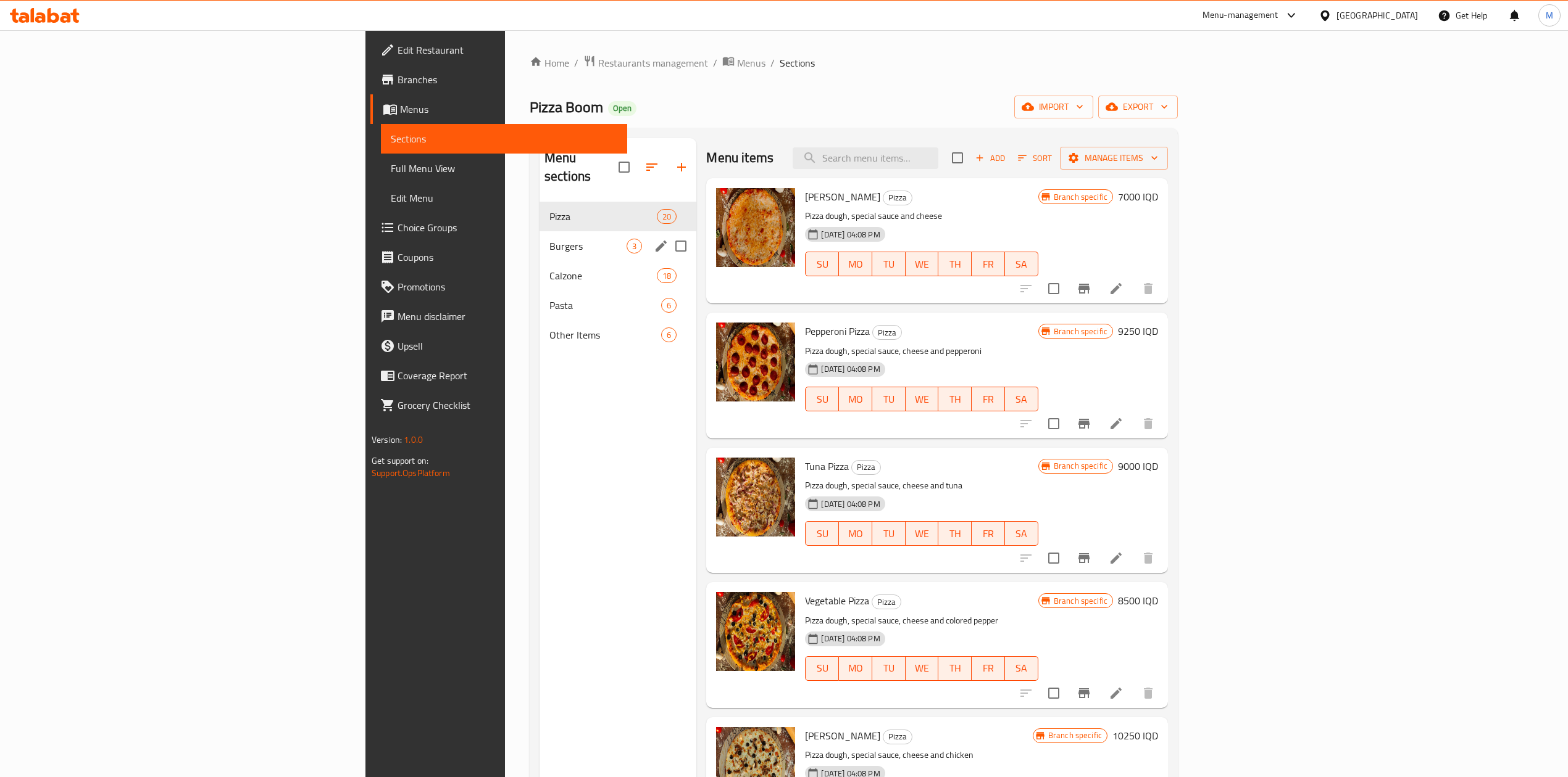
click at [549, 239] on span "Burgers" at bounding box center [587, 246] width 77 height 15
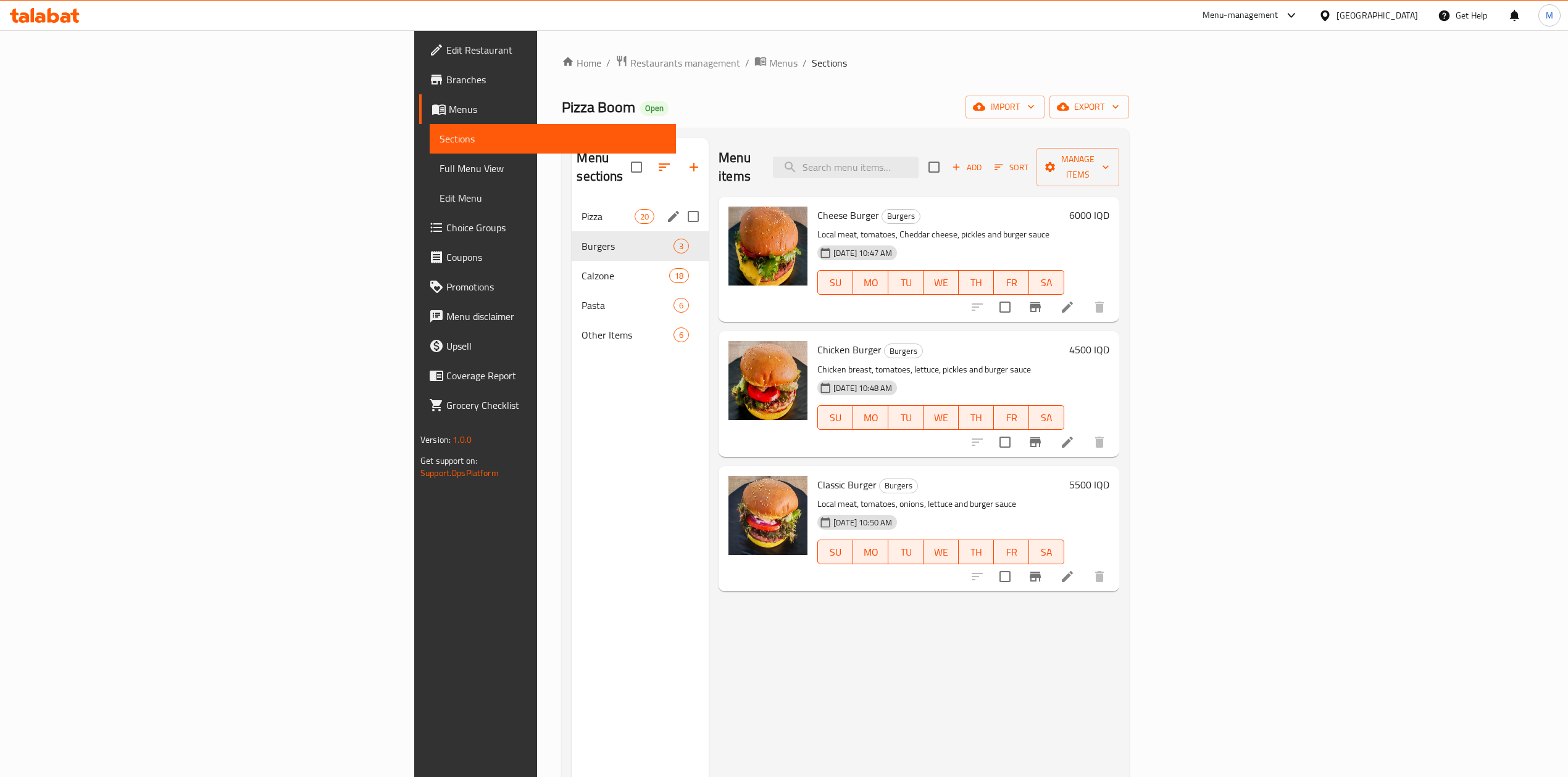
click at [581, 209] on span "Pizza" at bounding box center [607, 216] width 52 height 15
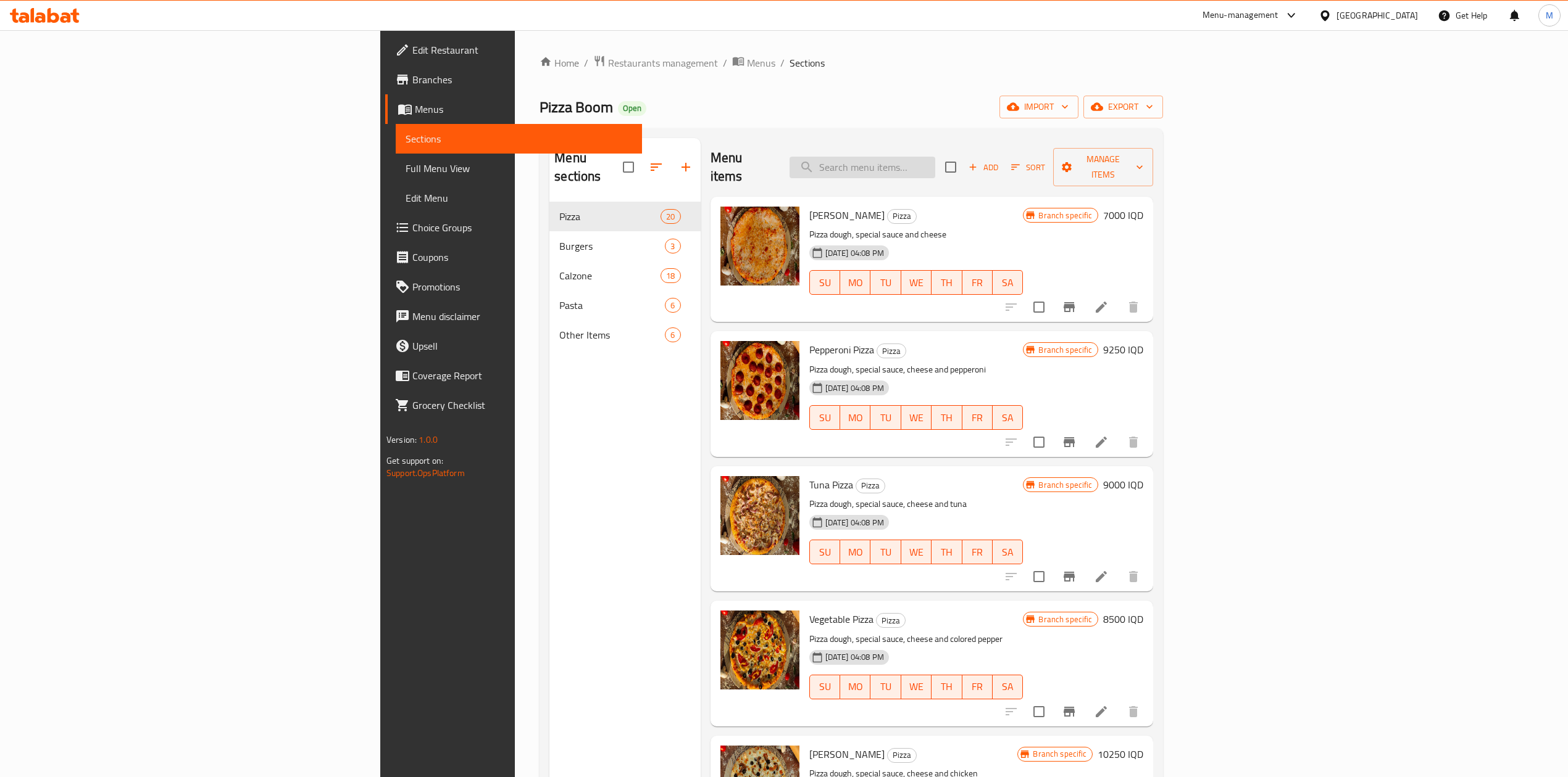
click at [935, 161] on input "search" at bounding box center [863, 167] width 146 height 22
type input "roll"
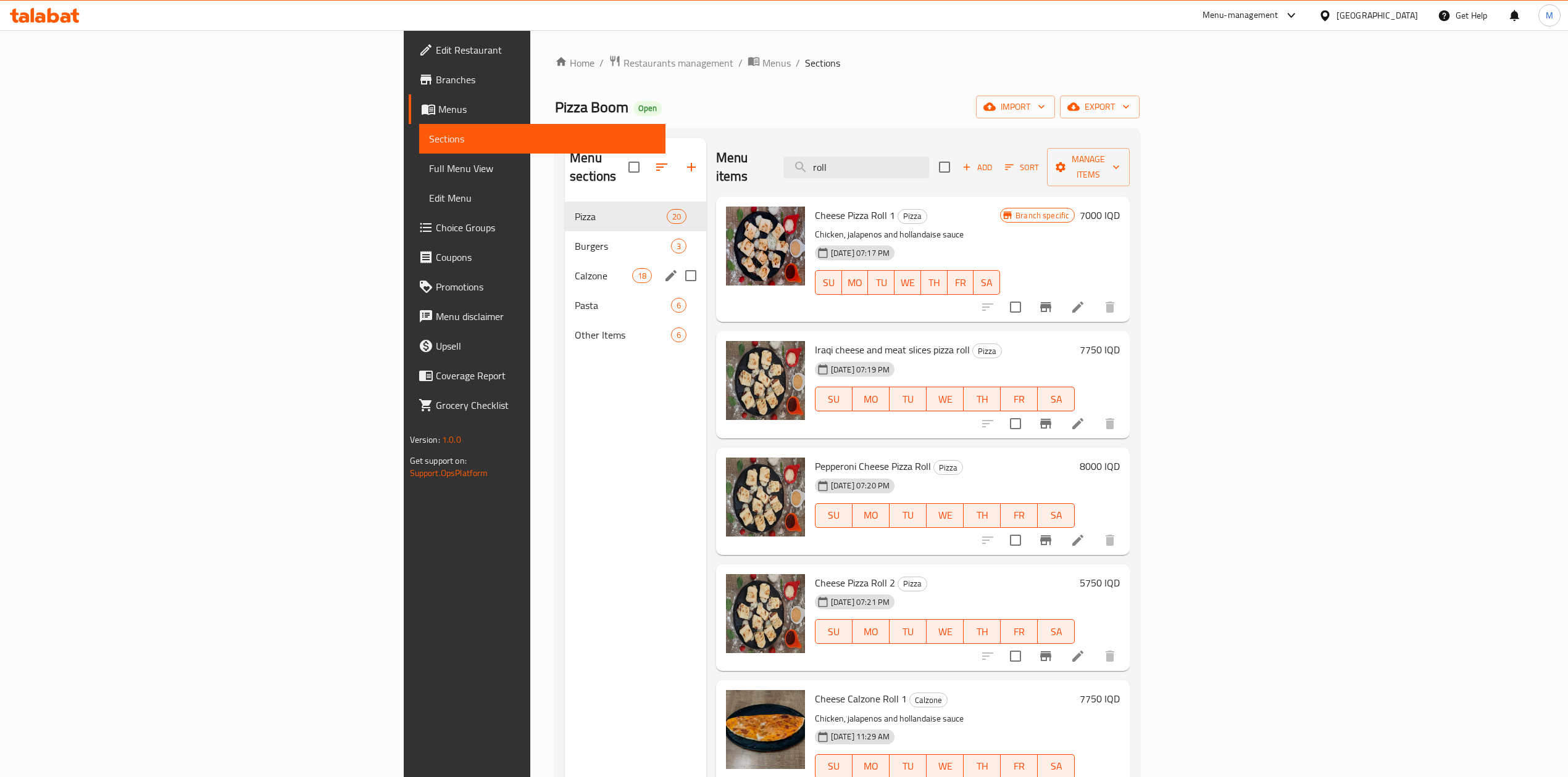
drag, startPoint x: 526, startPoint y: 247, endPoint x: 525, endPoint y: 240, distance: 7.1
click at [565, 261] on div "Calzone 18" at bounding box center [635, 276] width 142 height 30
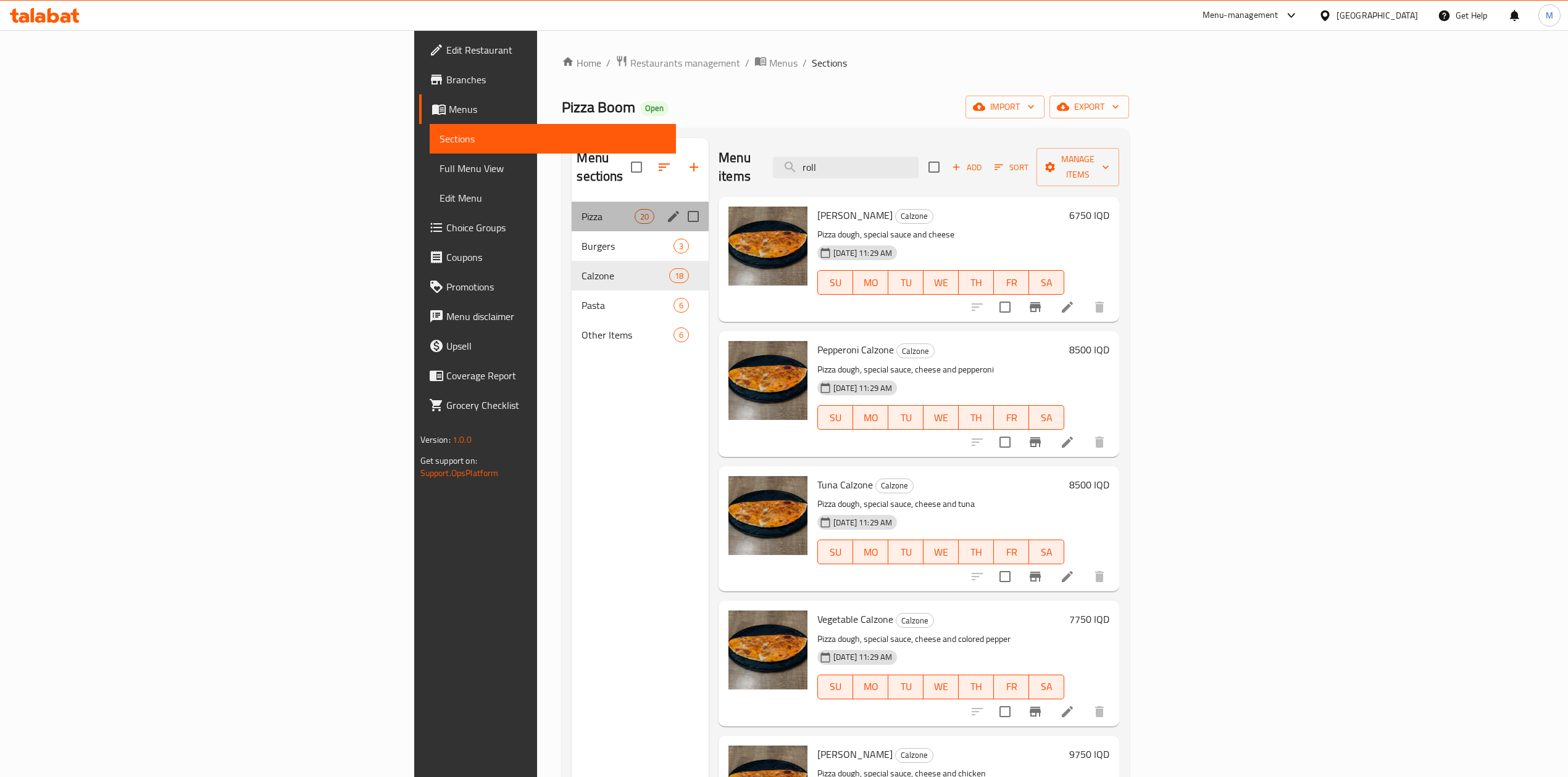
click at [581, 209] on span "Pizza" at bounding box center [607, 216] width 52 height 15
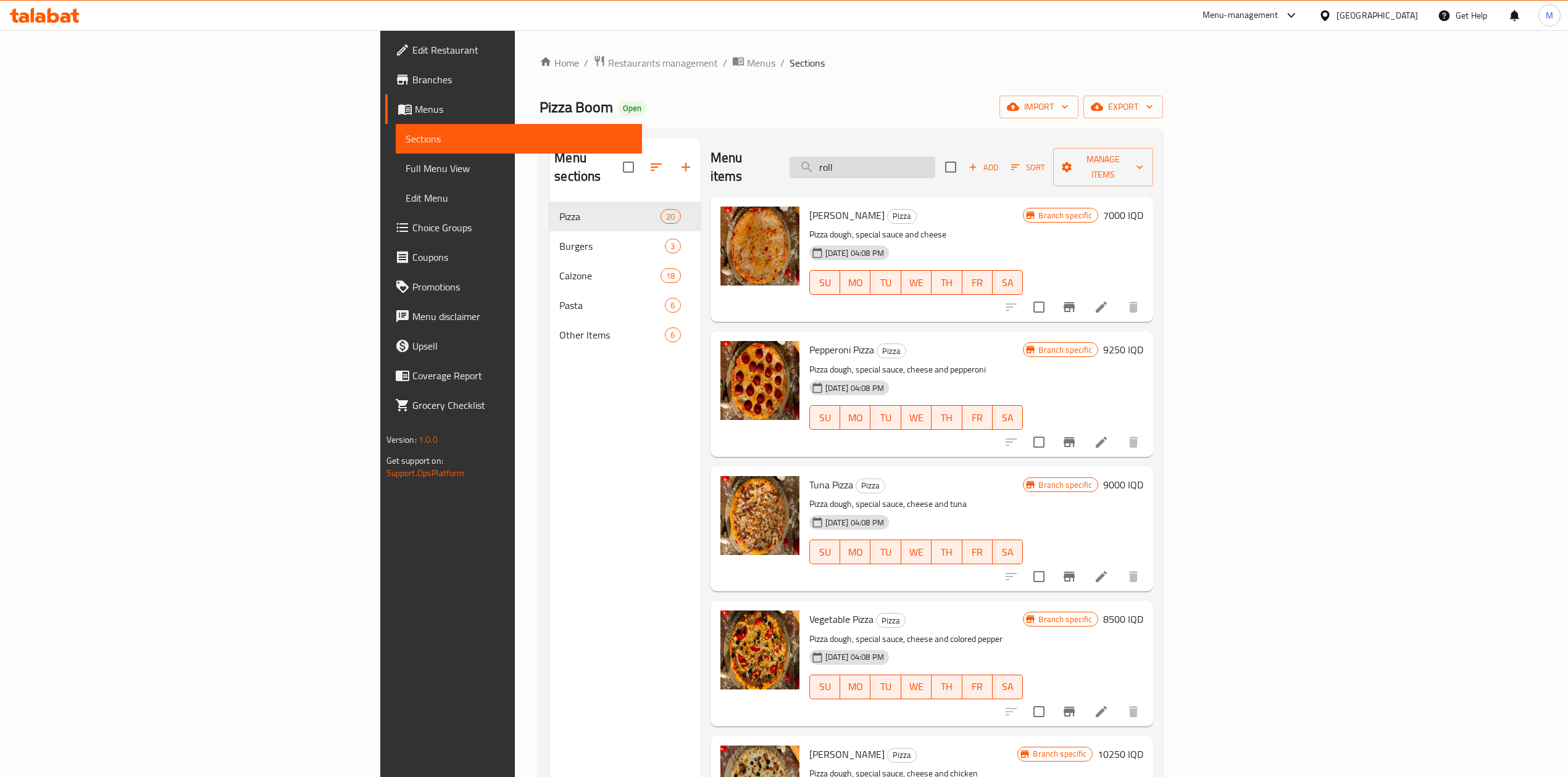
click at [935, 159] on input "roll" at bounding box center [863, 167] width 146 height 22
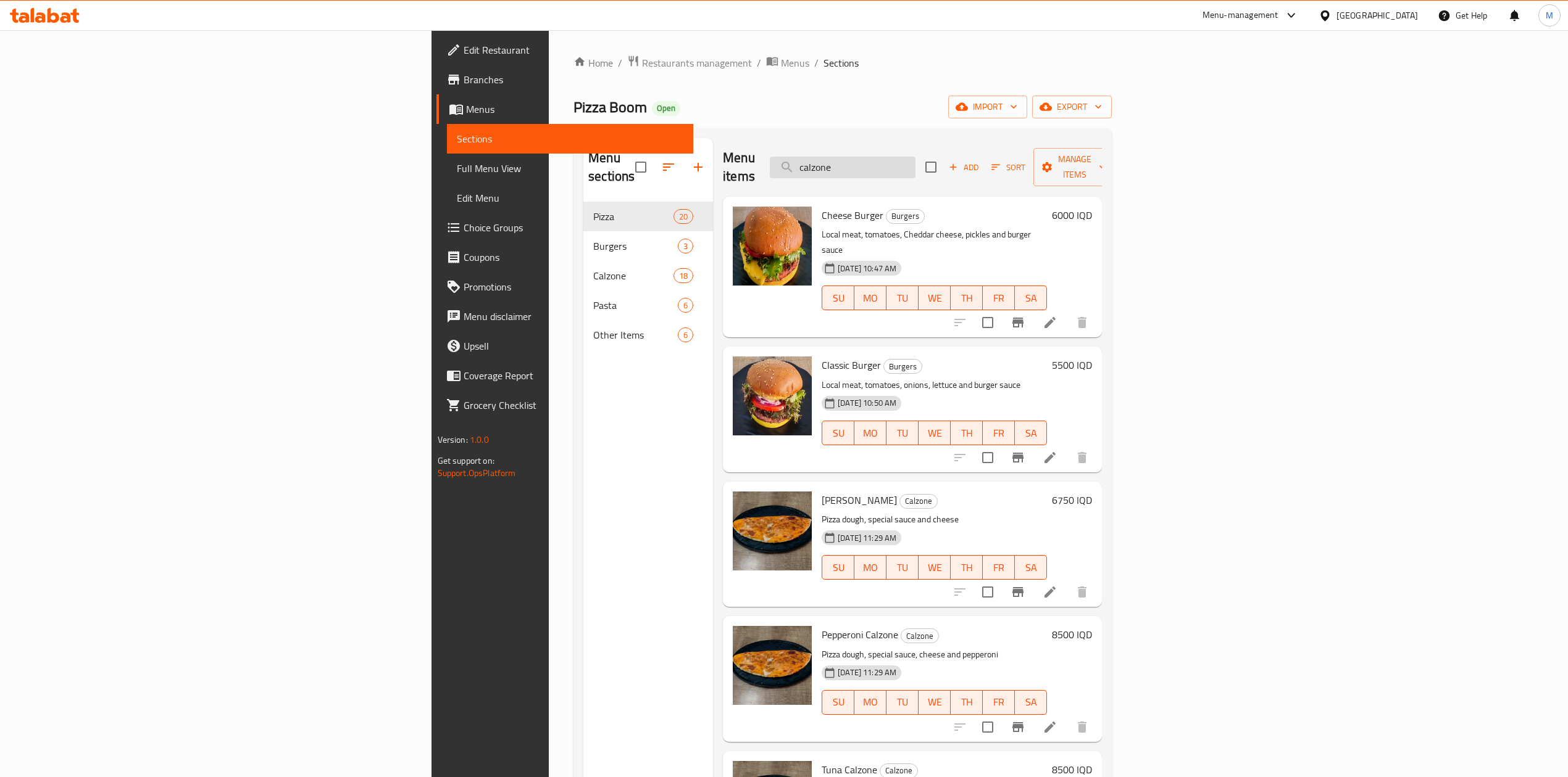
type input "calzone"
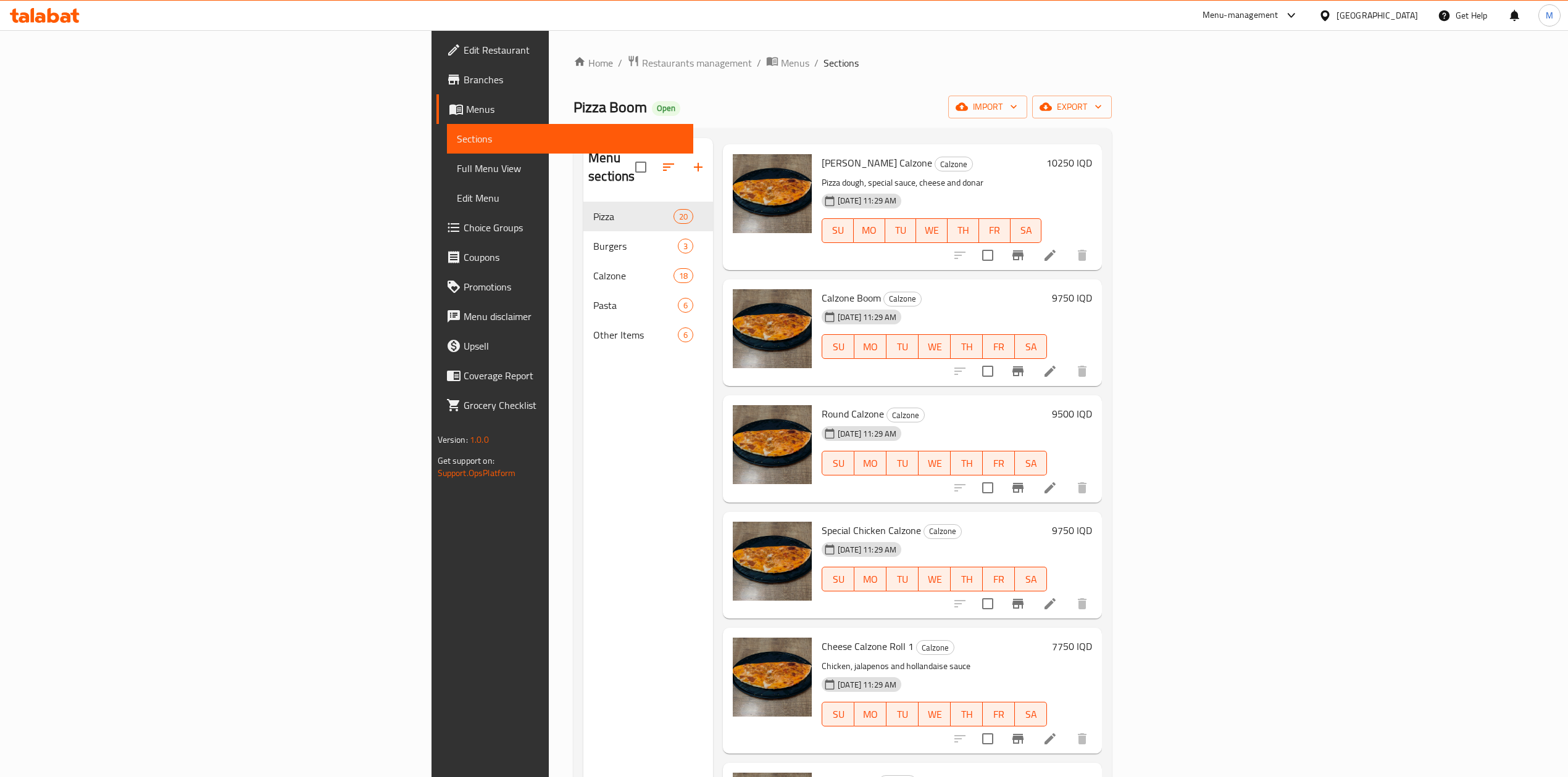
scroll to position [727, 0]
click at [1092, 405] on h6 "9500 IQD" at bounding box center [1072, 413] width 40 height 17
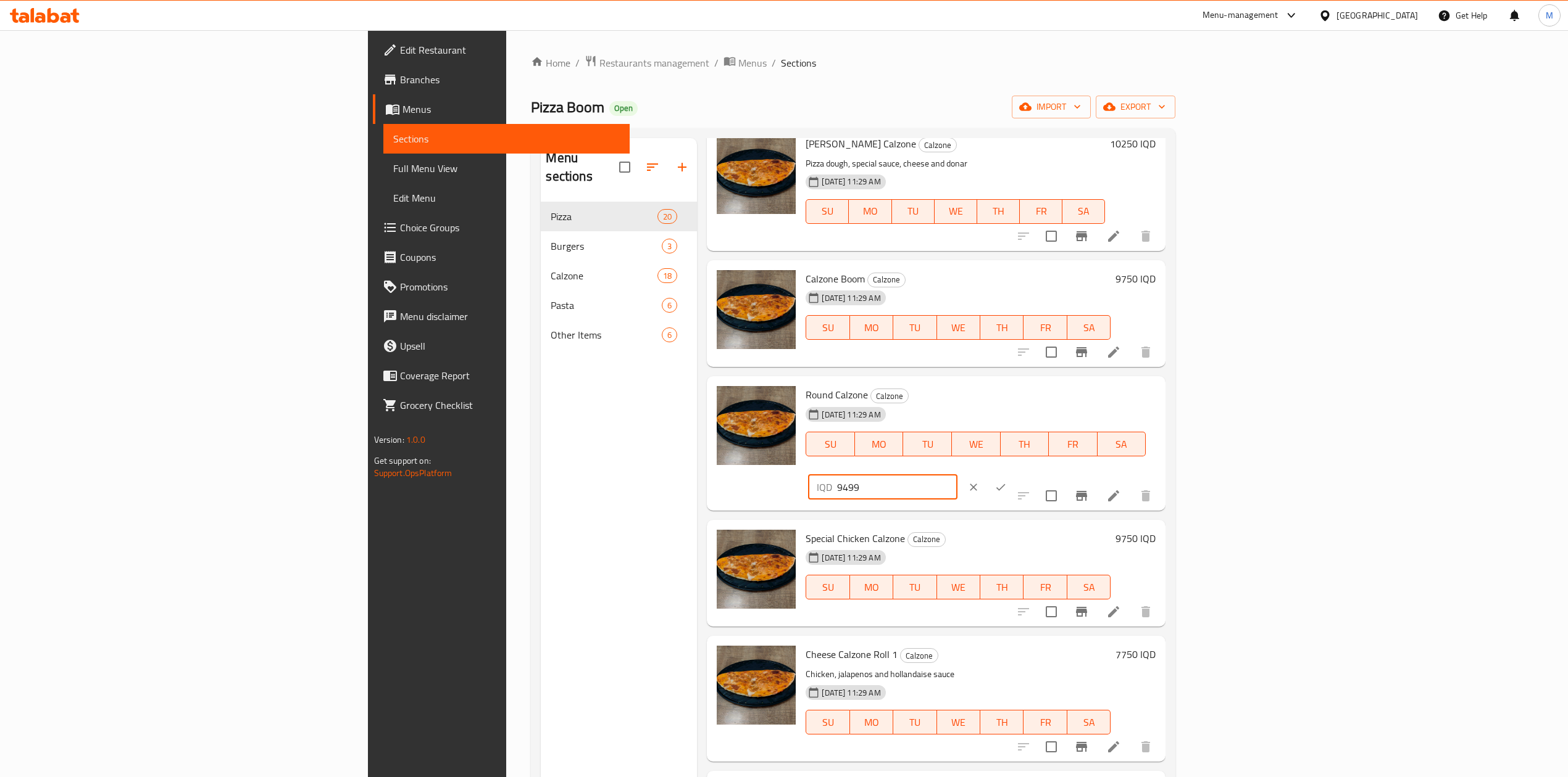
click at [956, 475] on input "9499" at bounding box center [896, 487] width 120 height 24
click at [956, 475] on input "9498" at bounding box center [896, 487] width 120 height 24
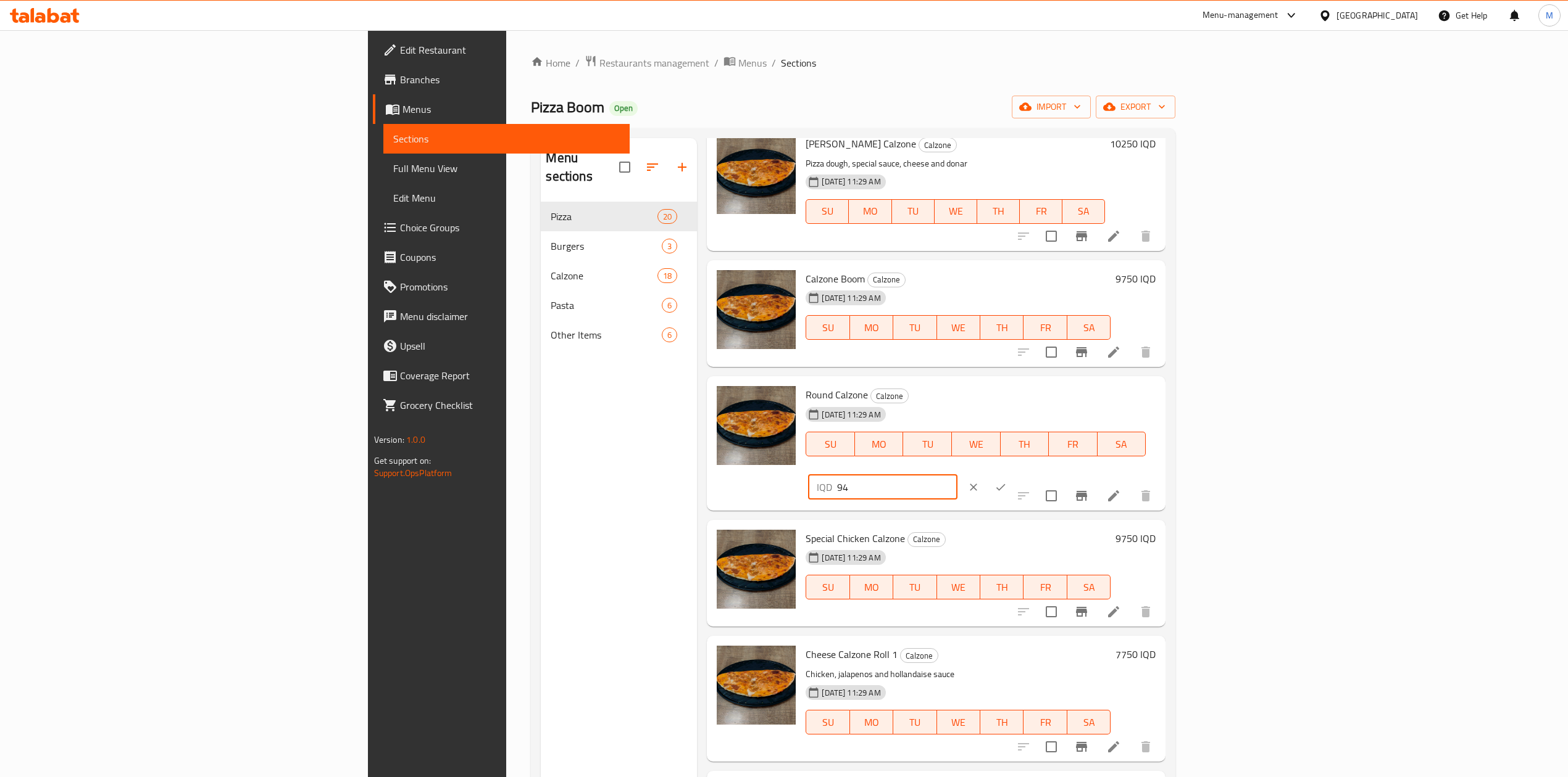
type input "9"
type input "10500"
click at [1014, 474] on button "ok" at bounding box center [1000, 487] width 27 height 27
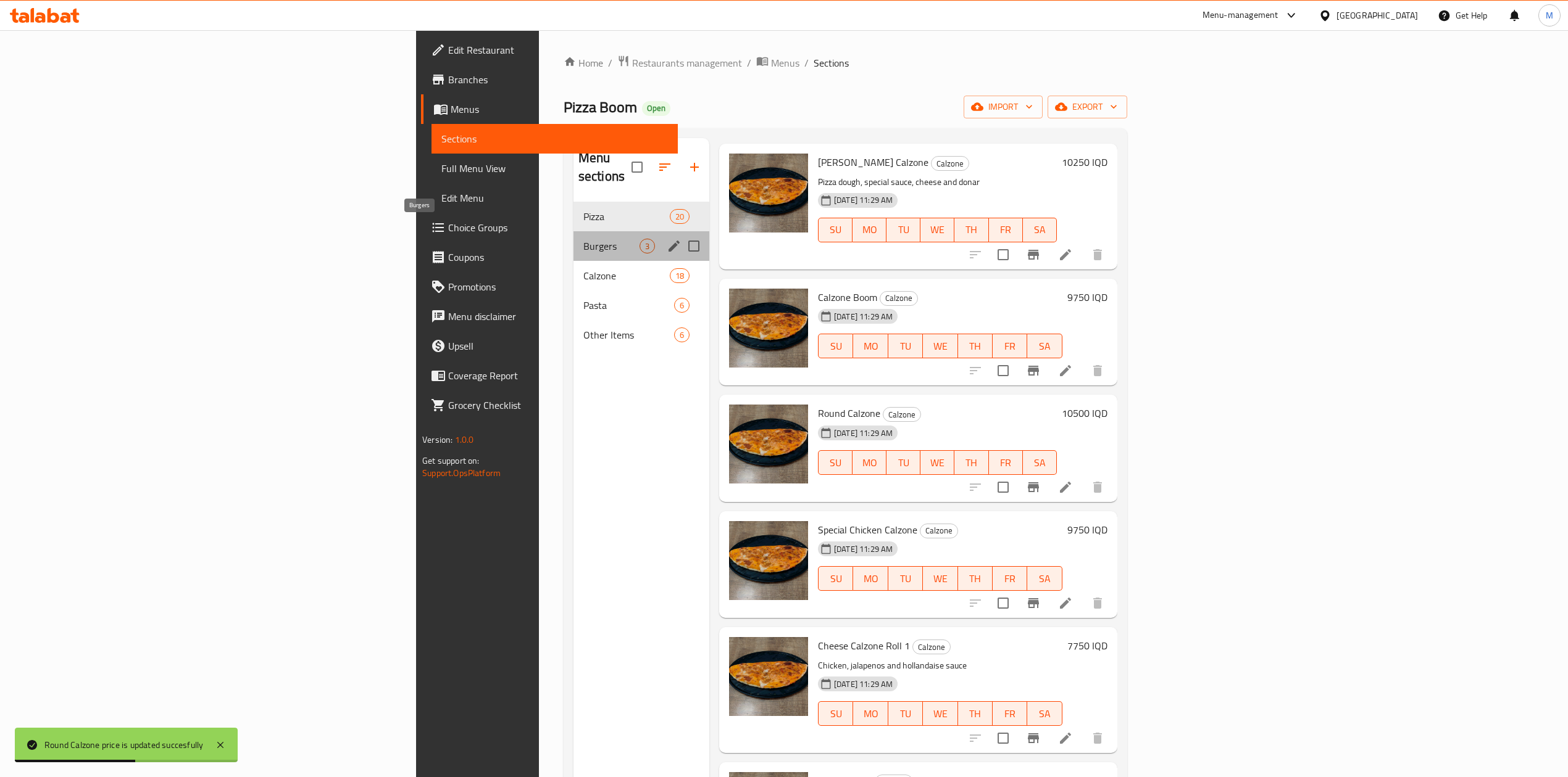
click at [583, 239] on span "Burgers" at bounding box center [611, 246] width 56 height 15
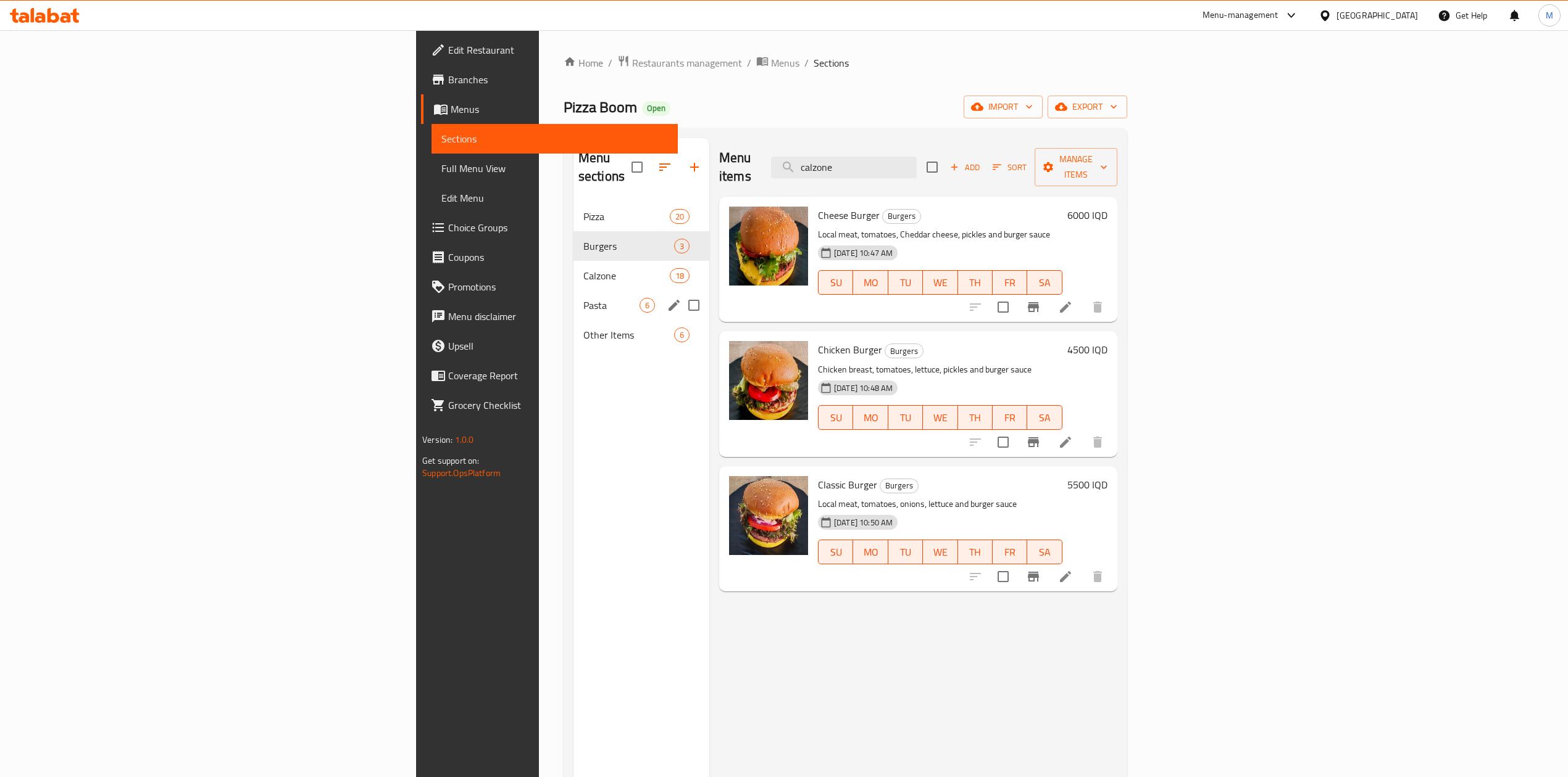
click at [583, 298] on span "Pasta" at bounding box center [611, 305] width 56 height 15
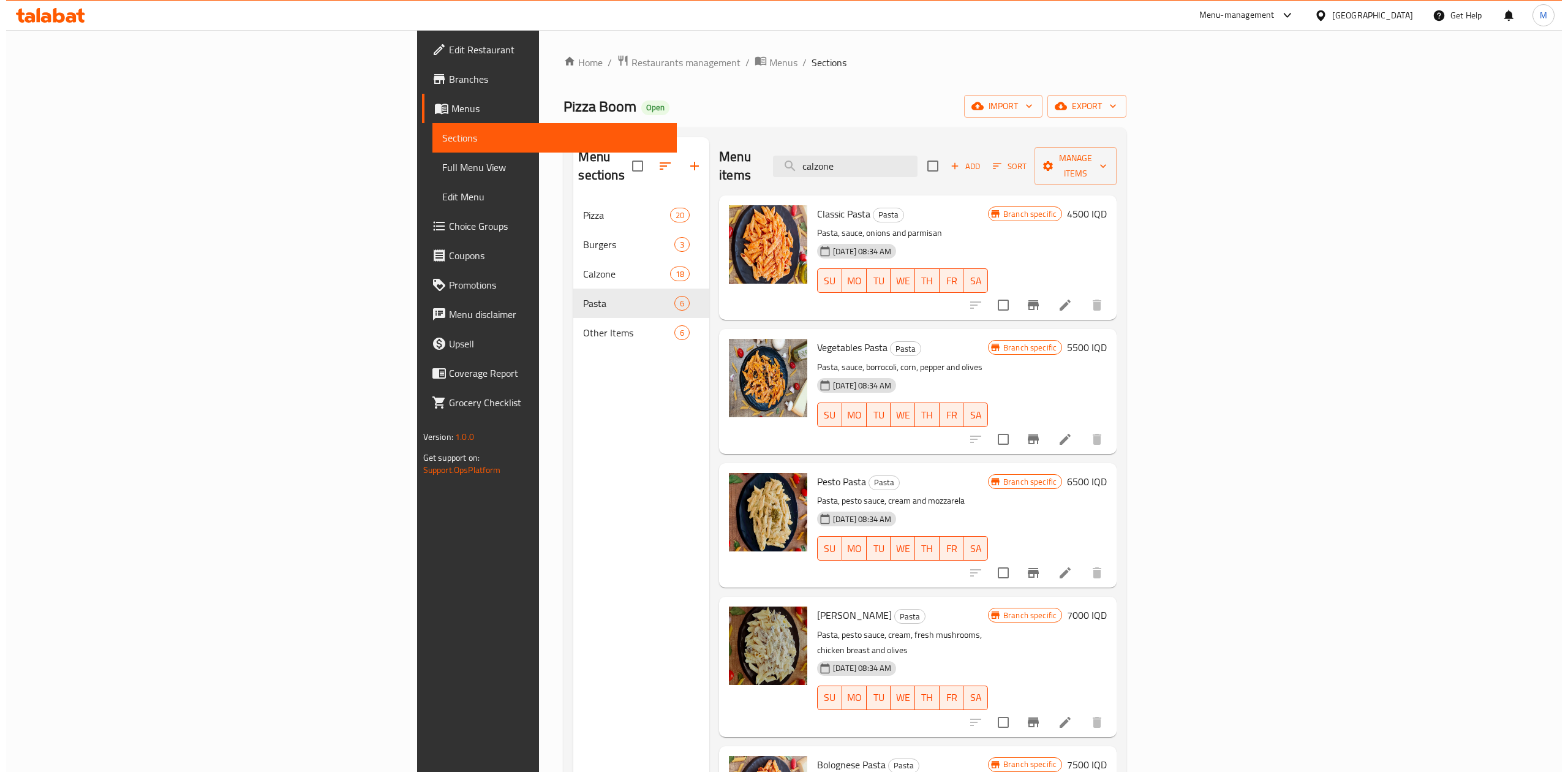
scroll to position [61, 0]
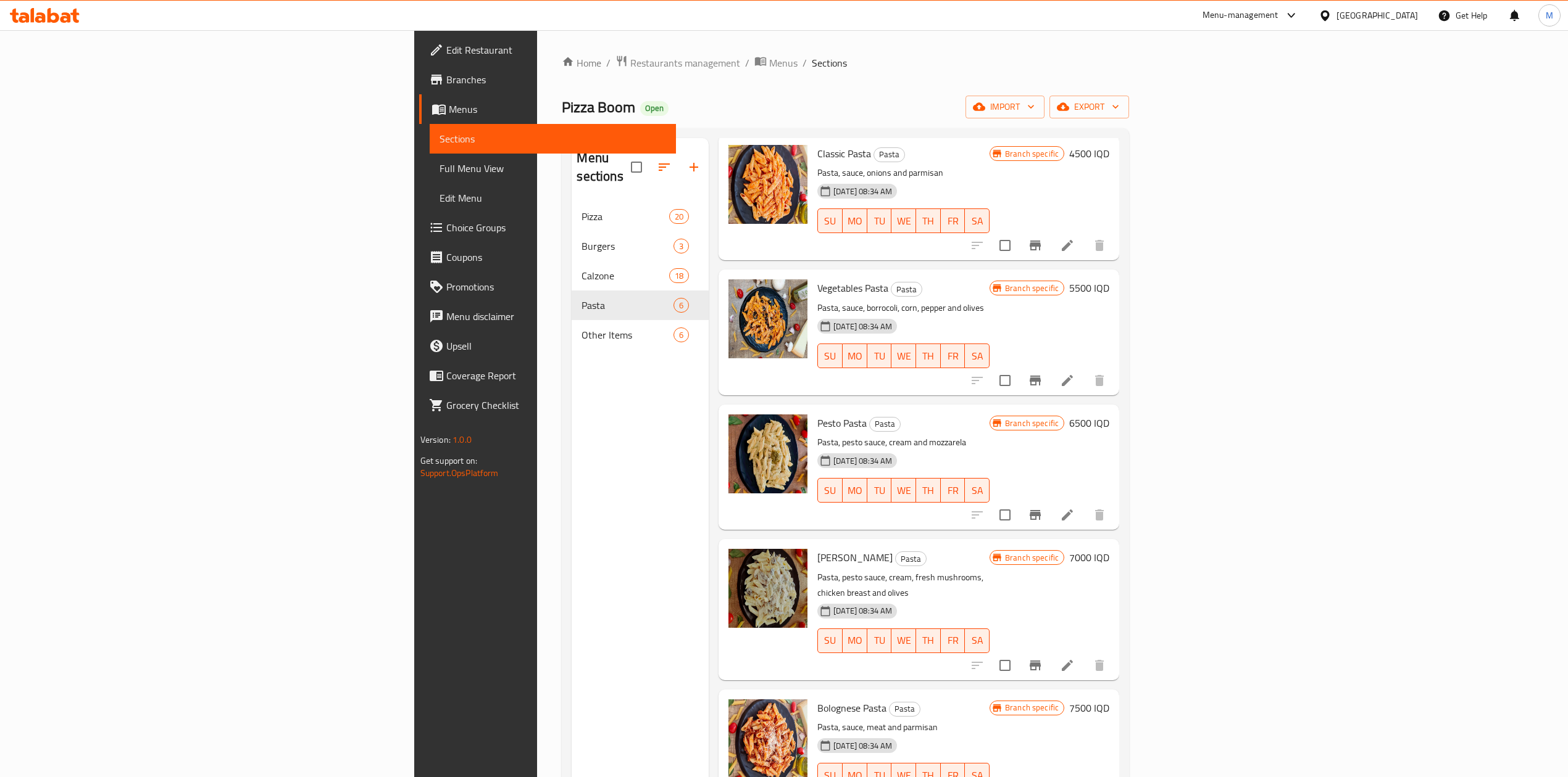
click at [1109, 549] on h6 "7000 IQD" at bounding box center [1089, 557] width 40 height 17
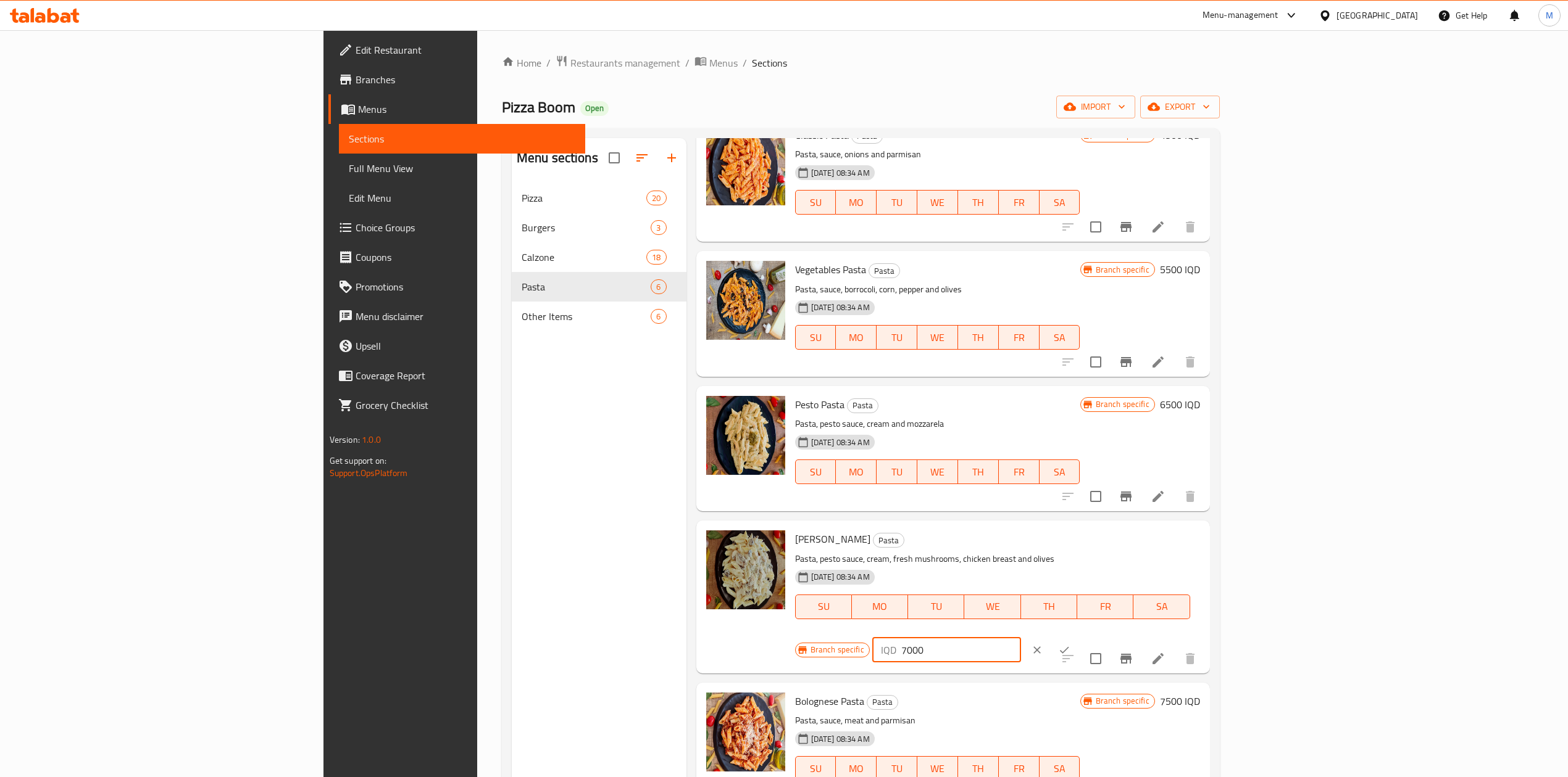
click at [1021, 638] on input "7000" at bounding box center [961, 650] width 120 height 24
click at [1021, 638] on input "7500" at bounding box center [961, 650] width 120 height 24
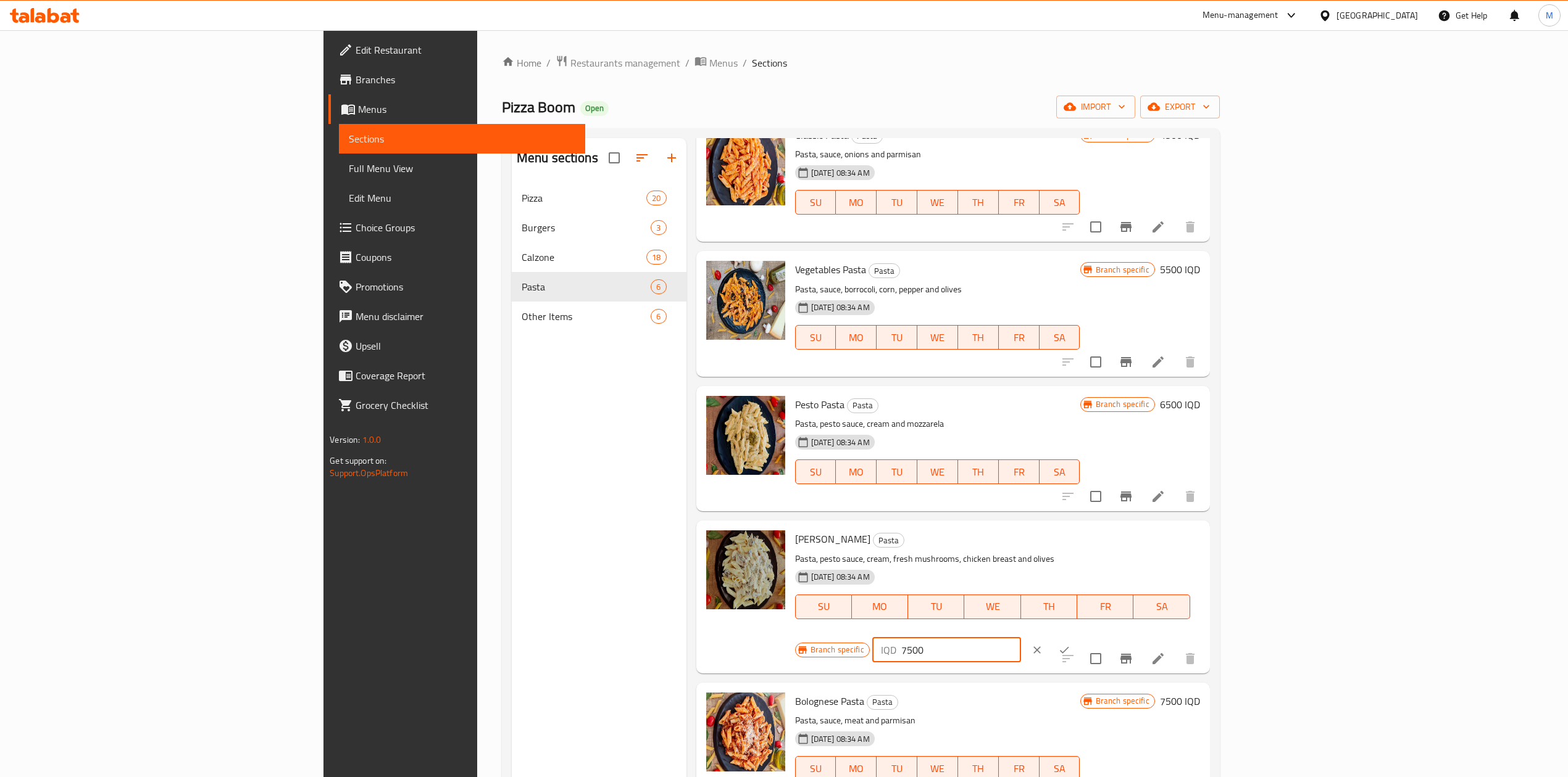
click at [1021, 638] on input "7500" at bounding box center [961, 650] width 120 height 24
type input "7500"
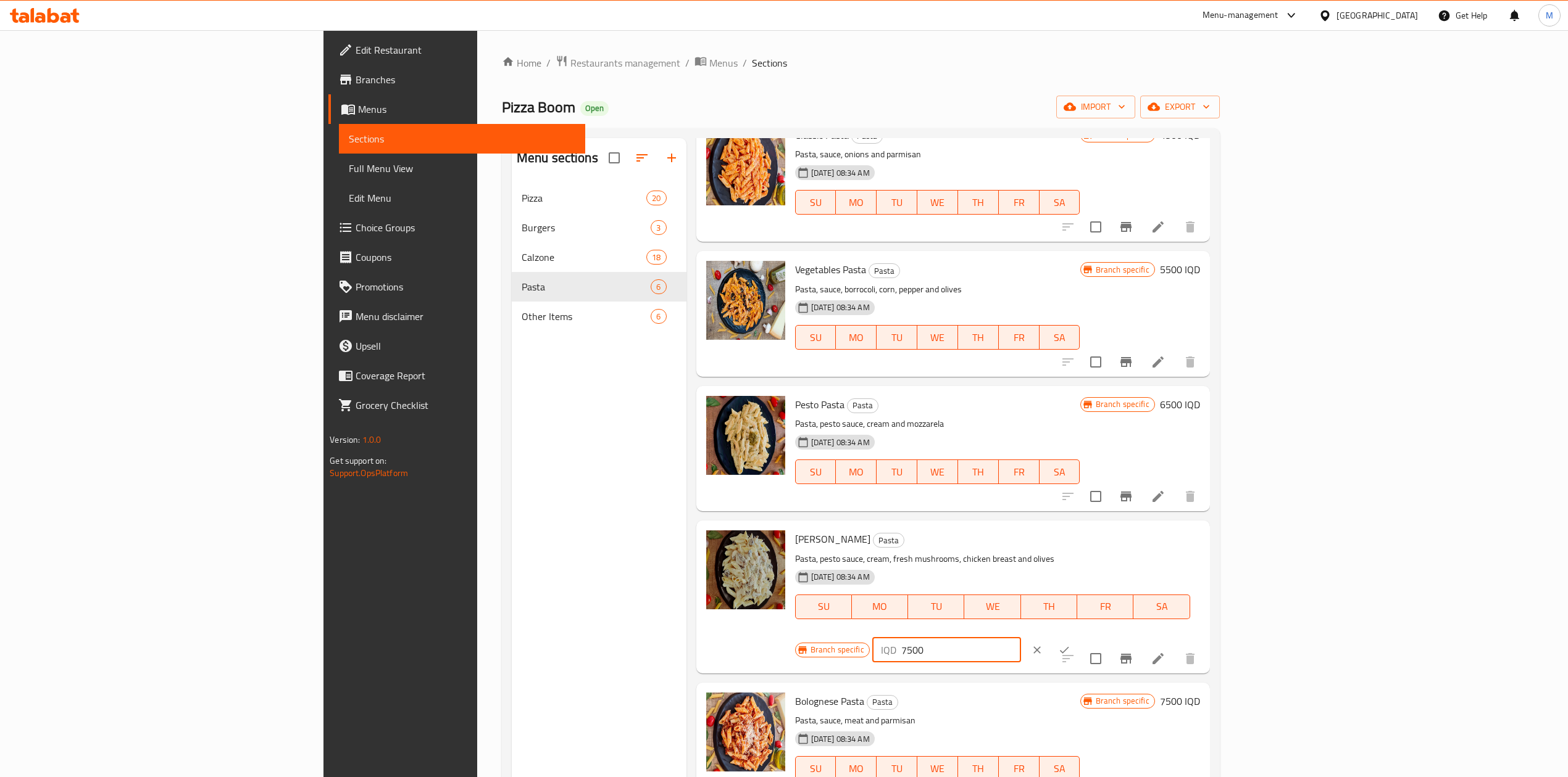
click at [1078, 636] on button "ok" at bounding box center [1063, 649] width 27 height 27
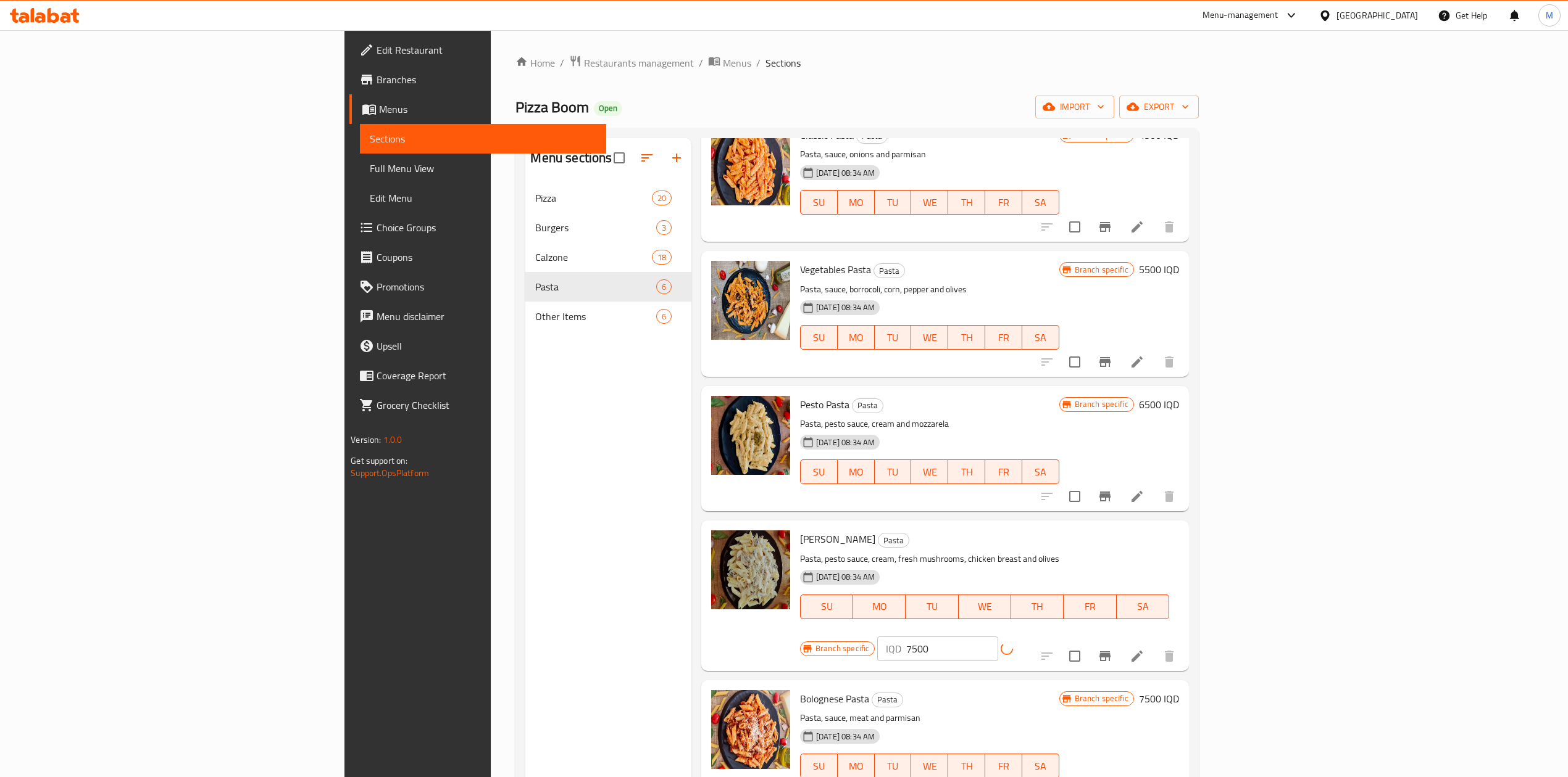
click at [1112, 649] on icon "Branch-specific-item" at bounding box center [1104, 655] width 15 height 15
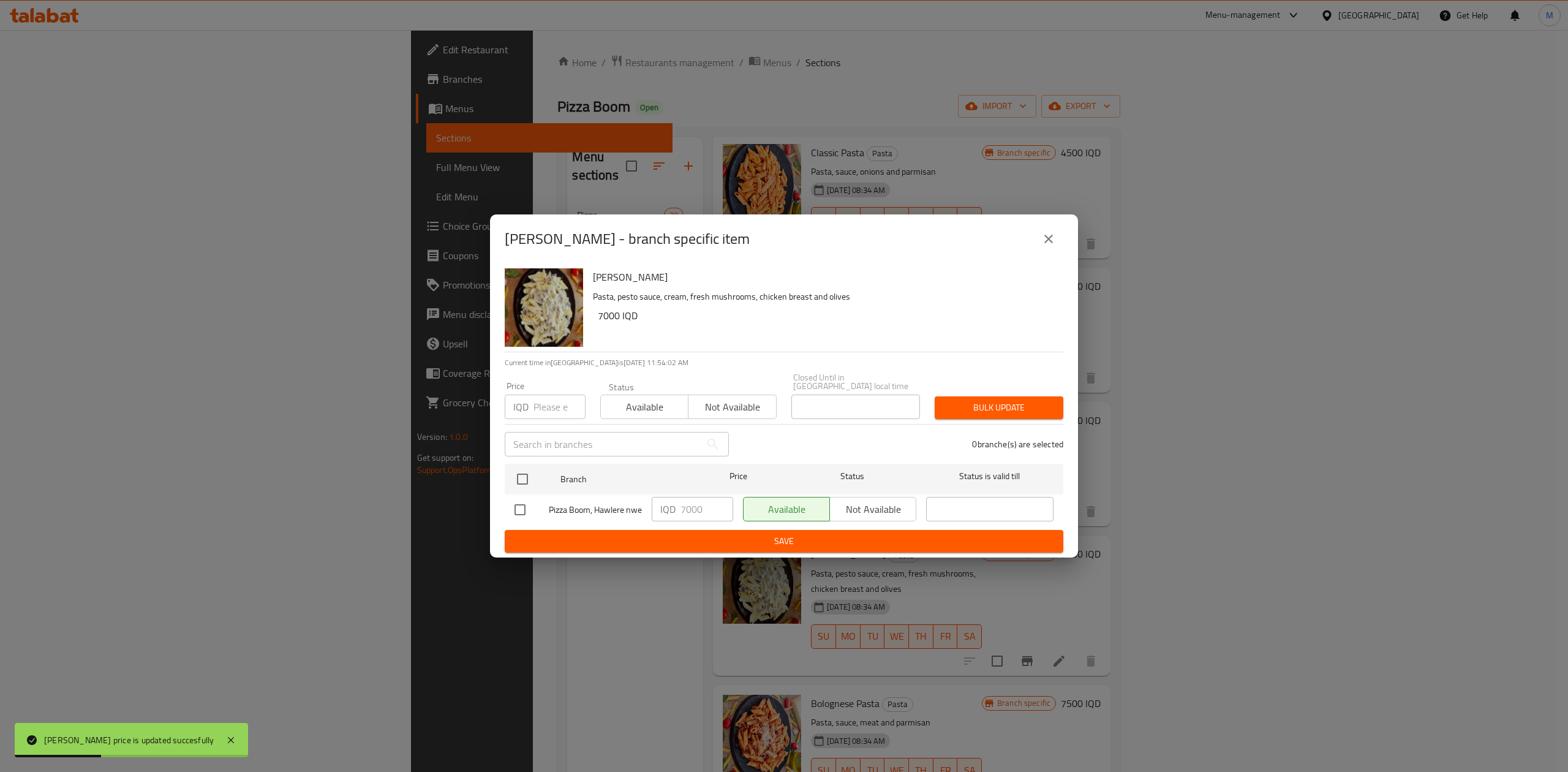
click at [503, 478] on div "[PERSON_NAME] Pasta Pasta, pesto sauce, cream, fresh mushrooms, chicken breast …" at bounding box center [784, 411] width 588 height 294
click at [513, 467] on input "checkbox" at bounding box center [522, 480] width 26 height 26
checkbox input "true"
click at [699, 497] on input "7000" at bounding box center [706, 509] width 53 height 24
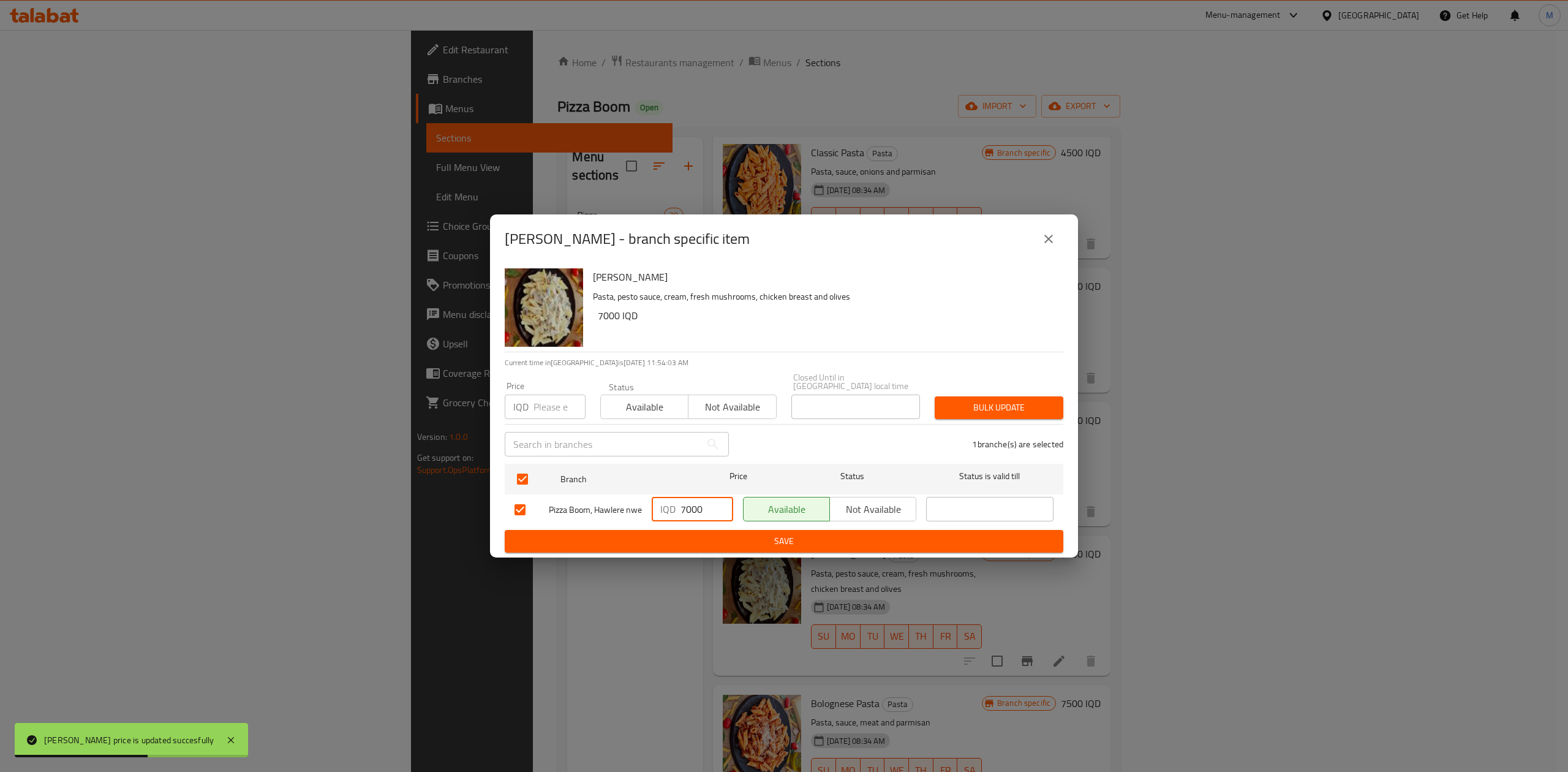
click at [699, 497] on input "7000" at bounding box center [706, 509] width 53 height 24
paste input "5"
type input "7500"
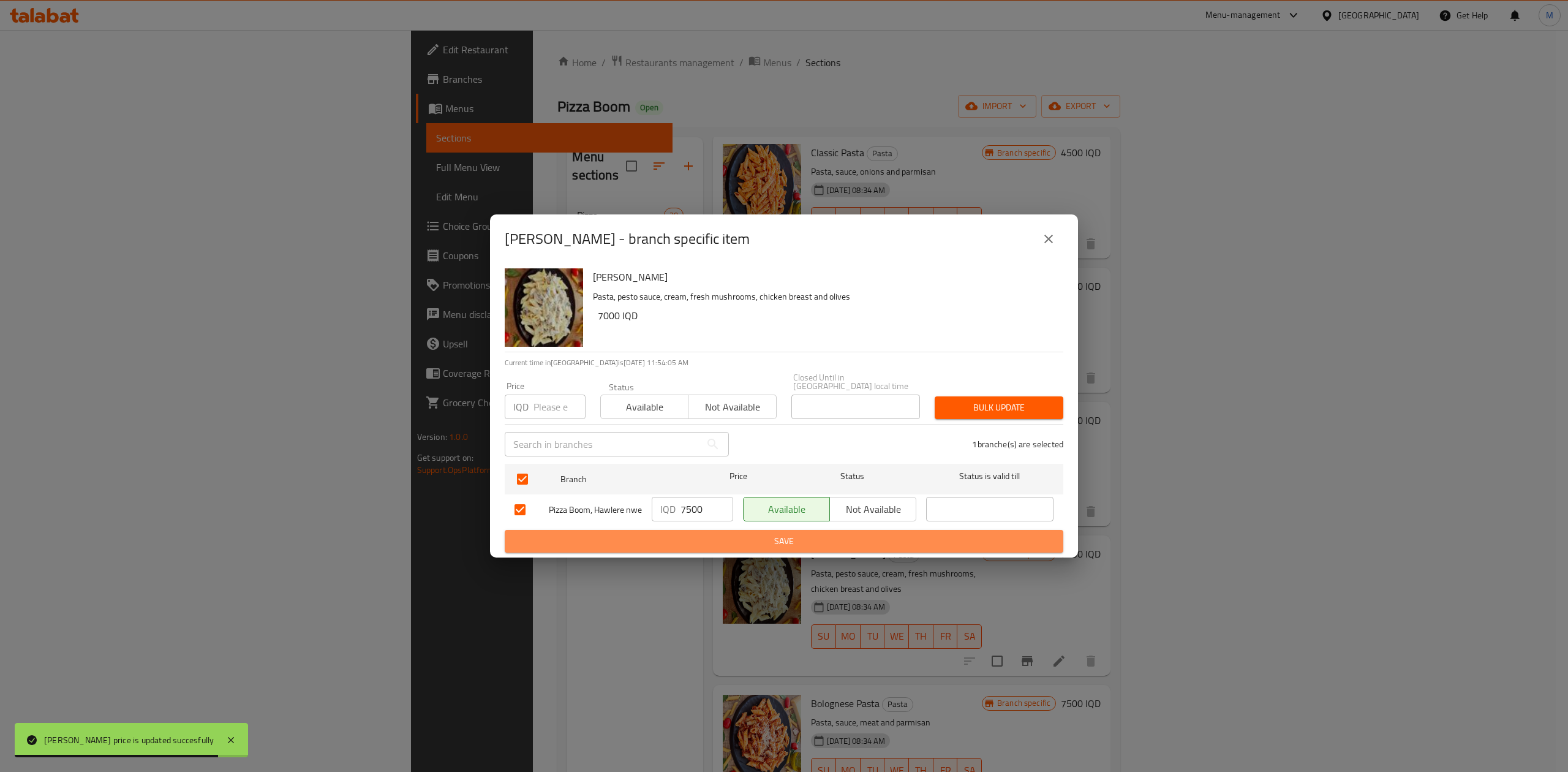
click at [736, 541] on span "Save" at bounding box center [784, 542] width 539 height 16
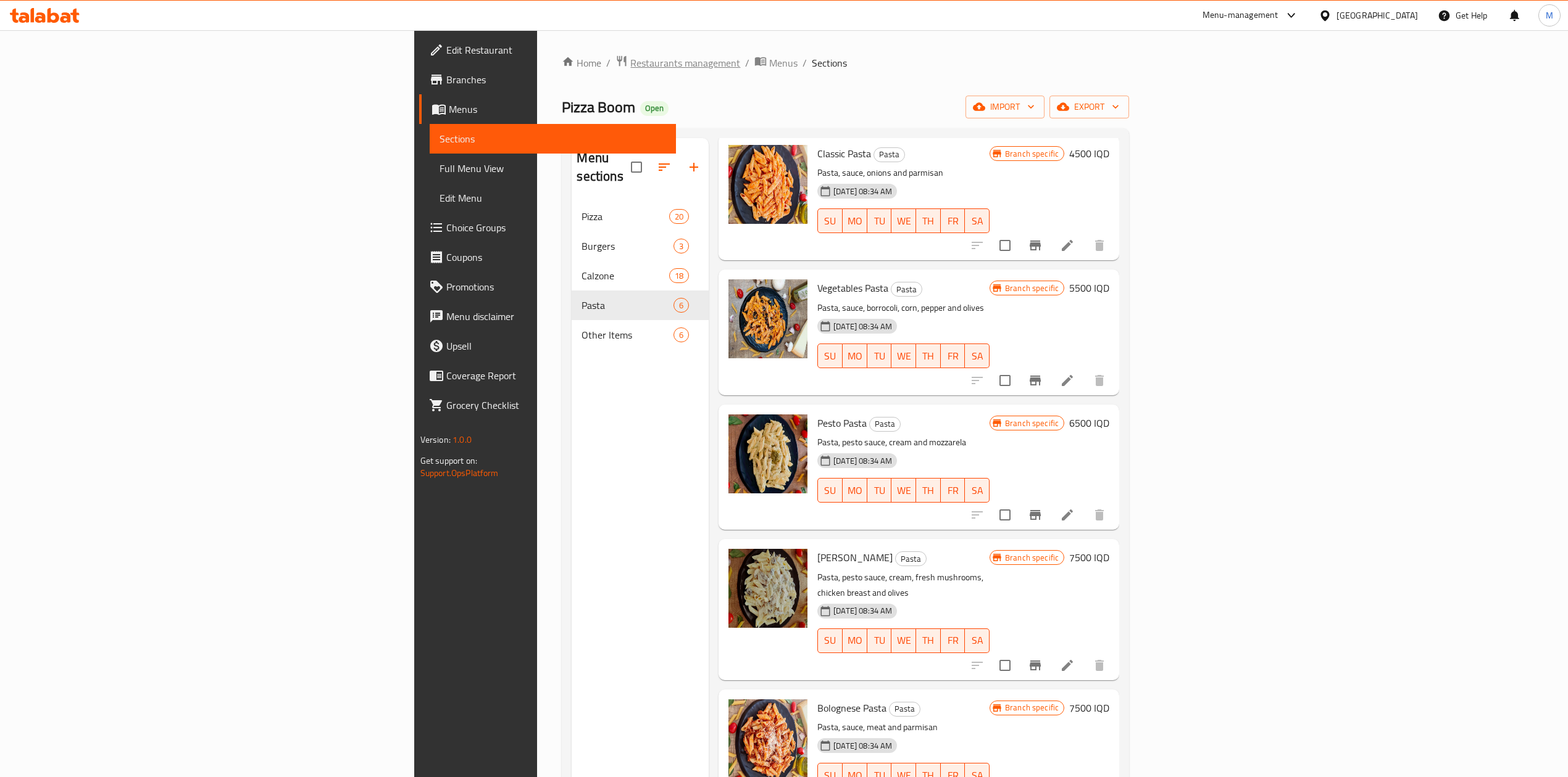
click at [630, 60] on span "Restaurants management" at bounding box center [685, 63] width 109 height 15
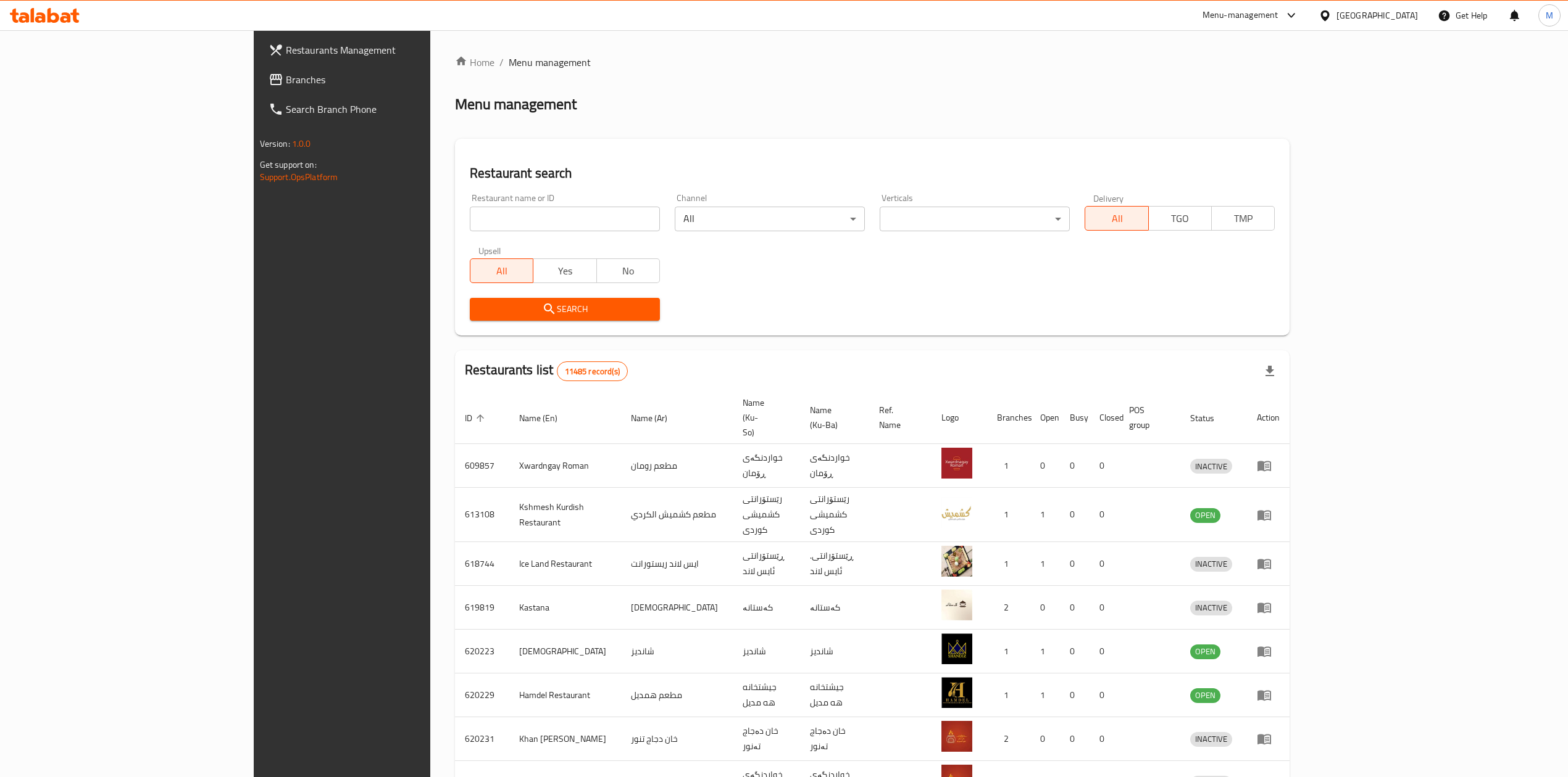
click at [455, 217] on div "Home / Menu management Menu management Restaurant search Restaurant name or ID …" at bounding box center [872, 494] width 835 height 879
click at [470, 223] on input "search" at bounding box center [565, 219] width 190 height 24
type input "pizza boom"
click button "Search" at bounding box center [565, 309] width 190 height 23
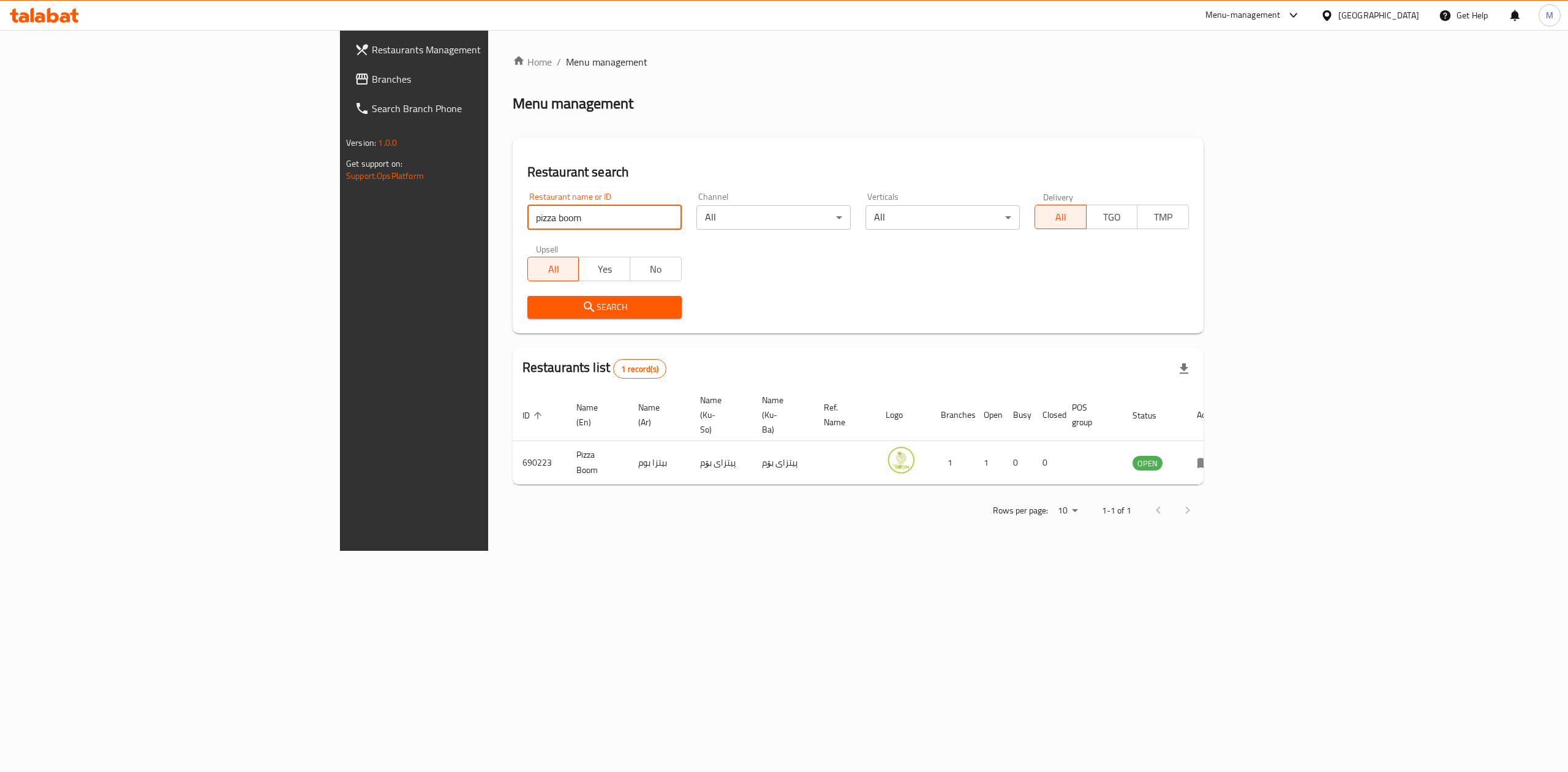
click at [488, 52] on div "Home / Menu management Menu management Restaurant search Restaurant name or ID …" at bounding box center [858, 291] width 740 height 521
click at [513, 54] on link "Home" at bounding box center [532, 61] width 39 height 15
